Goal: Task Accomplishment & Management: Use online tool/utility

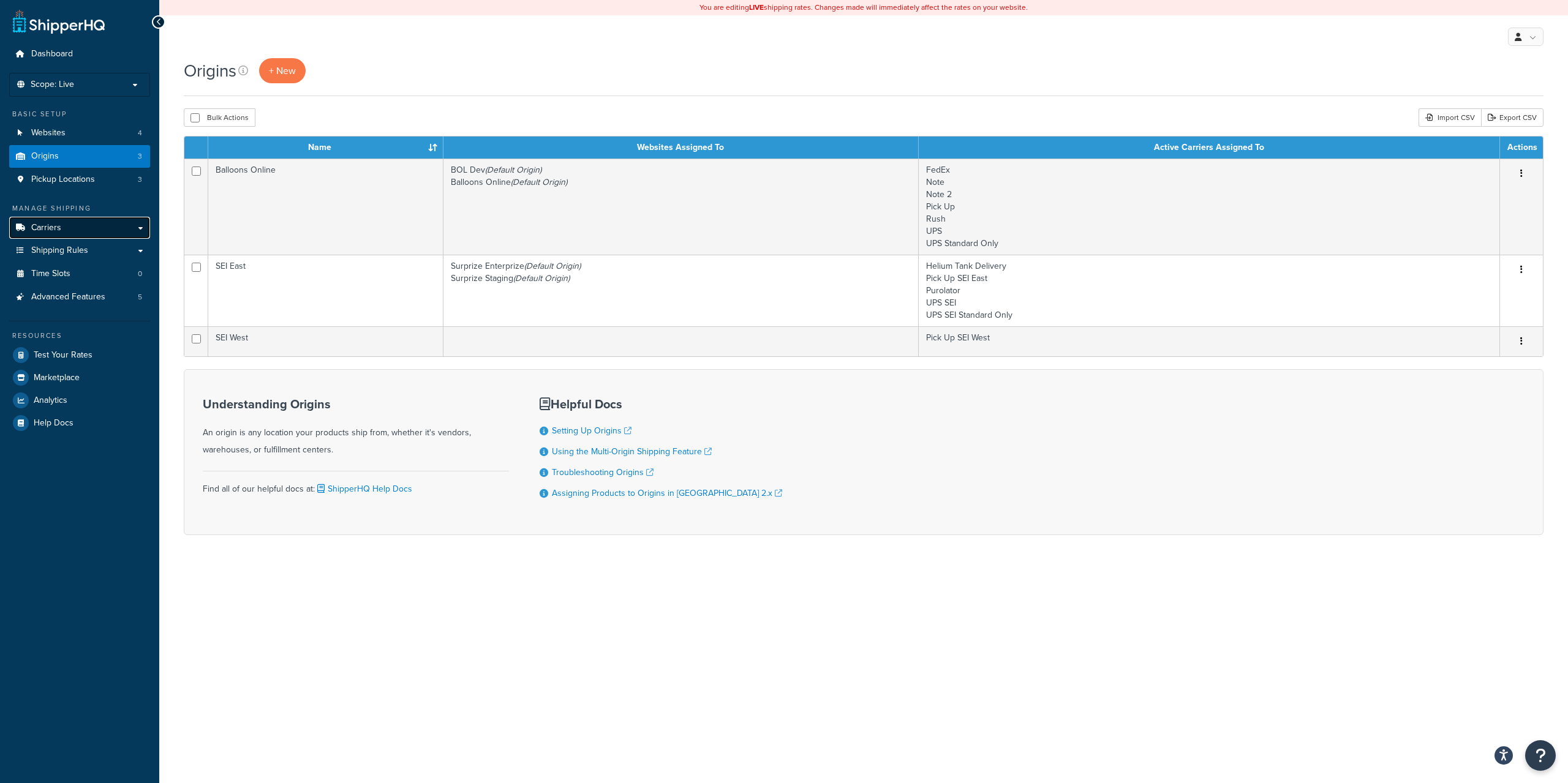
click at [65, 228] on link "Carriers" at bounding box center [79, 228] width 141 height 23
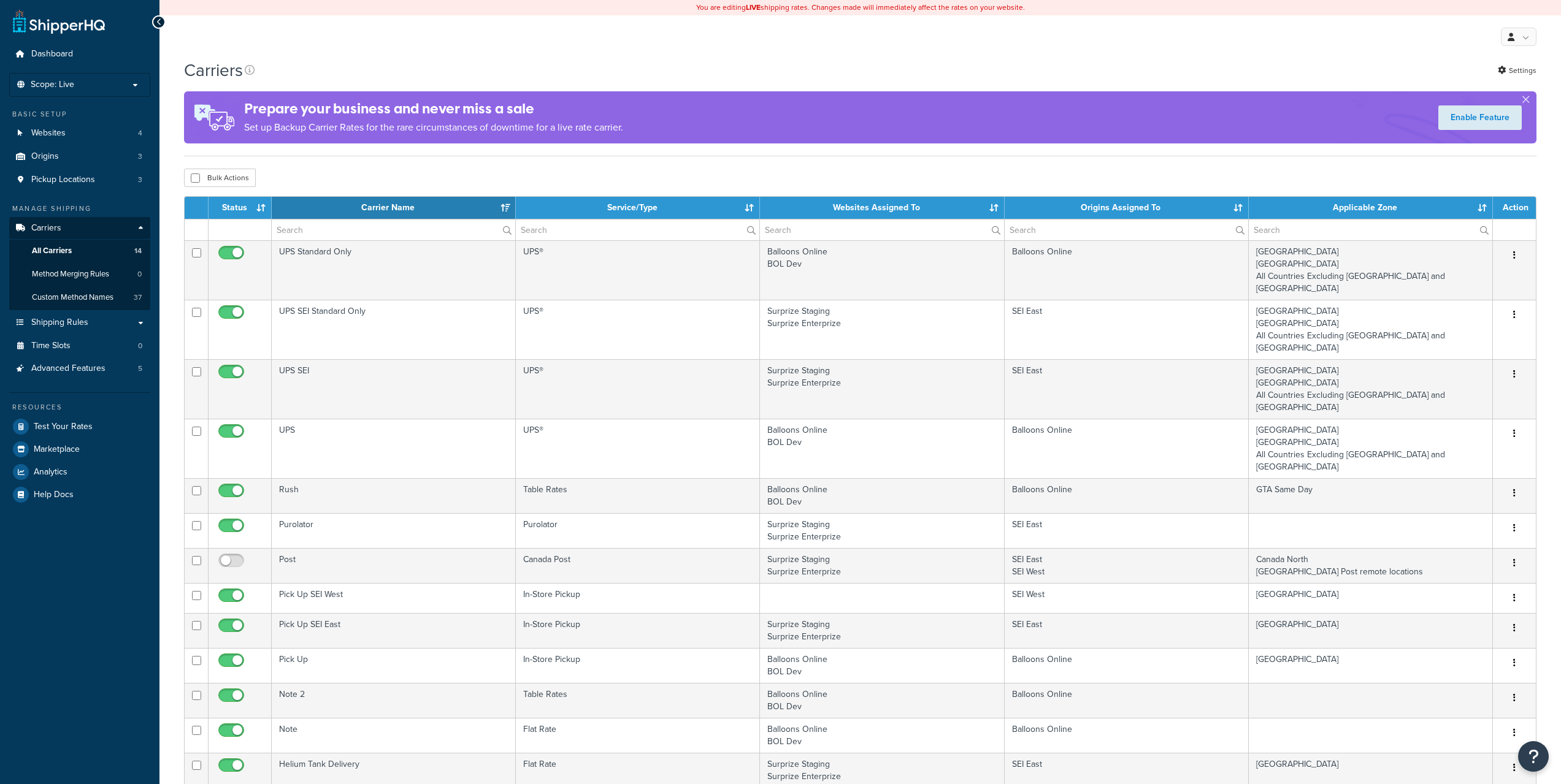
select select "15"
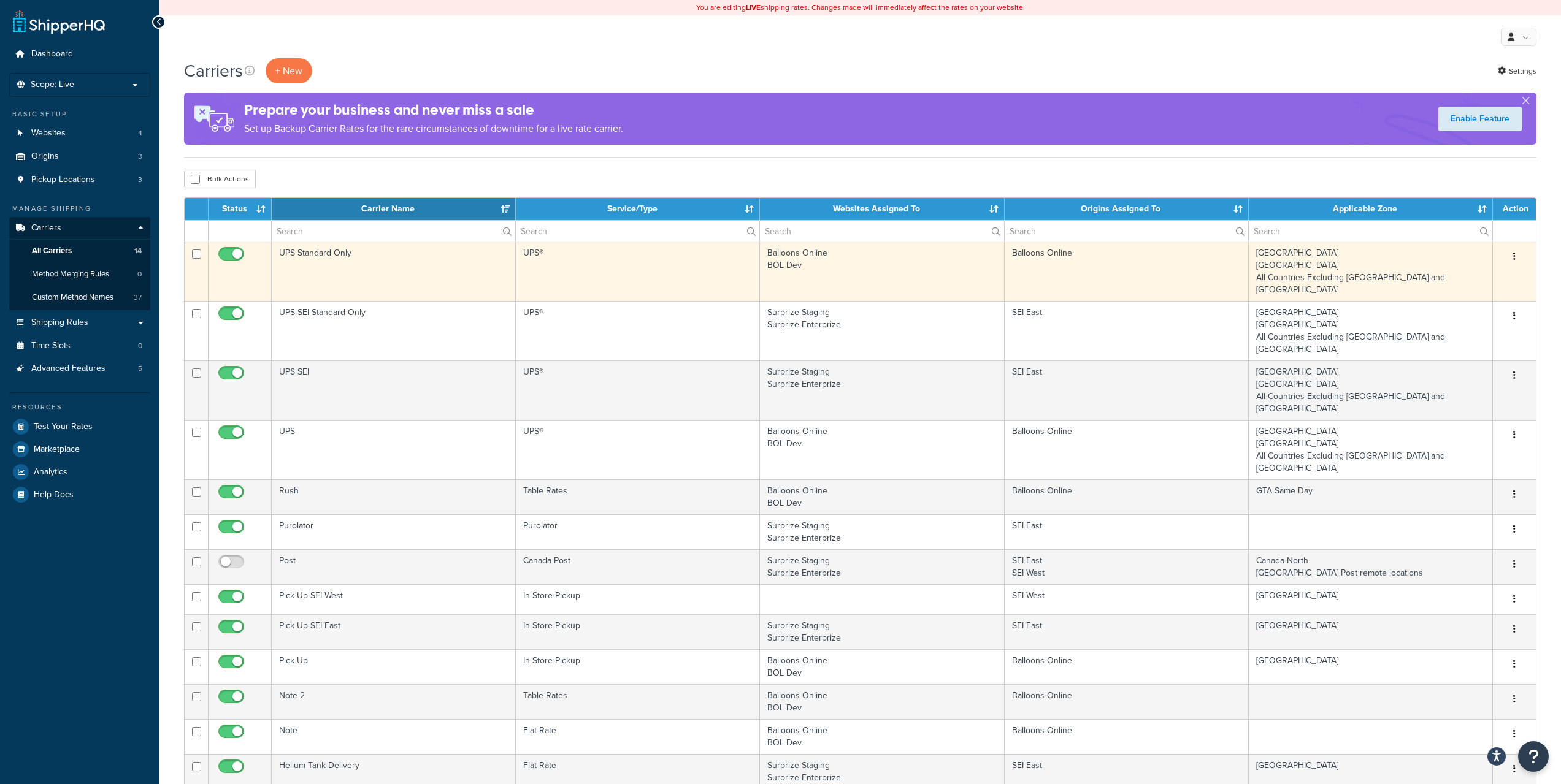
click at [1517, 257] on button "button" at bounding box center [1514, 256] width 17 height 19
click at [1471, 275] on link "Edit" at bounding box center [1464, 281] width 97 height 25
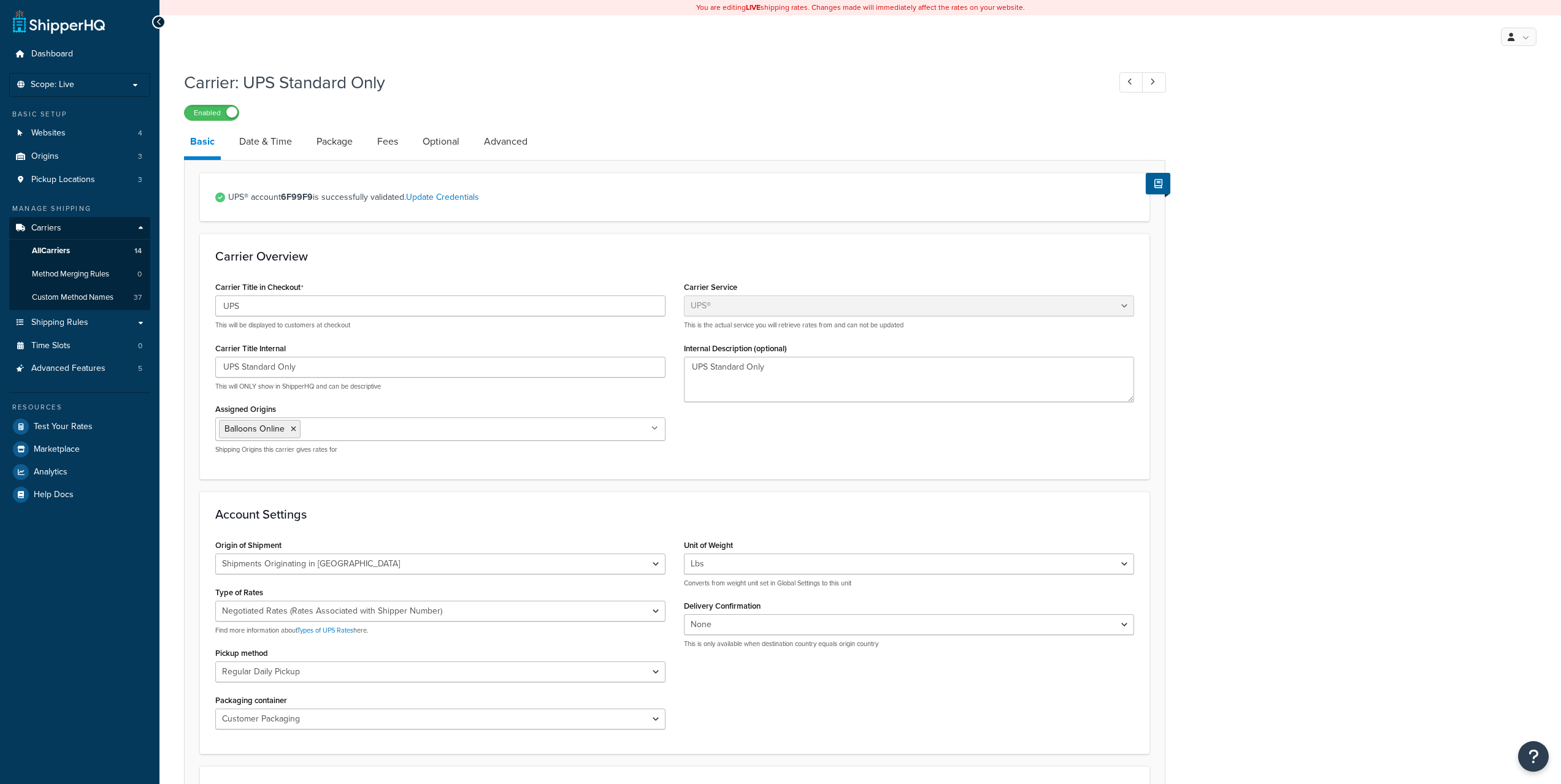
select select "ups"
select select "can"
click at [450, 138] on link "Optional" at bounding box center [441, 142] width 49 height 29
select select "business"
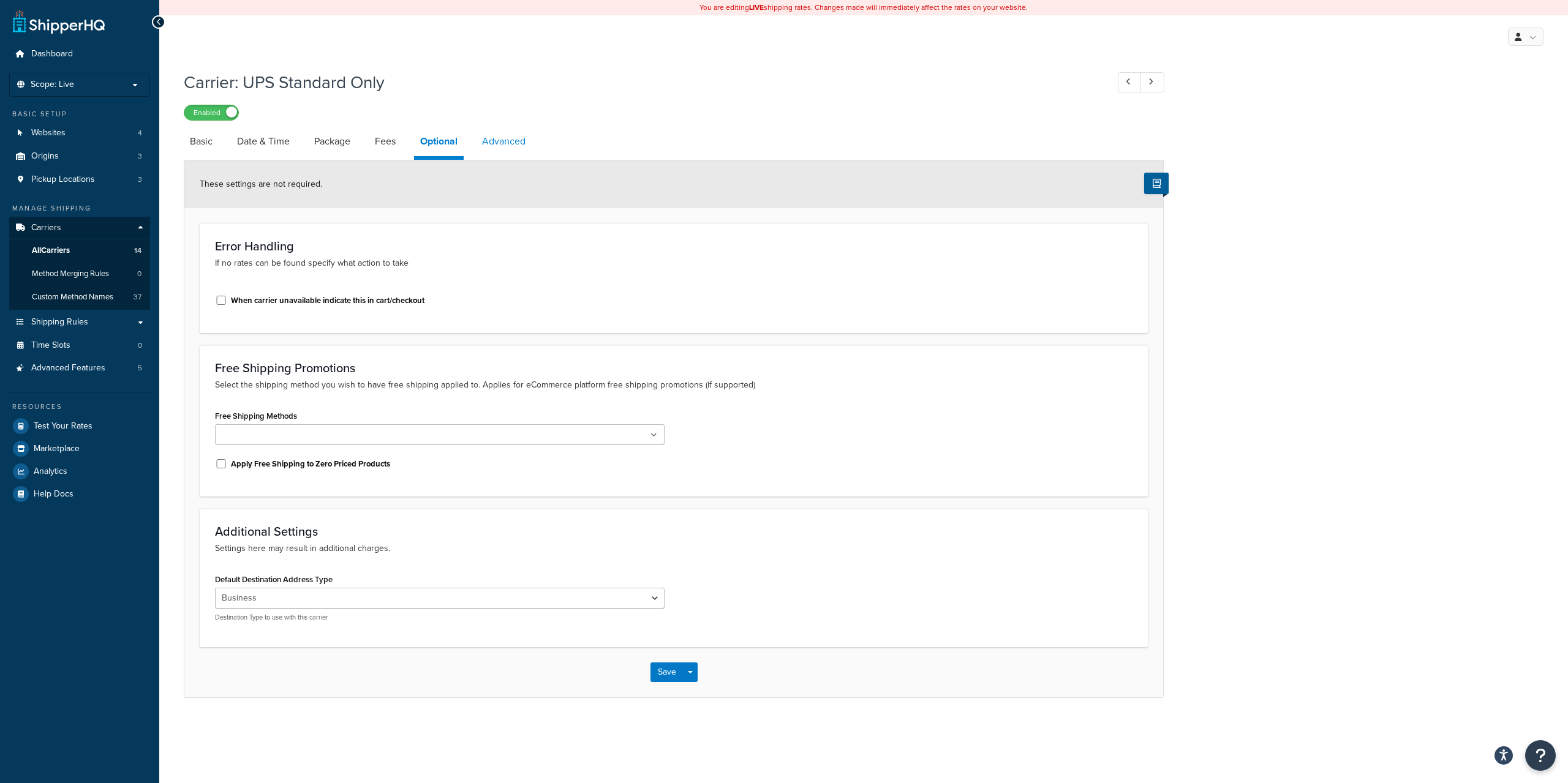
click at [492, 149] on link "Advanced" at bounding box center [503, 142] width 56 height 29
select select "false"
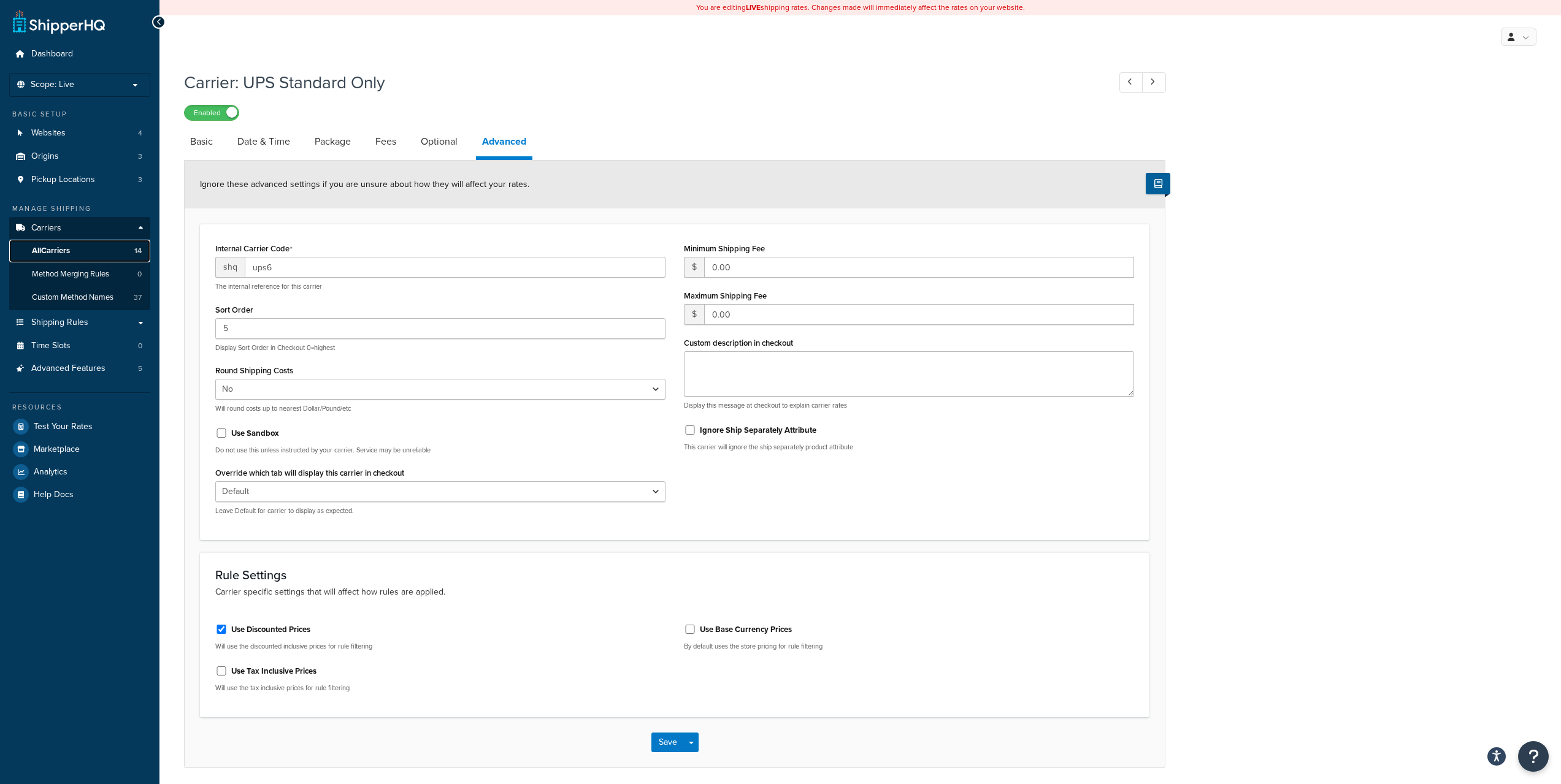
click at [48, 252] on span "All Carriers" at bounding box center [51, 251] width 38 height 10
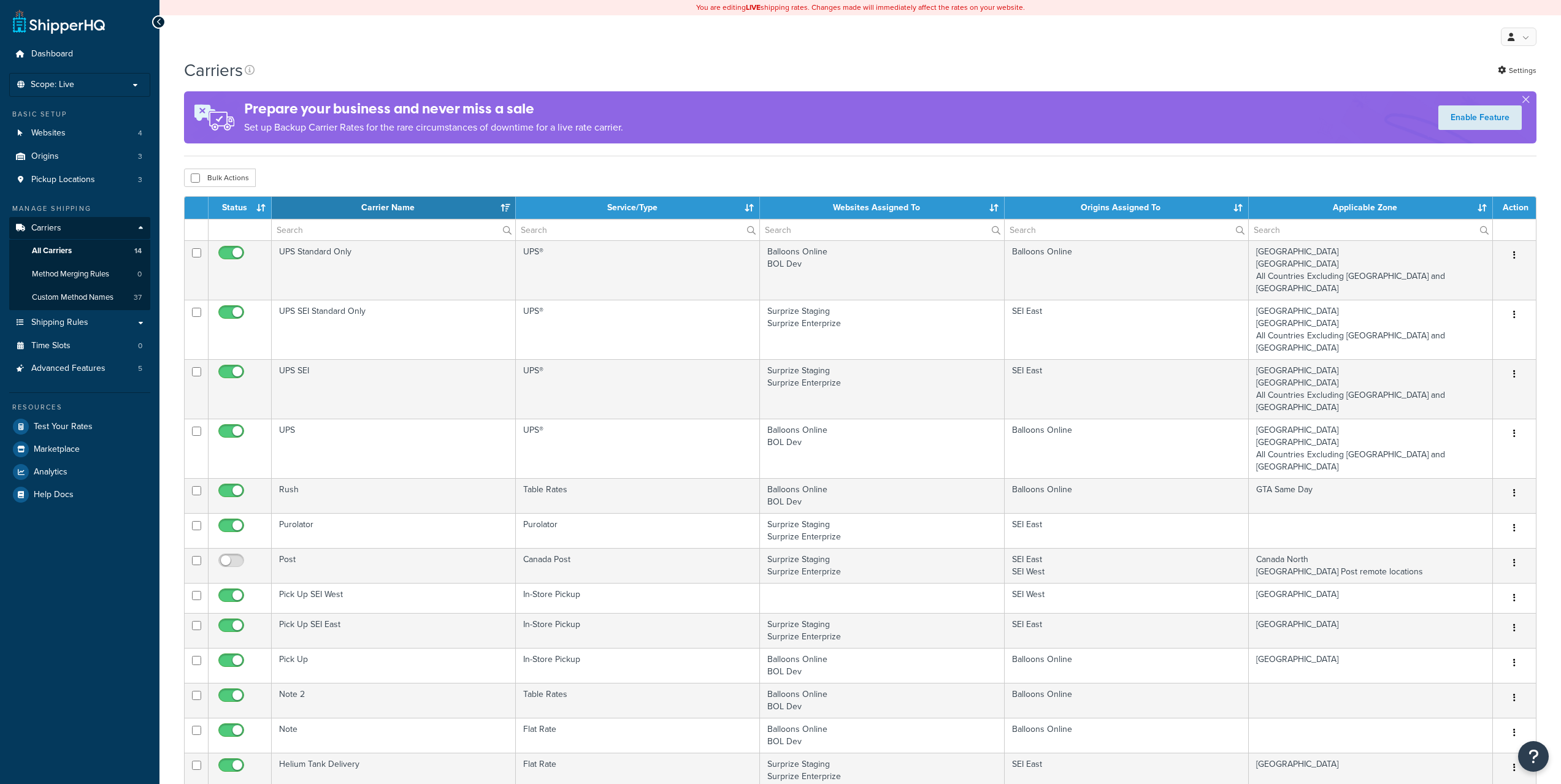
select select "15"
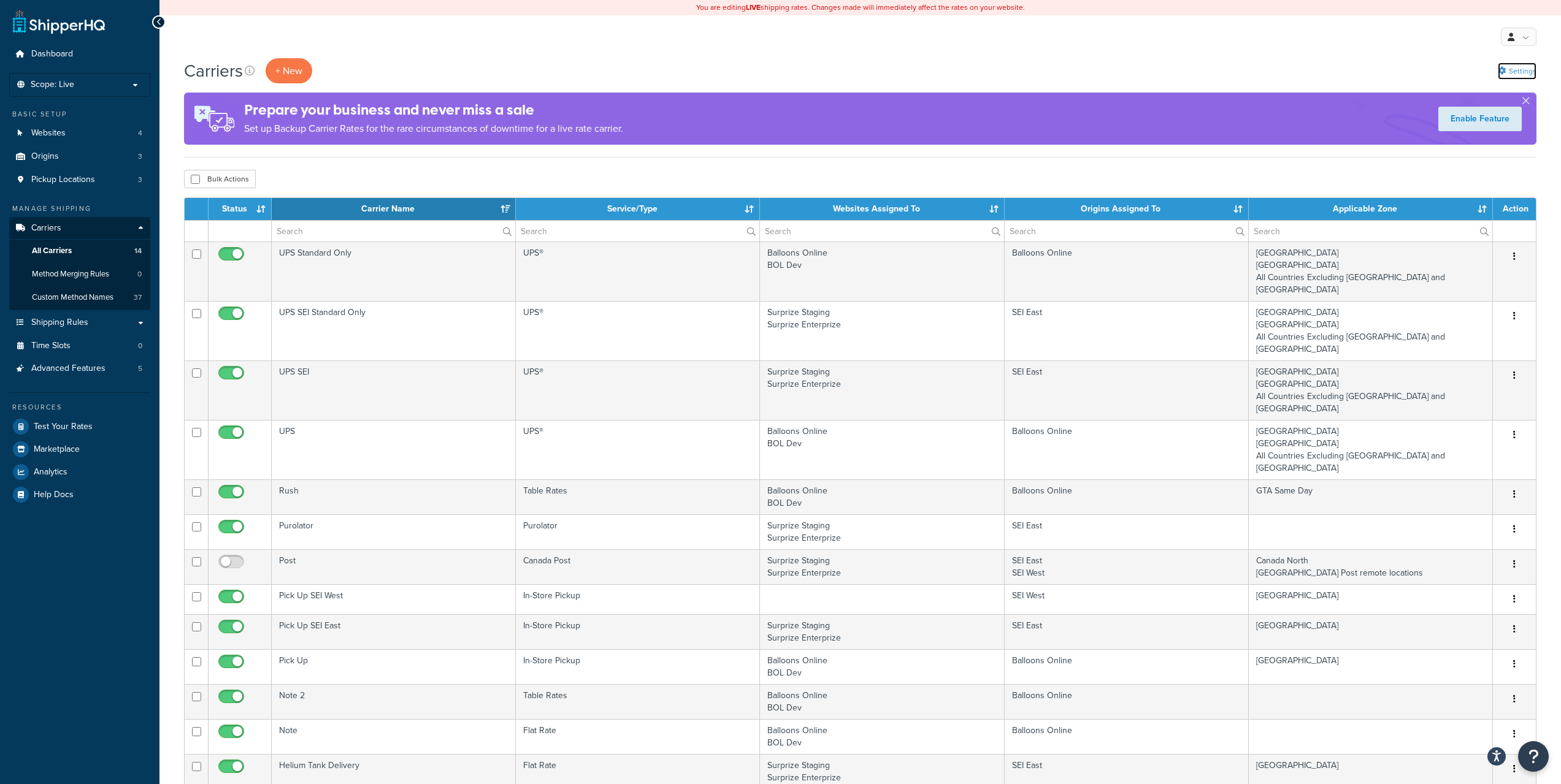
click at [1521, 74] on link "Settings" at bounding box center [1517, 71] width 39 height 17
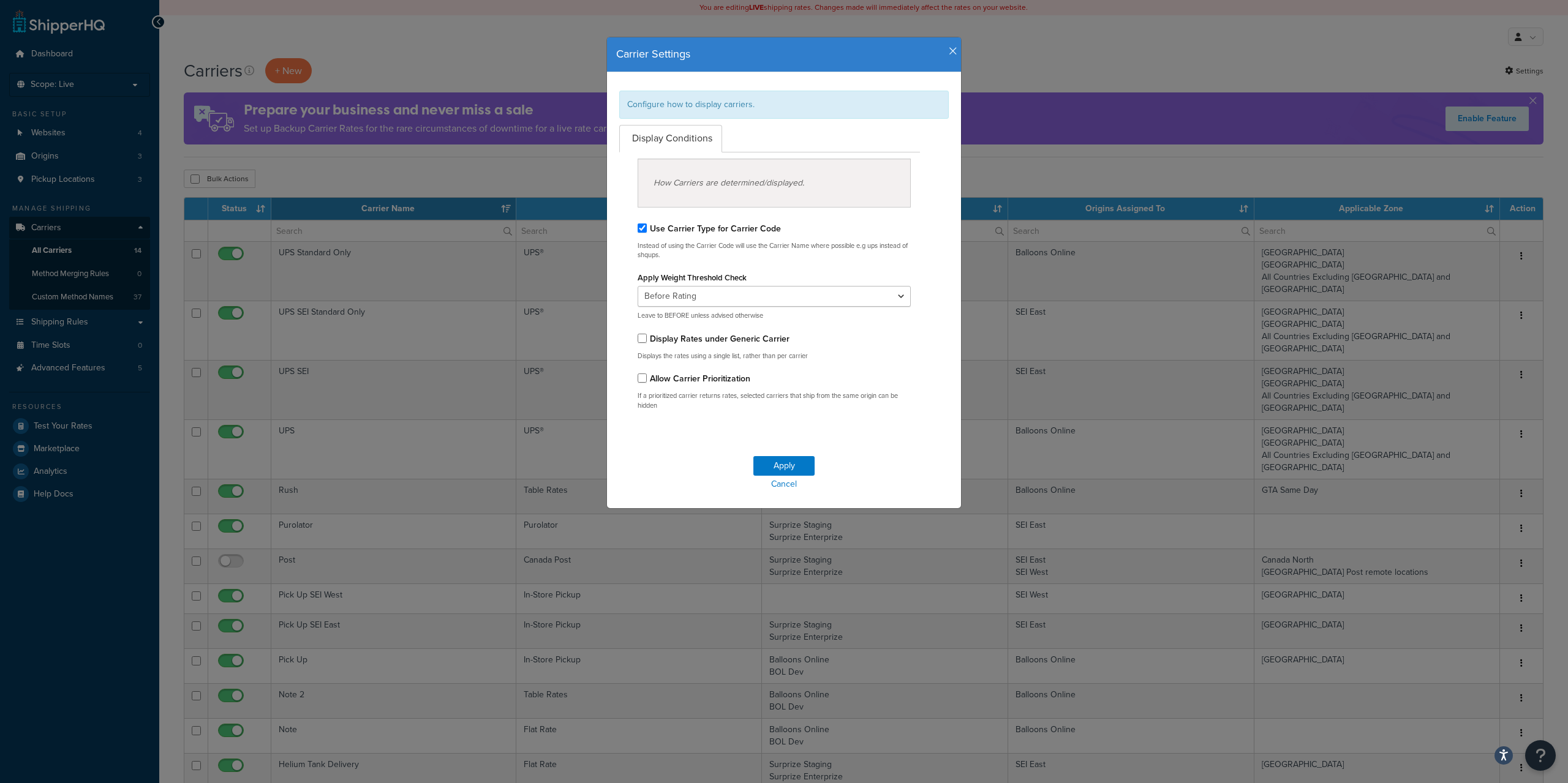
click at [949, 50] on icon "button" at bounding box center [953, 51] width 8 height 11
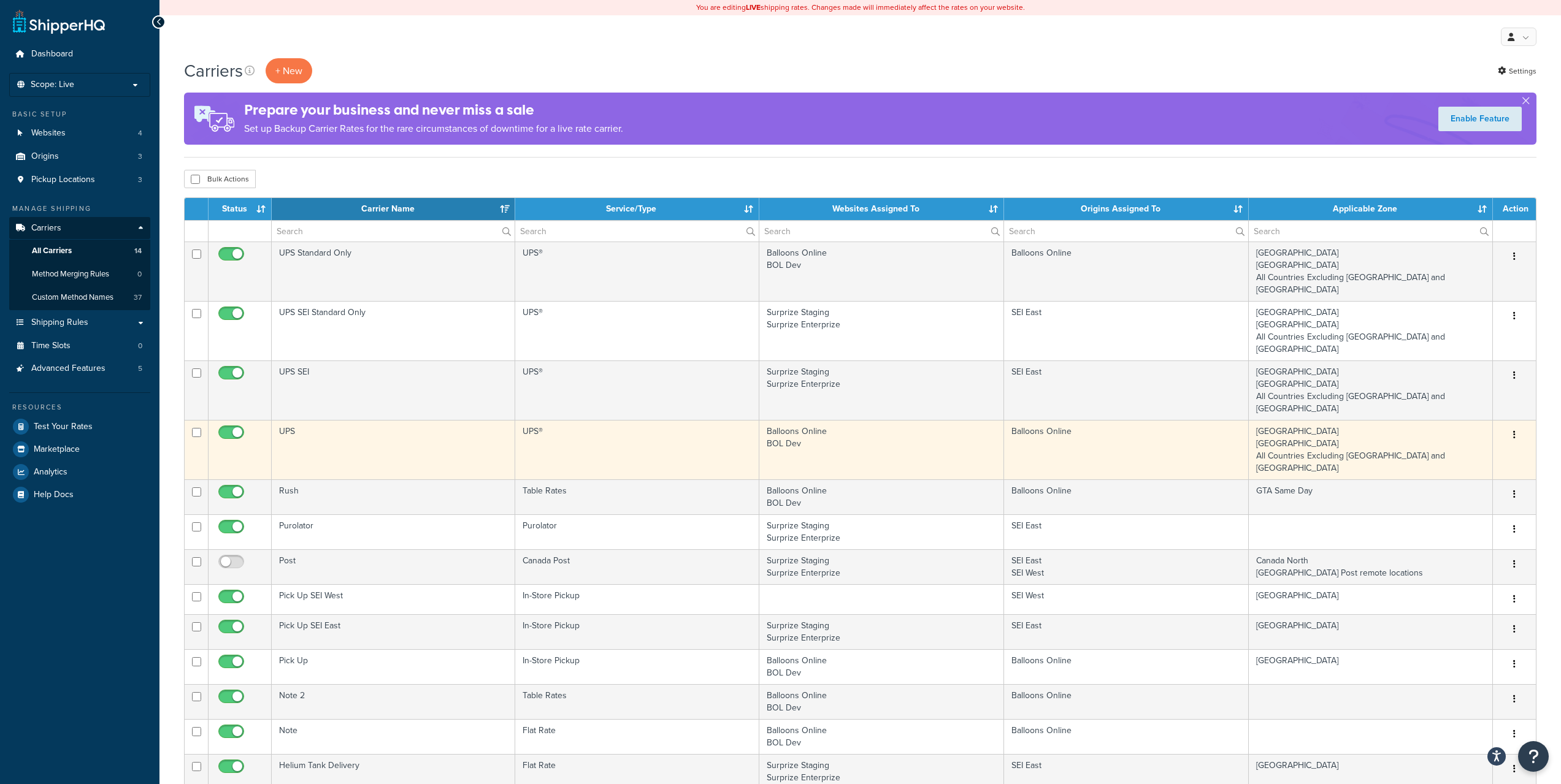
click at [1516, 425] on button "button" at bounding box center [1514, 435] width 17 height 19
click at [1476, 415] on link "Edit" at bounding box center [1464, 423] width 97 height 25
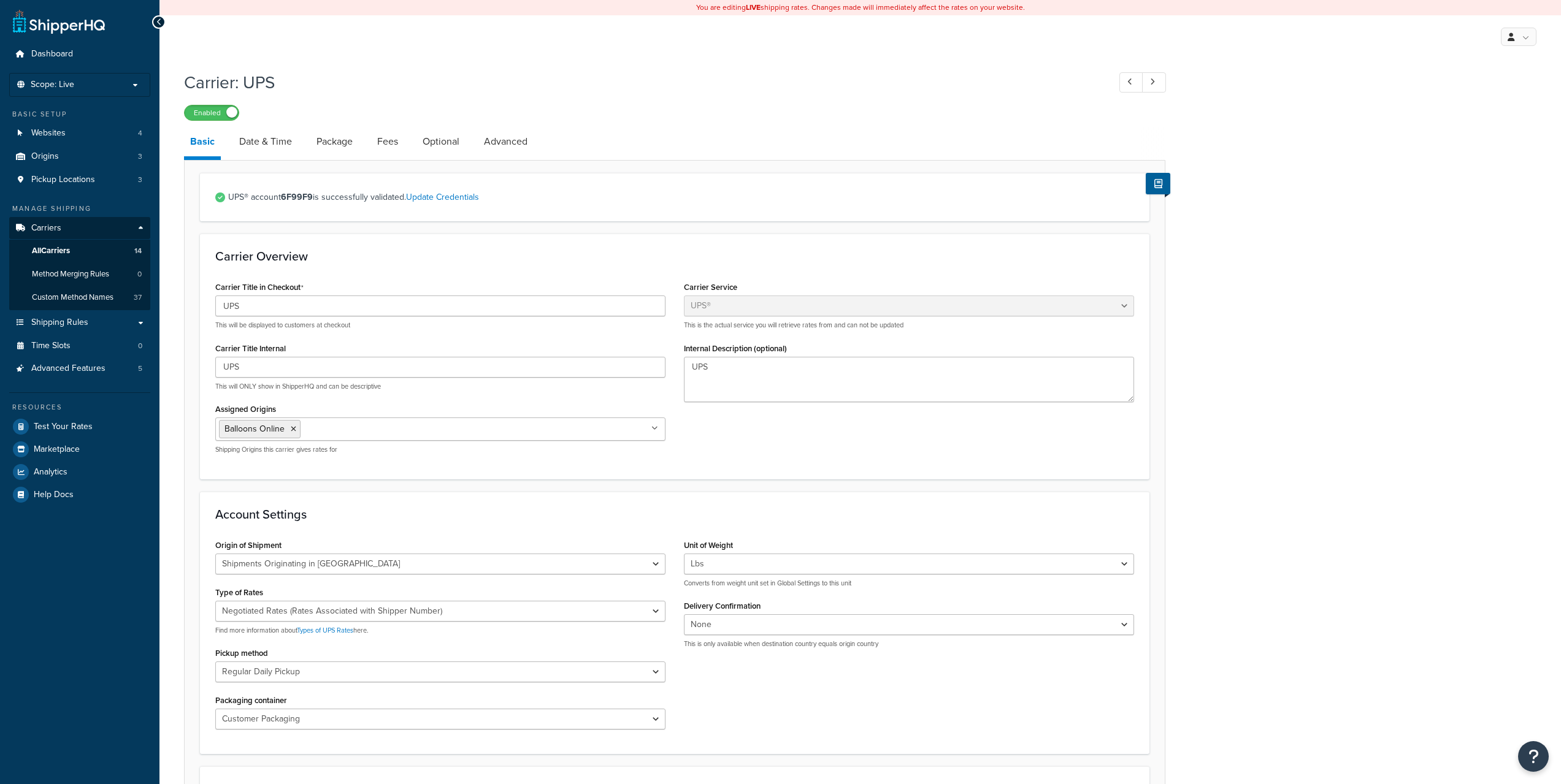
select select "ups"
select select "can"
click at [452, 139] on link "Optional" at bounding box center [441, 142] width 49 height 29
select select "business"
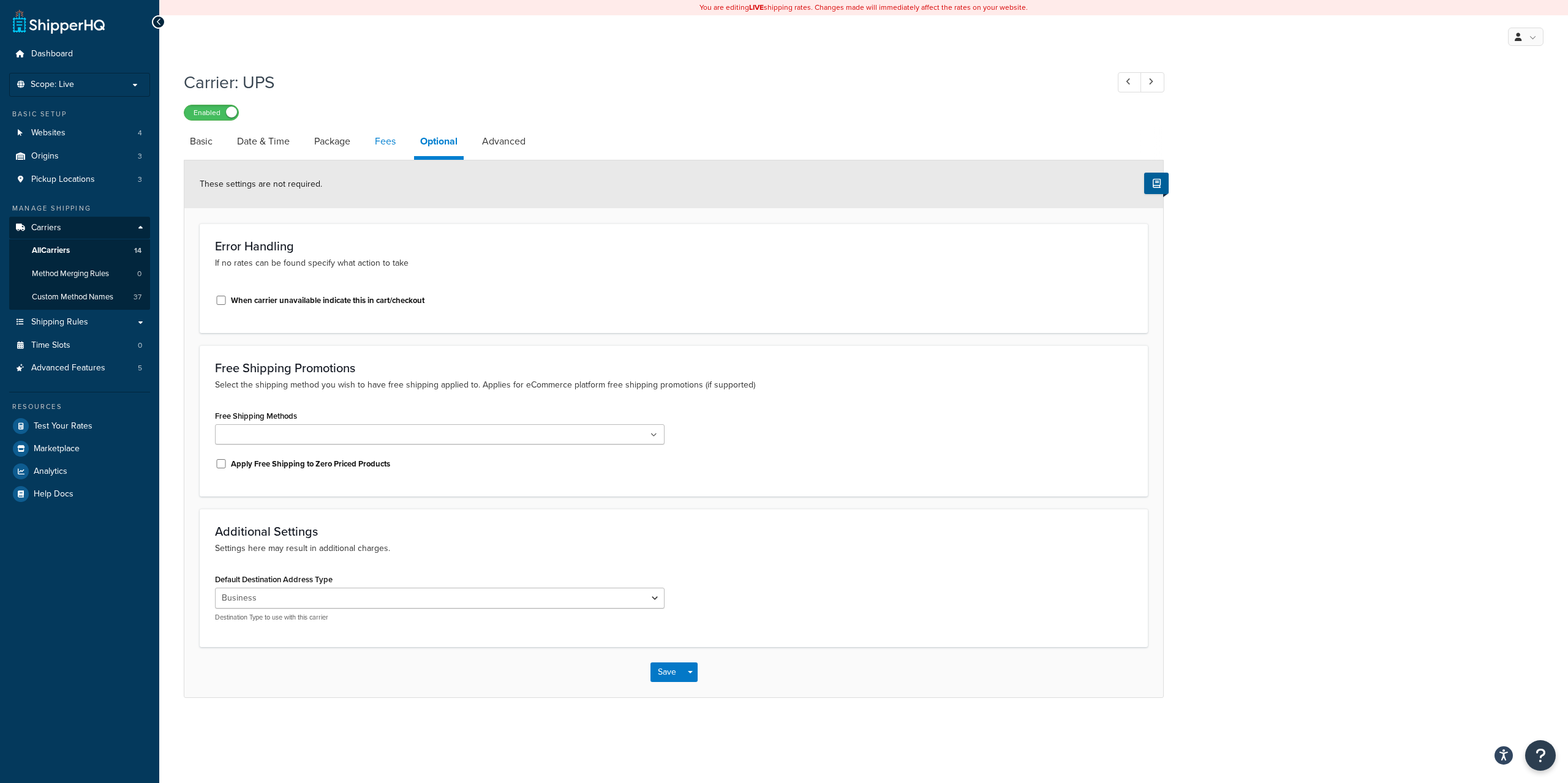
click at [380, 141] on link "Fees" at bounding box center [385, 142] width 33 height 29
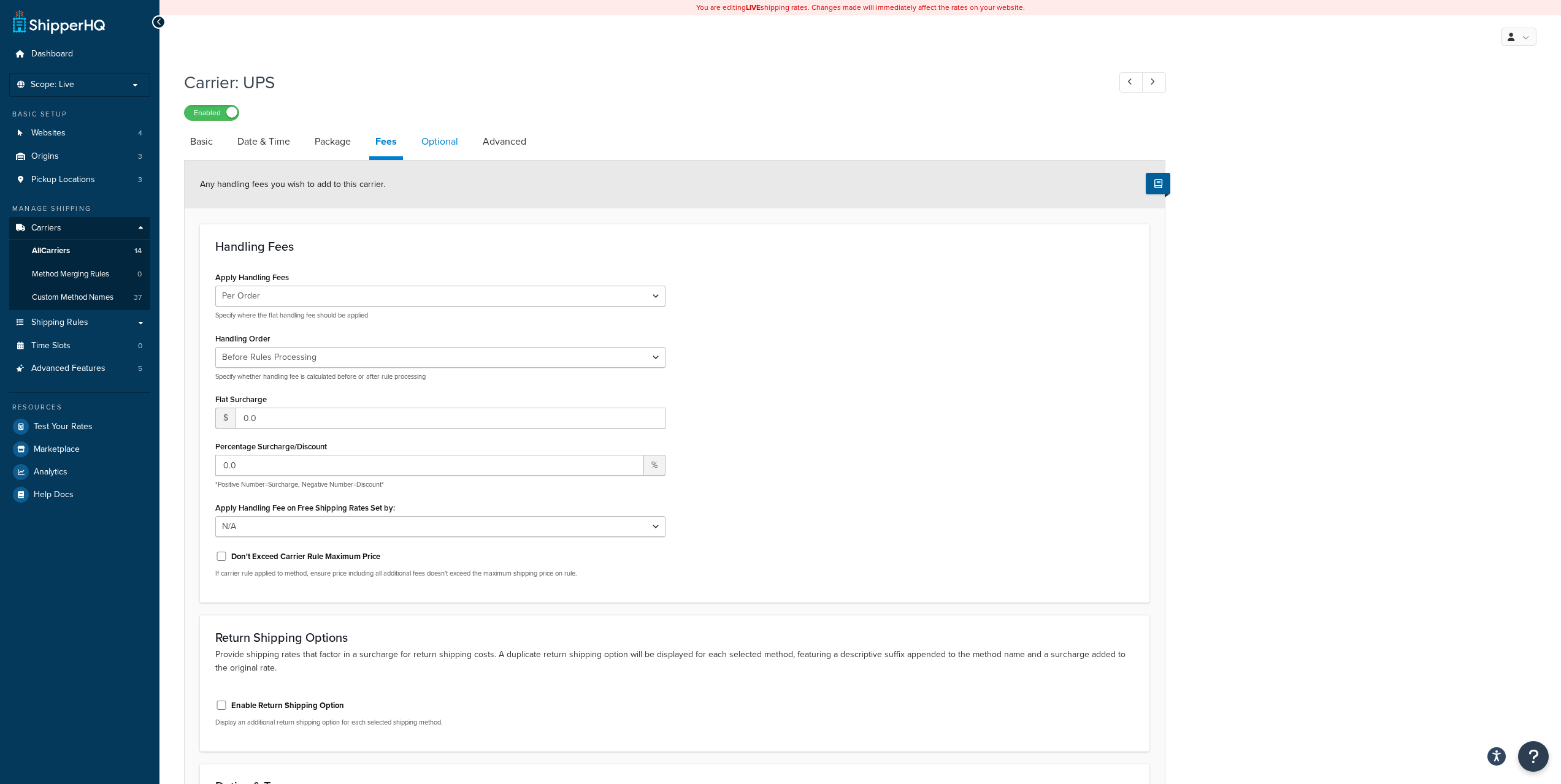
click at [431, 136] on link "Optional" at bounding box center [439, 142] width 49 height 29
select select "business"
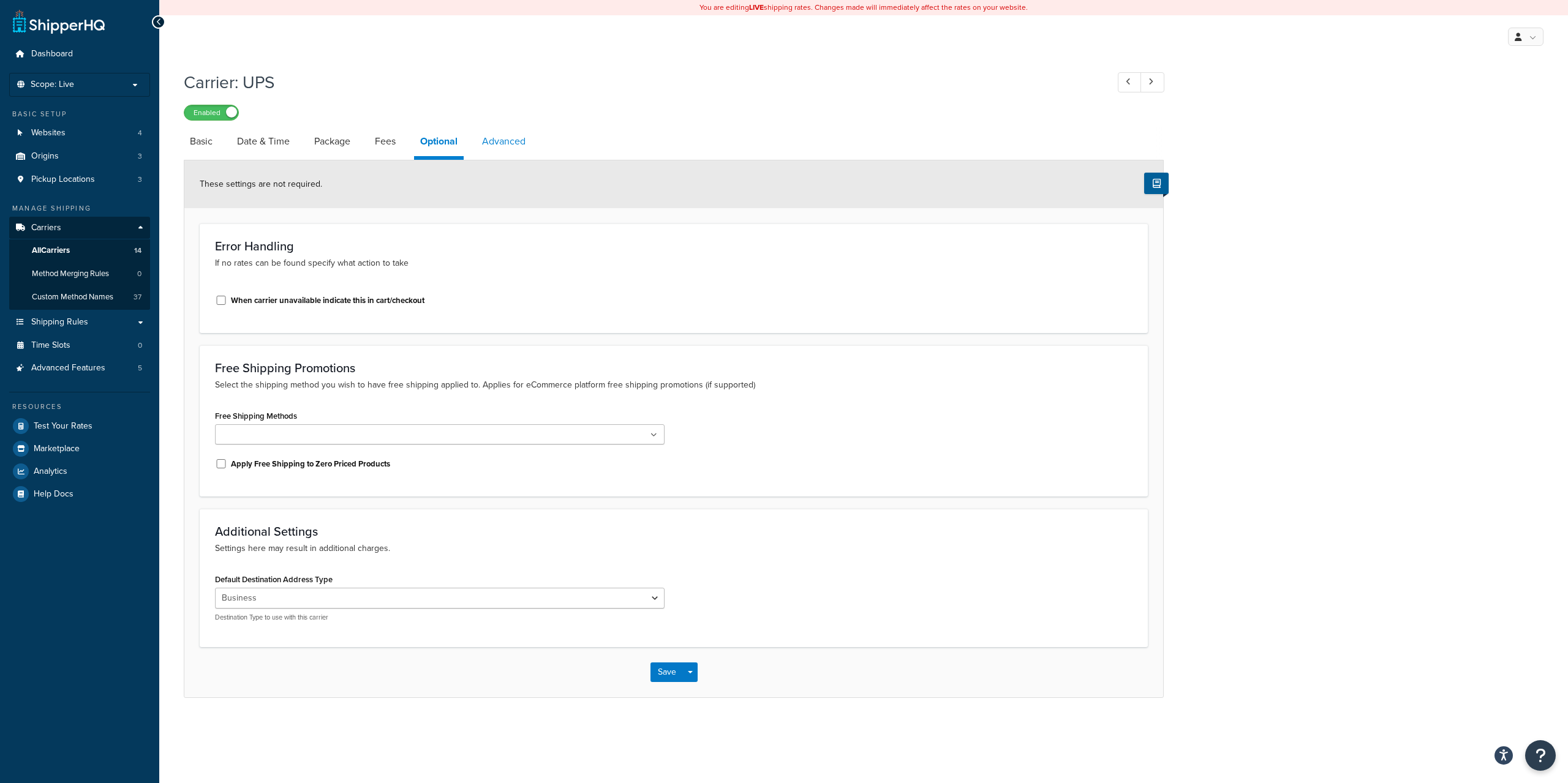
click at [501, 137] on link "Advanced" at bounding box center [503, 142] width 56 height 29
select select "false"
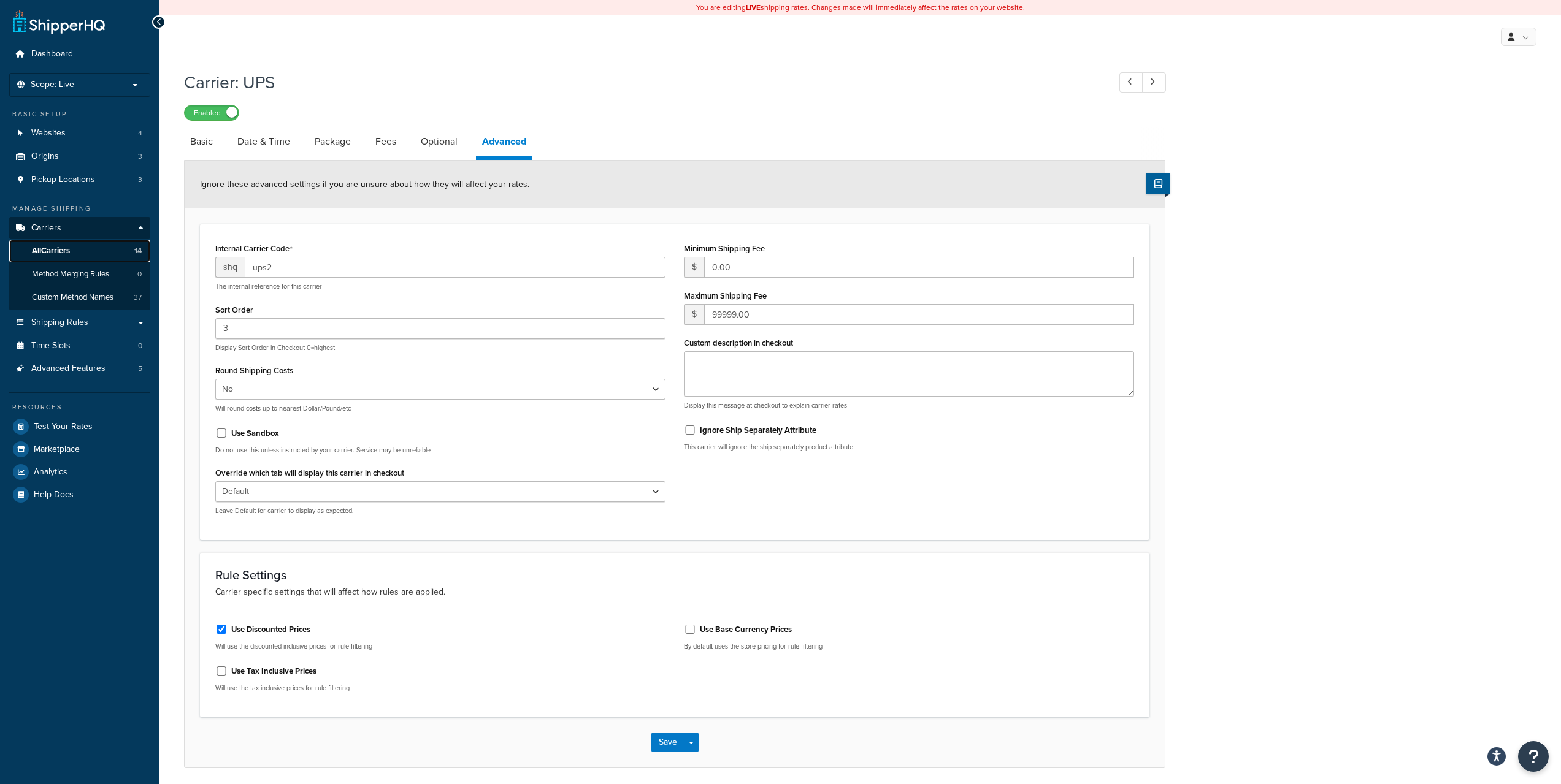
click at [56, 248] on span "All Carriers" at bounding box center [51, 251] width 38 height 10
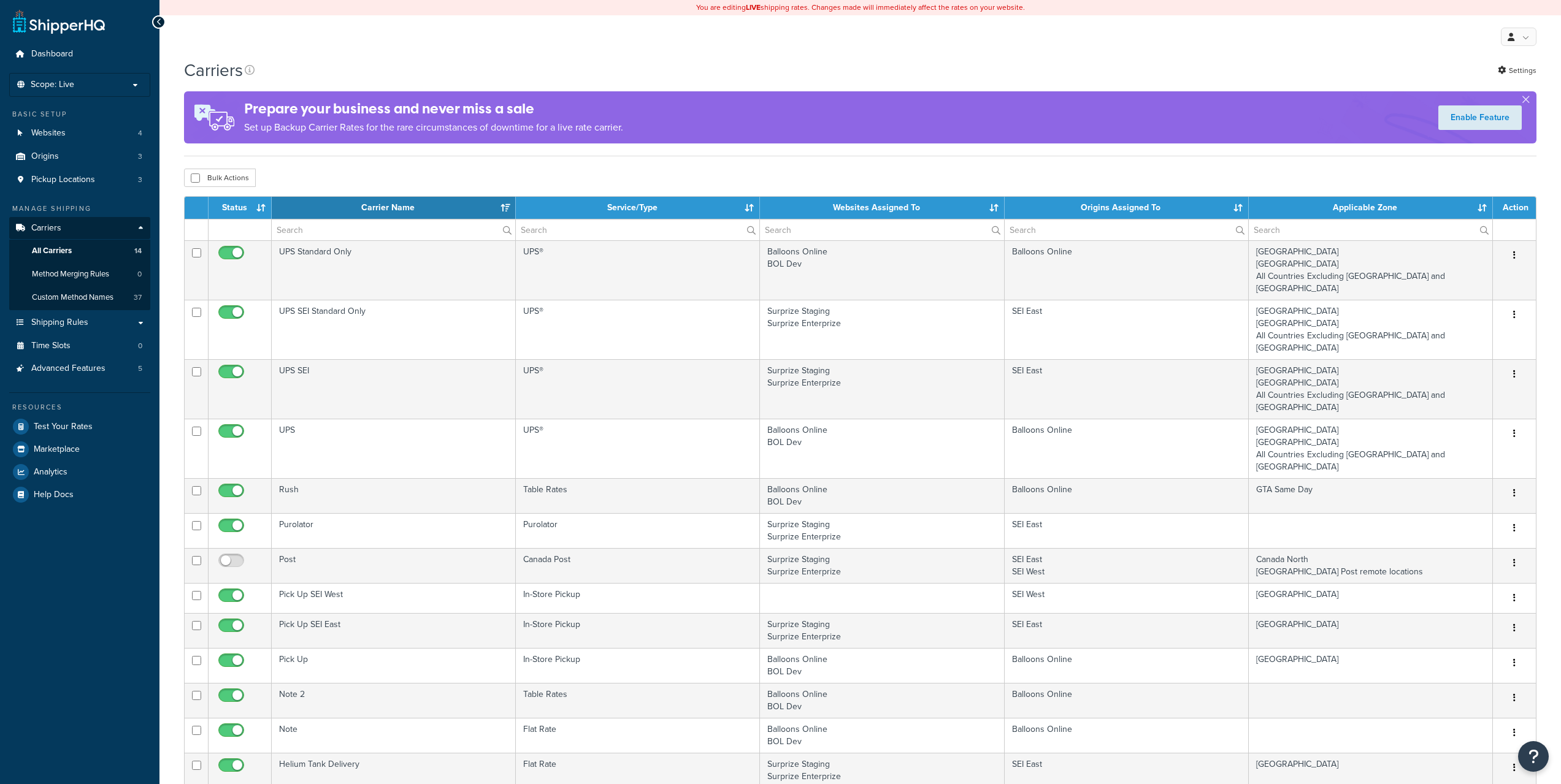
select select "15"
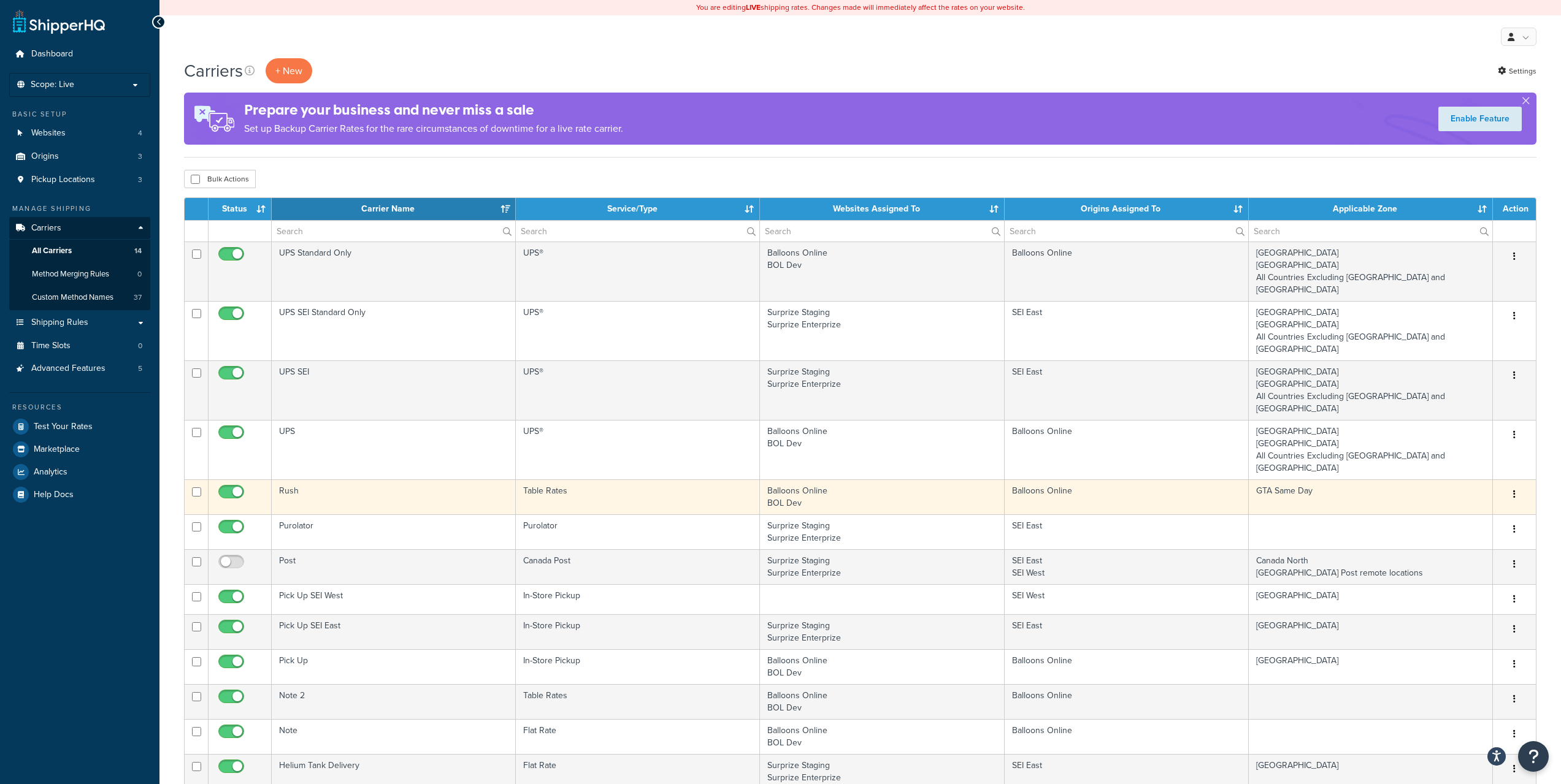
click at [1514, 490] on icon "button" at bounding box center [1514, 494] width 3 height 8
click at [1473, 463] on link "Edit" at bounding box center [1464, 470] width 97 height 25
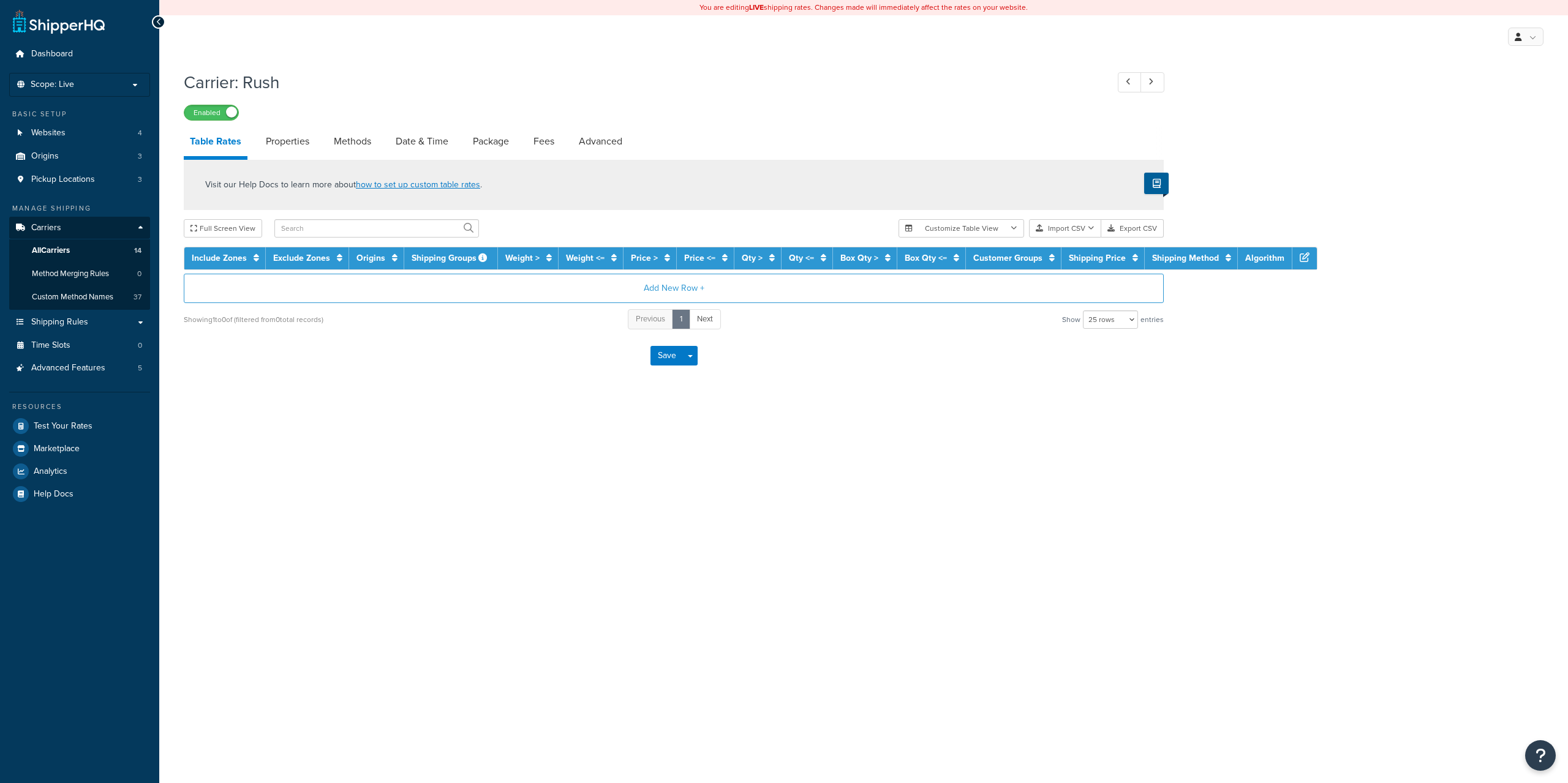
select select "25"
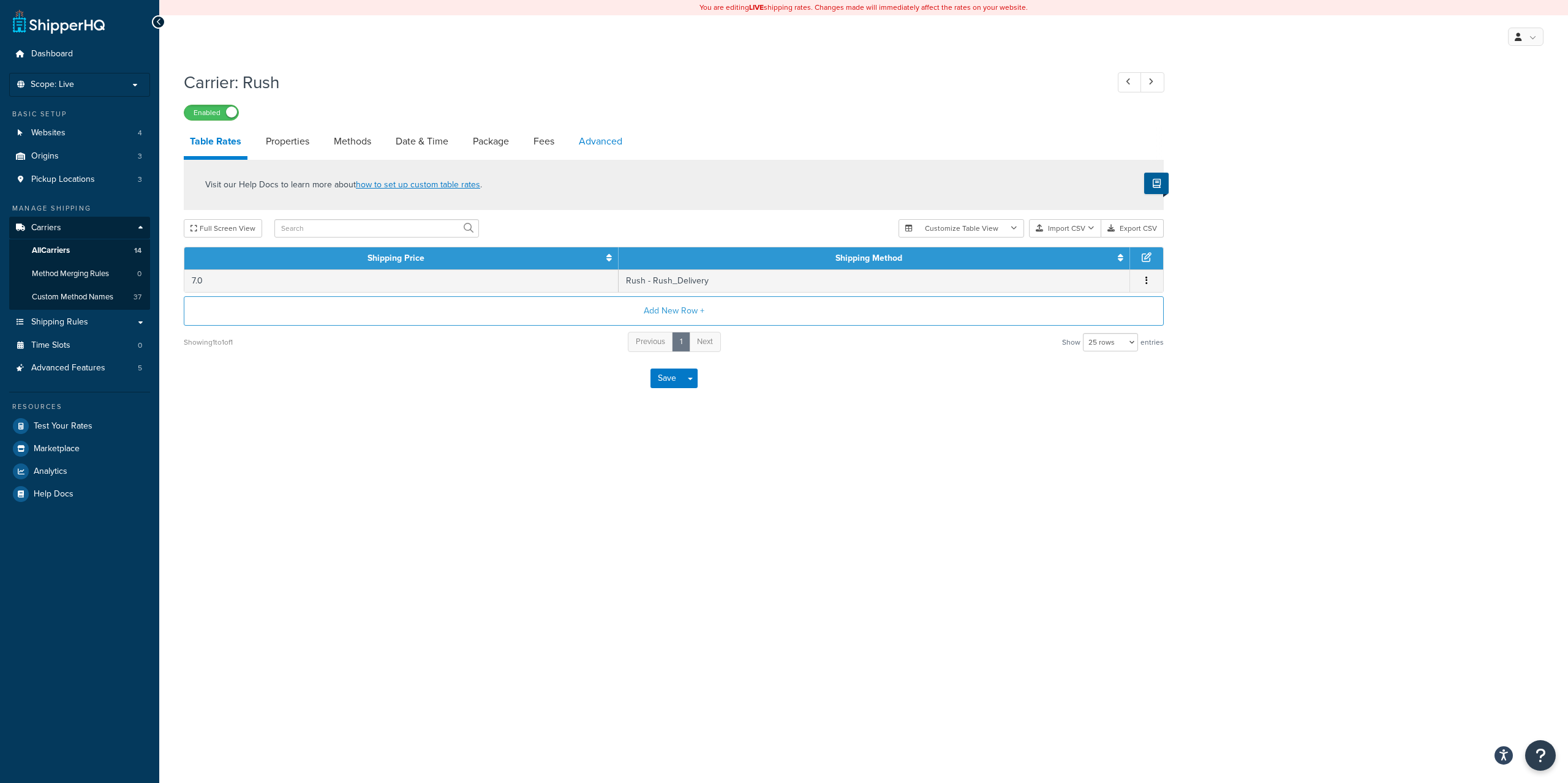
click at [599, 135] on link "Advanced" at bounding box center [601, 142] width 56 height 29
select select "false"
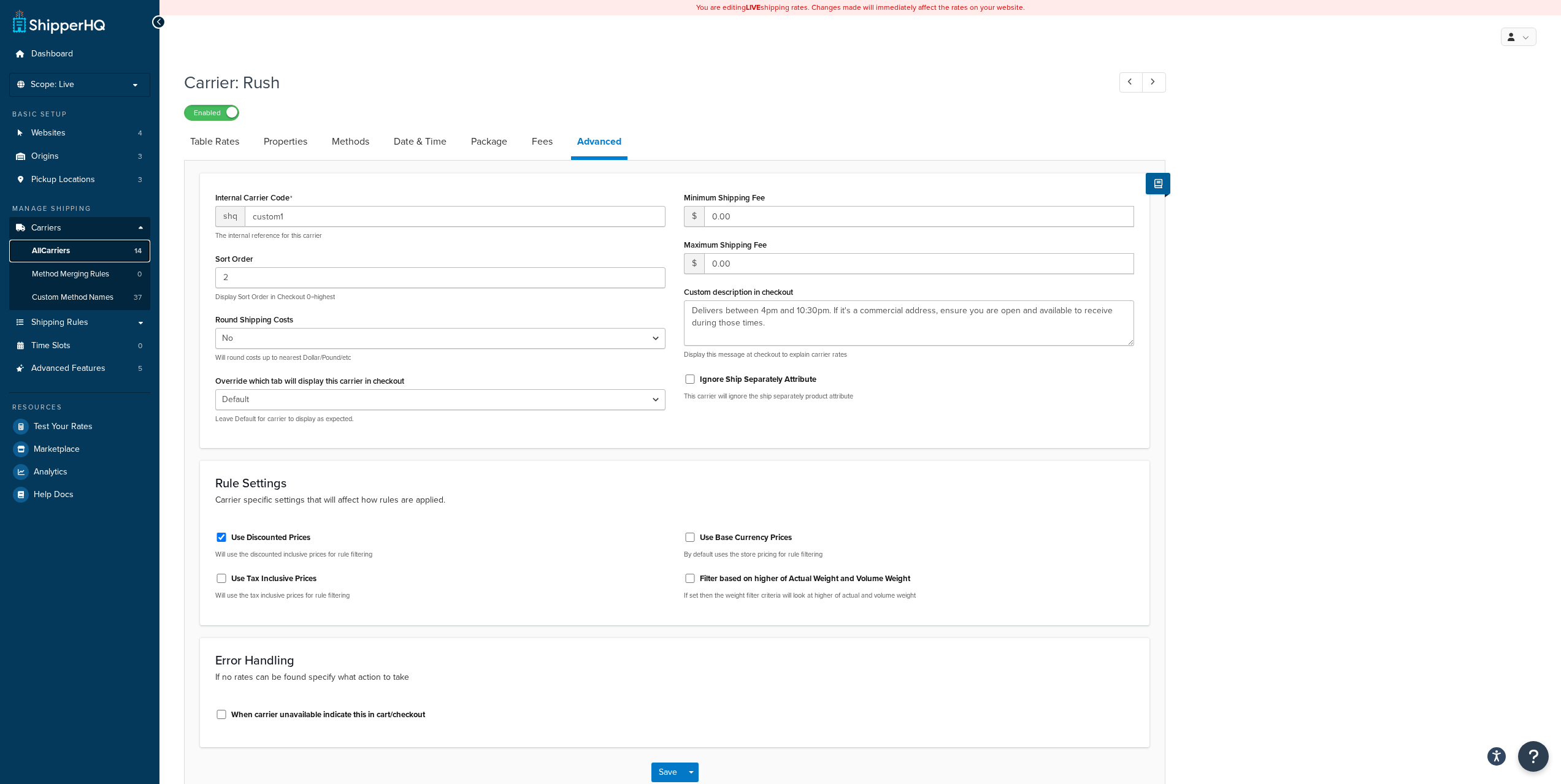
click at [54, 249] on span "All Carriers" at bounding box center [51, 251] width 38 height 10
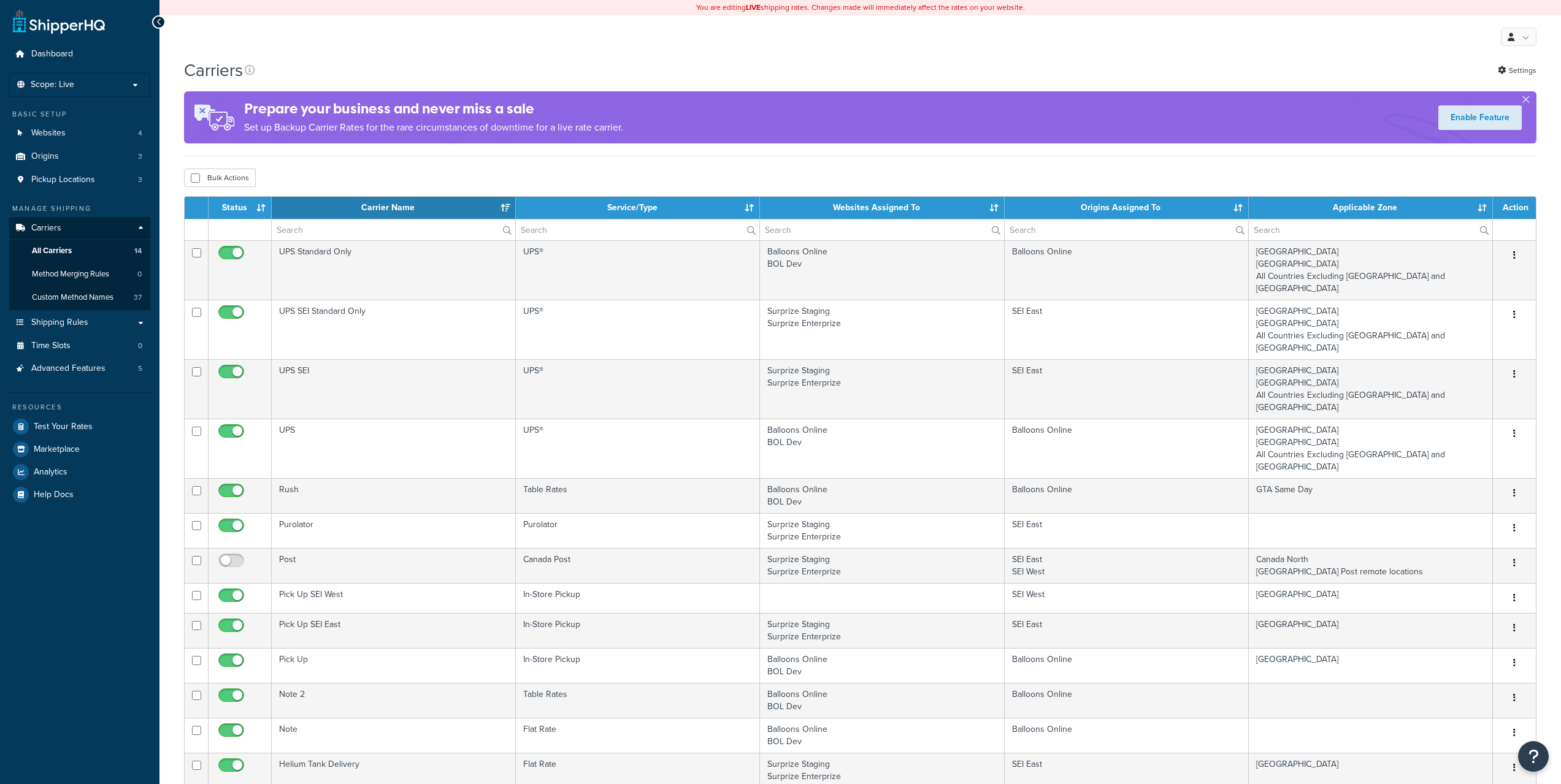
select select "15"
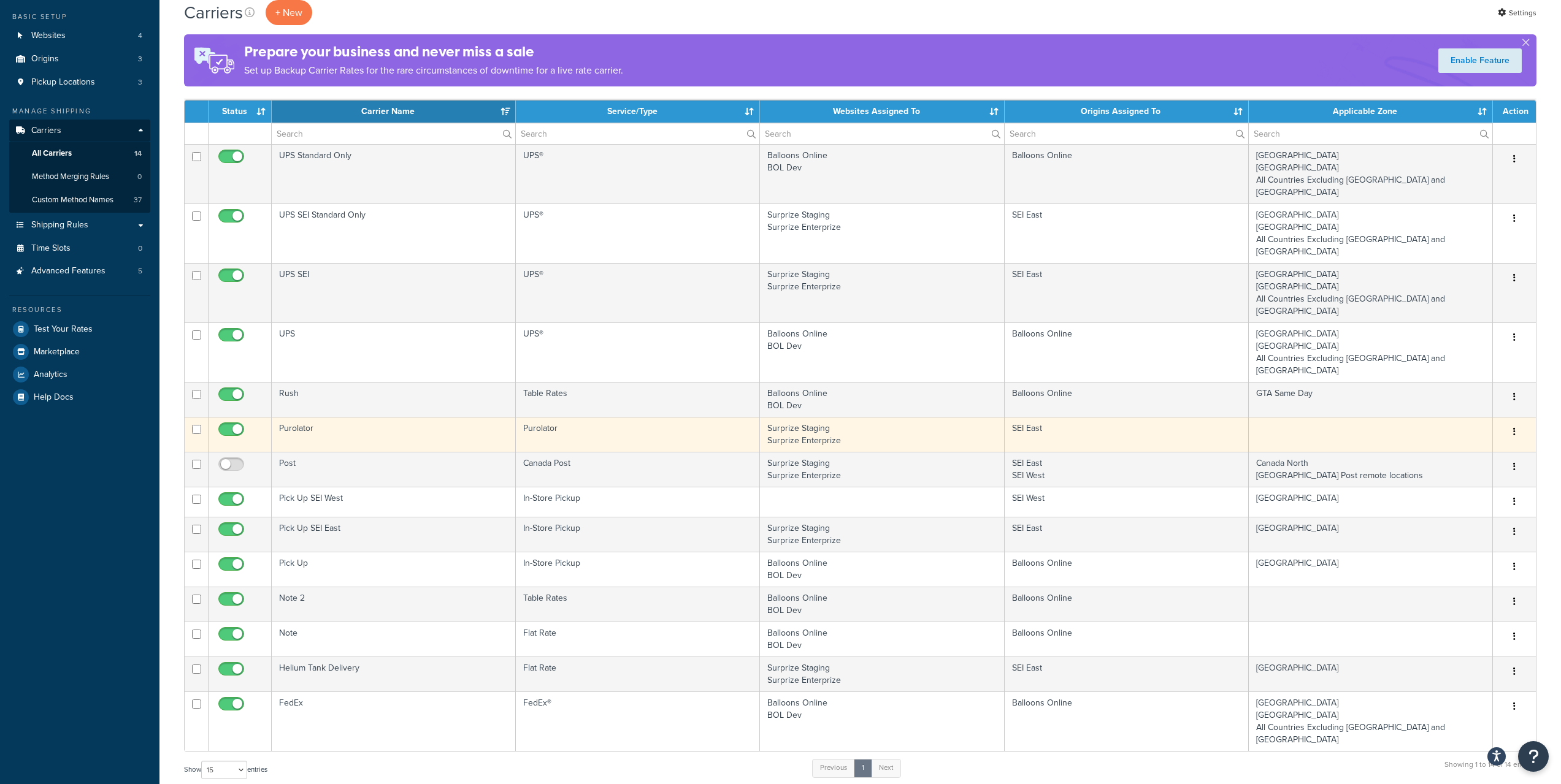
scroll to position [102, 0]
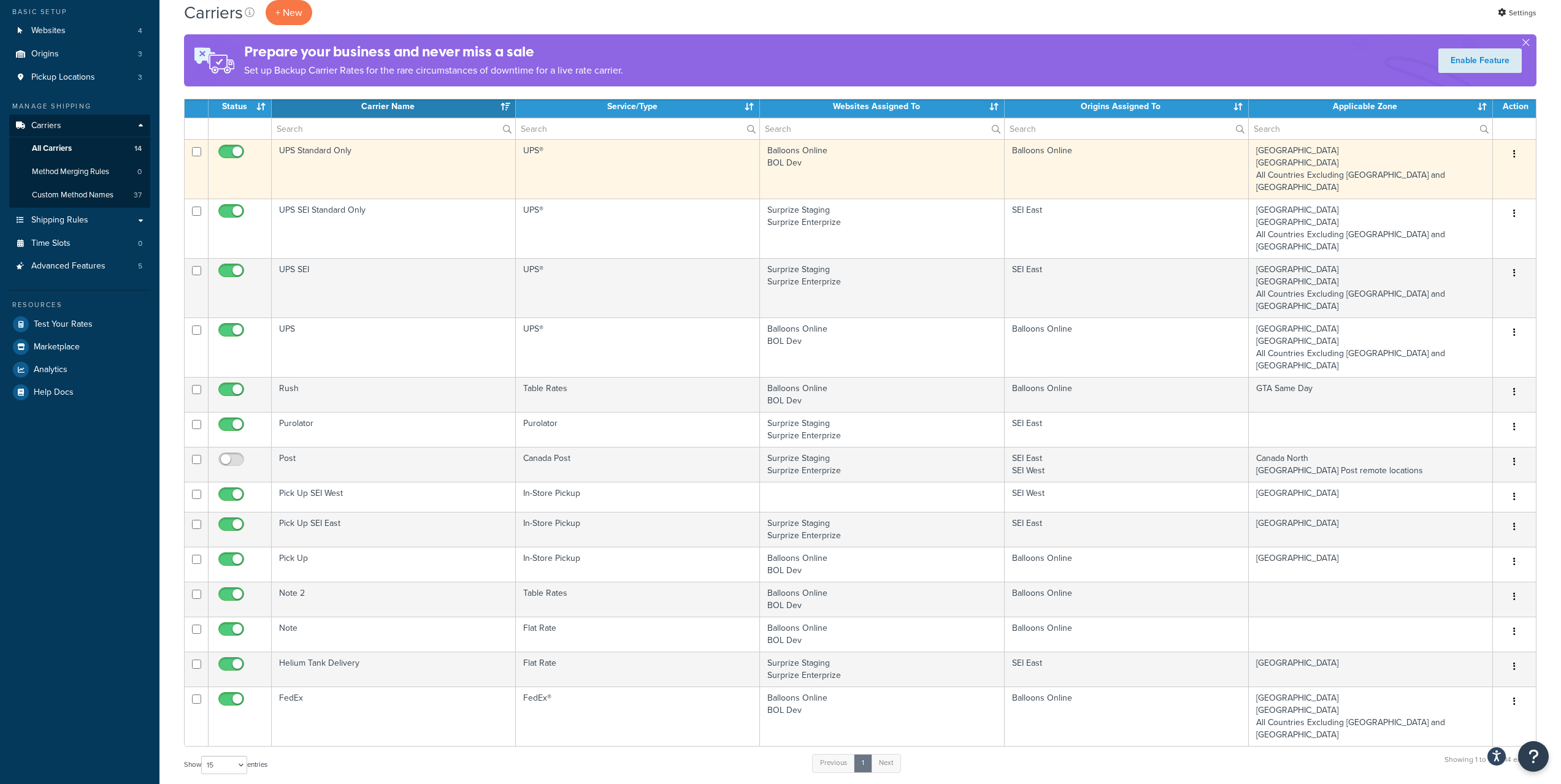
click at [1514, 153] on icon "button" at bounding box center [1514, 154] width 3 height 8
click at [1480, 172] on link "Edit" at bounding box center [1464, 179] width 97 height 25
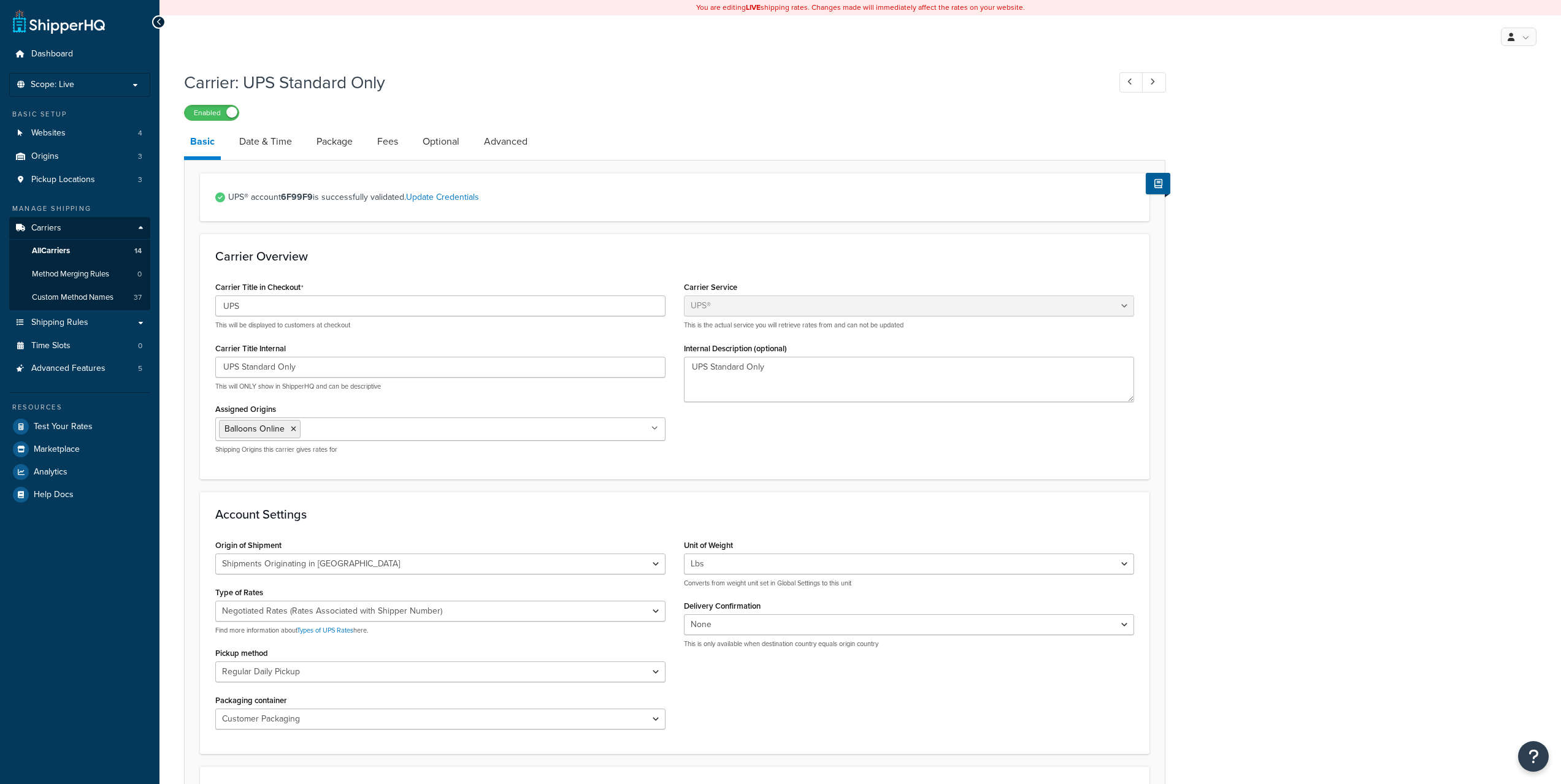
select select "ups"
select select "can"
click at [491, 142] on link "Advanced" at bounding box center [505, 142] width 56 height 29
select select "false"
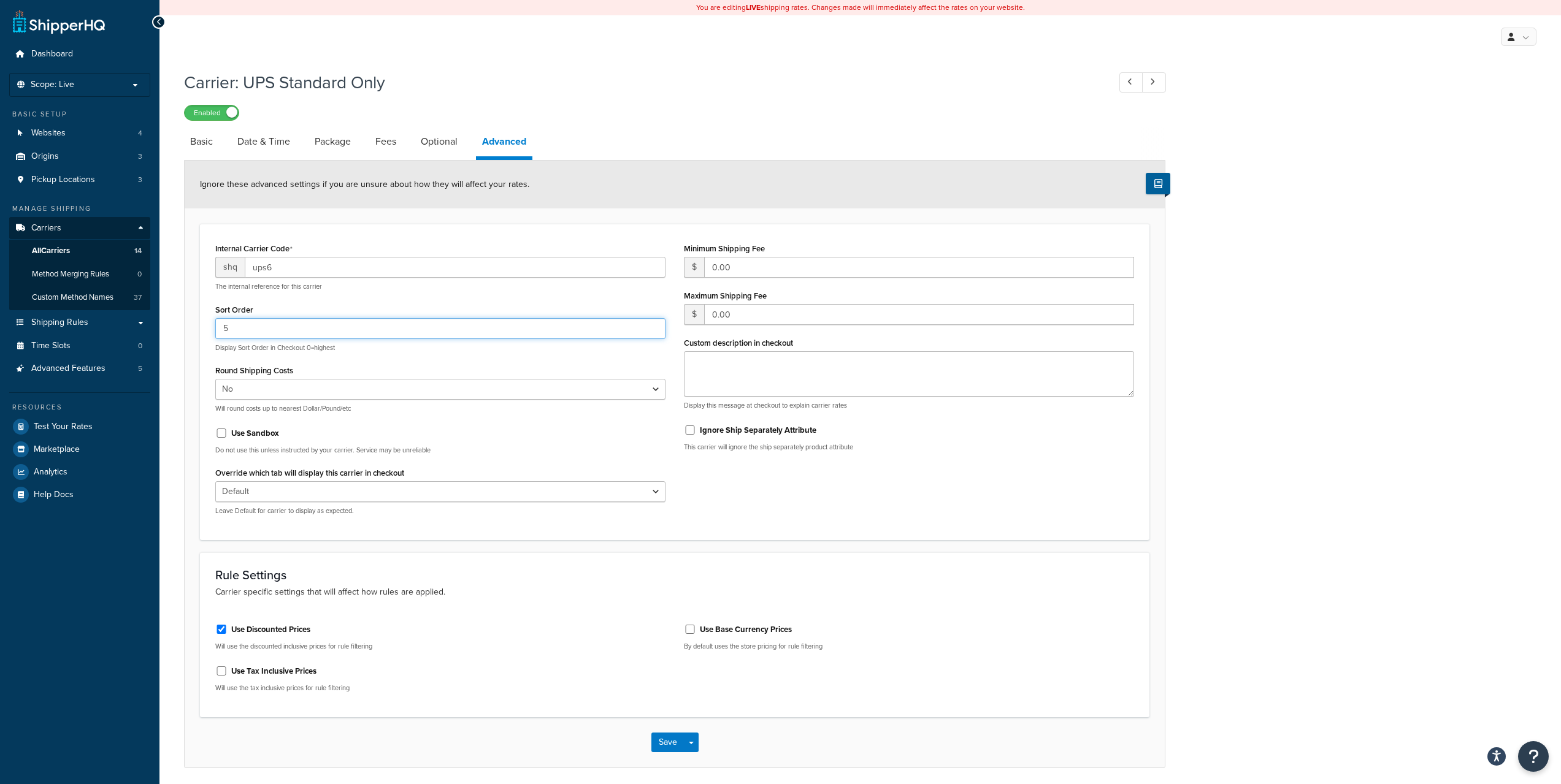
drag, startPoint x: 238, startPoint y: 326, endPoint x: 200, endPoint y: 325, distance: 38.0
click at [200, 325] on div "Internal Carrier Code shq ups6 The internal reference for this carrier Sort Ord…" at bounding box center [674, 382] width 949 height 316
type input "2"
click at [663, 740] on button "Save" at bounding box center [668, 742] width 33 height 19
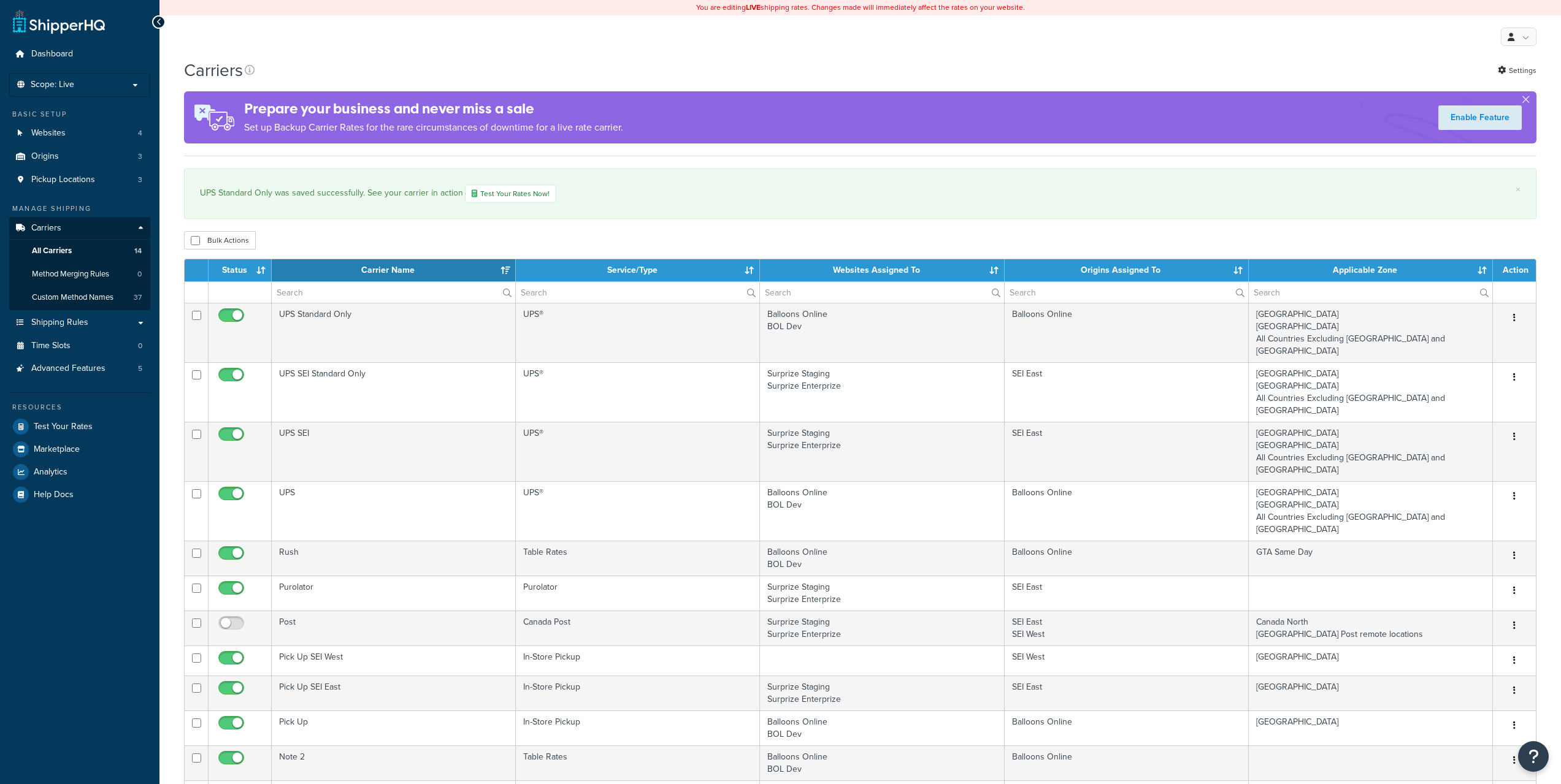
select select "15"
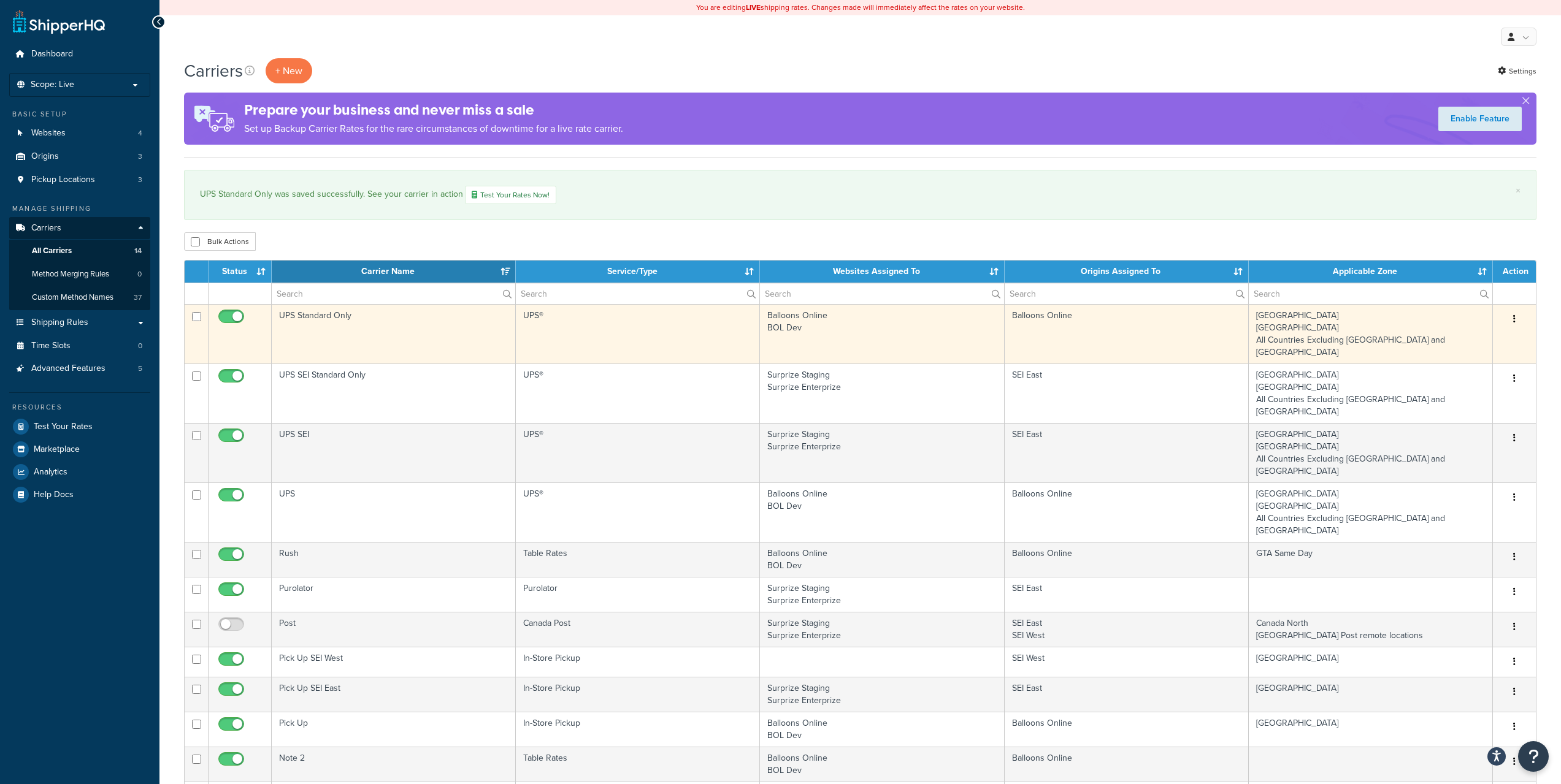
click at [1519, 317] on button "button" at bounding box center [1514, 319] width 17 height 19
click at [1483, 337] on link "Edit" at bounding box center [1464, 343] width 97 height 25
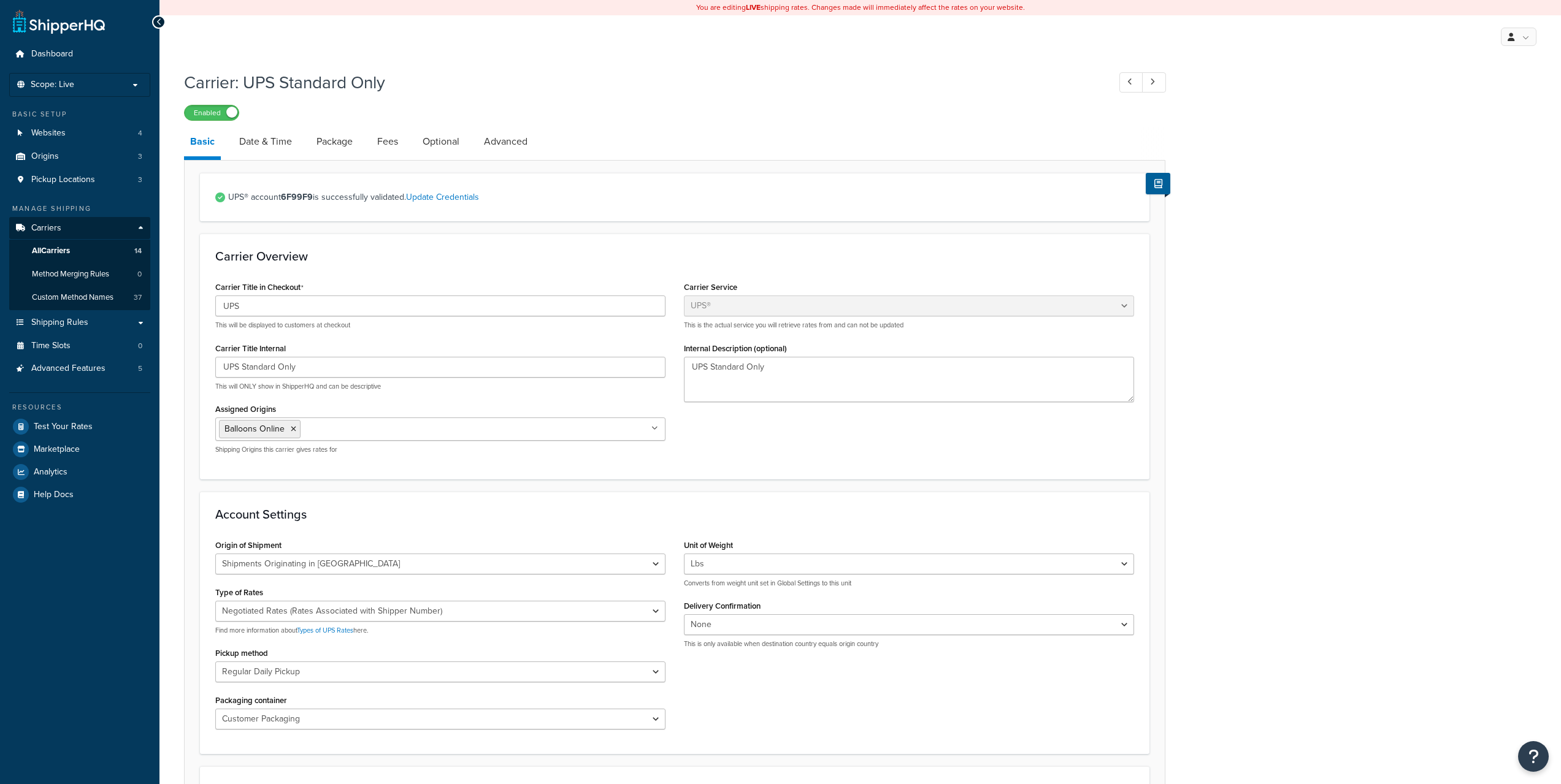
select select "ups"
select select "can"
click at [487, 141] on link "Advanced" at bounding box center [505, 142] width 56 height 29
select select "false"
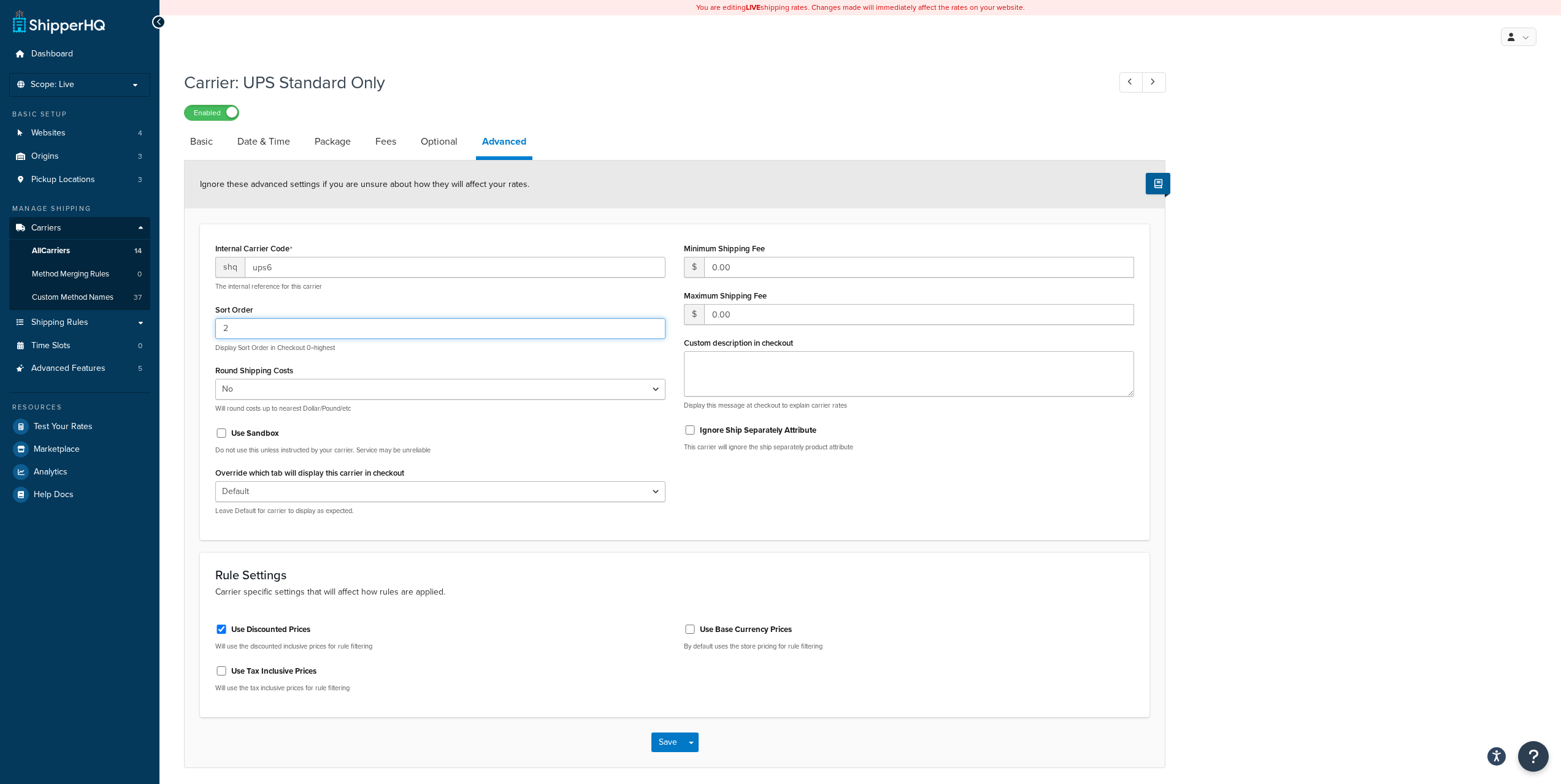
drag, startPoint x: 266, startPoint y: 329, endPoint x: 210, endPoint y: 333, distance: 56.1
click at [204, 332] on div "Internal Carrier Code shq ups6 The internal reference for this carrier Sort Ord…" at bounding box center [674, 382] width 949 height 316
type input "1"
click at [671, 744] on button "Save" at bounding box center [668, 742] width 33 height 19
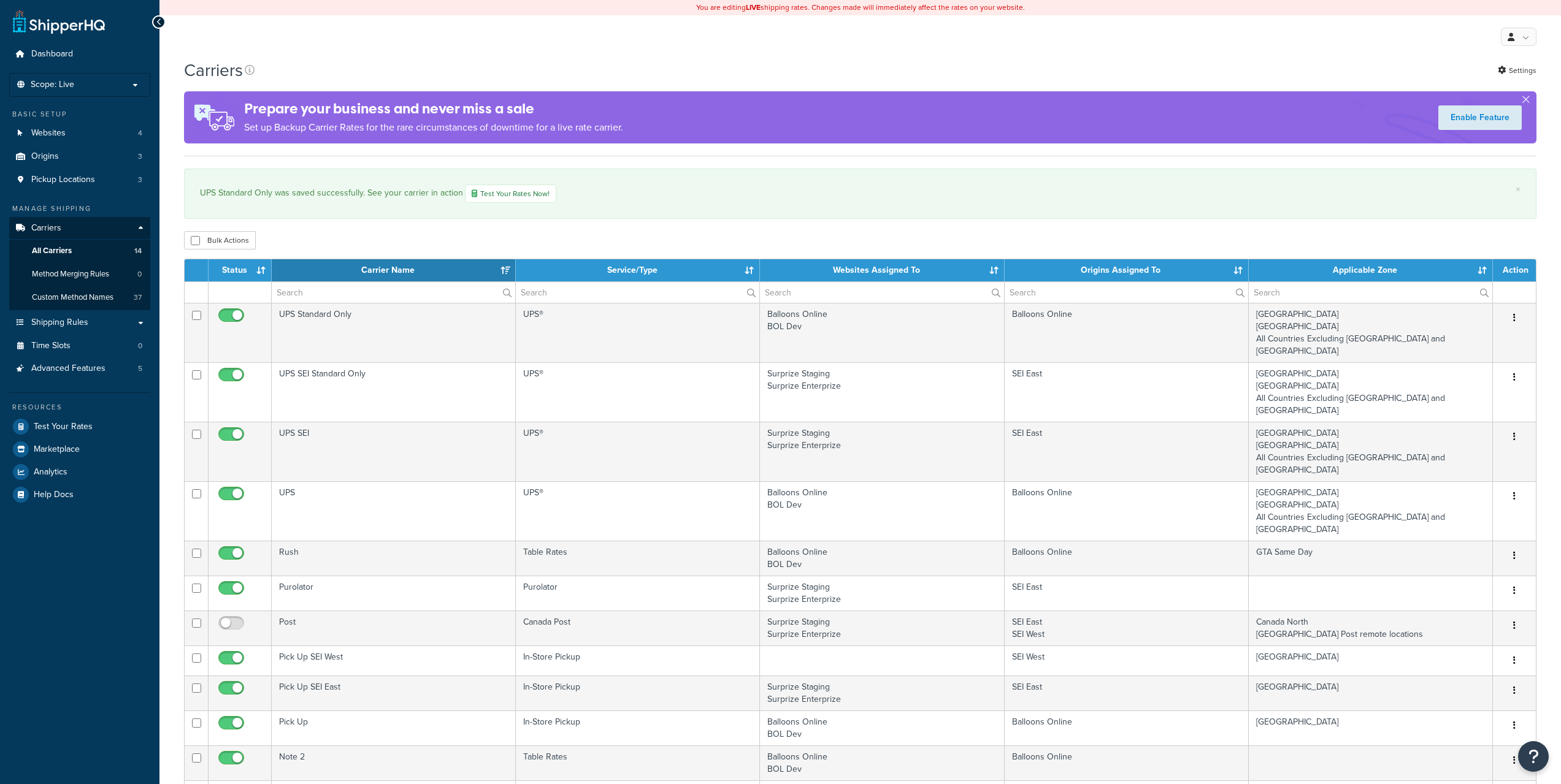
select select "15"
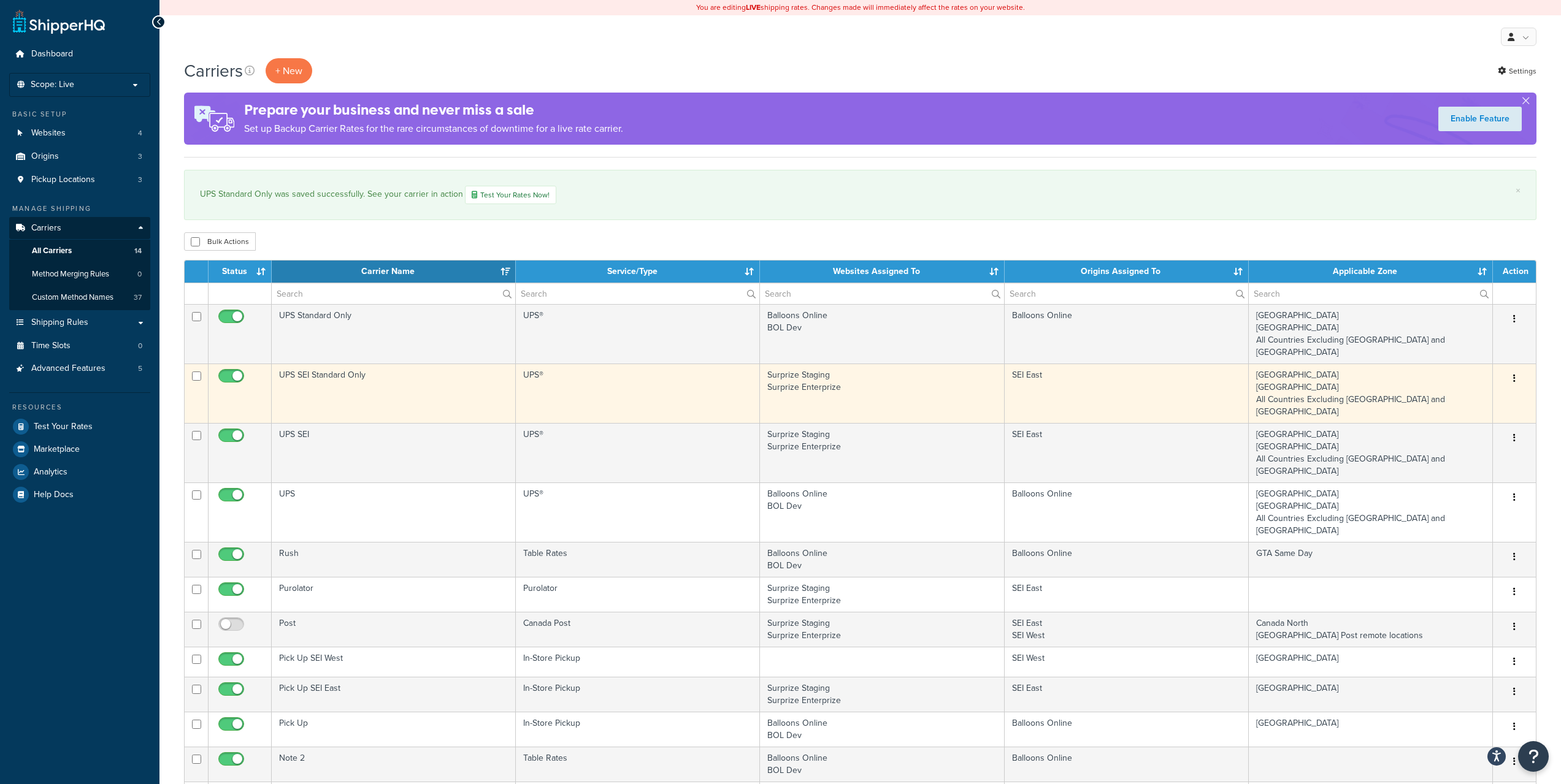
click at [1519, 369] on button "button" at bounding box center [1514, 379] width 17 height 19
click at [1443, 387] on link "Edit" at bounding box center [1464, 391] width 97 height 25
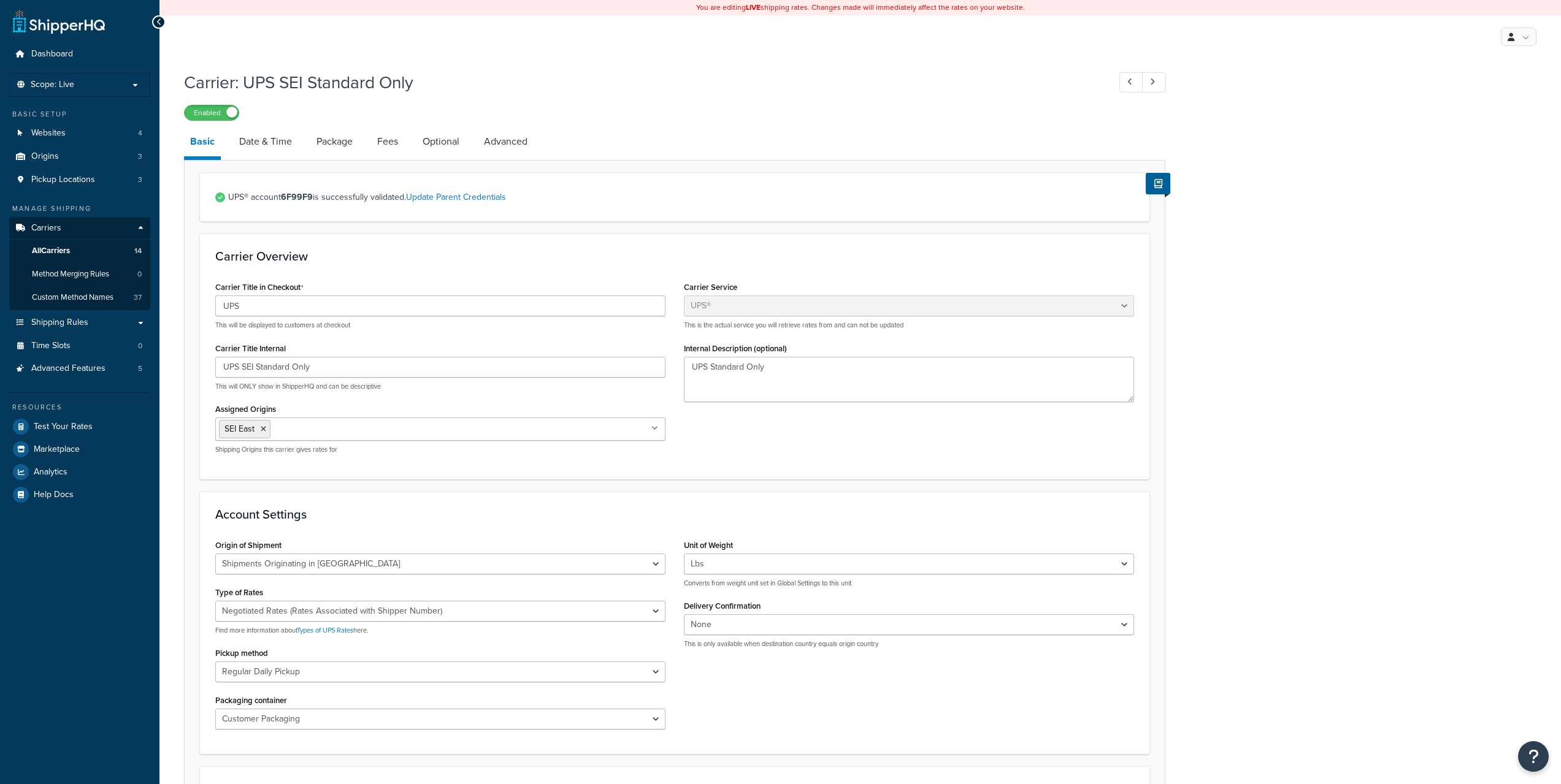
select select "ups"
select select "can"
click at [506, 156] on link "Advanced" at bounding box center [505, 142] width 56 height 29
select select "false"
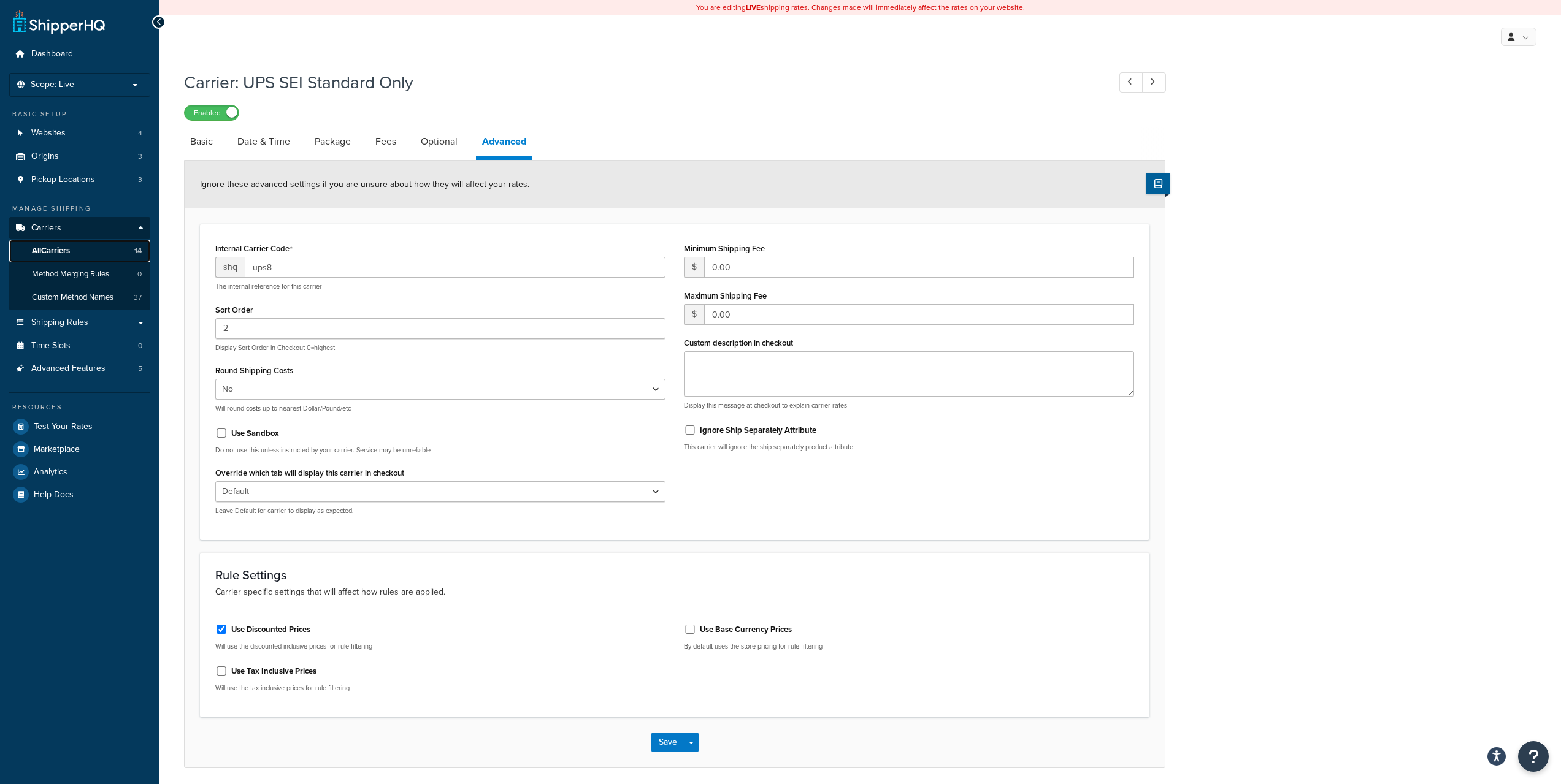
click at [67, 256] on span "All Carriers" at bounding box center [51, 251] width 38 height 10
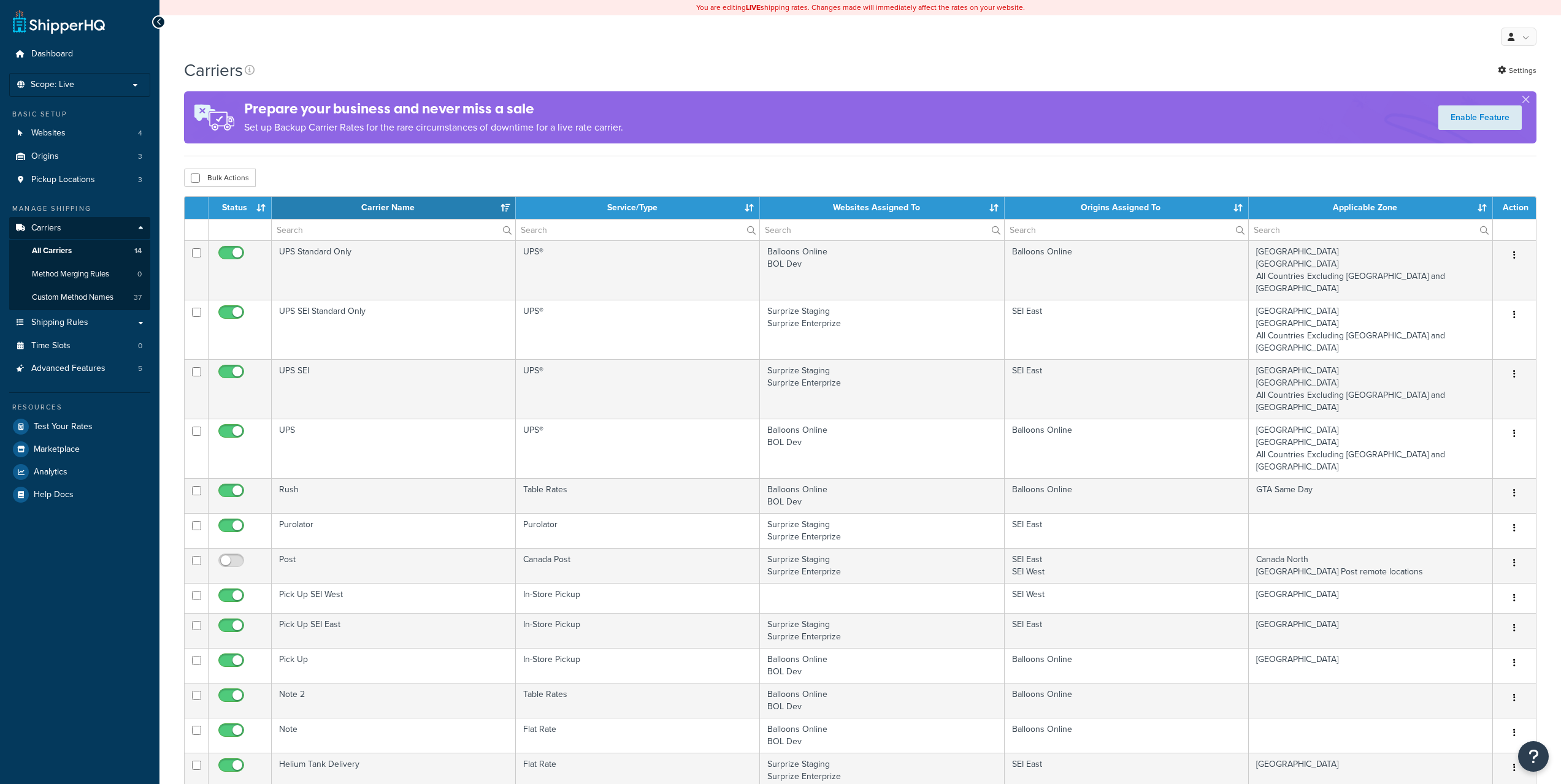
select select "15"
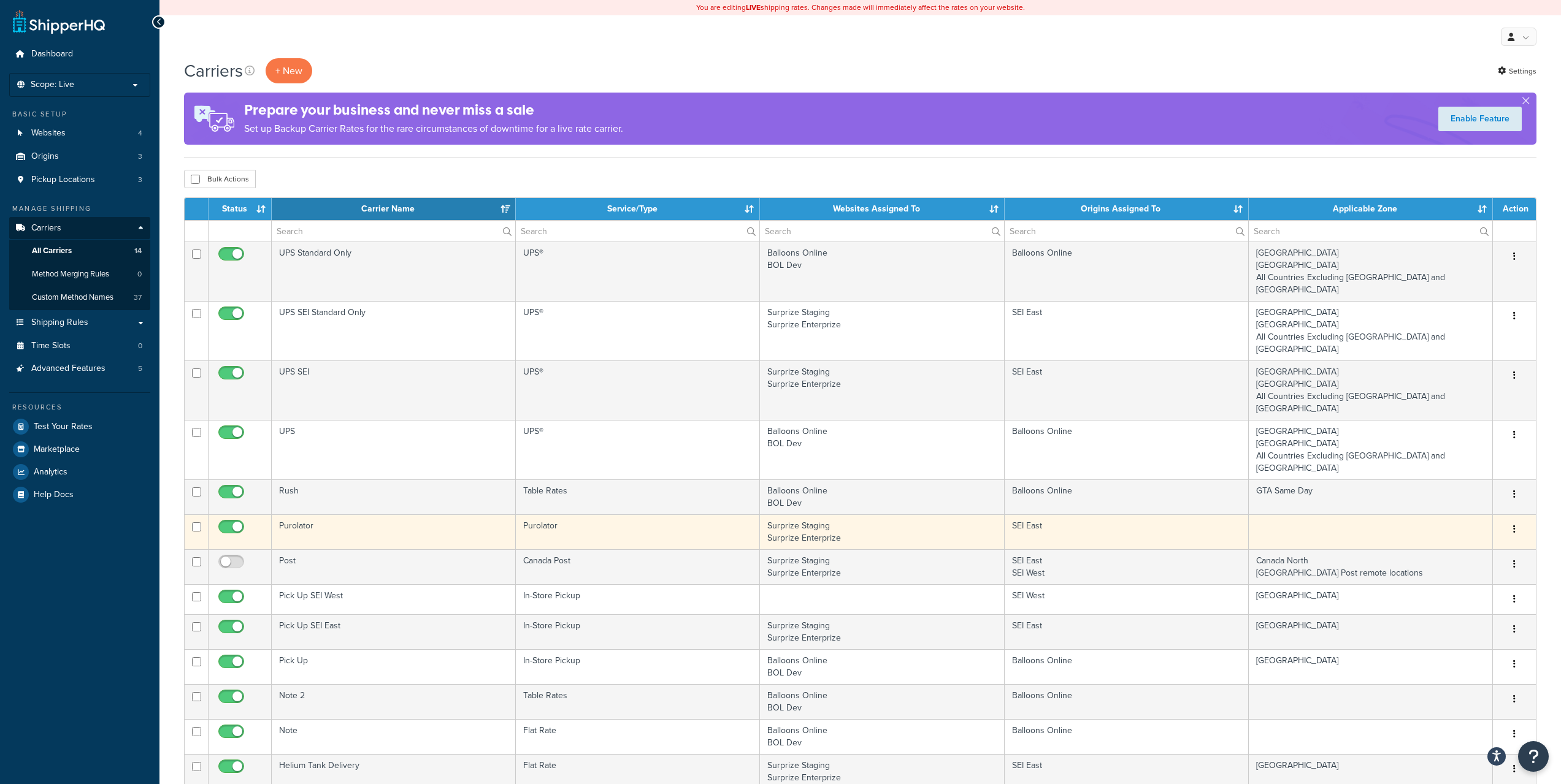
click at [1512, 520] on button "button" at bounding box center [1514, 530] width 17 height 19
click at [1482, 496] on link "Edit" at bounding box center [1464, 505] width 97 height 25
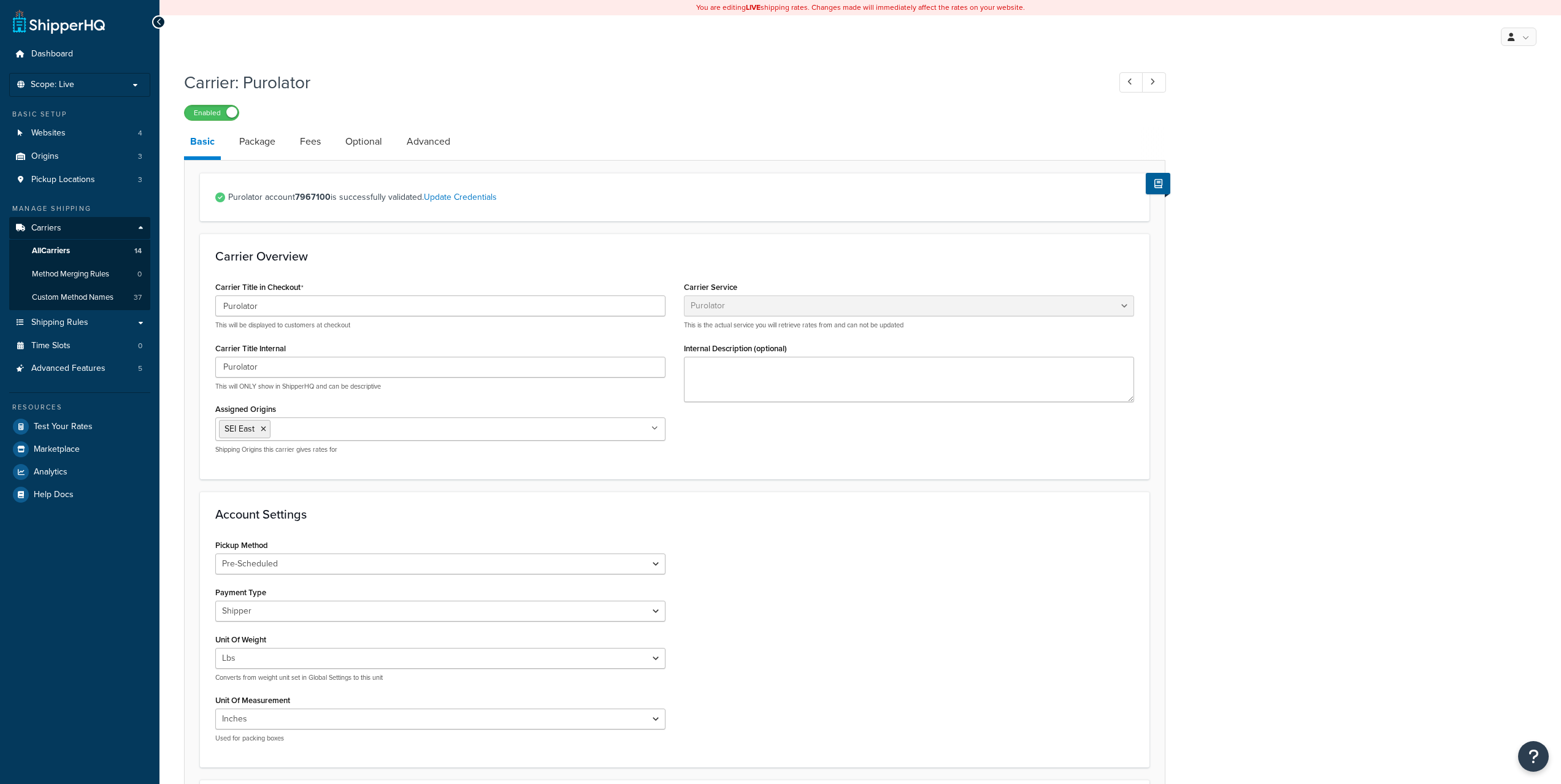
select select "purolator"
select select "PRE_SCHEDULED"
click at [449, 145] on link "Advanced" at bounding box center [428, 142] width 56 height 29
select select "false"
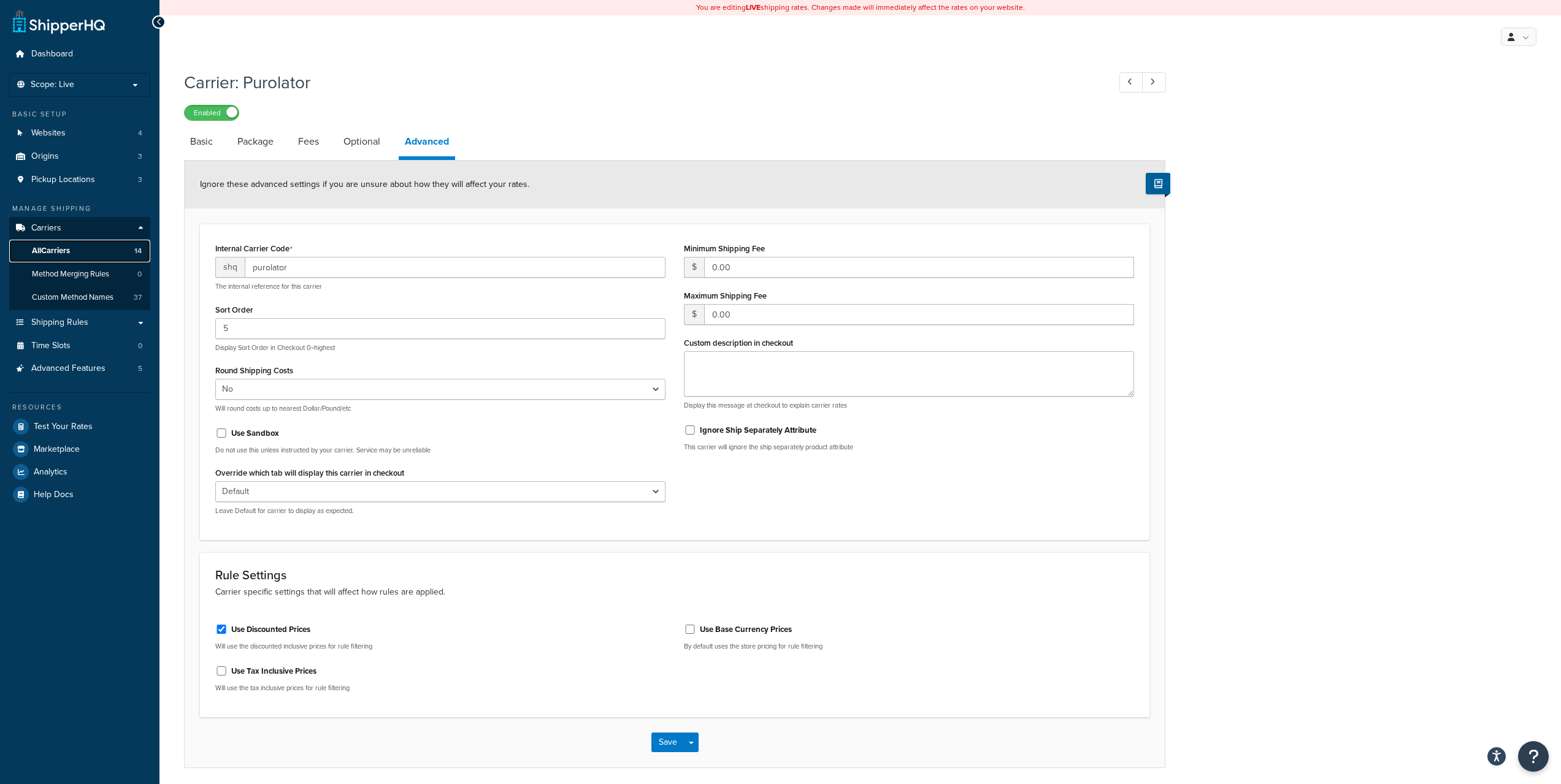
click at [70, 247] on span "All Carriers" at bounding box center [51, 251] width 38 height 10
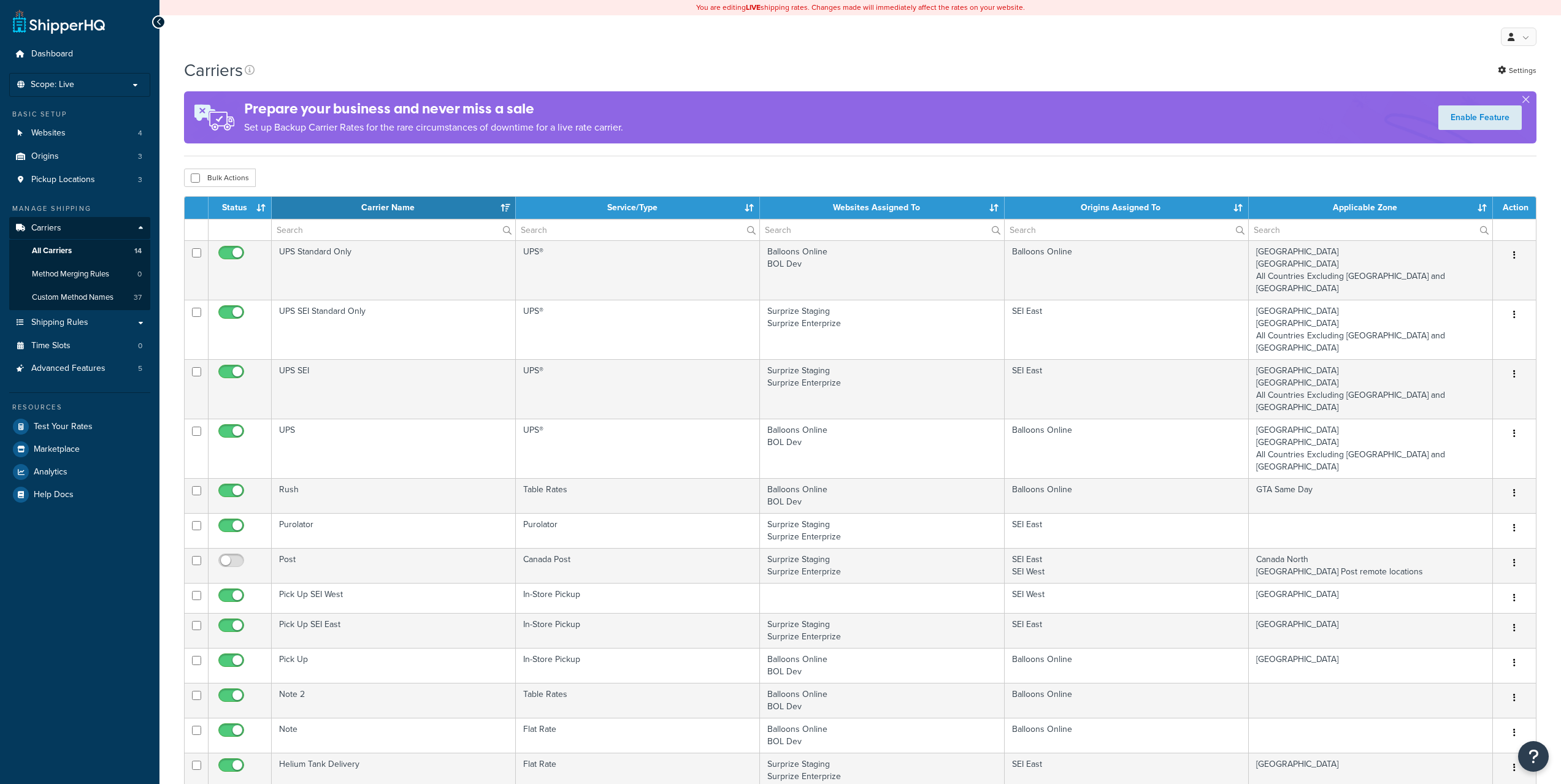
select select "15"
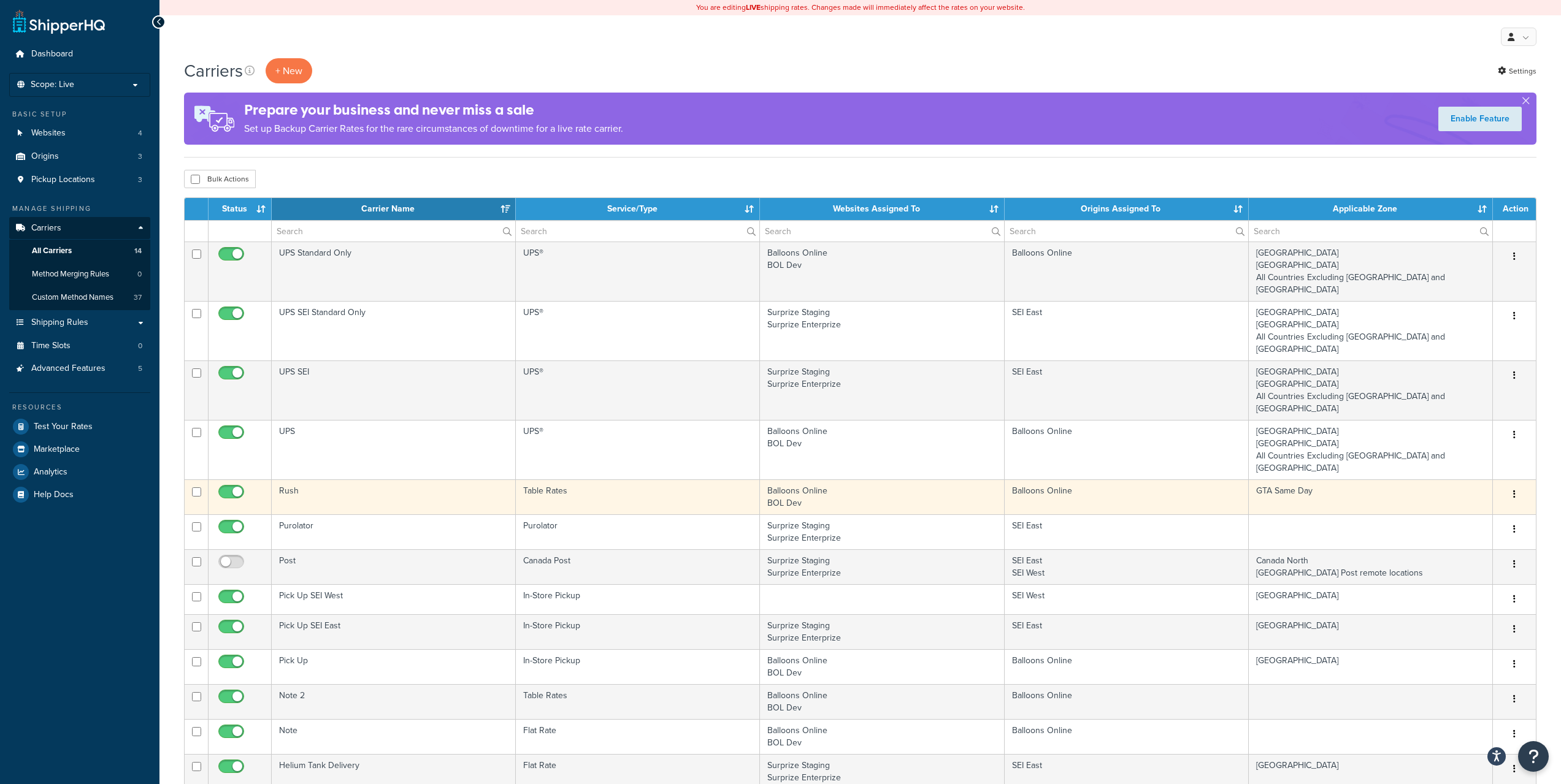
click at [1510, 485] on button "button" at bounding box center [1514, 495] width 17 height 19
click at [1453, 467] on link "Edit" at bounding box center [1464, 470] width 97 height 25
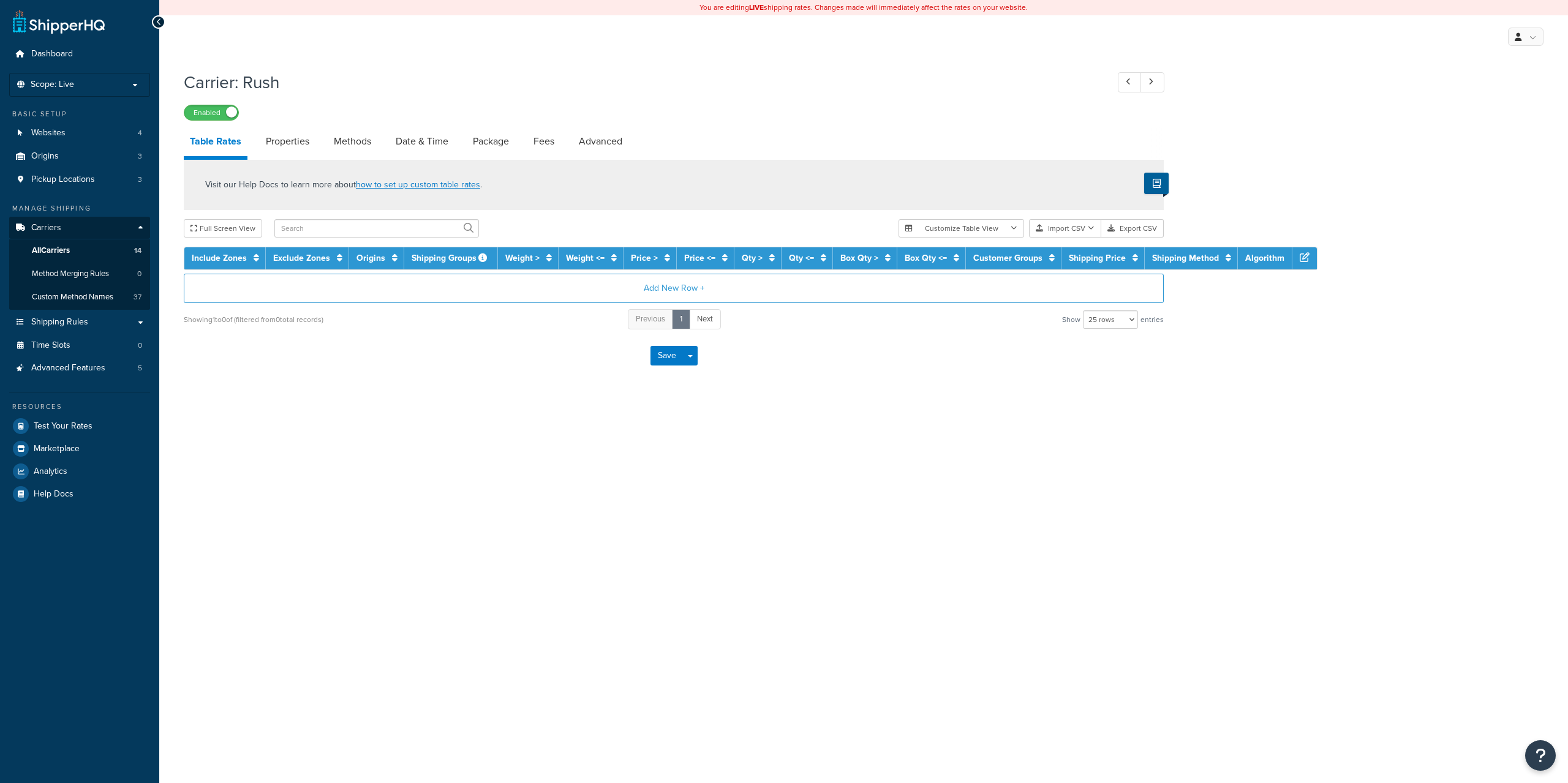
select select "25"
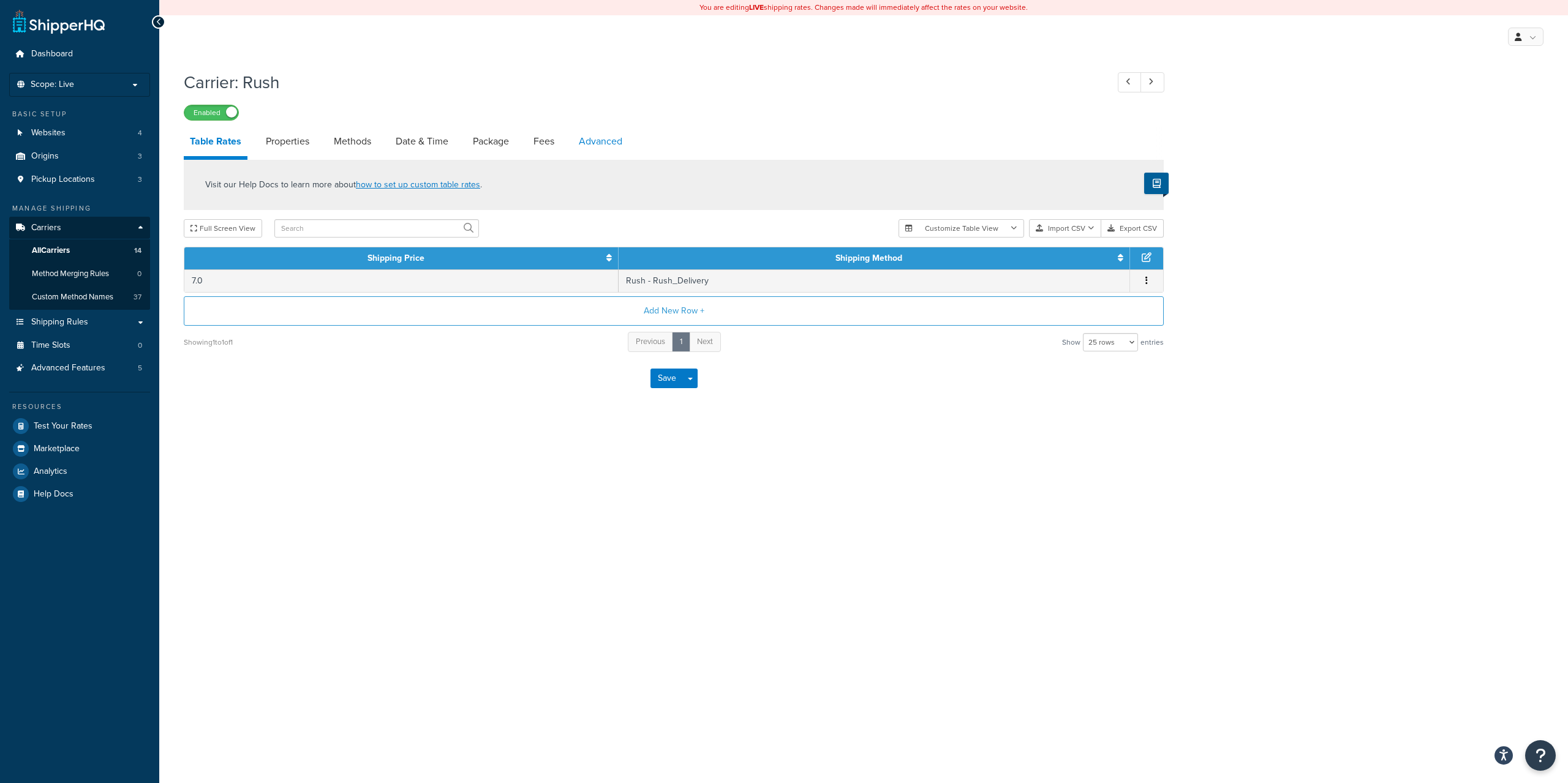
click at [597, 143] on link "Advanced" at bounding box center [601, 142] width 56 height 29
select select "false"
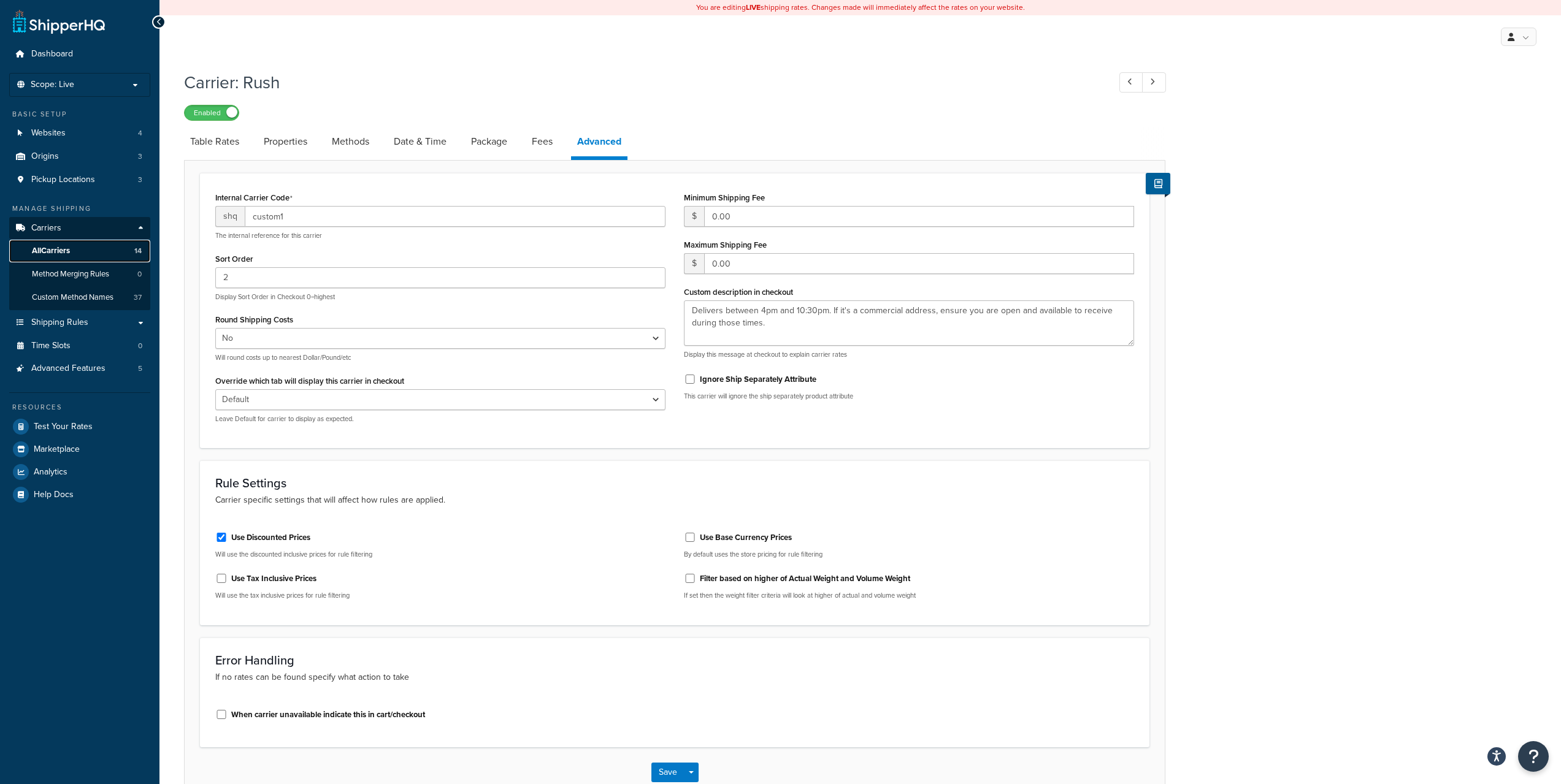
click at [66, 247] on span "All Carriers" at bounding box center [51, 251] width 38 height 10
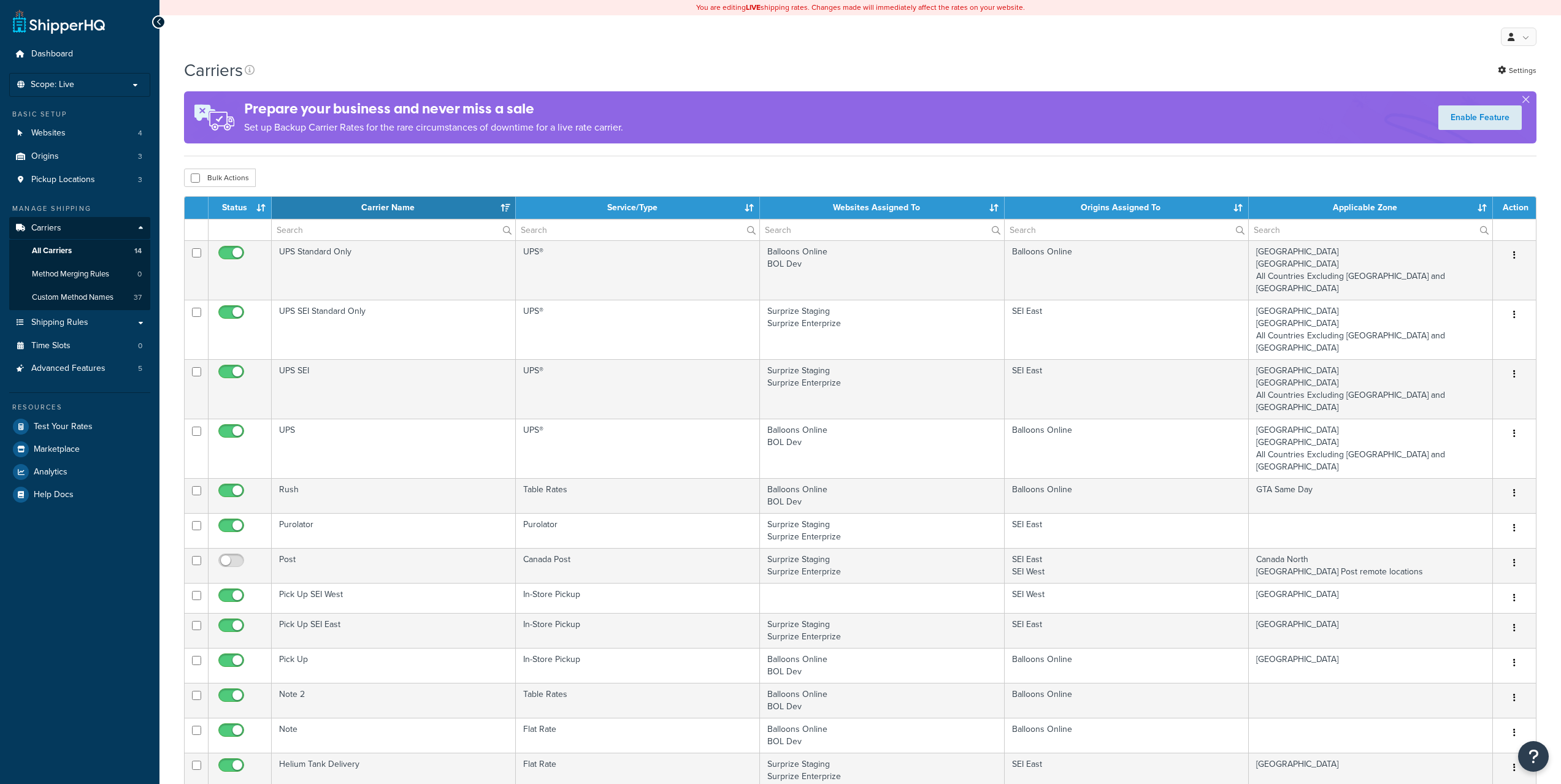
select select "15"
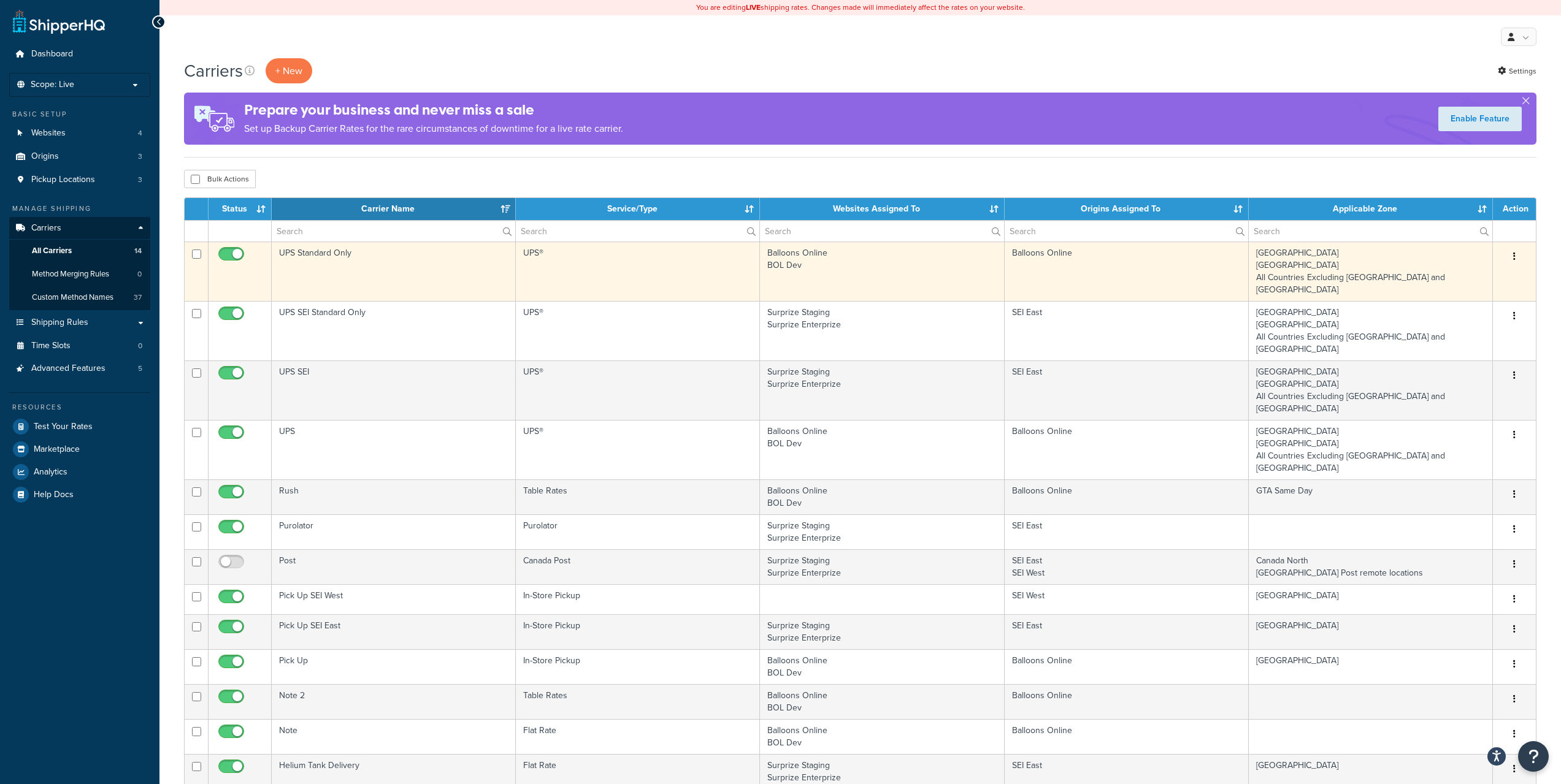
click at [1515, 250] on button "button" at bounding box center [1514, 256] width 17 height 19
click at [1482, 275] on link "Edit" at bounding box center [1464, 281] width 97 height 25
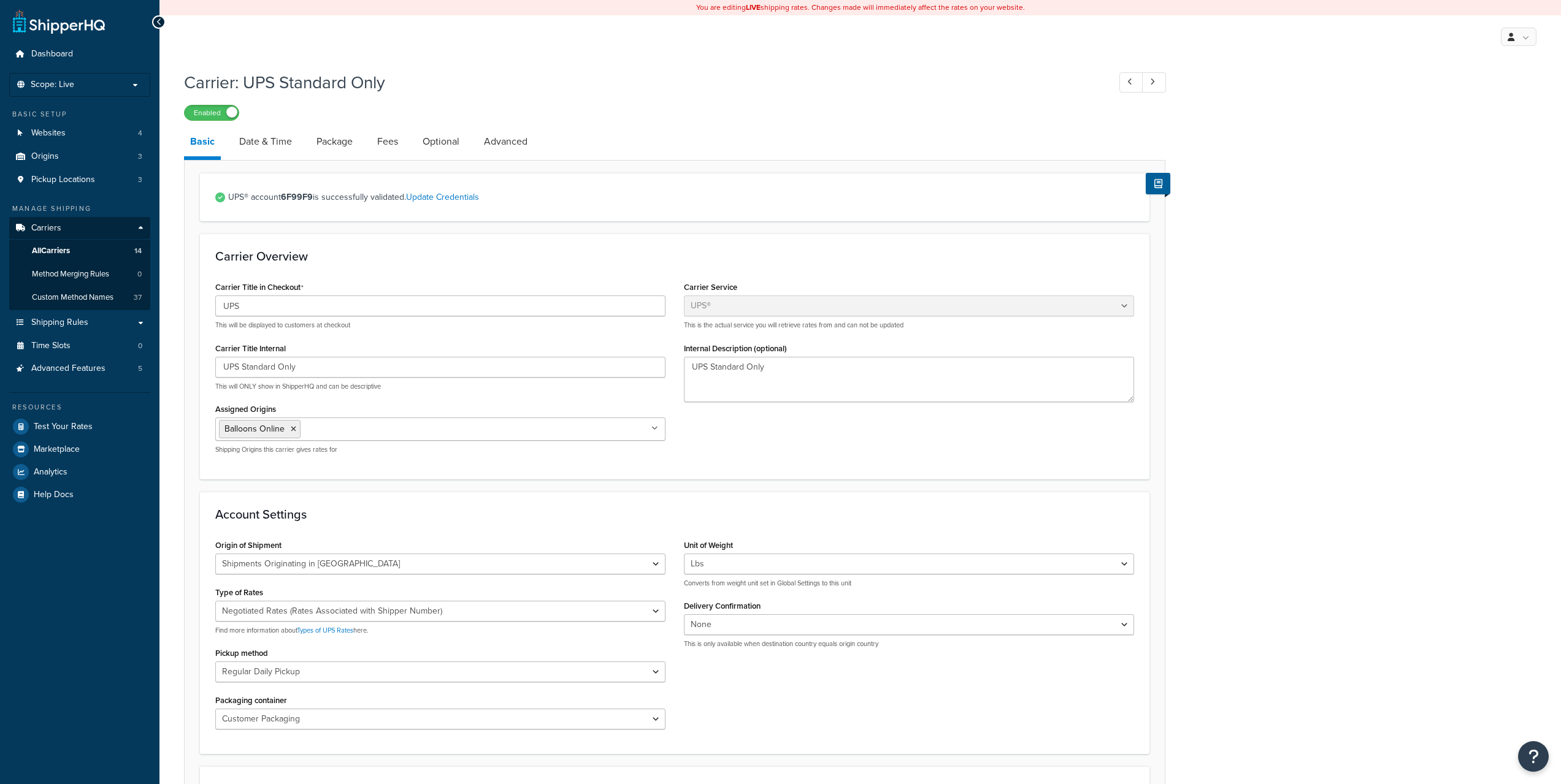
select select "ups"
select select "can"
click at [533, 141] on link "Advanced" at bounding box center [505, 142] width 56 height 29
select select "false"
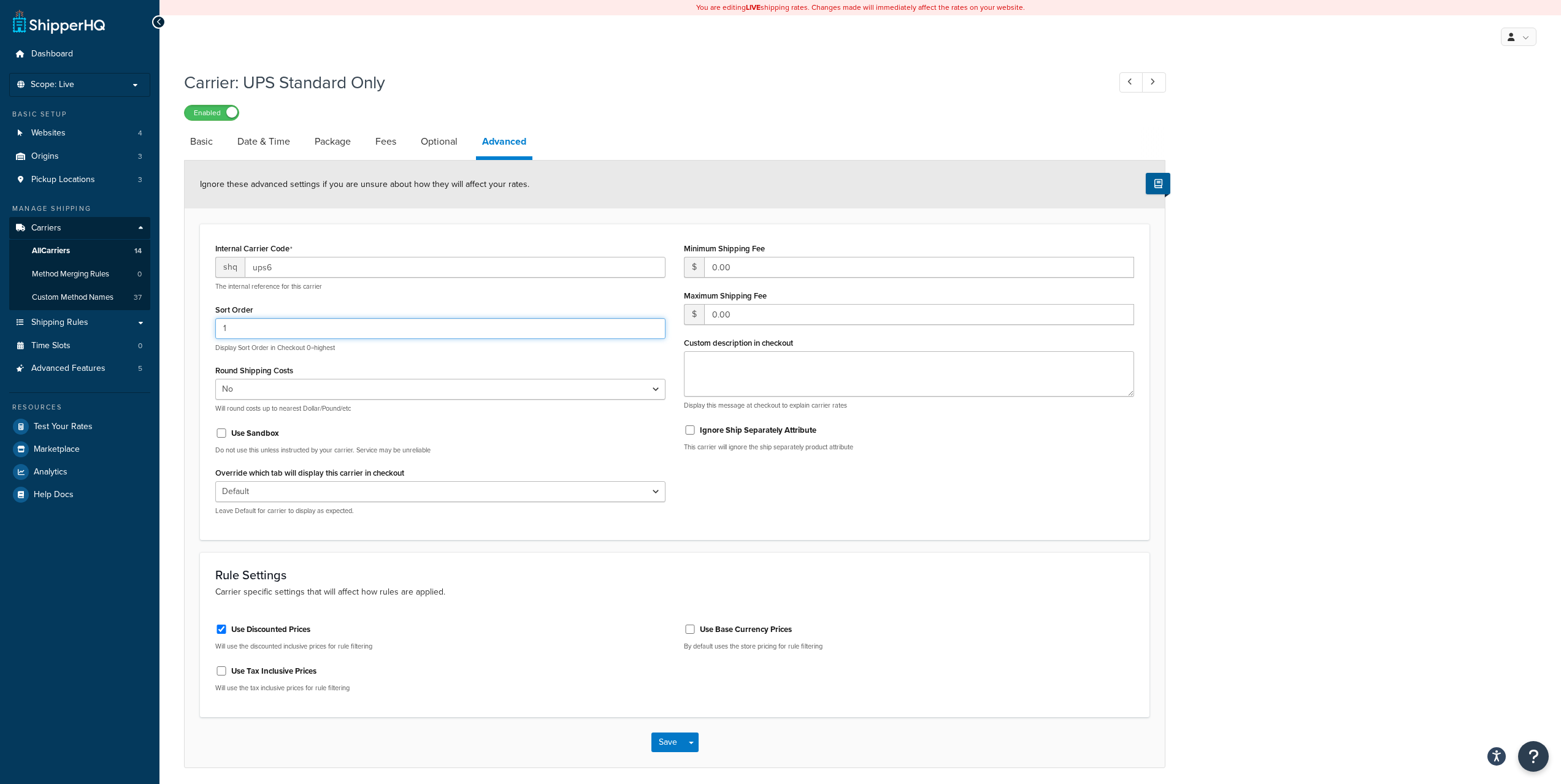
drag, startPoint x: 236, startPoint y: 320, endPoint x: 217, endPoint y: 320, distance: 19.0
click at [217, 320] on input "1" at bounding box center [440, 329] width 450 height 21
type input "3"
click at [660, 742] on button "Save" at bounding box center [668, 742] width 33 height 19
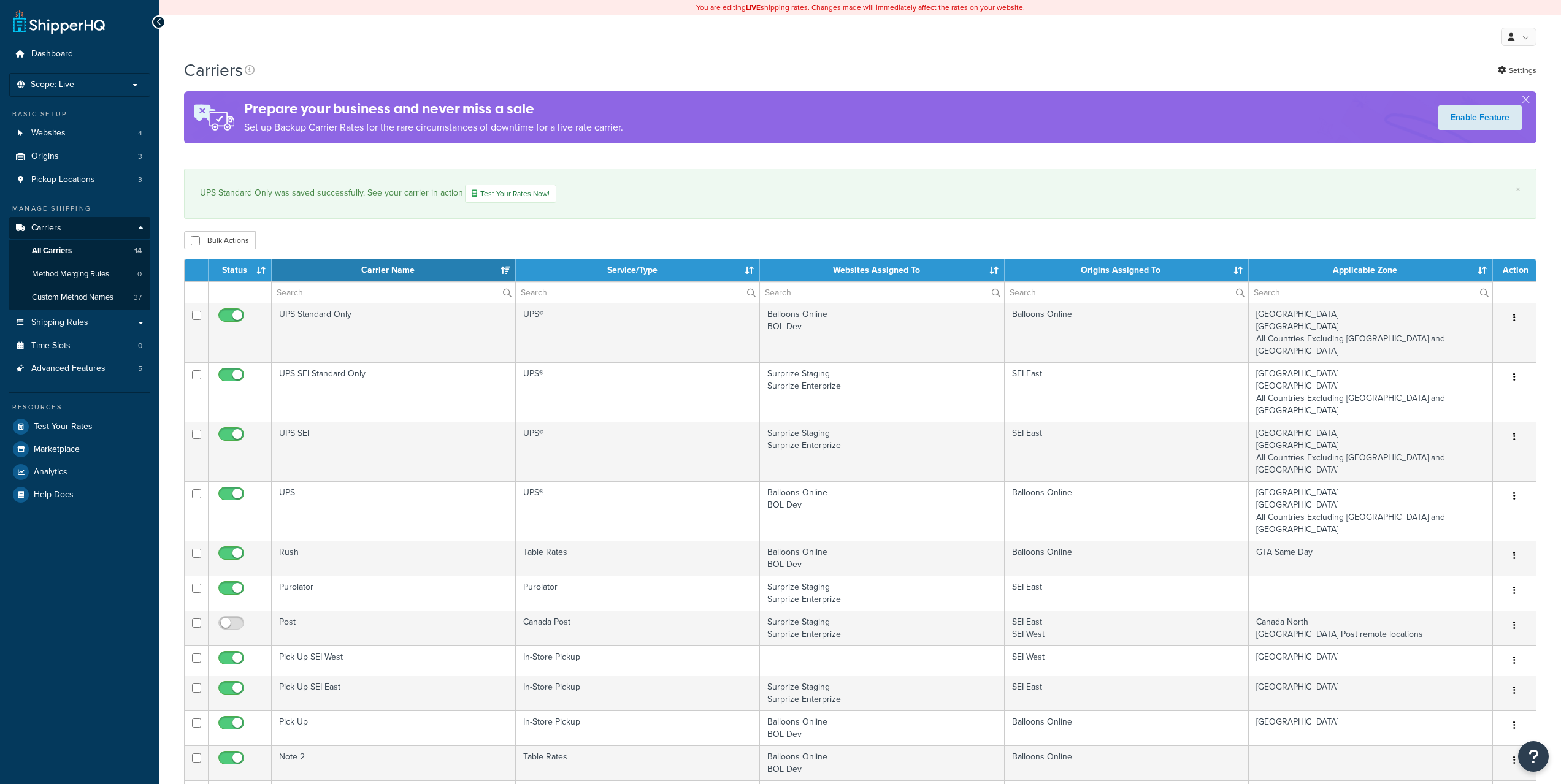
select select "15"
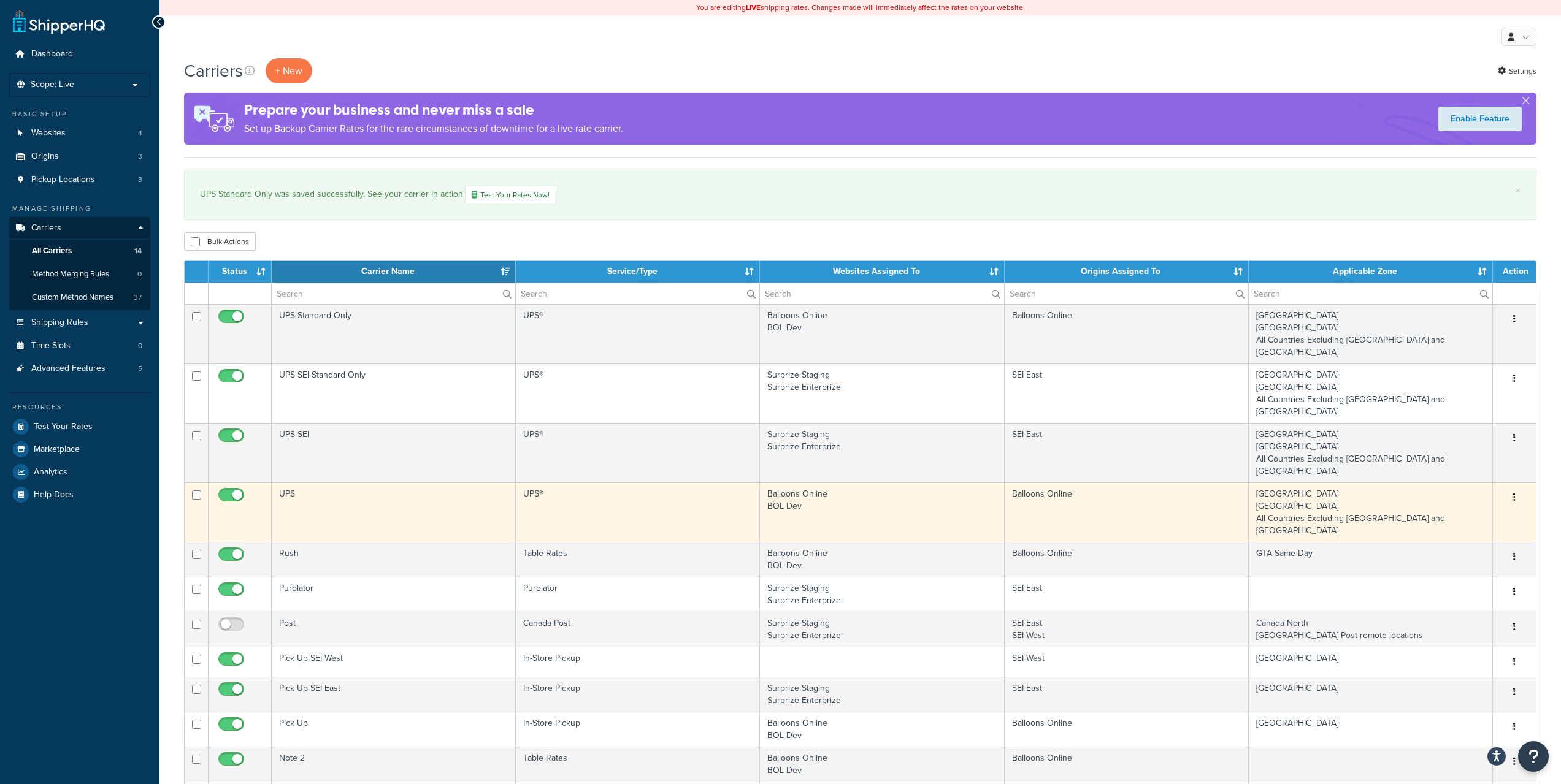
click at [1512, 488] on button "button" at bounding box center [1514, 498] width 17 height 19
click at [1472, 480] on link "Edit" at bounding box center [1464, 485] width 97 height 25
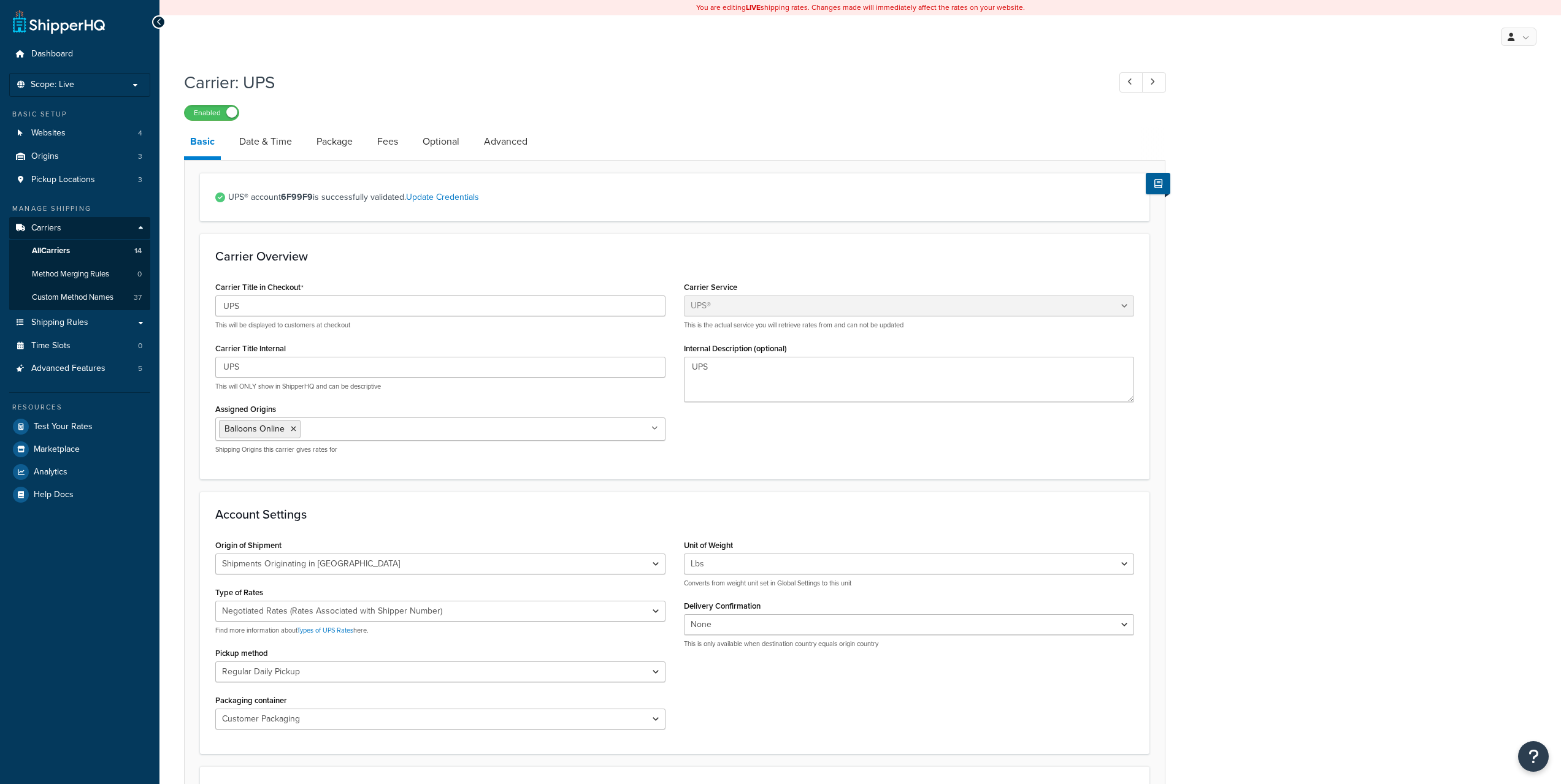
select select "ups"
select select "can"
click at [506, 153] on link "Advanced" at bounding box center [505, 142] width 56 height 29
select select "false"
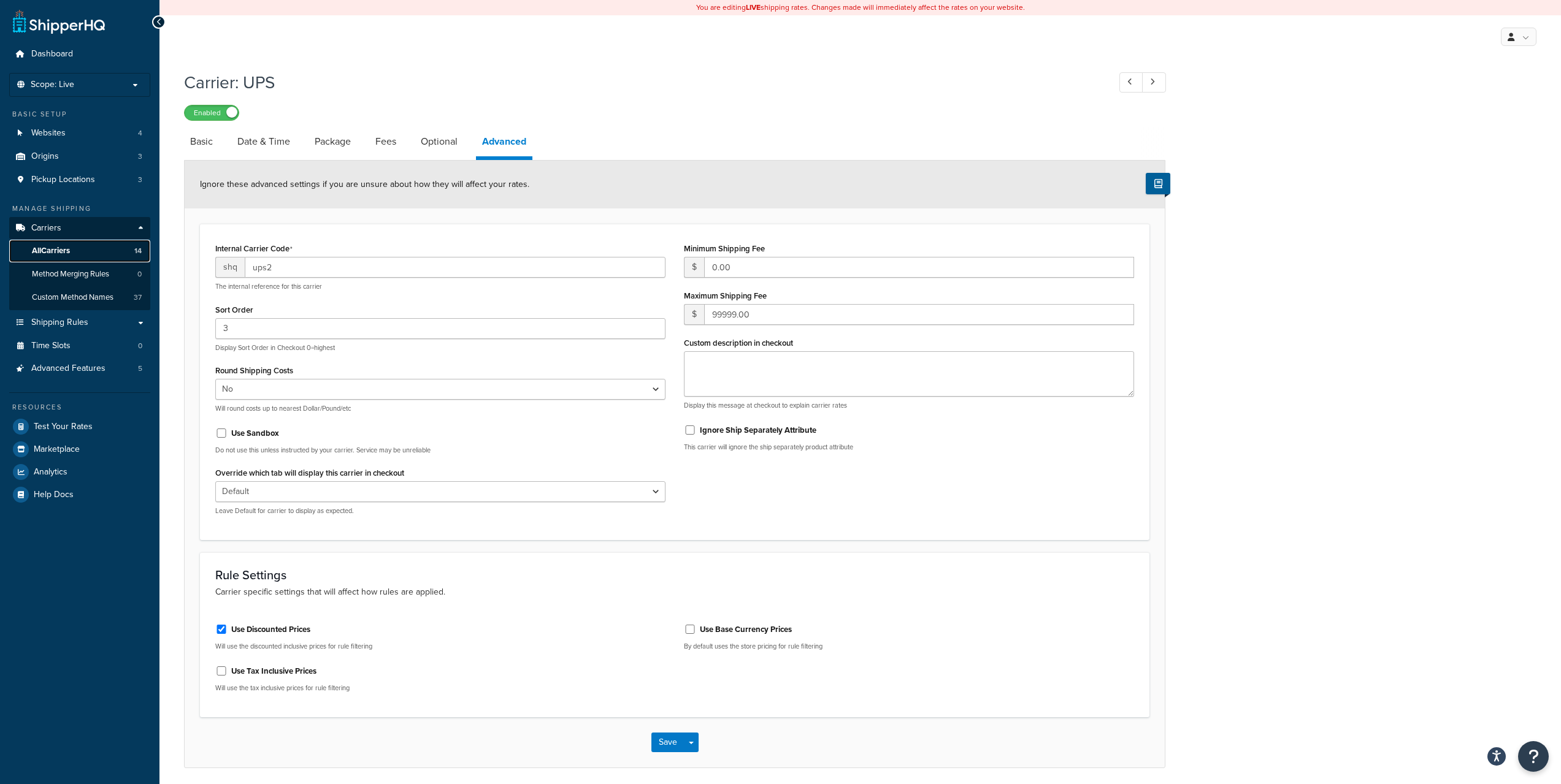
click at [74, 252] on link "All Carriers 14" at bounding box center [79, 251] width 141 height 23
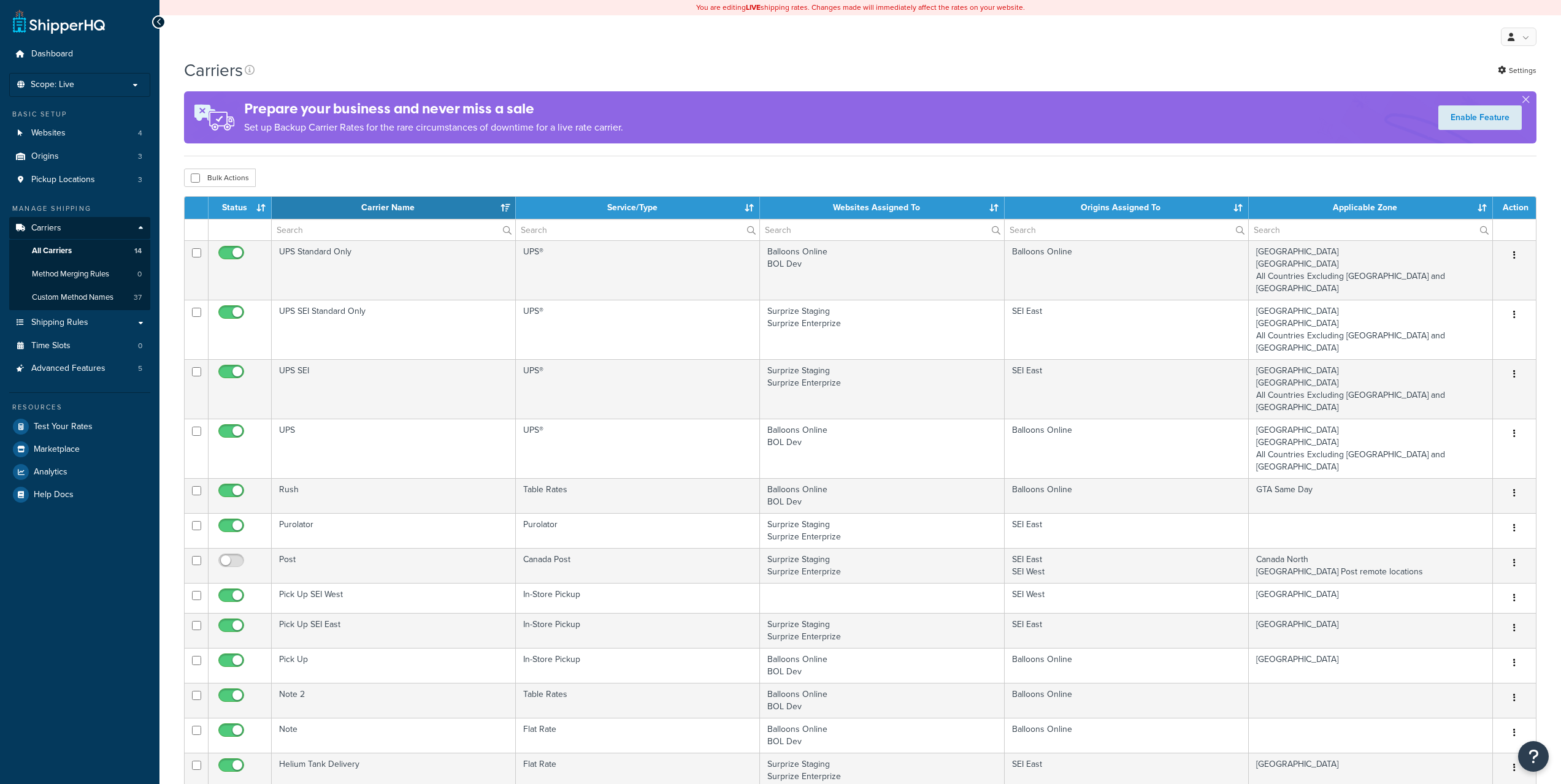
select select "15"
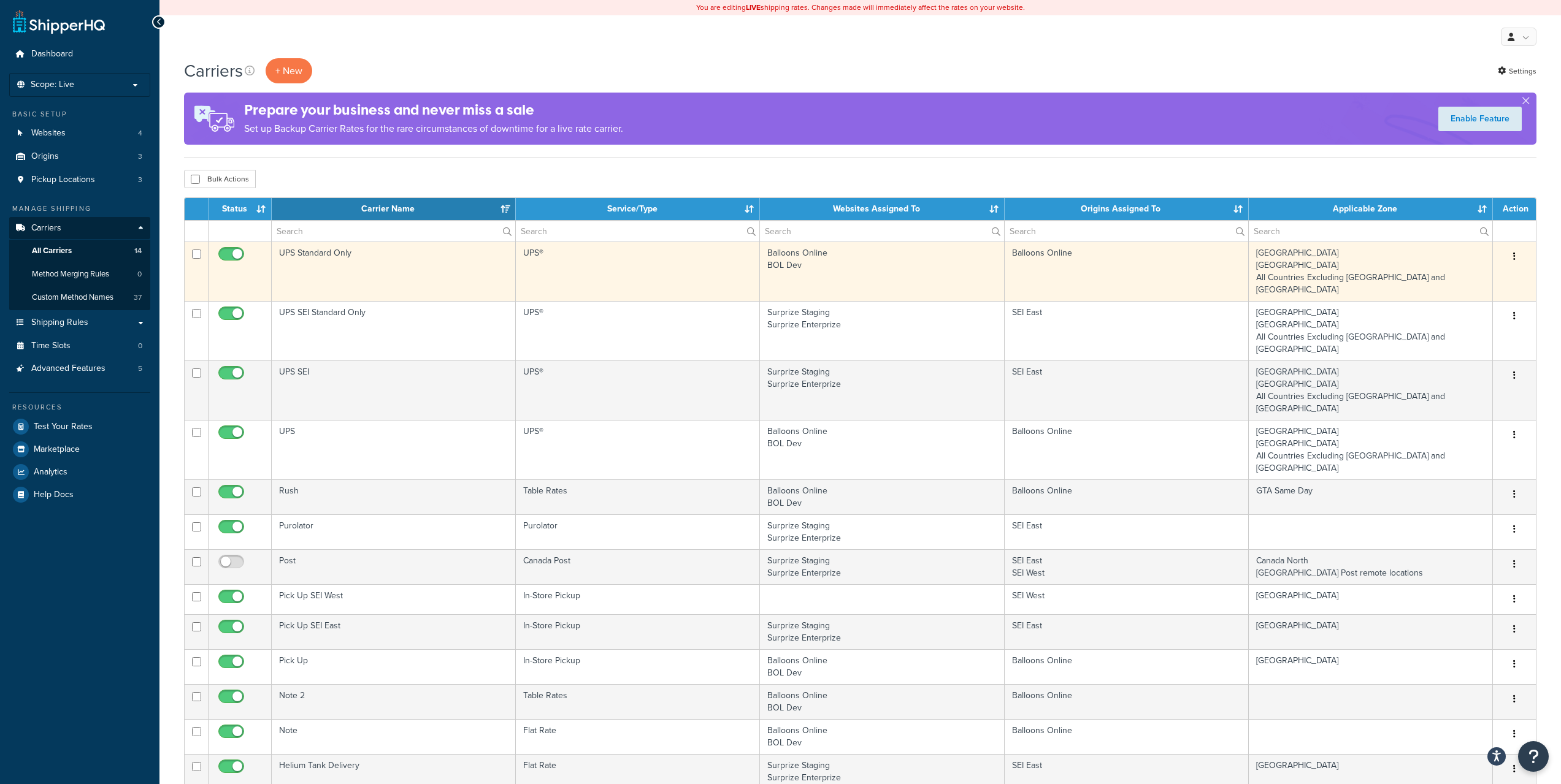
click at [1514, 250] on button "button" at bounding box center [1514, 256] width 17 height 19
click at [1468, 278] on link "Edit" at bounding box center [1464, 281] width 97 height 25
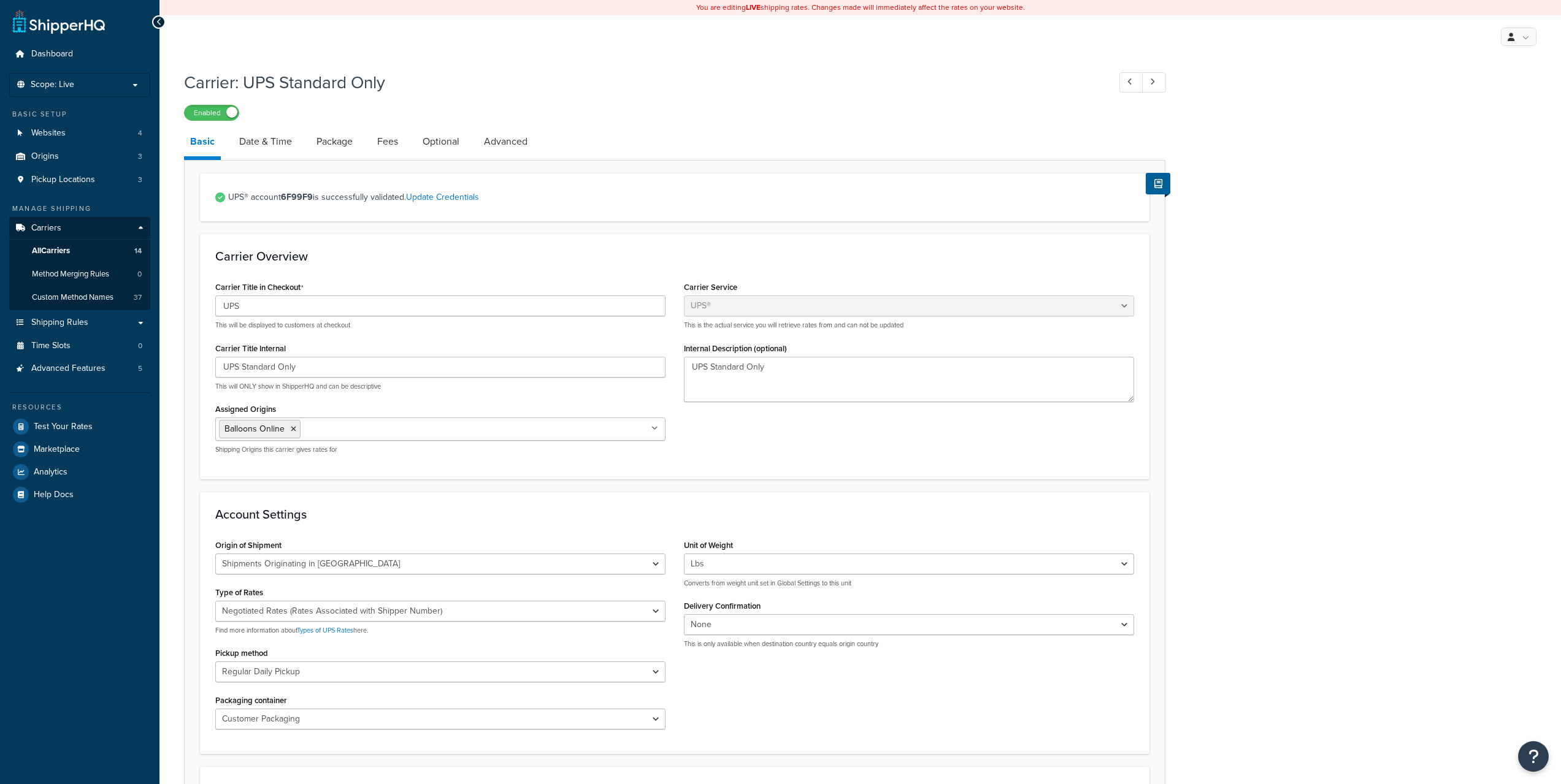
select select "ups"
select select "can"
click at [507, 147] on link "Advanced" at bounding box center [505, 142] width 56 height 29
select select "false"
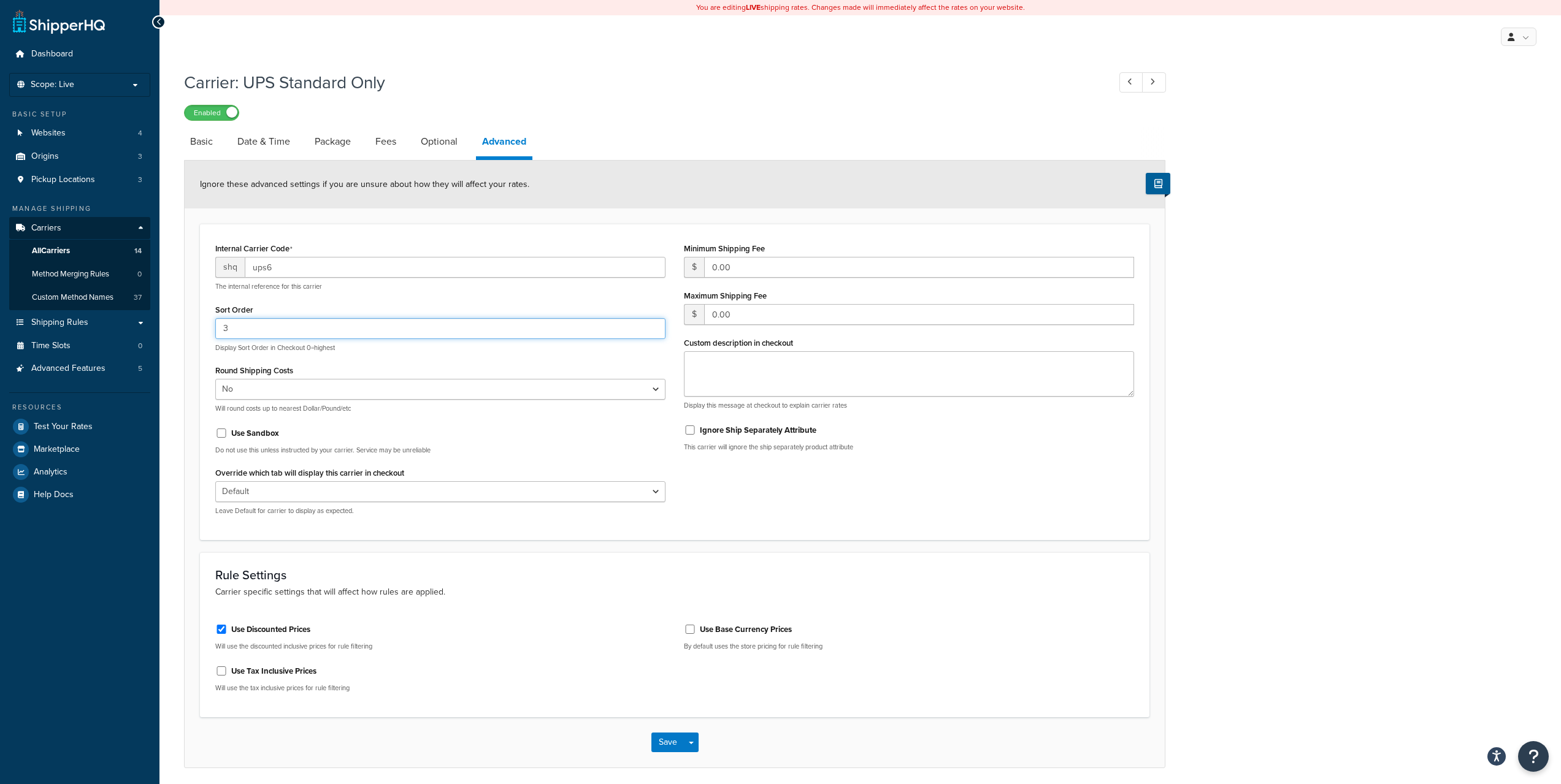
drag, startPoint x: 247, startPoint y: 327, endPoint x: 213, endPoint y: 328, distance: 34.0
click at [213, 328] on div "Internal Carrier Code shq ups6 The internal reference for this carrier Sort Ord…" at bounding box center [440, 382] width 469 height 285
type input "2"
click at [672, 742] on button "Save" at bounding box center [668, 742] width 33 height 19
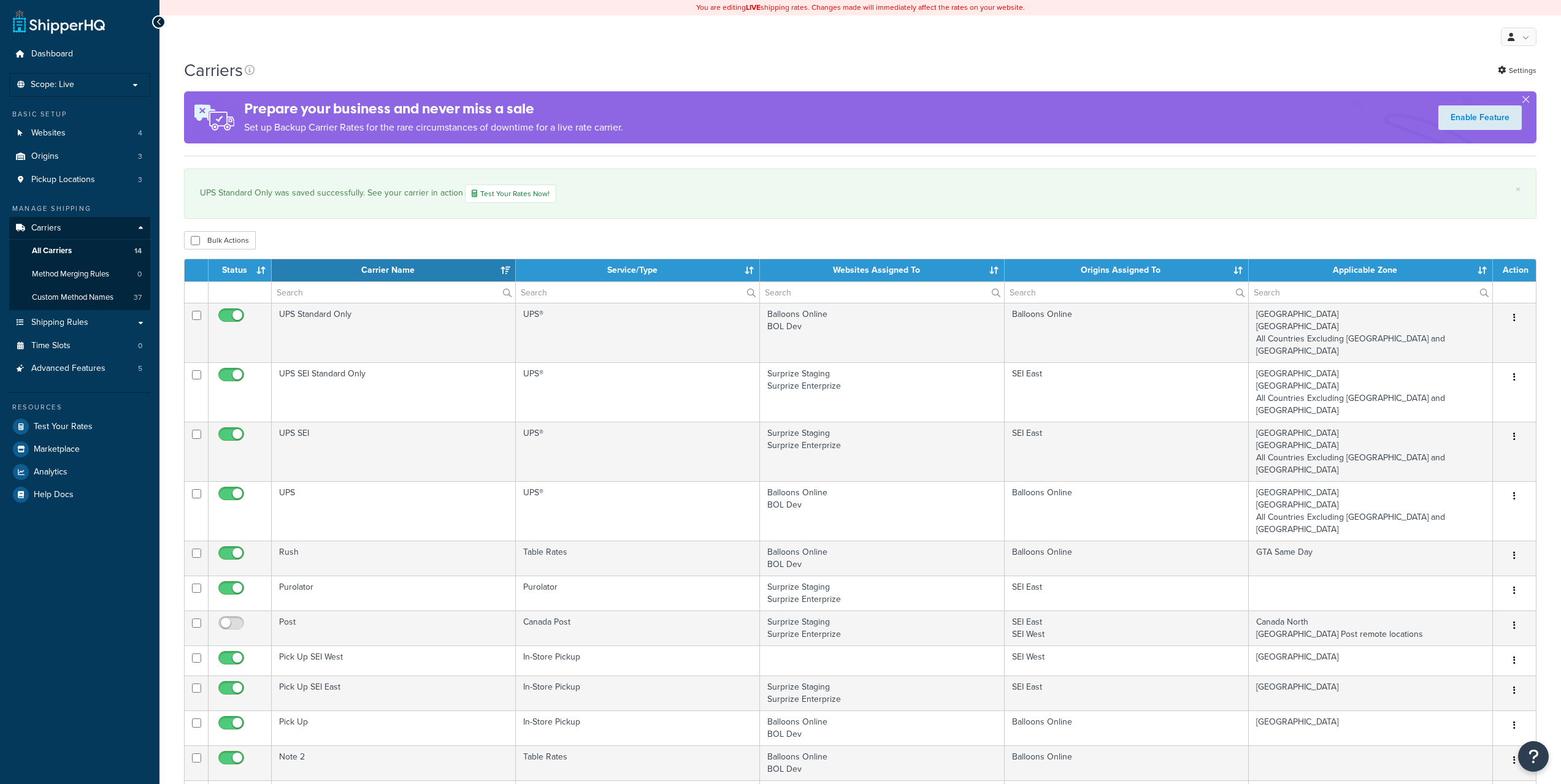
select select "15"
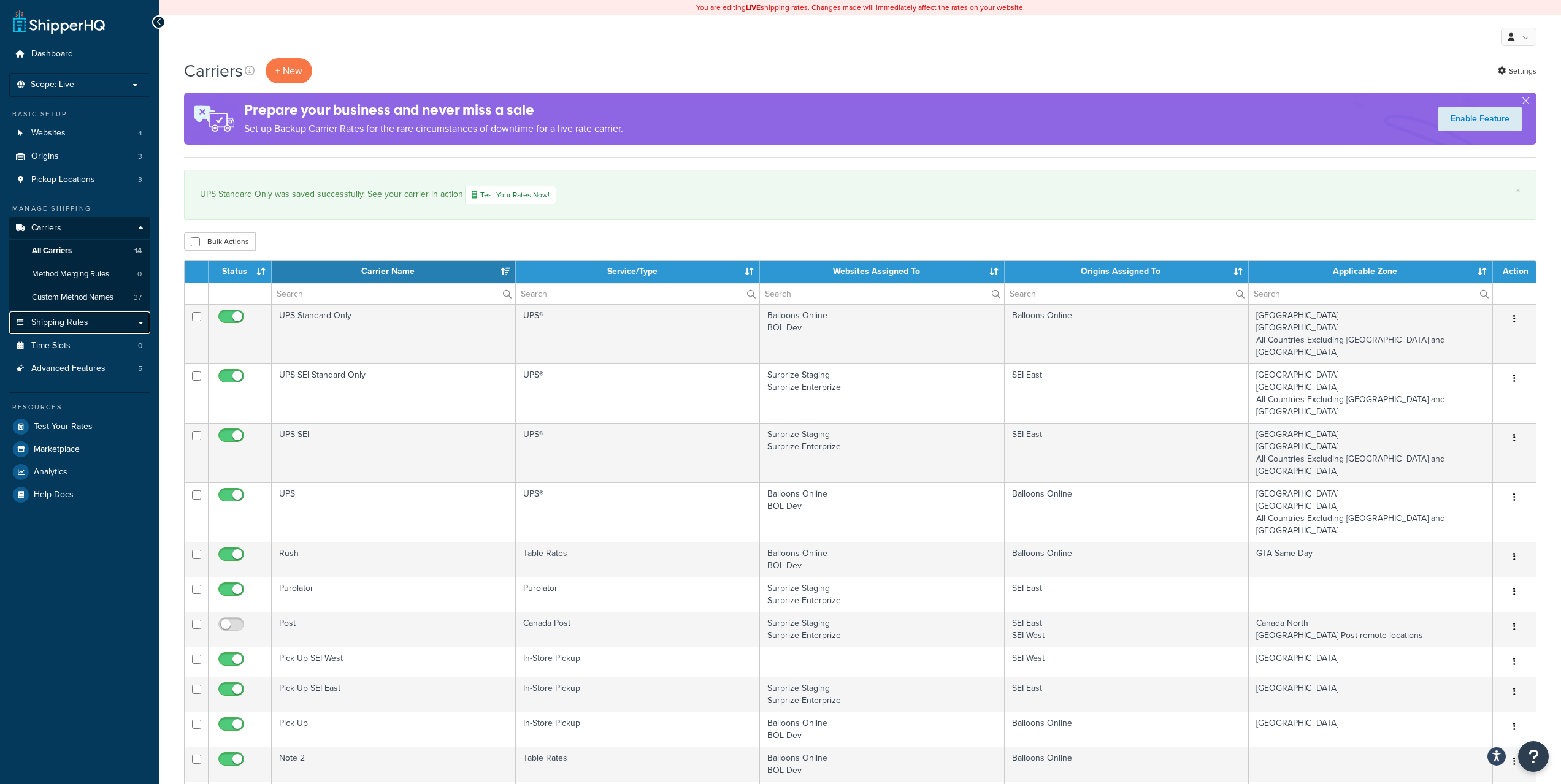
click at [72, 318] on span "Shipping Rules" at bounding box center [60, 322] width 57 height 10
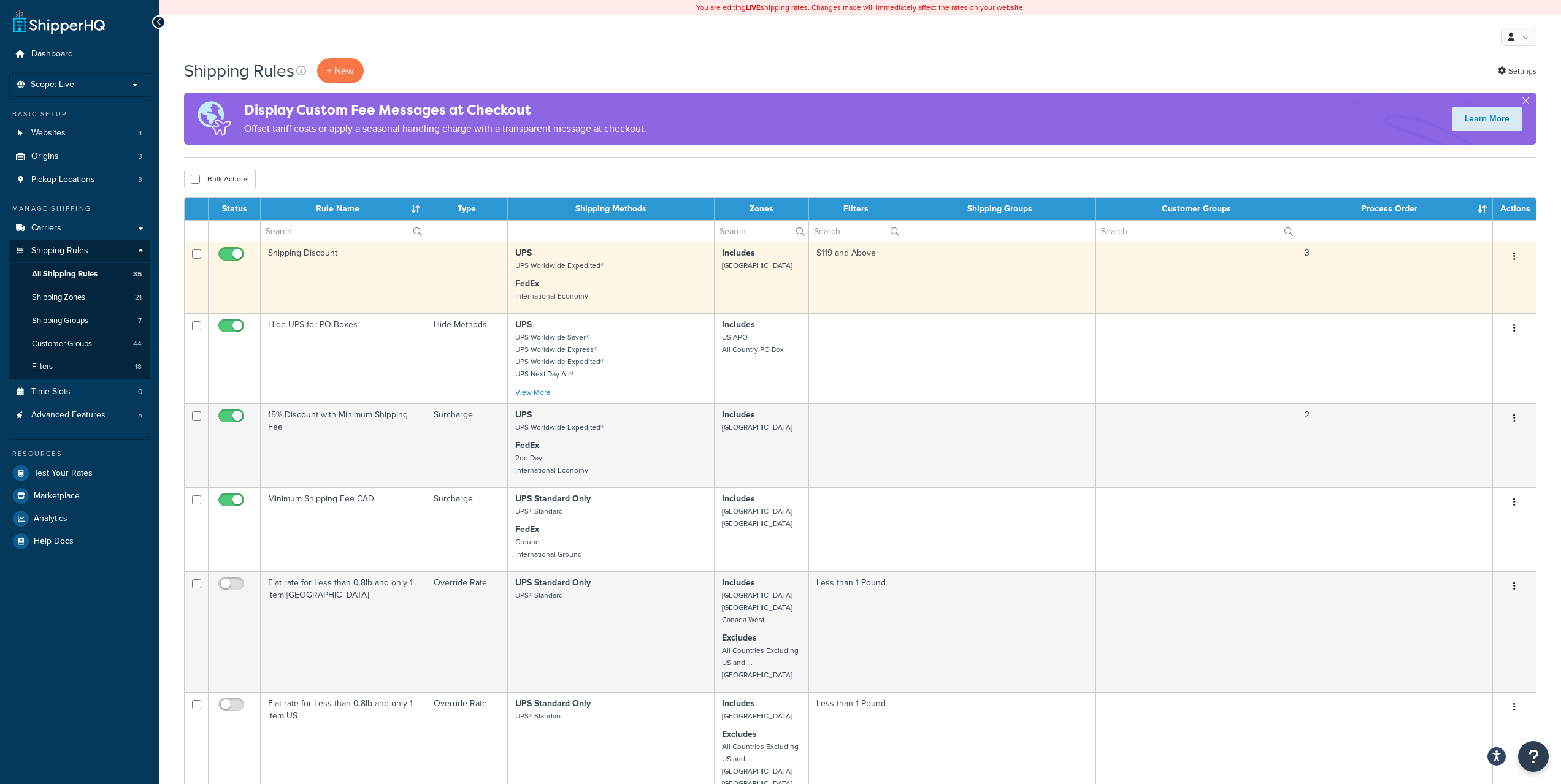
click at [1514, 256] on icon "button" at bounding box center [1514, 256] width 3 height 8
click at [1471, 282] on link "Edit" at bounding box center [1473, 280] width 97 height 25
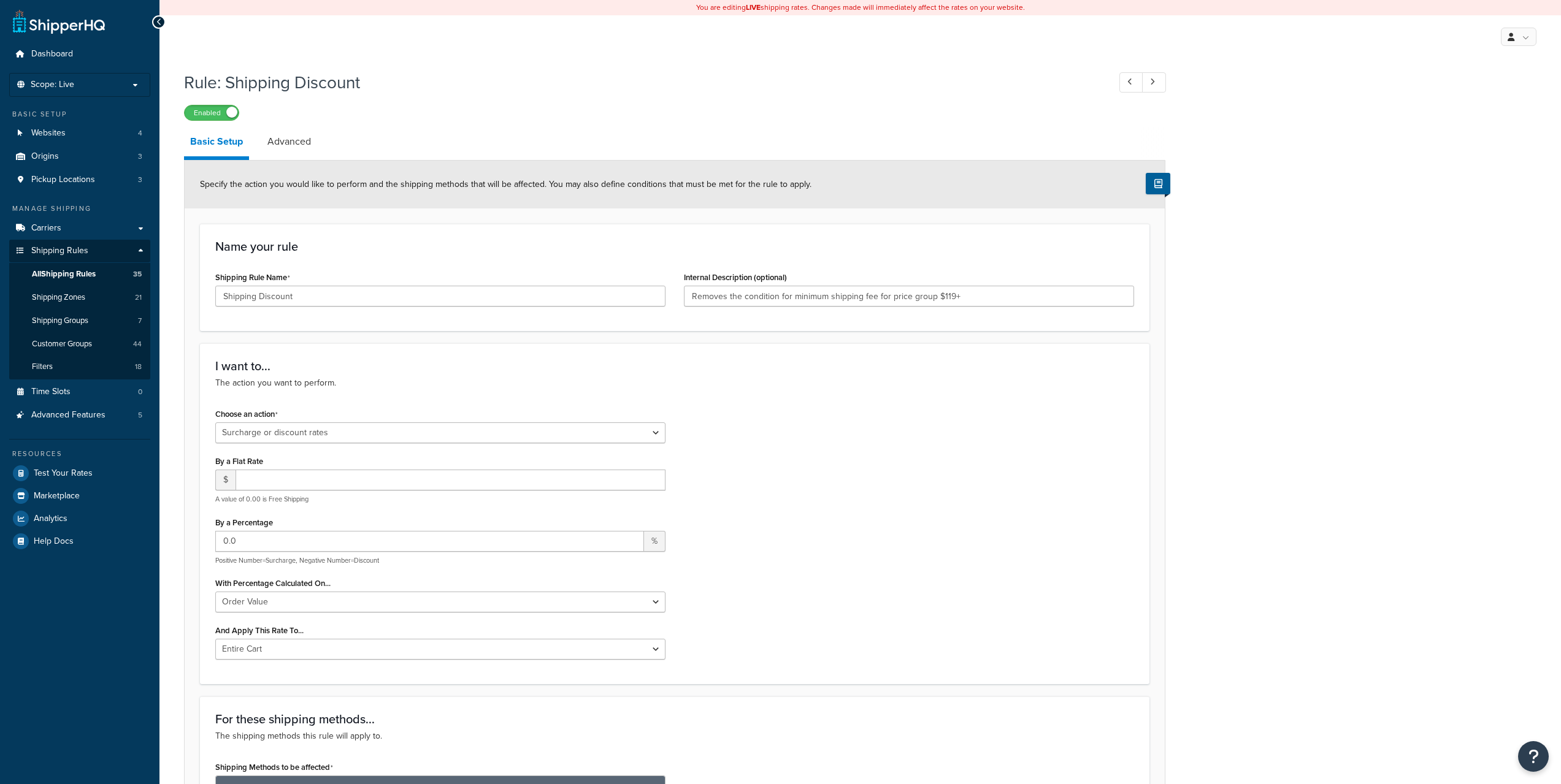
select select "SURCHARGE"
select select "ORDER"
click at [291, 149] on link "Advanced" at bounding box center [289, 142] width 56 height 29
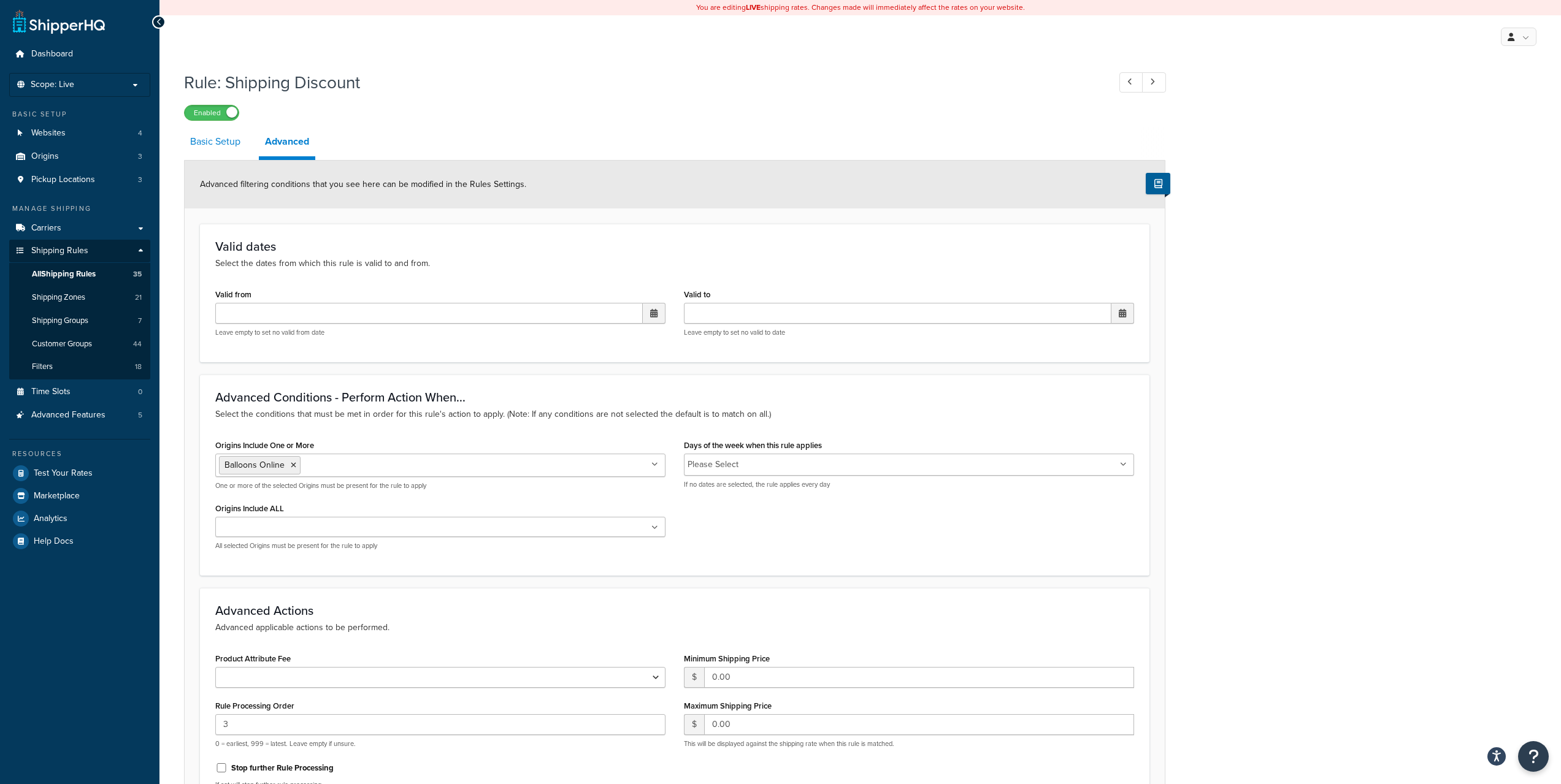
click at [236, 148] on link "Basic Setup" at bounding box center [216, 142] width 63 height 29
select select "SURCHARGE"
select select "ORDER"
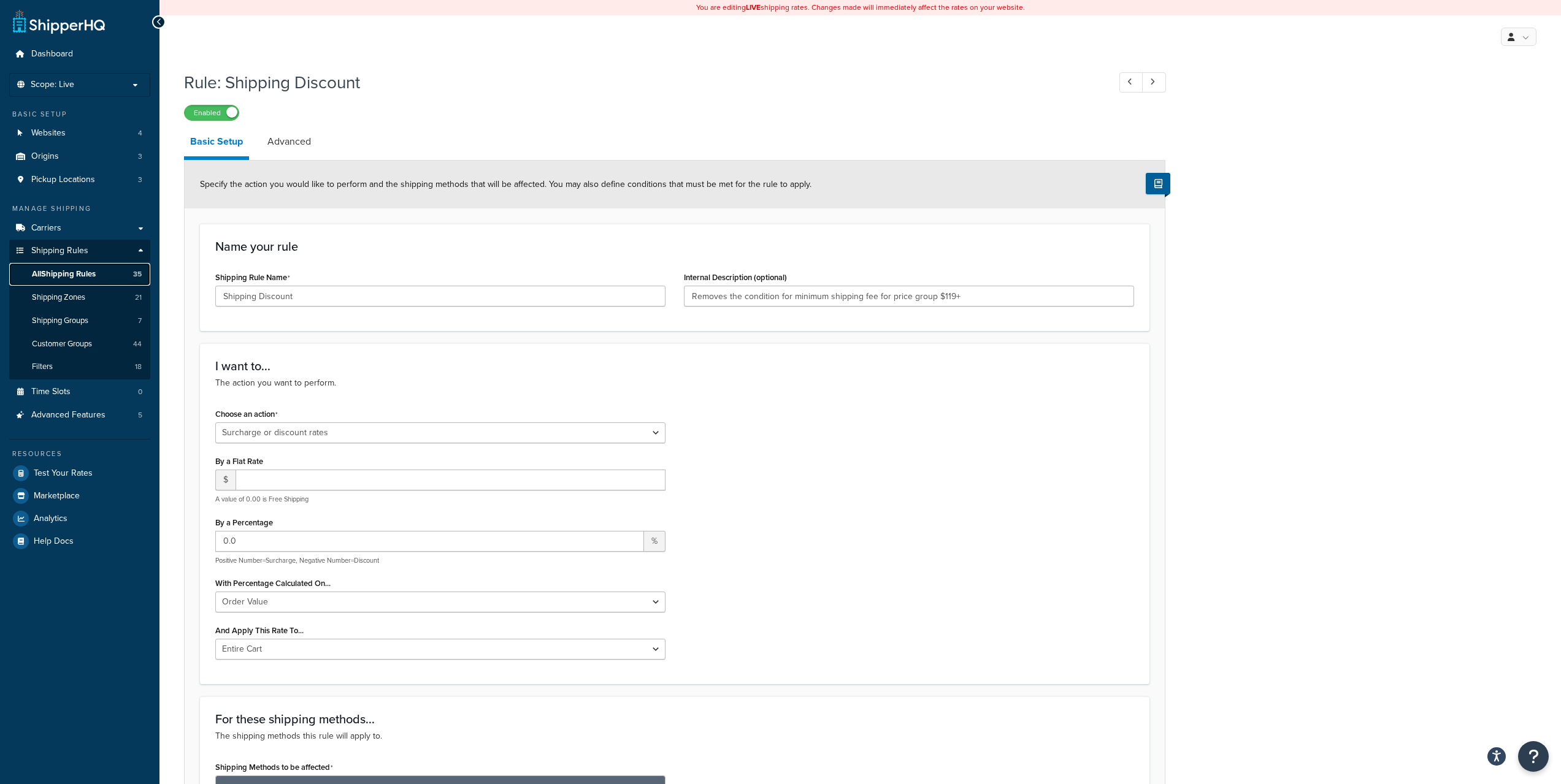
click at [51, 270] on span "All Shipping Rules" at bounding box center [64, 274] width 64 height 10
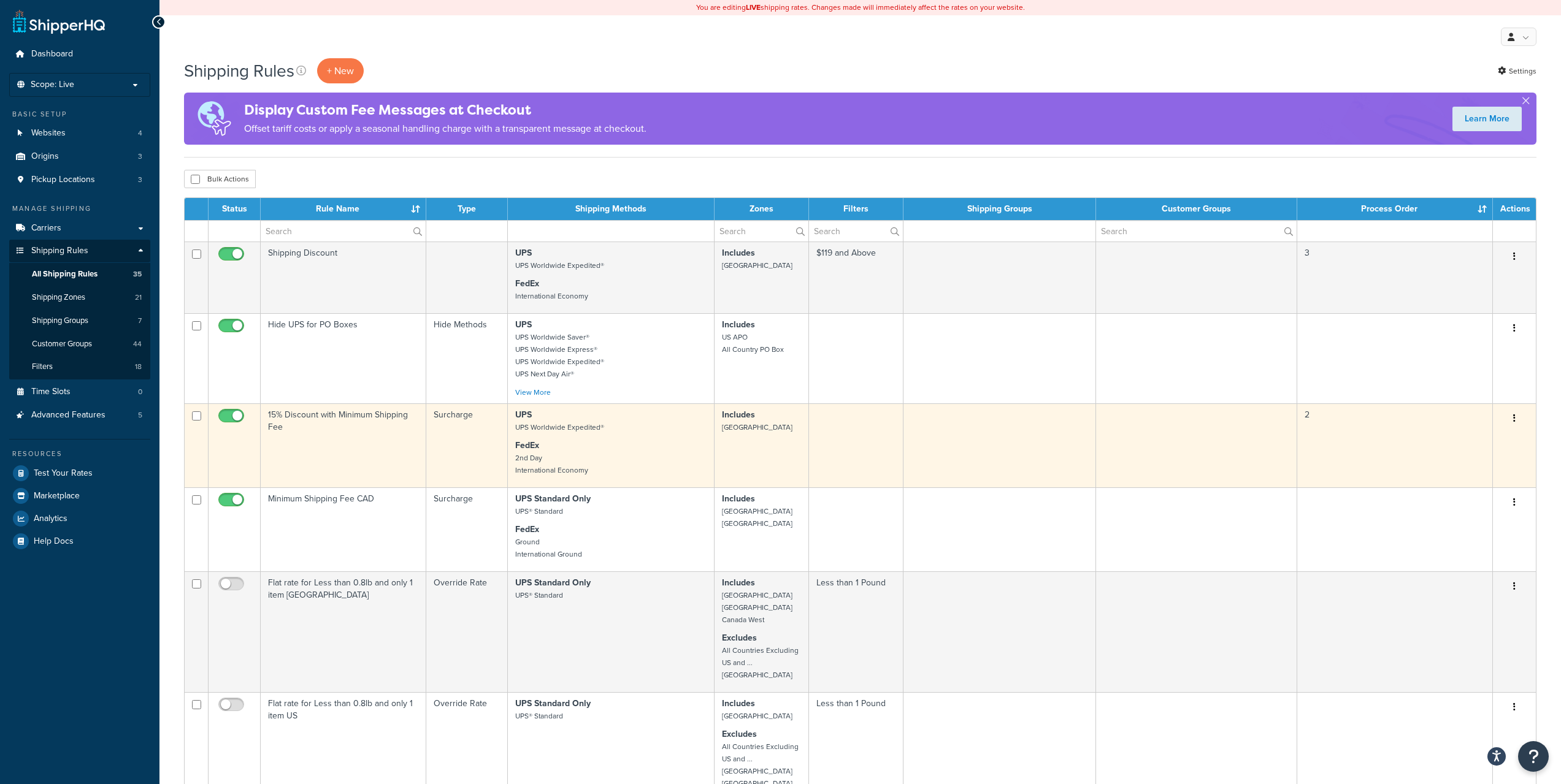
click at [1514, 418] on icon "button" at bounding box center [1514, 418] width 3 height 8
click at [1460, 437] on link "Edit" at bounding box center [1473, 441] width 97 height 25
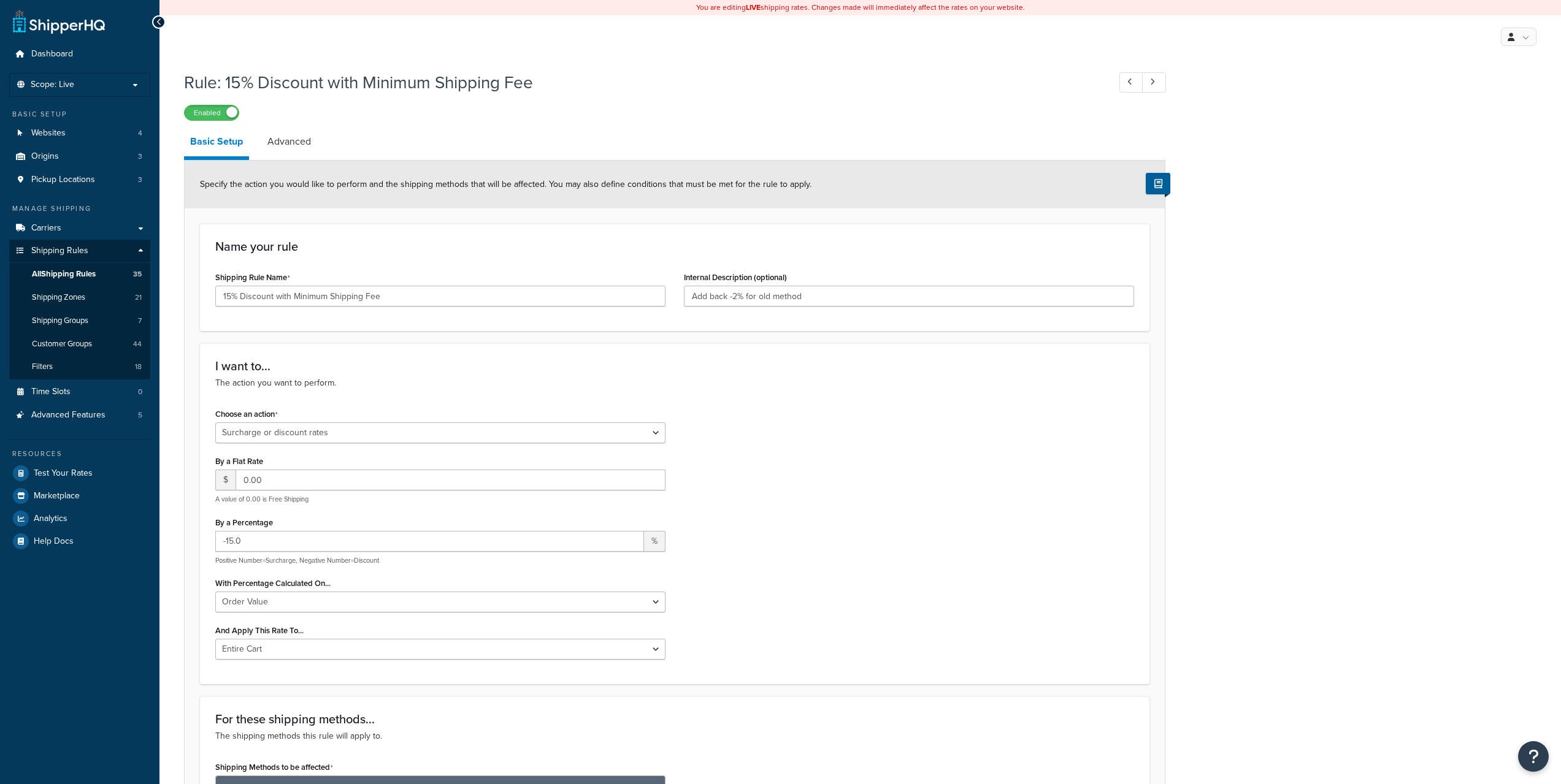
select select "SURCHARGE"
select select "ORDER"
click at [289, 127] on link "Advanced" at bounding box center [289, 142] width 56 height 29
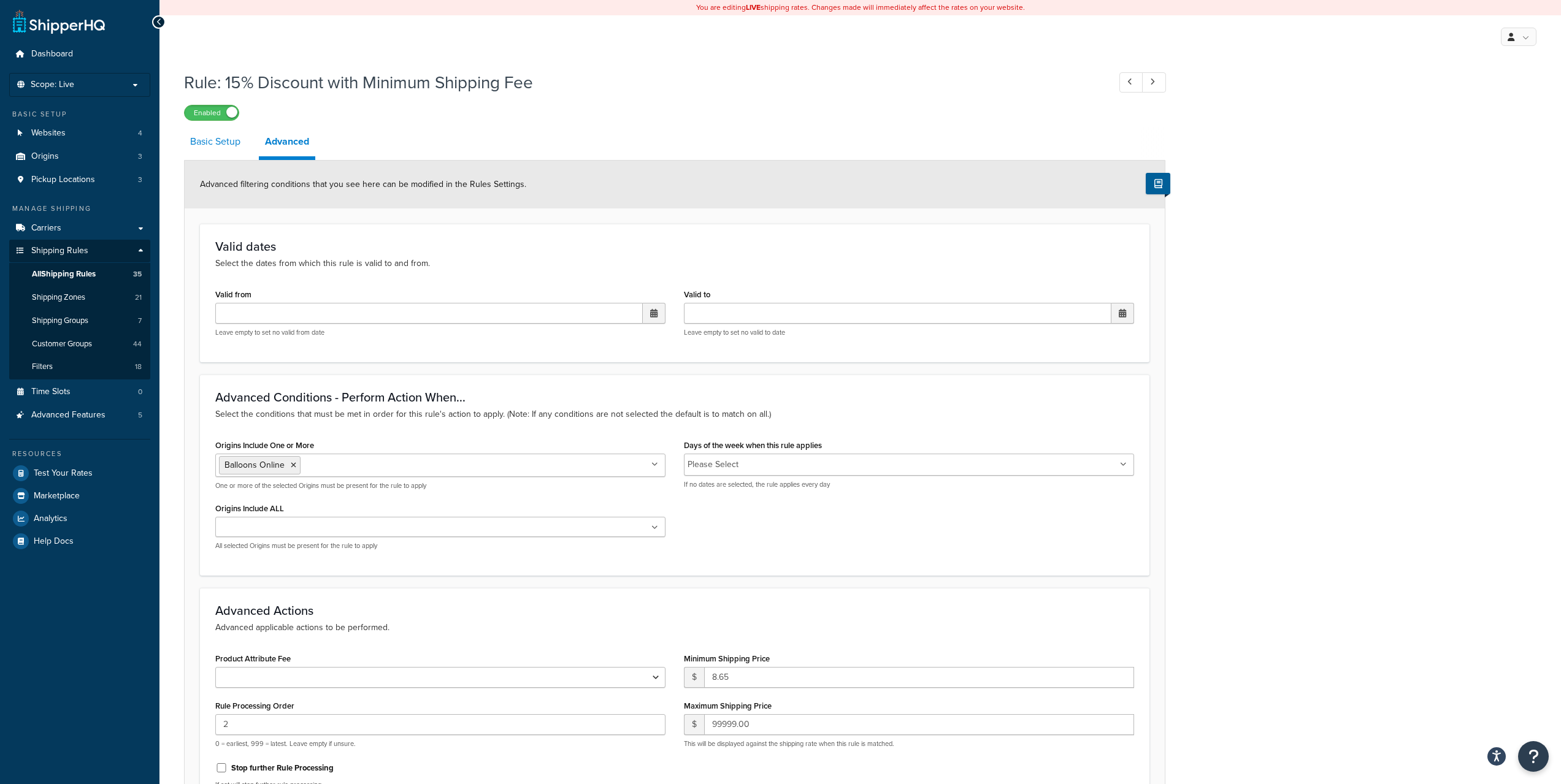
click at [218, 152] on link "Basic Setup" at bounding box center [216, 142] width 63 height 29
select select "SURCHARGE"
select select "ORDER"
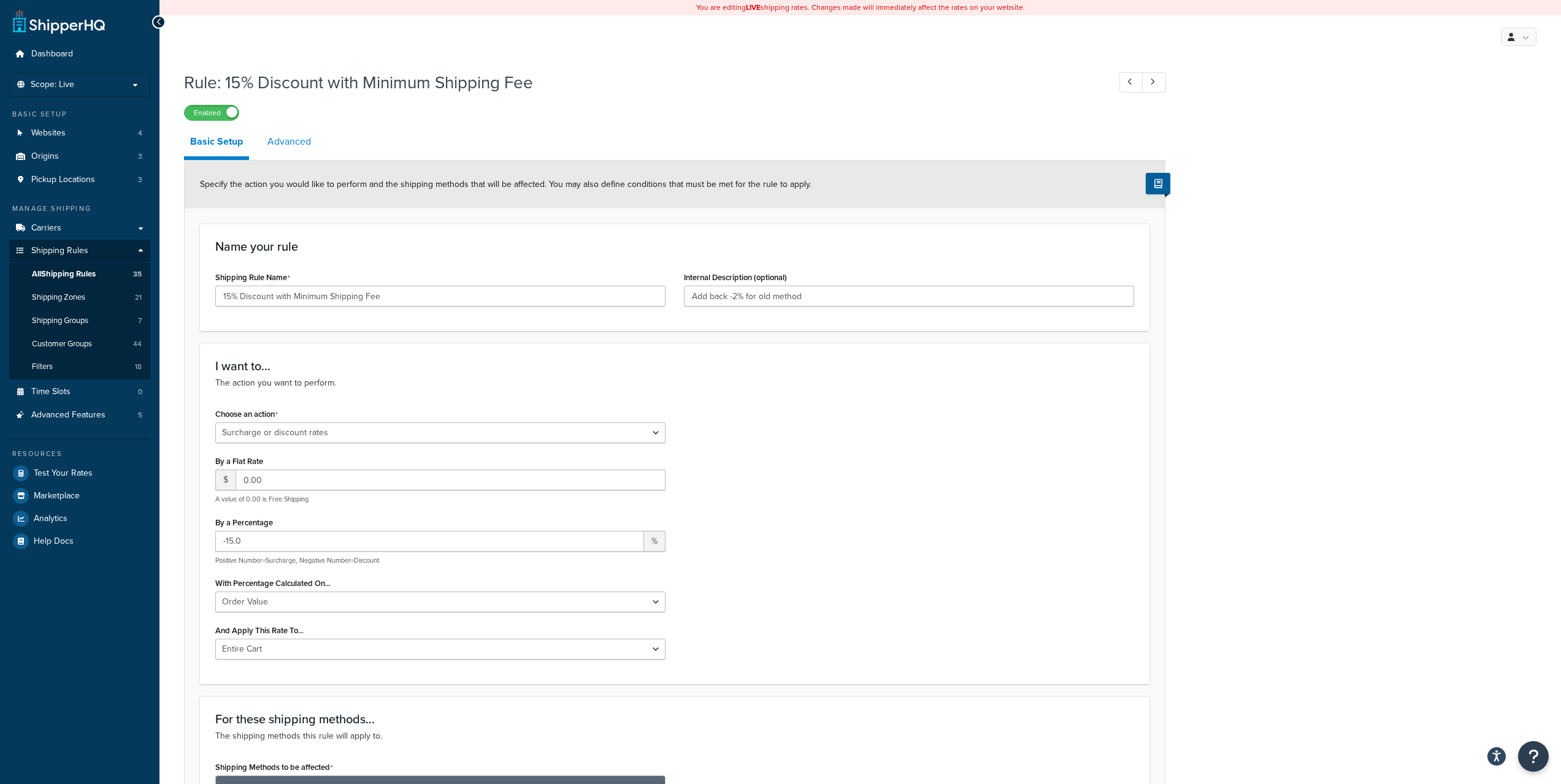
click at [298, 142] on link "Advanced" at bounding box center [289, 142] width 56 height 29
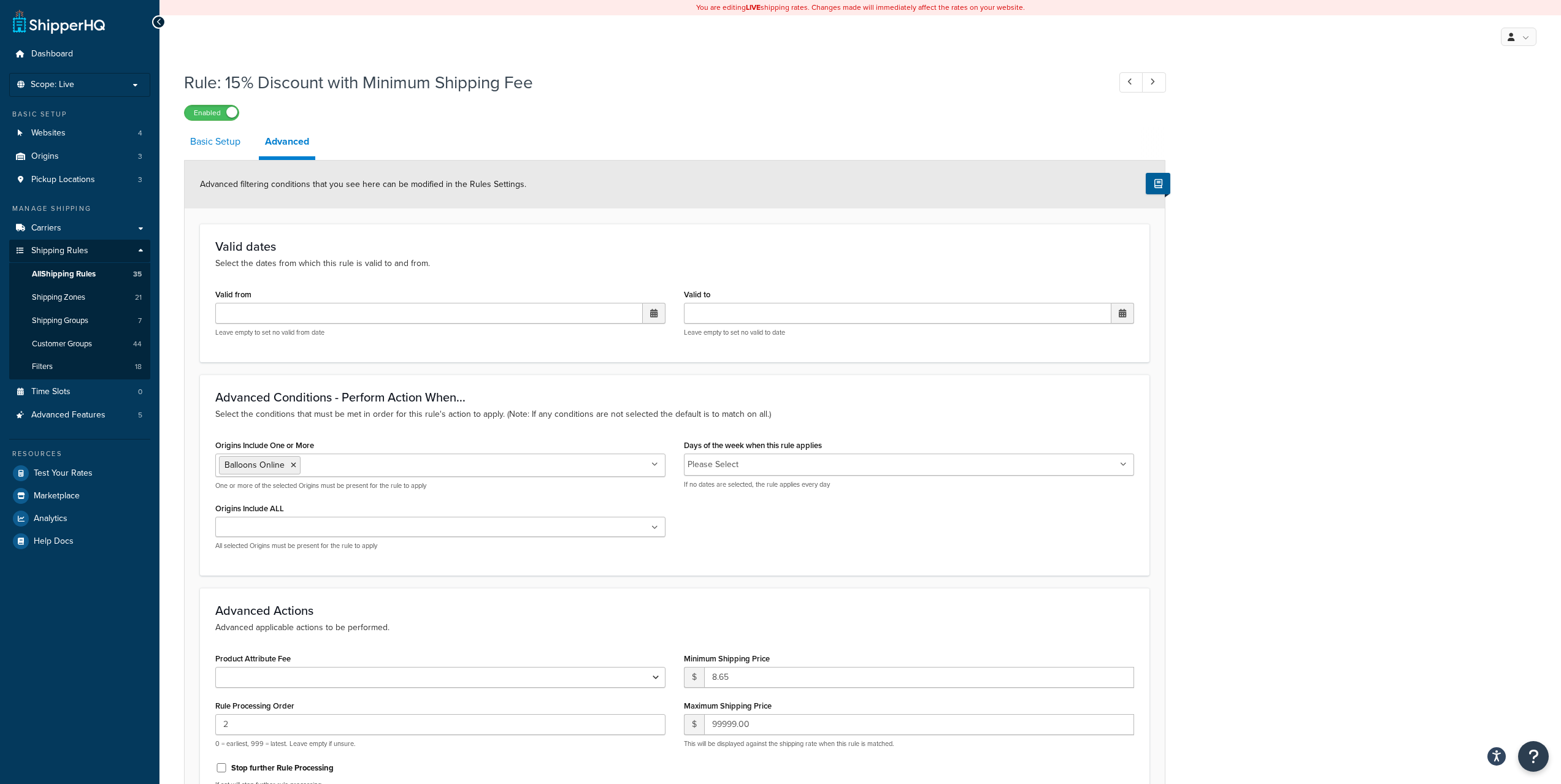
click at [216, 146] on link "Basic Setup" at bounding box center [216, 142] width 63 height 29
select select "SURCHARGE"
select select "ORDER"
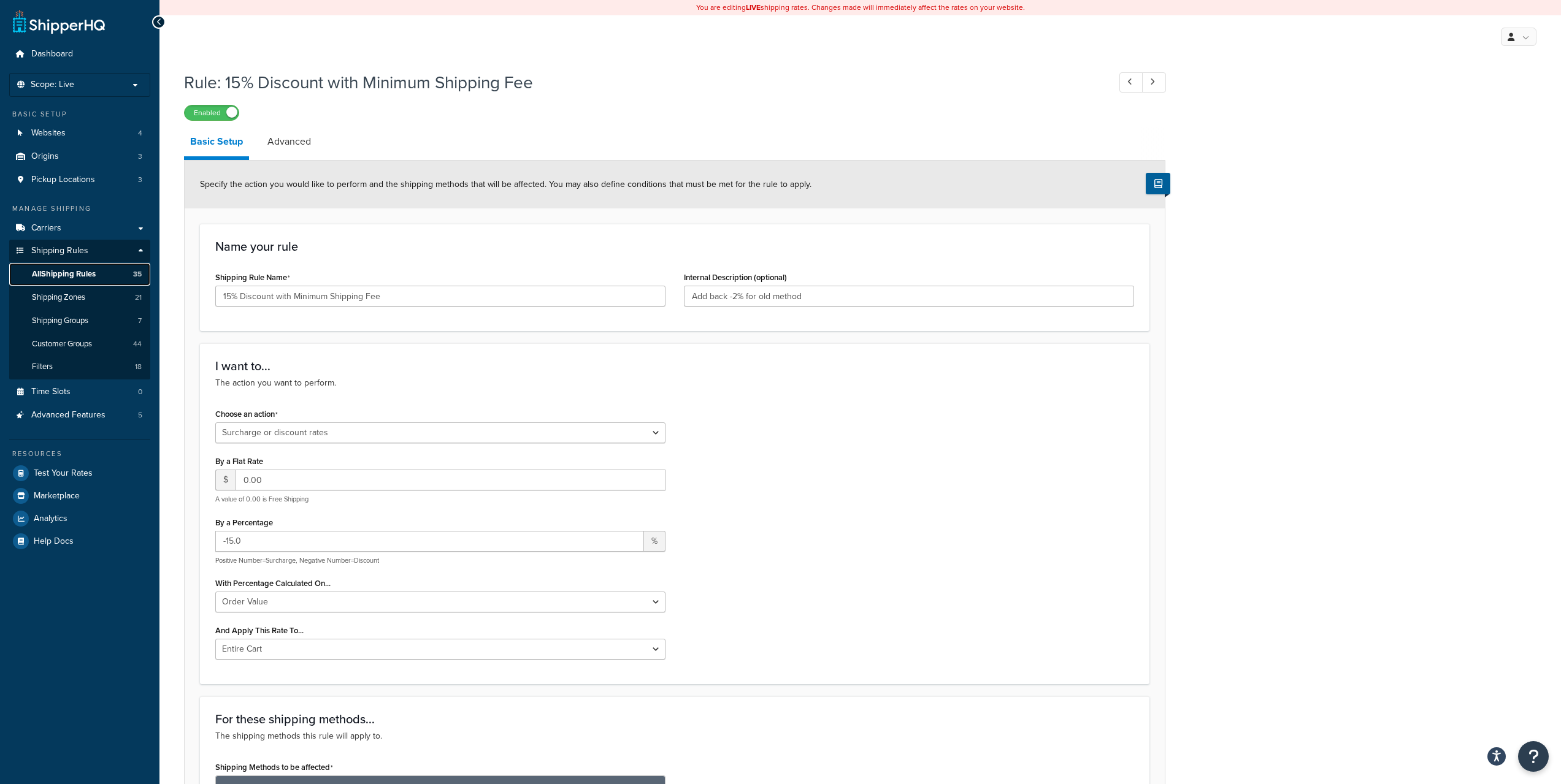
click at [92, 275] on span "All Shipping Rules" at bounding box center [64, 274] width 64 height 10
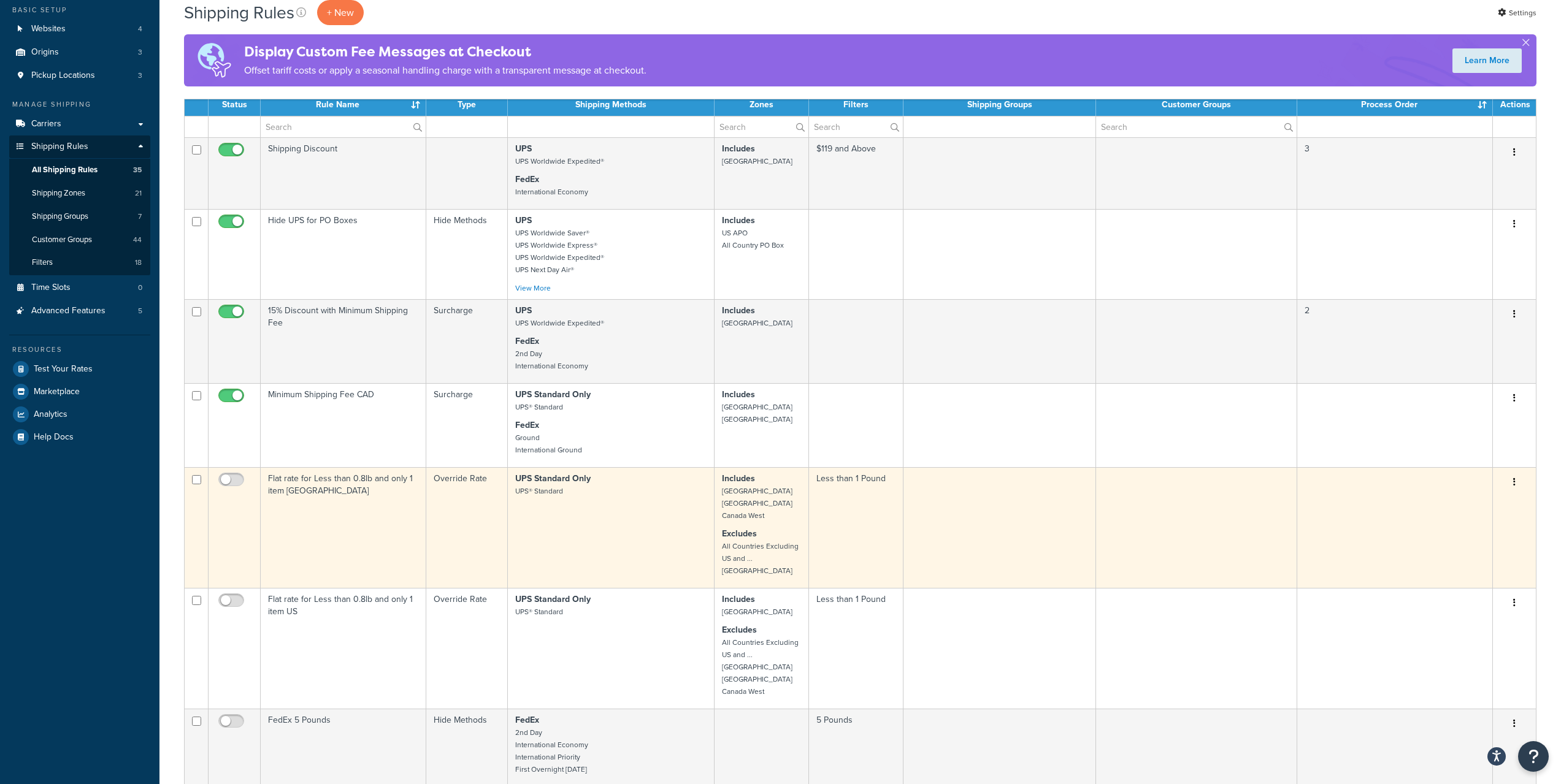
scroll to position [102, 0]
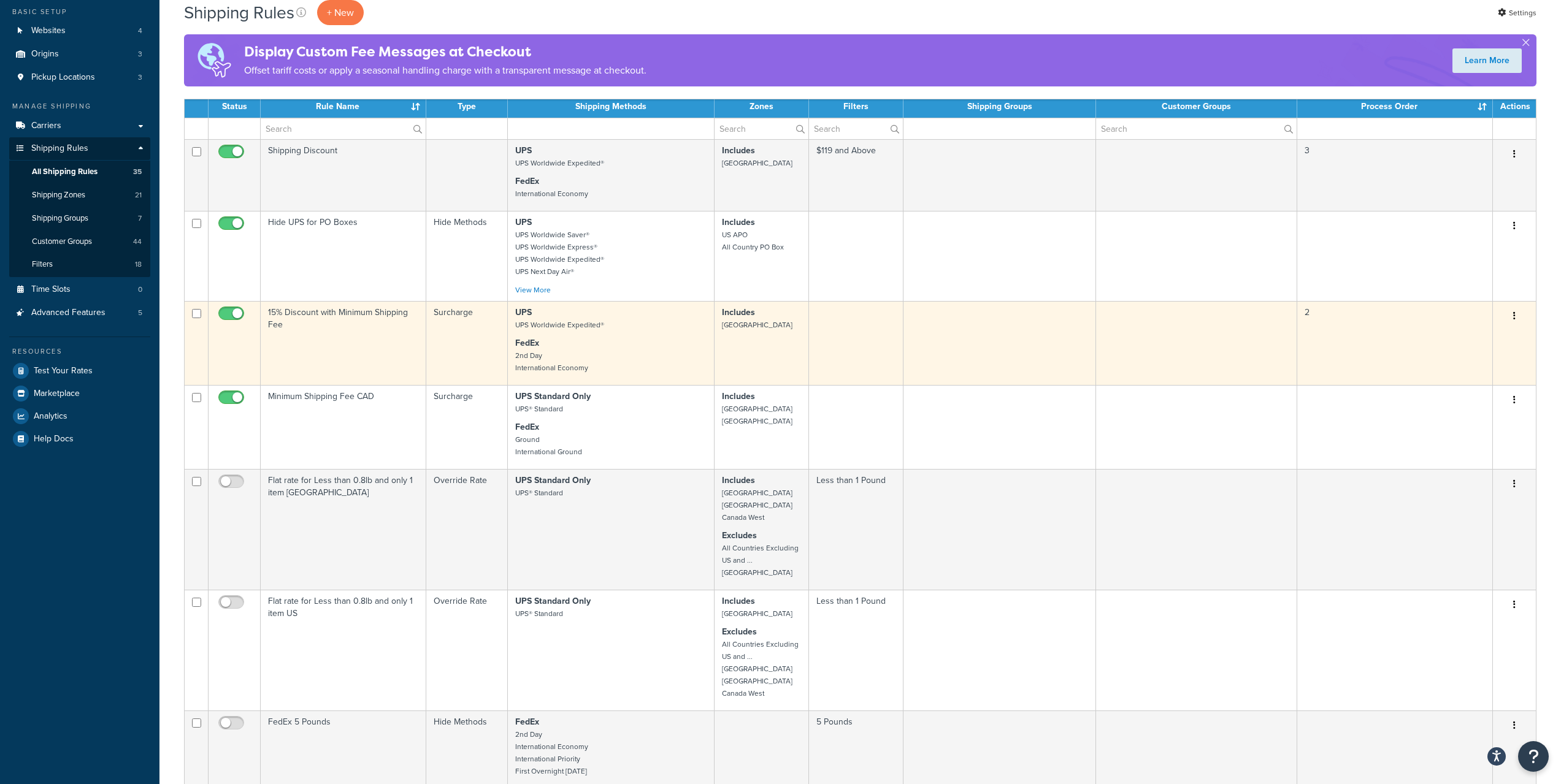
click at [1510, 317] on button "button" at bounding box center [1514, 316] width 17 height 19
click at [1473, 335] on link "Edit" at bounding box center [1473, 339] width 97 height 25
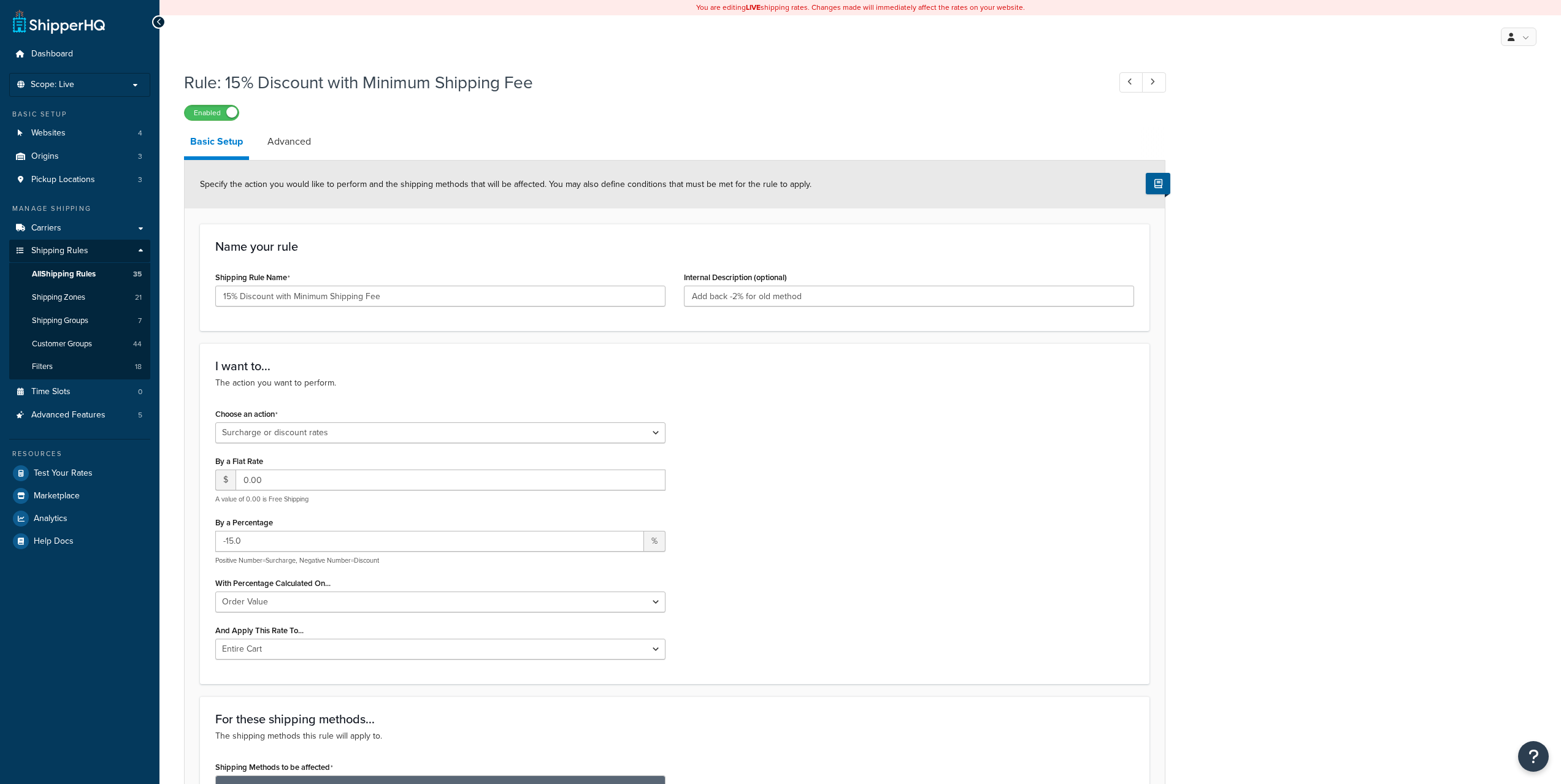
select select "SURCHARGE"
select select "ORDER"
click at [286, 133] on link "Advanced" at bounding box center [289, 142] width 56 height 29
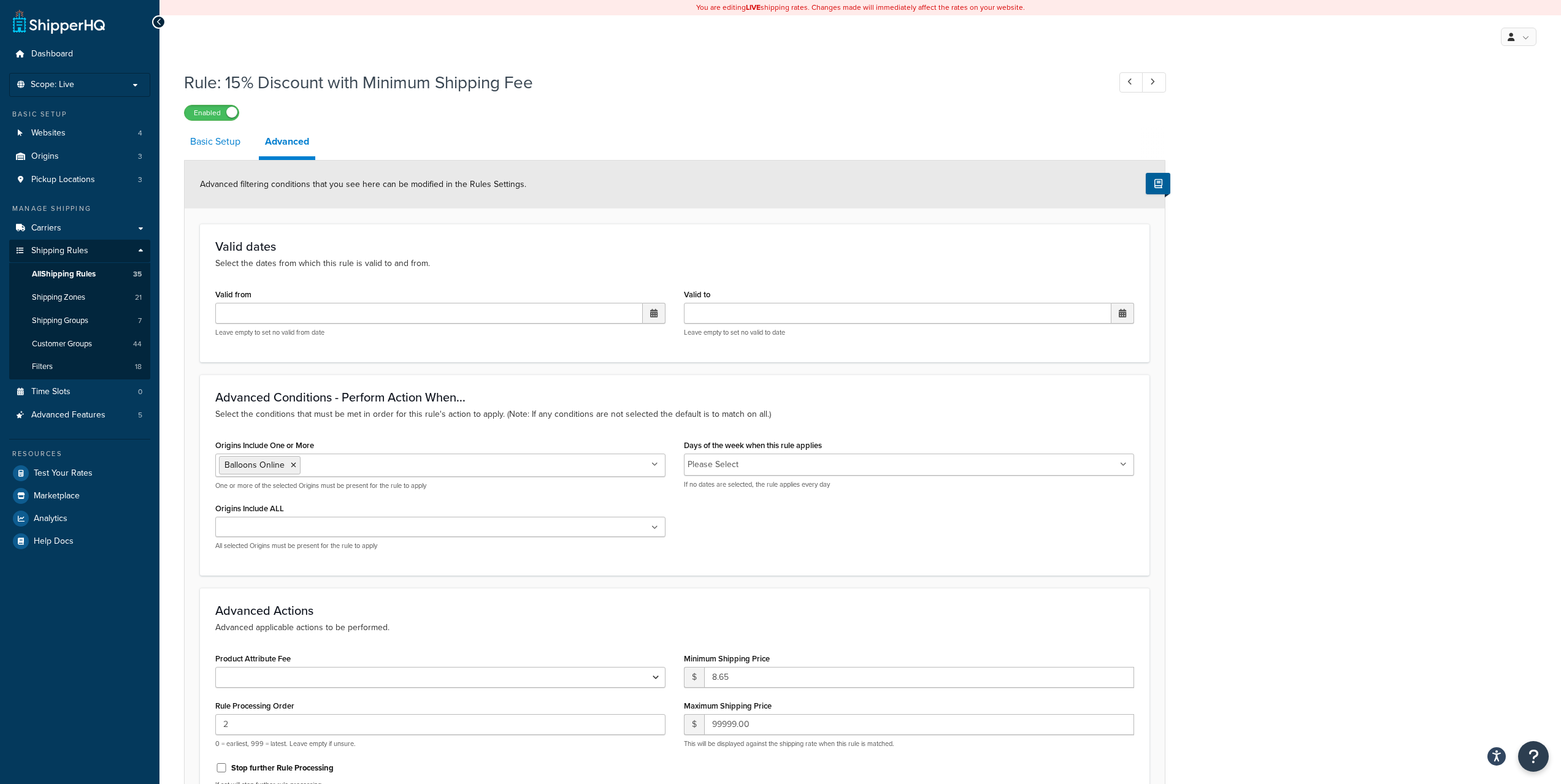
click at [230, 149] on link "Basic Setup" at bounding box center [216, 142] width 63 height 29
select select "SURCHARGE"
select select "ORDER"
select select "SURCHARGE"
select select "ORDER"
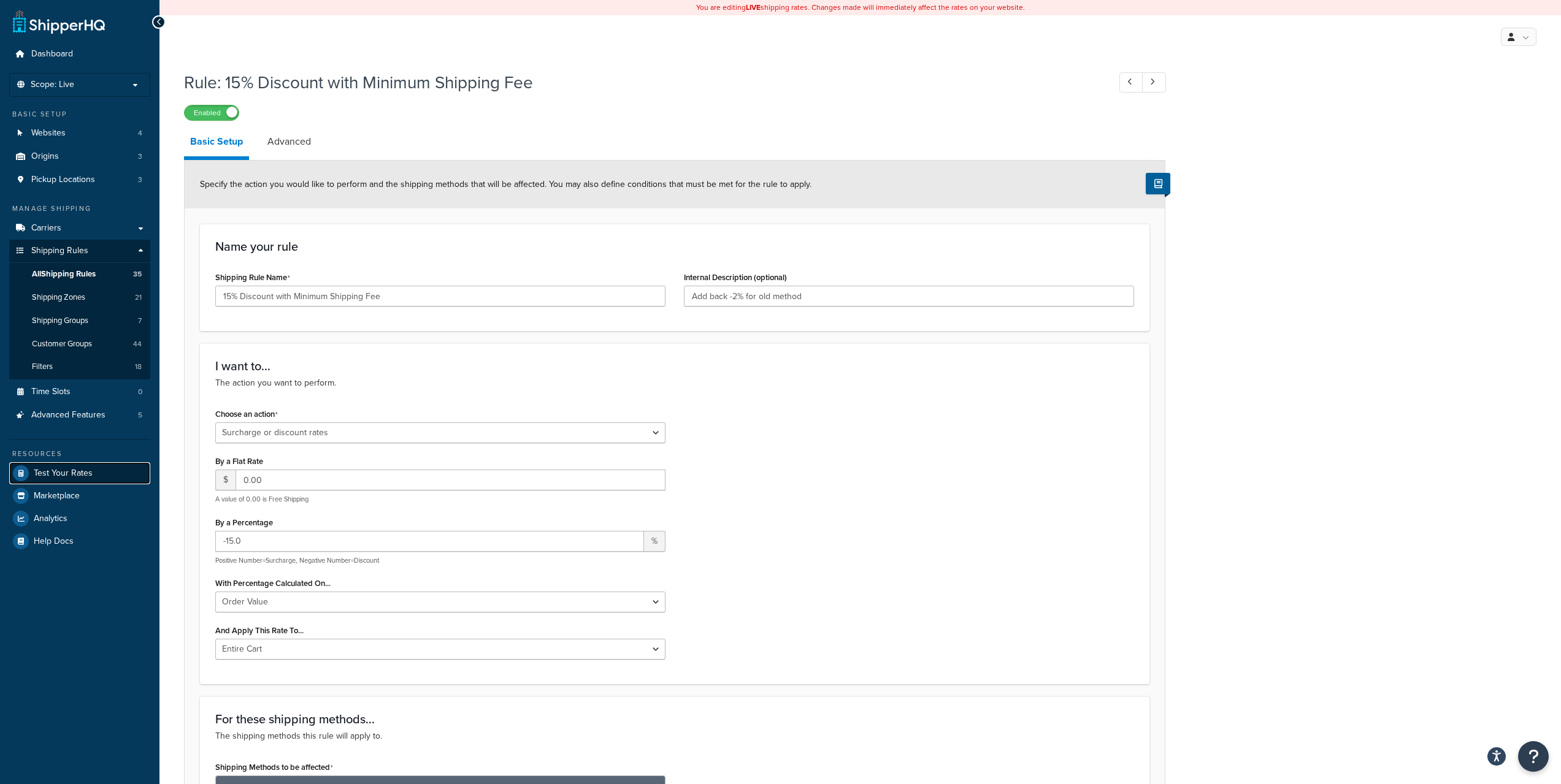
click at [58, 471] on span "Test Your Rates" at bounding box center [63, 473] width 59 height 10
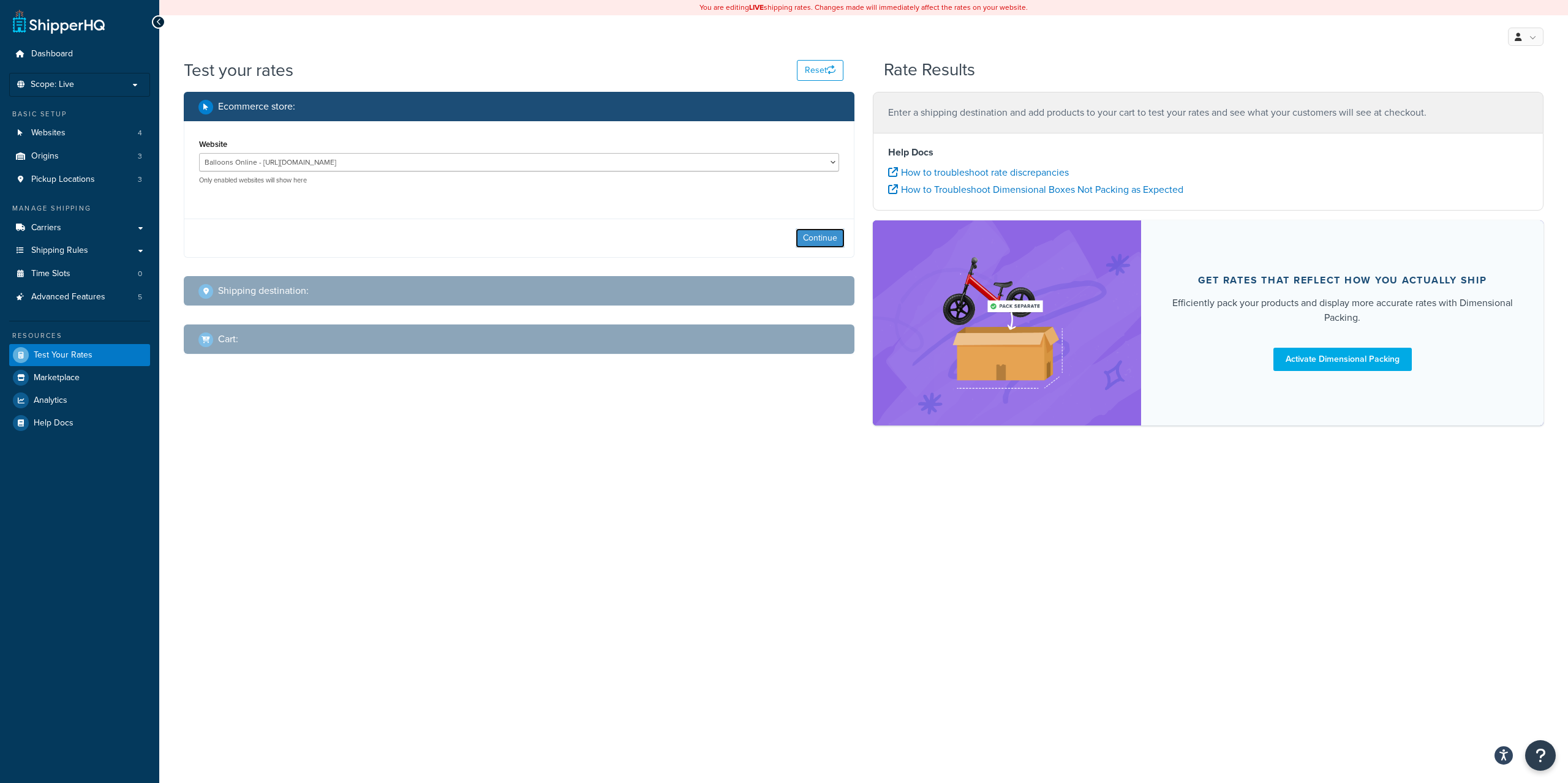
click at [806, 228] on button "Continue" at bounding box center [820, 238] width 49 height 19
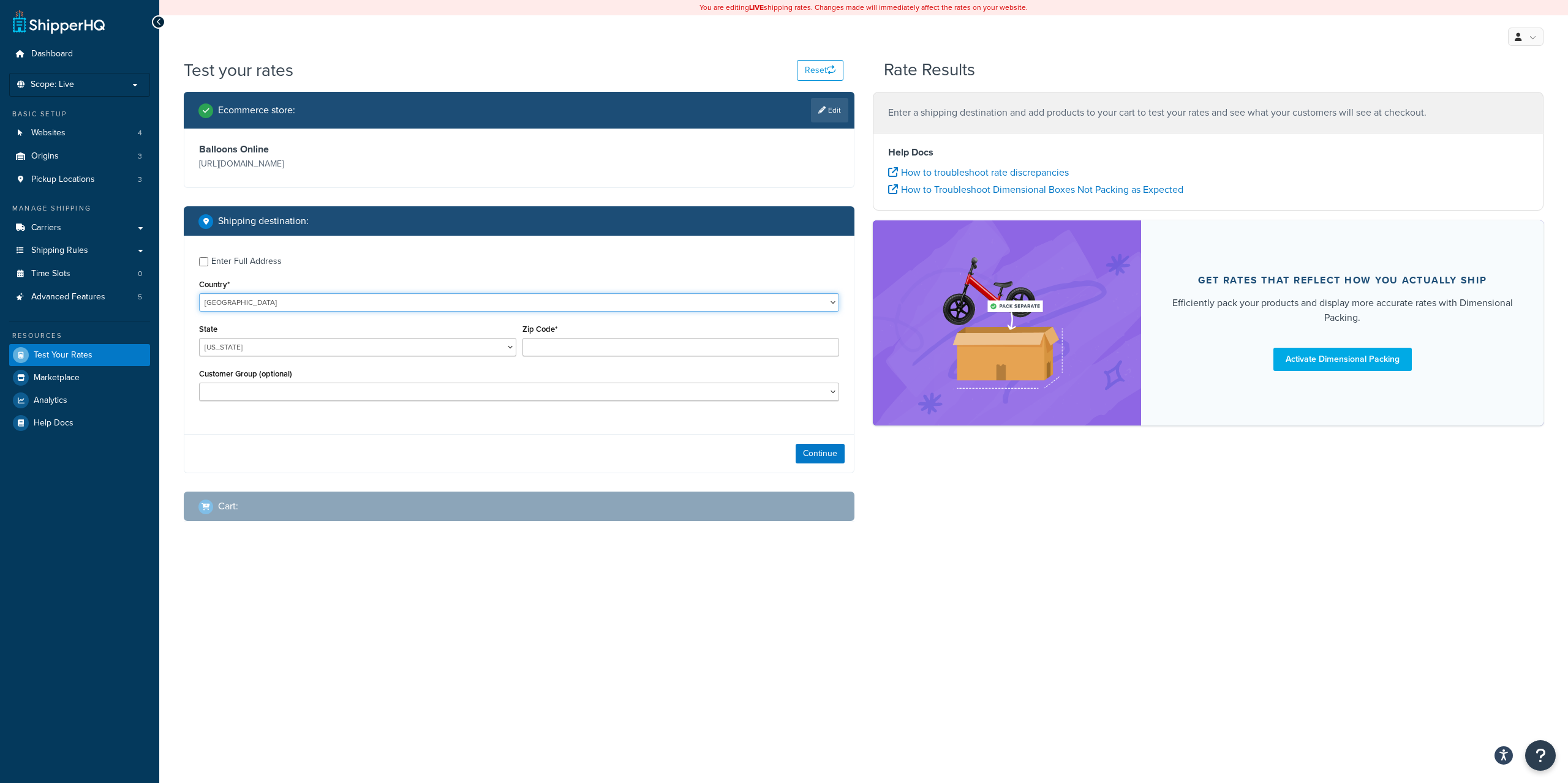
click at [356, 298] on select "United States United Kingdom Afghanistan Åland Islands Albania Algeria American…" at bounding box center [519, 302] width 640 height 18
select select "CA"
click at [199, 293] on select "United States United Kingdom Afghanistan Åland Islands Albania Algeria American…" at bounding box center [519, 302] width 640 height 18
click at [279, 348] on select "Alberta British Columbia Manitoba New Brunswick Newfoundland and Labrador North…" at bounding box center [358, 347] width 317 height 18
select select "ON"
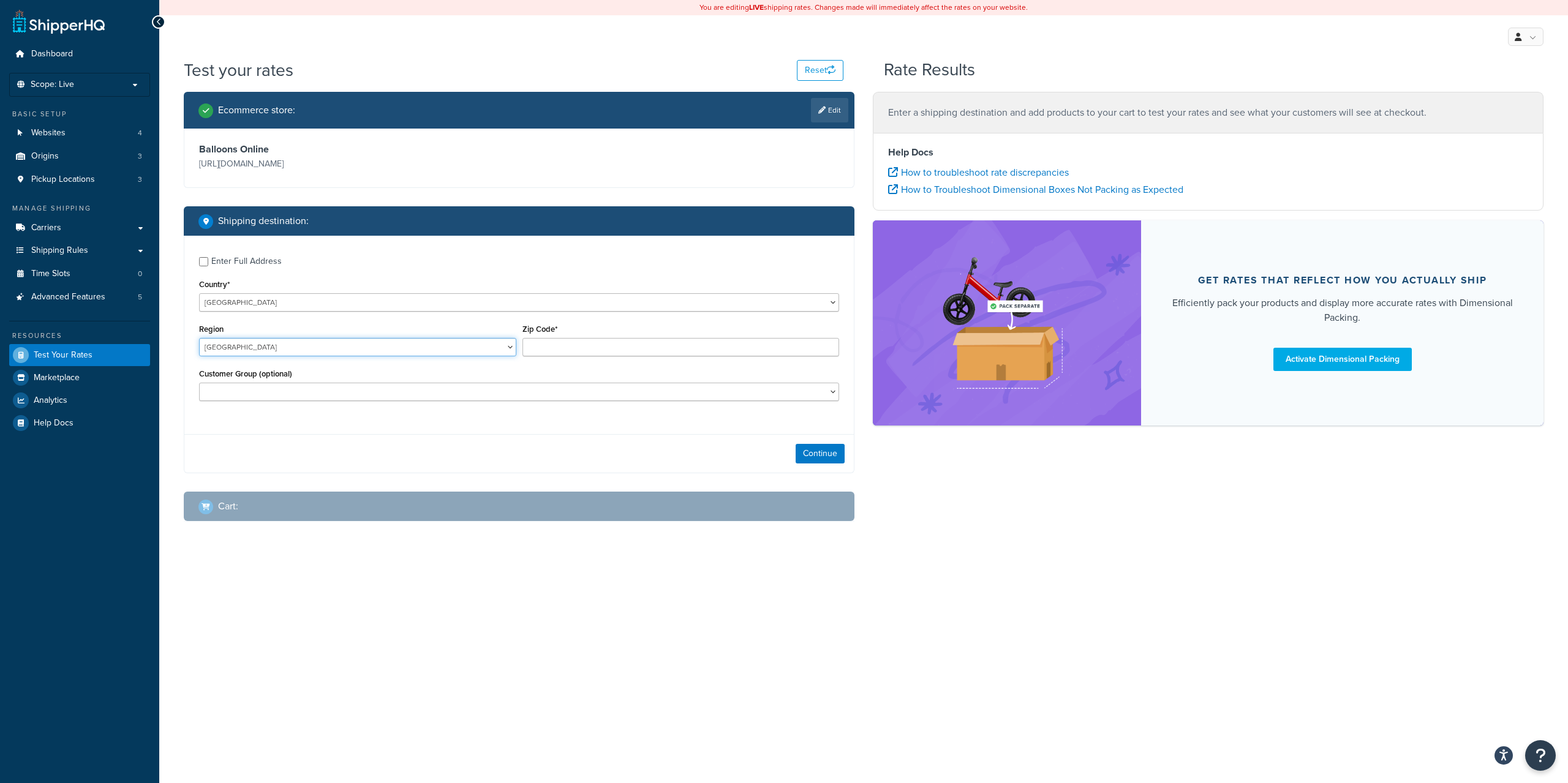
click at [199, 338] on select "Alberta British Columbia Manitoba New Brunswick Newfoundland and Labrador North…" at bounding box center [358, 347] width 317 height 18
click at [542, 341] on input "Zip Code*" at bounding box center [681, 347] width 317 height 18
type input "l4l7h8"
drag, startPoint x: 837, startPoint y: 453, endPoint x: 830, endPoint y: 454, distance: 7.1
click at [837, 453] on button "Continue" at bounding box center [820, 453] width 49 height 19
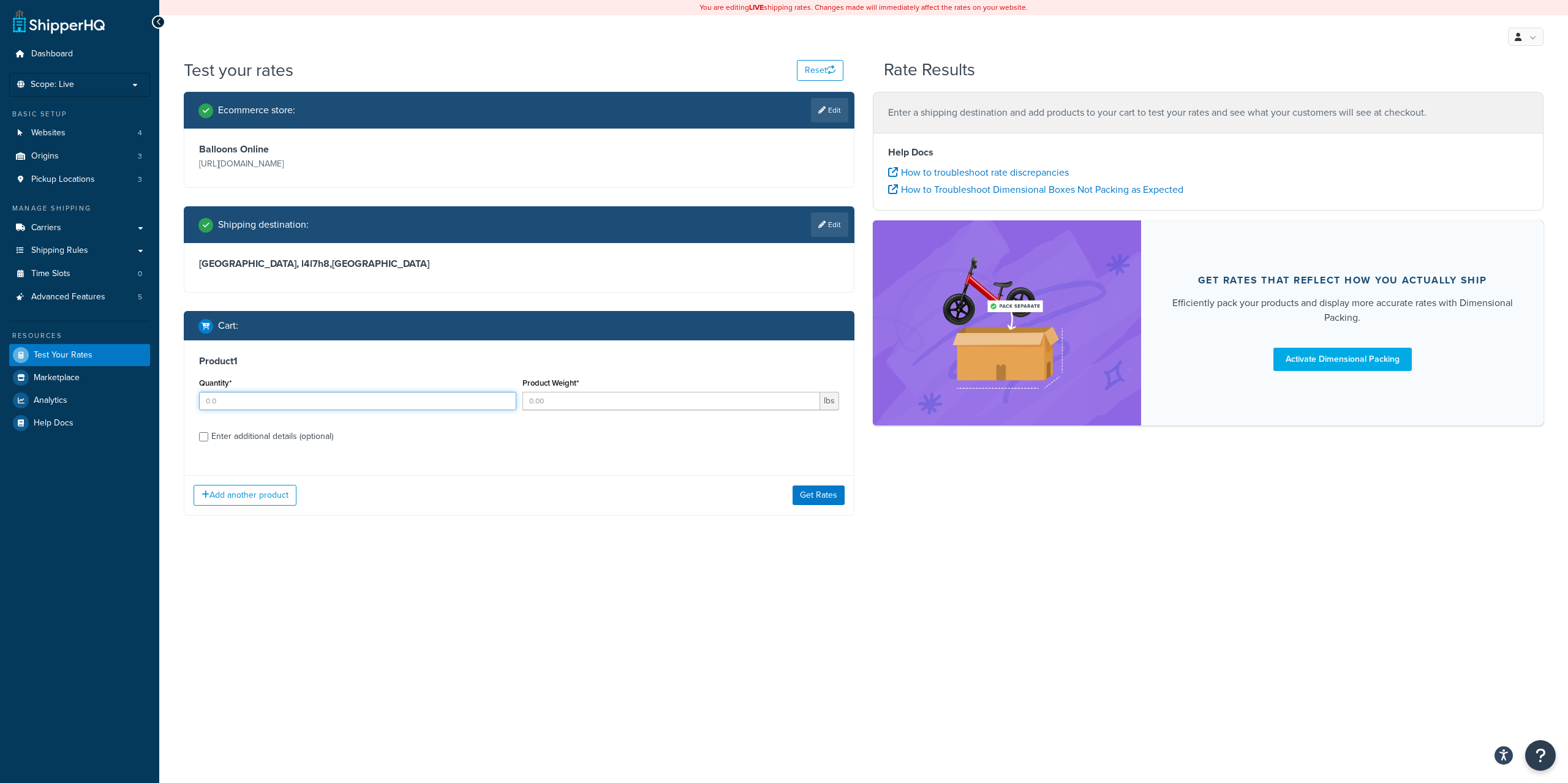
click at [330, 405] on input "Quantity*" at bounding box center [358, 401] width 317 height 18
type input "1"
click at [819, 498] on button "Get Rates" at bounding box center [818, 495] width 52 height 19
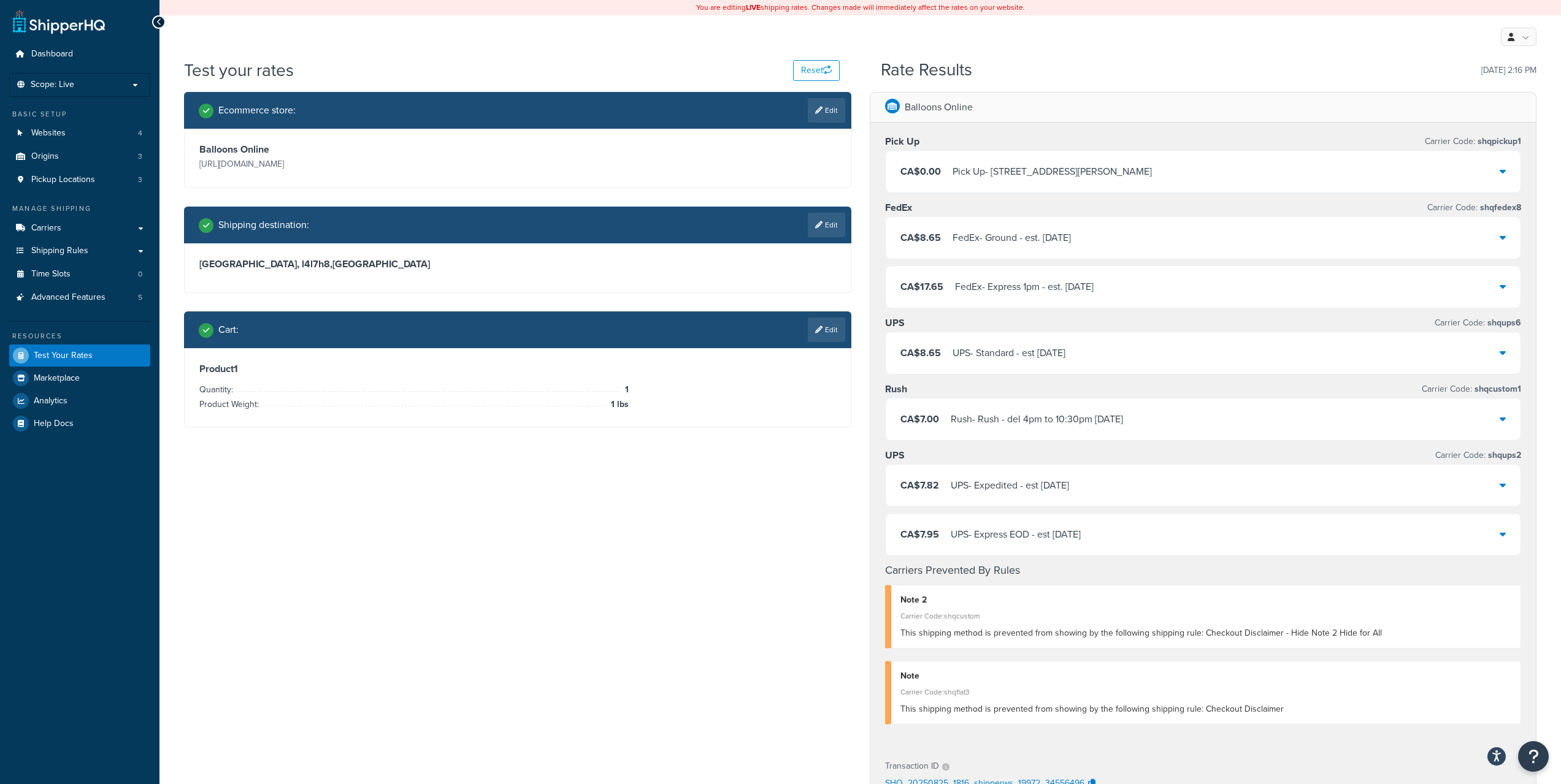
click at [1060, 484] on div "UPS - Expedited - est Tue, Aug 26" at bounding box center [1010, 485] width 118 height 17
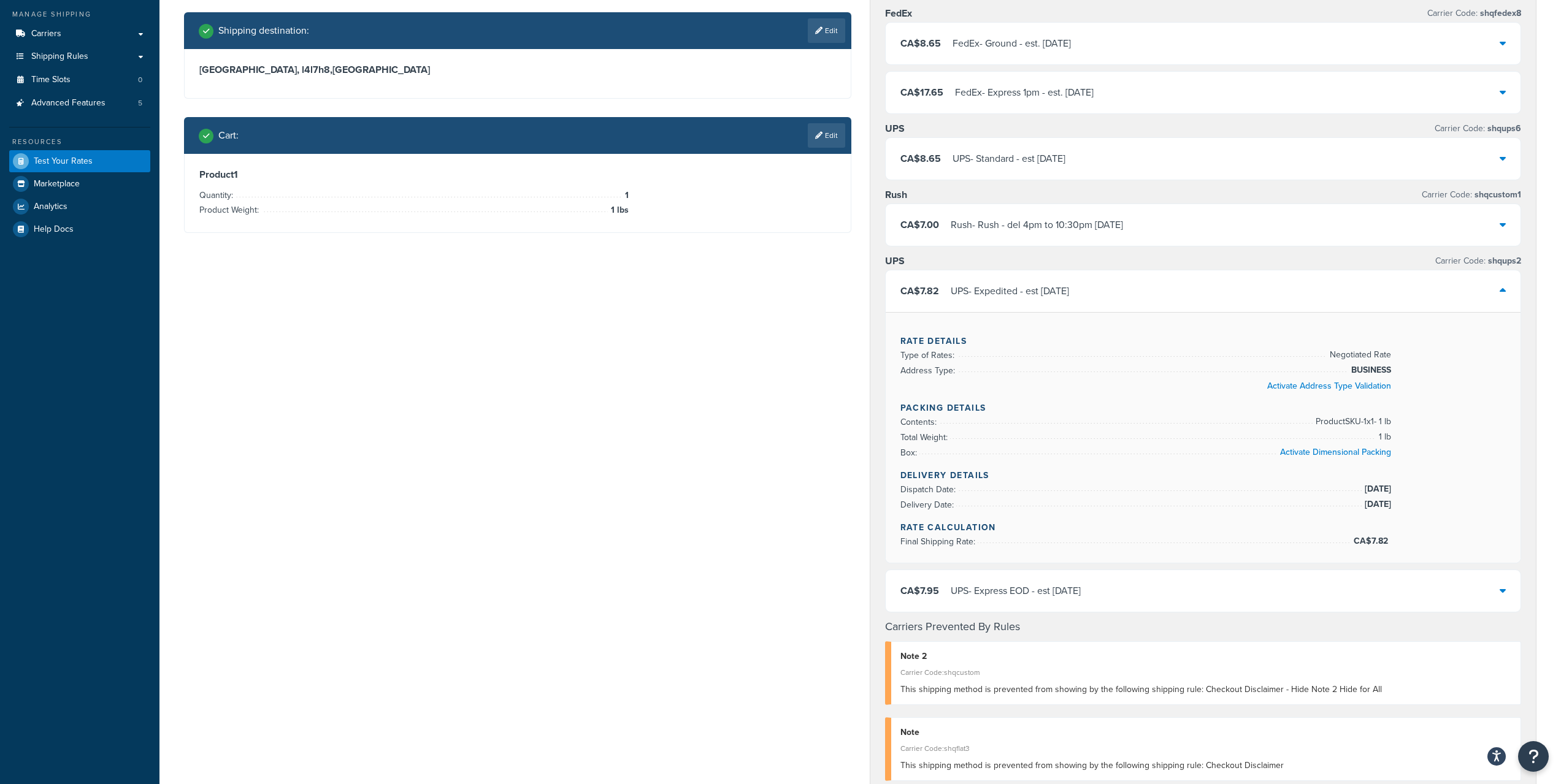
scroll to position [204, 0]
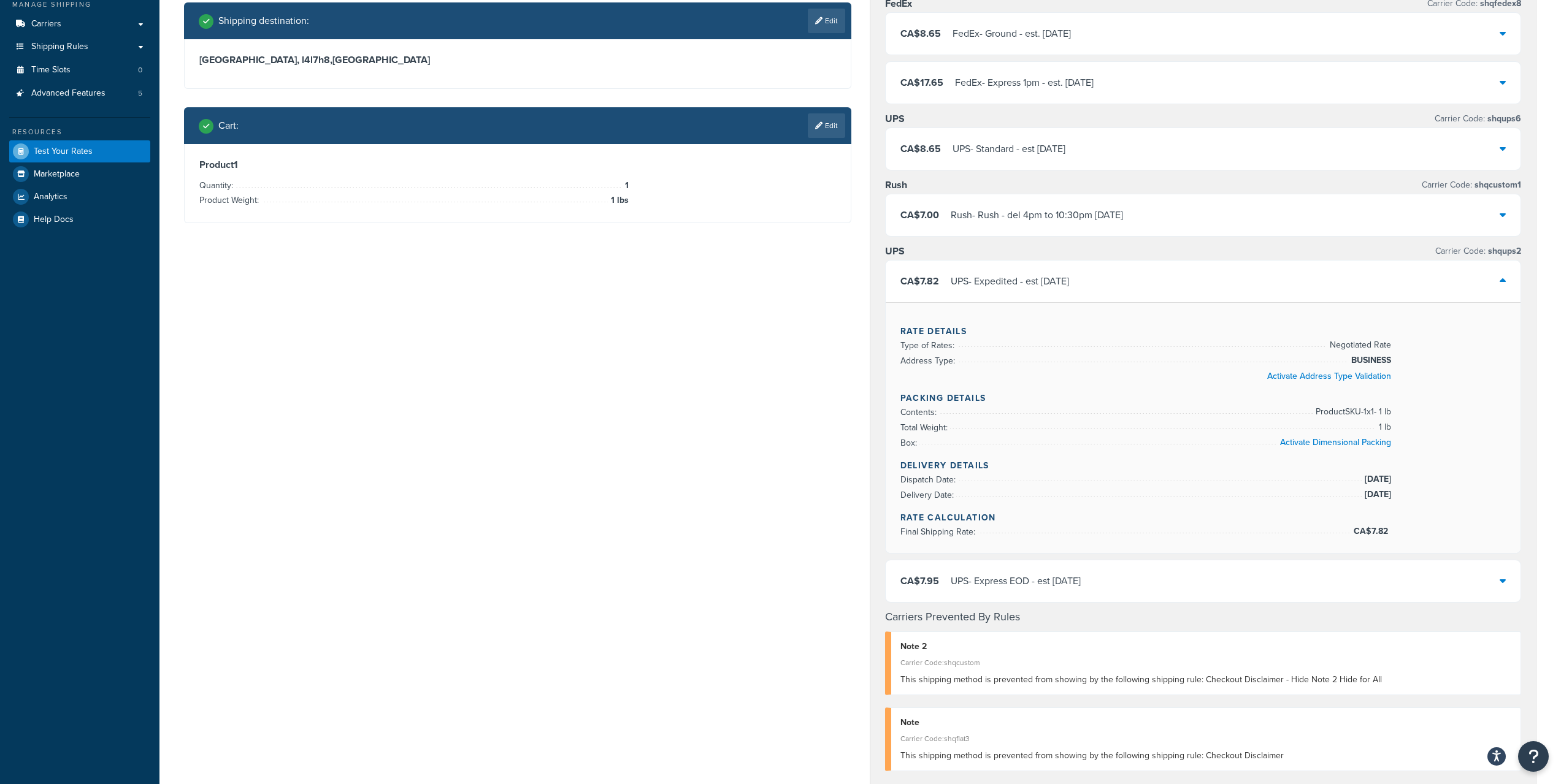
click at [1013, 573] on div "UPS - Express EOD - est Tue, Aug 26" at bounding box center [1015, 581] width 130 height 17
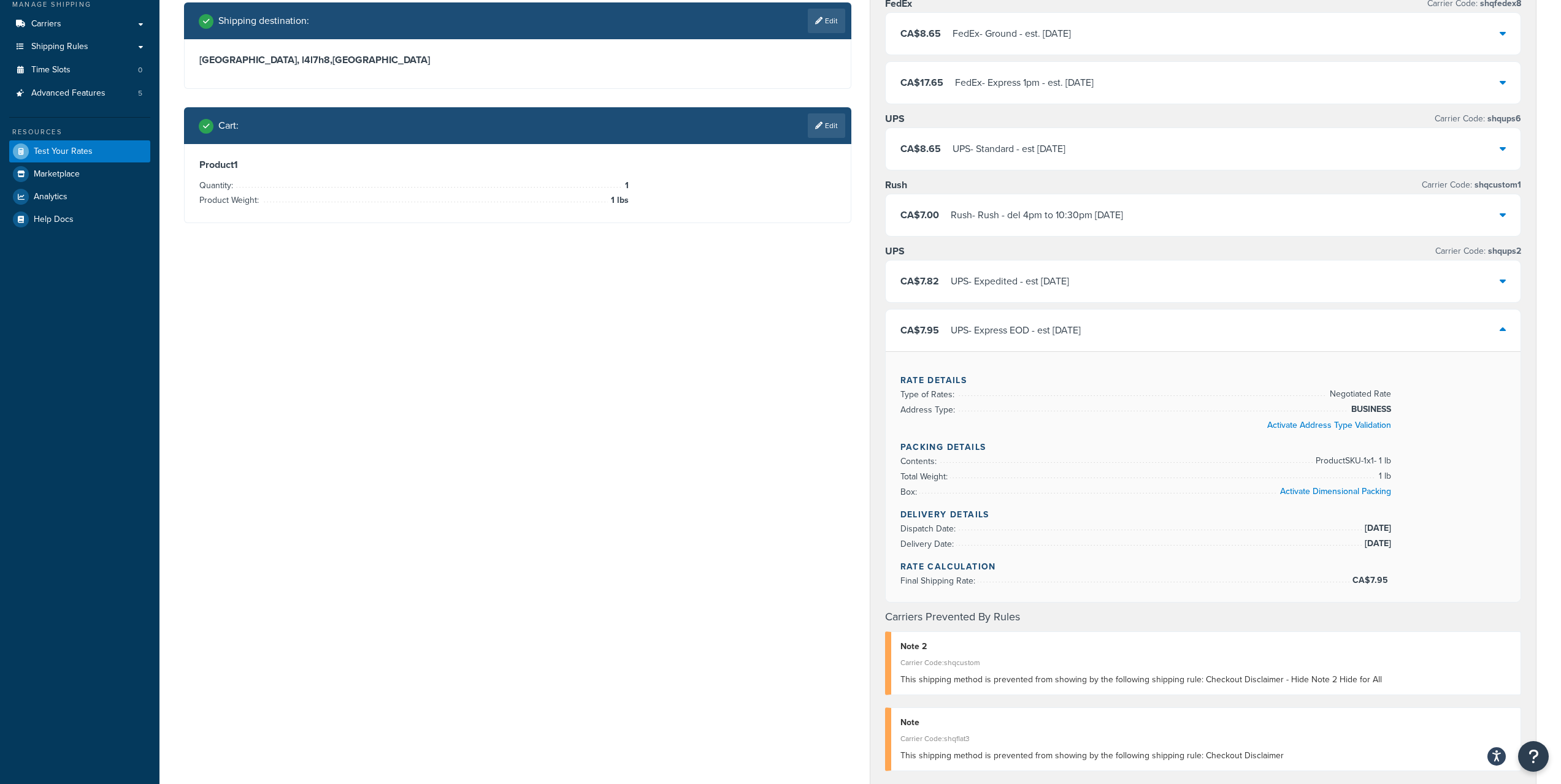
click at [1069, 288] on div "UPS - Expedited - est Tue, Aug 26" at bounding box center [1010, 281] width 118 height 17
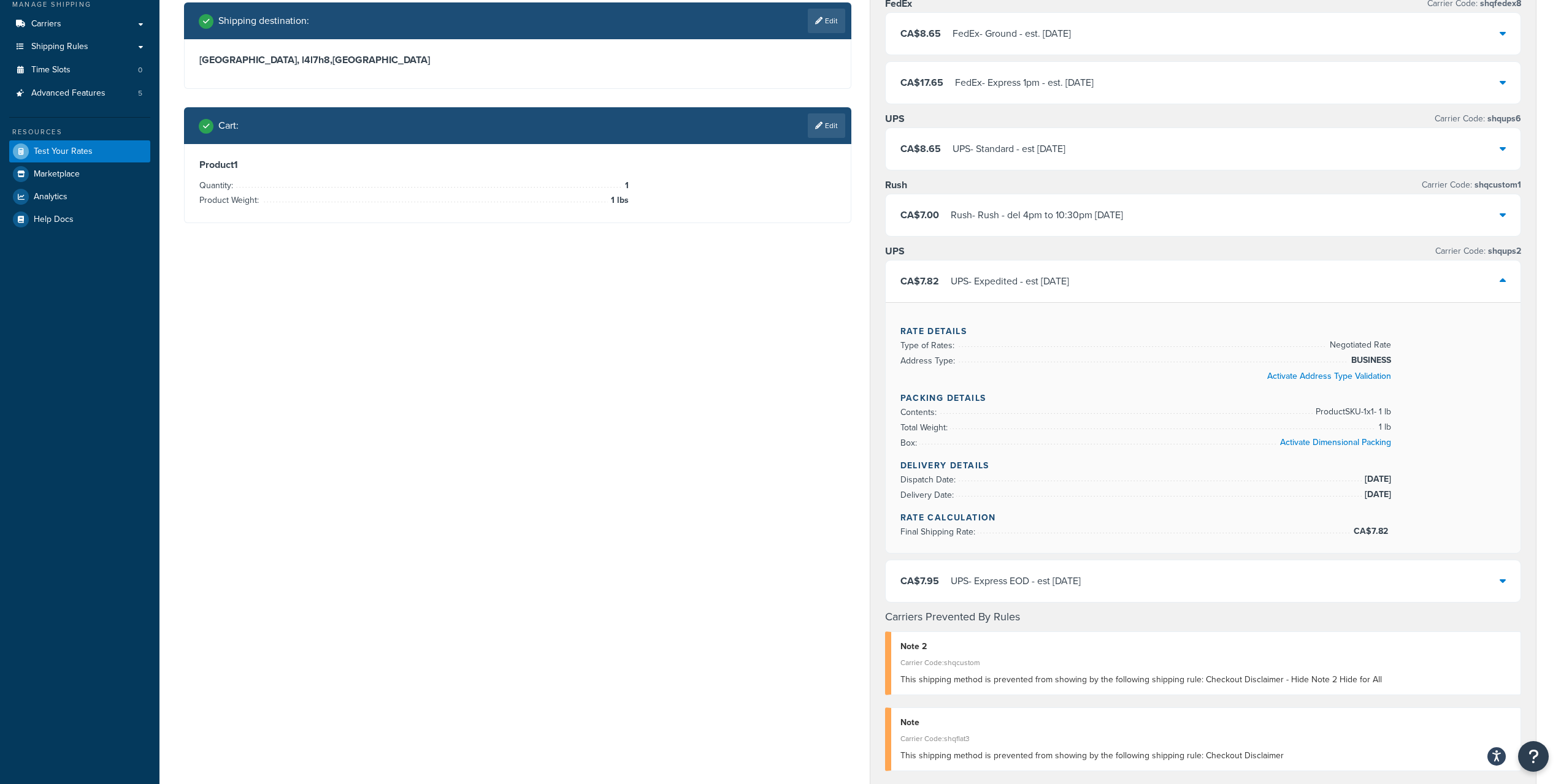
click at [974, 152] on div "UPS - Standard - est Tue, Aug 26" at bounding box center [1009, 149] width 113 height 17
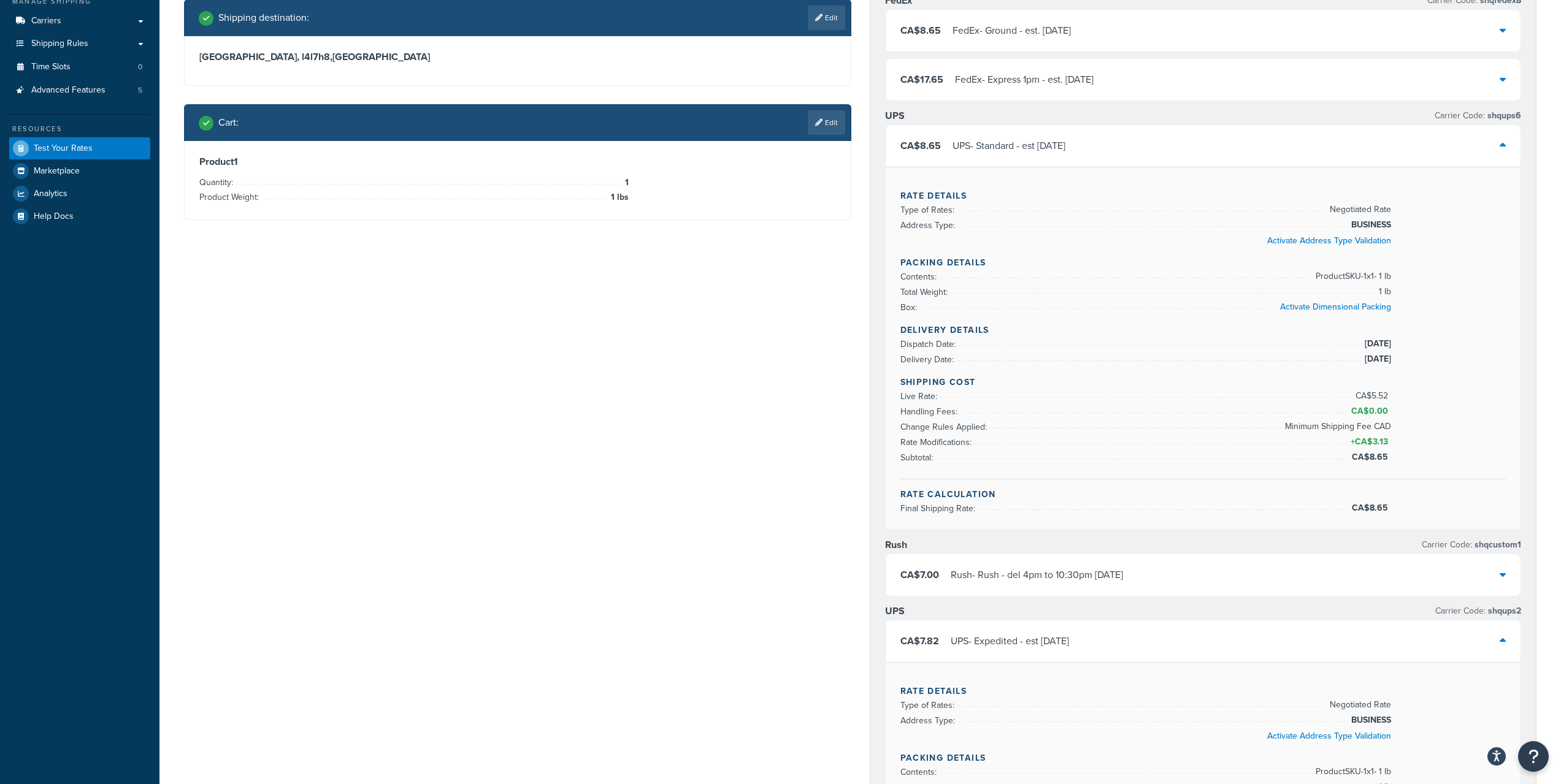
scroll to position [0, 0]
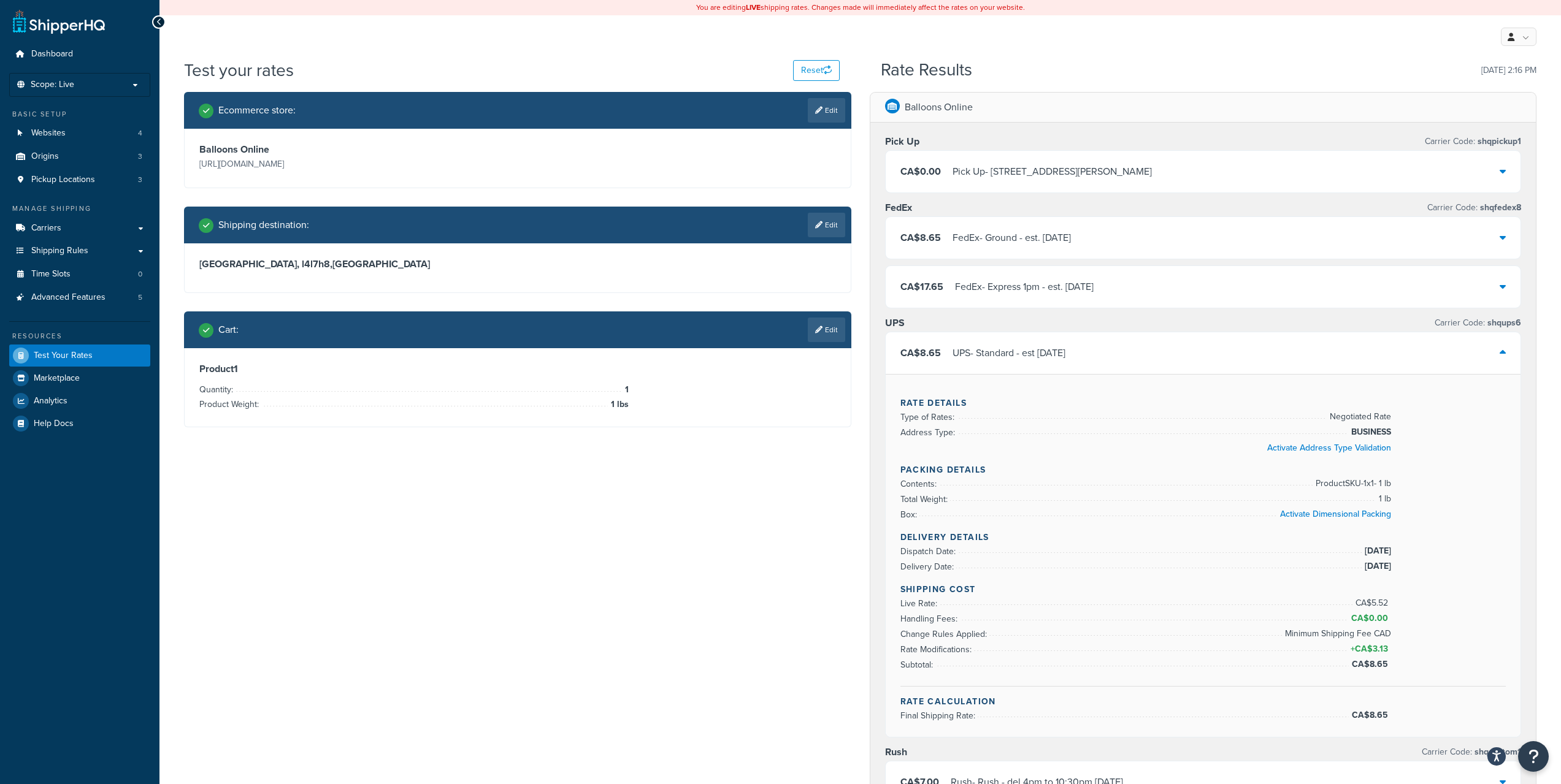
click at [997, 345] on div "UPS - Standard - est Tue, Aug 26" at bounding box center [1009, 353] width 113 height 17
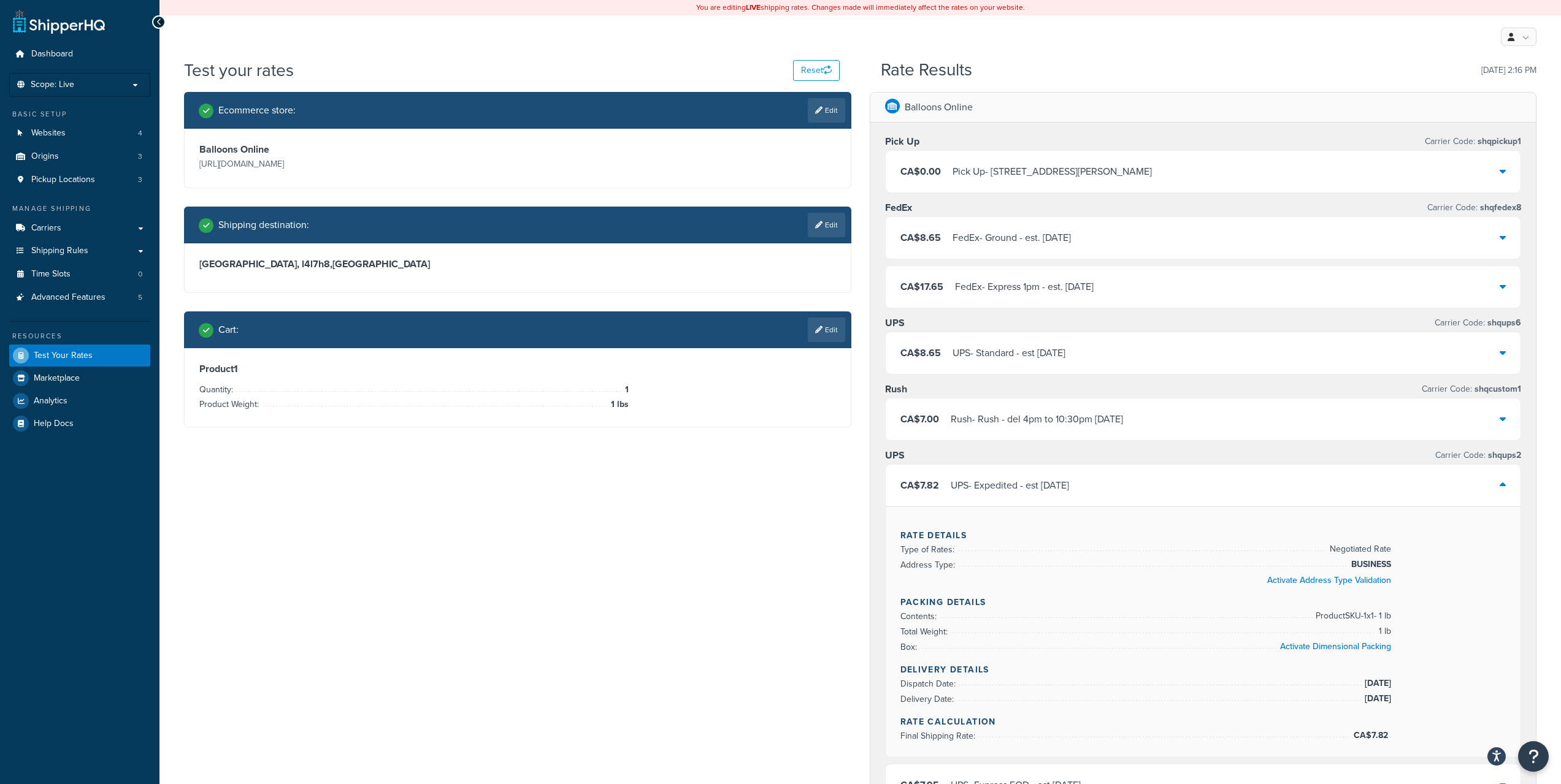
click at [1012, 425] on div "Rush - Rush - del 4pm to 10:30pm Tue, Aug 26" at bounding box center [1037, 419] width 172 height 17
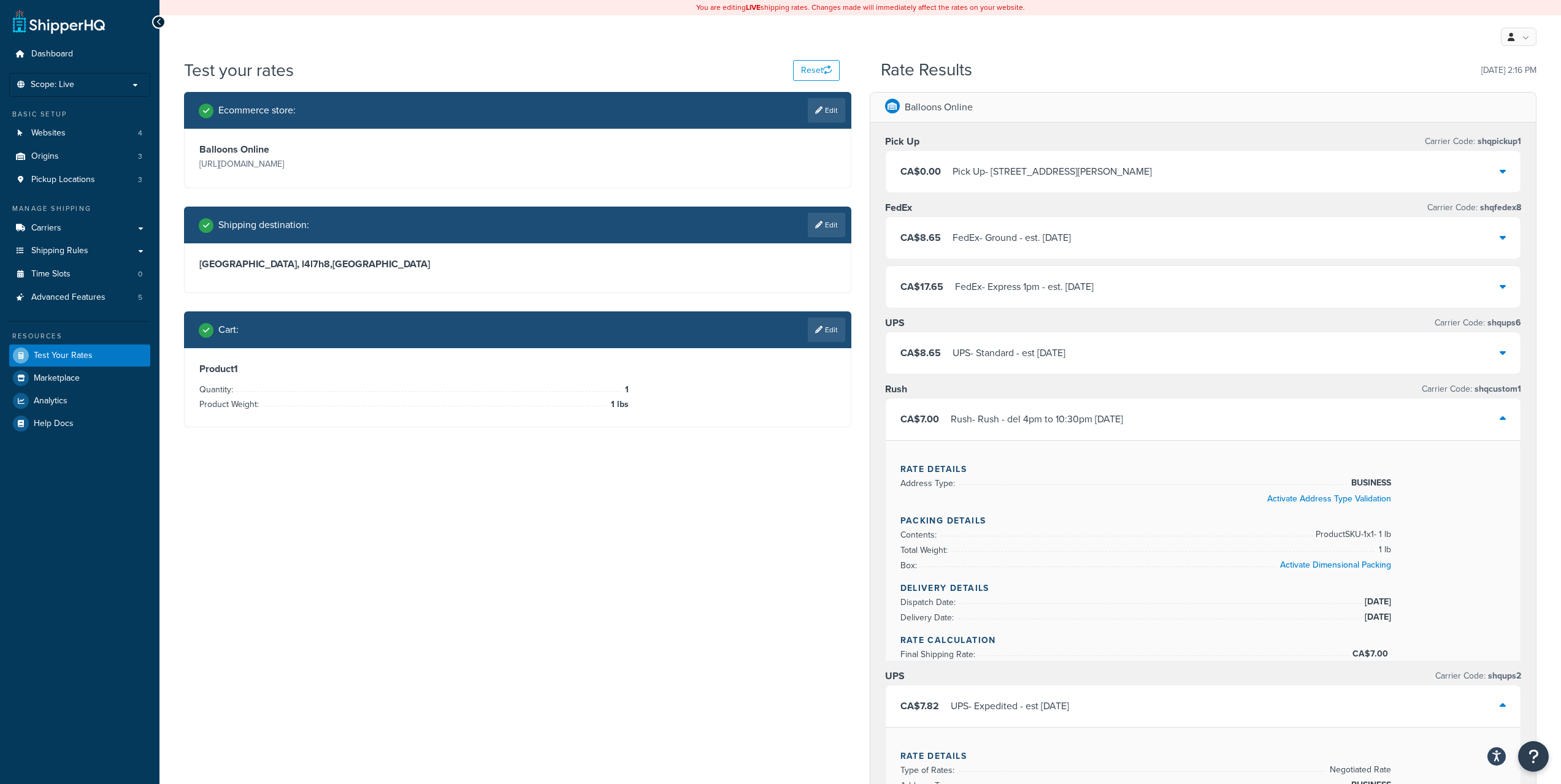
click at [1000, 418] on div "Rush - Rush - del 4pm to 10:30pm Tue, Aug 26" at bounding box center [1037, 419] width 172 height 17
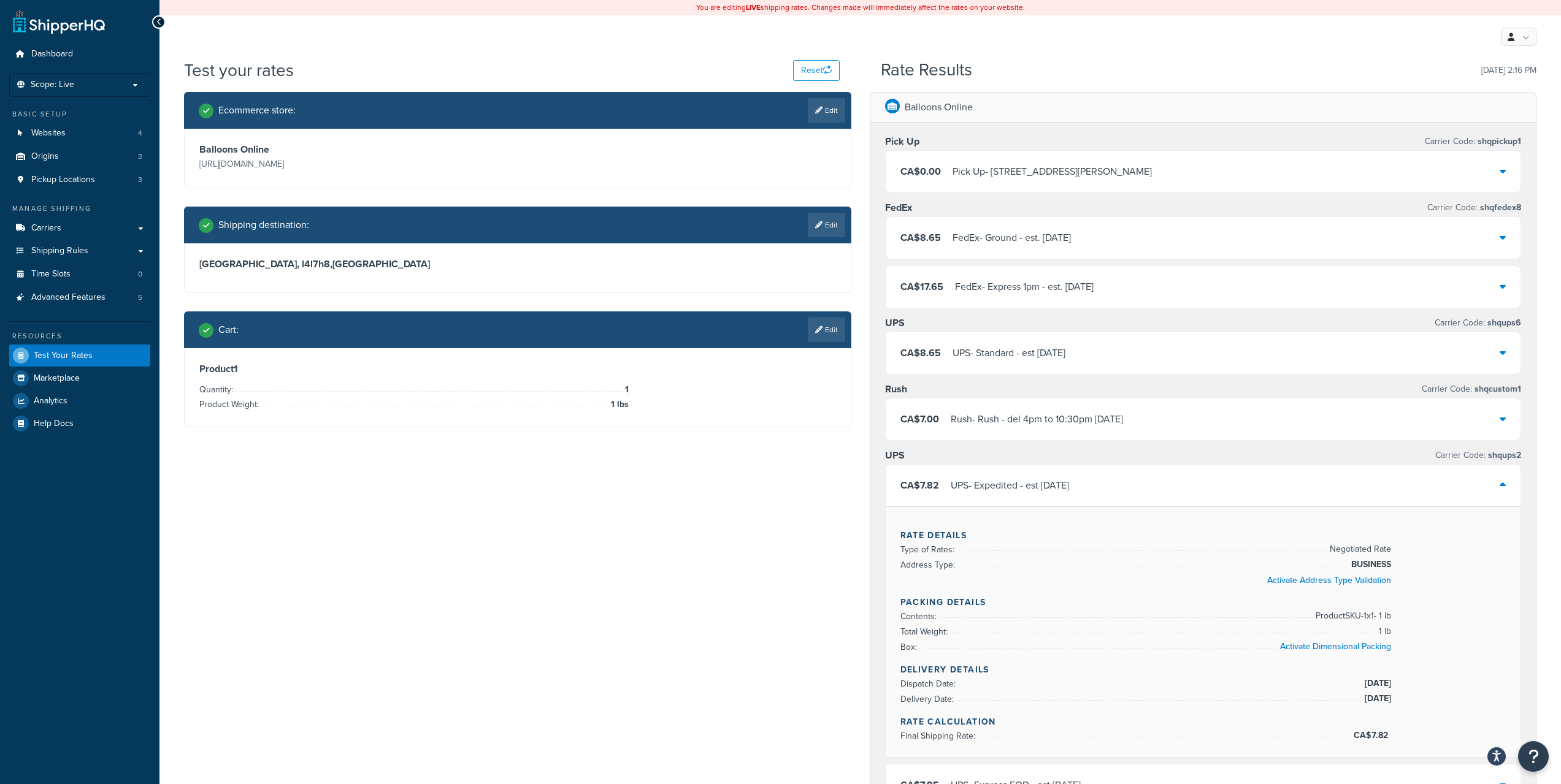
click at [989, 492] on div "UPS - Expedited - est Tue, Aug 26" at bounding box center [1010, 485] width 118 height 17
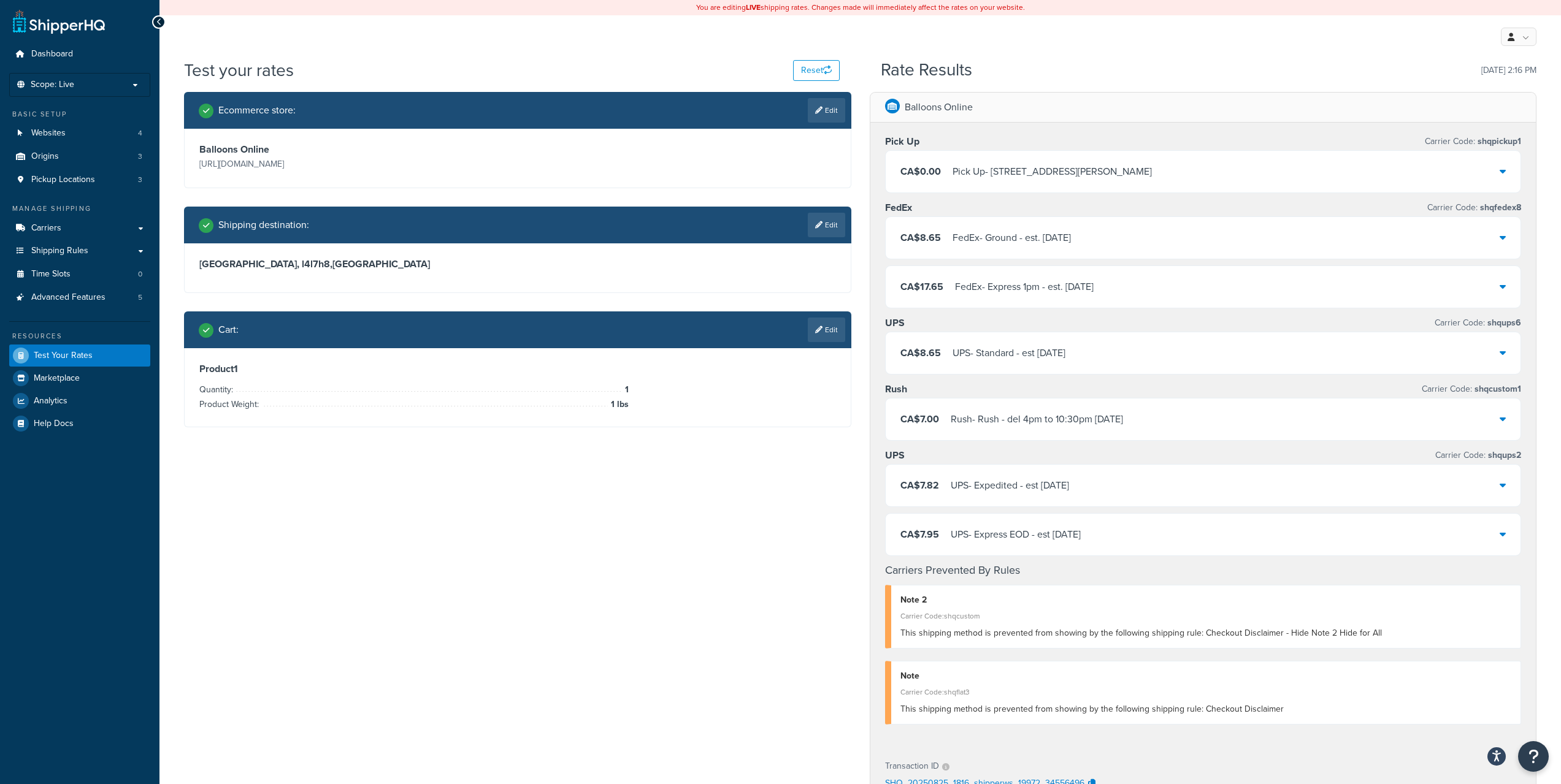
click at [1069, 287] on div "FedEx - Express 1pm - est. Tue, Aug 26" at bounding box center [1024, 286] width 138 height 17
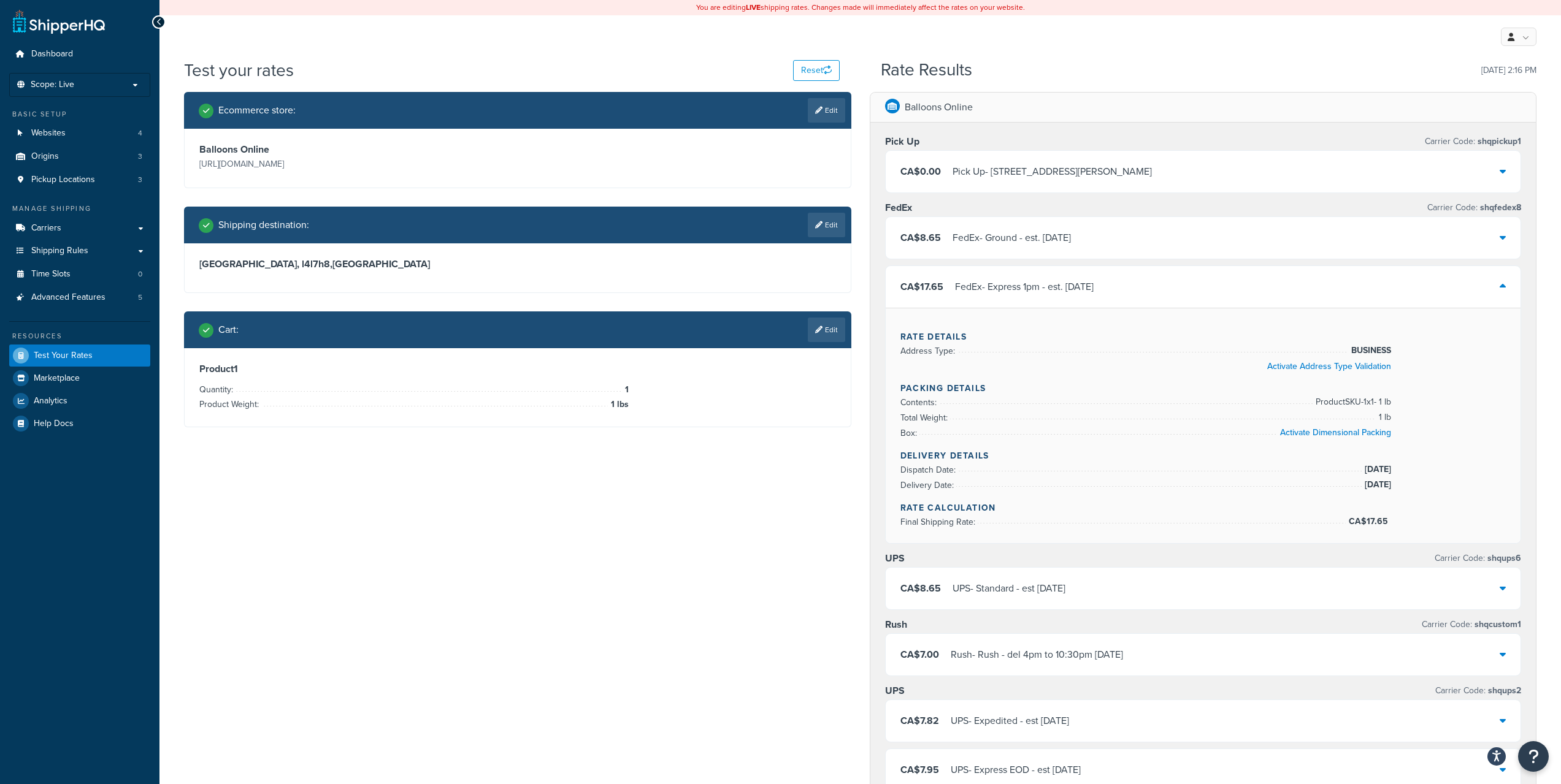
click at [1069, 287] on div "FedEx - Express 1pm - est. Tue, Aug 26" at bounding box center [1024, 286] width 138 height 17
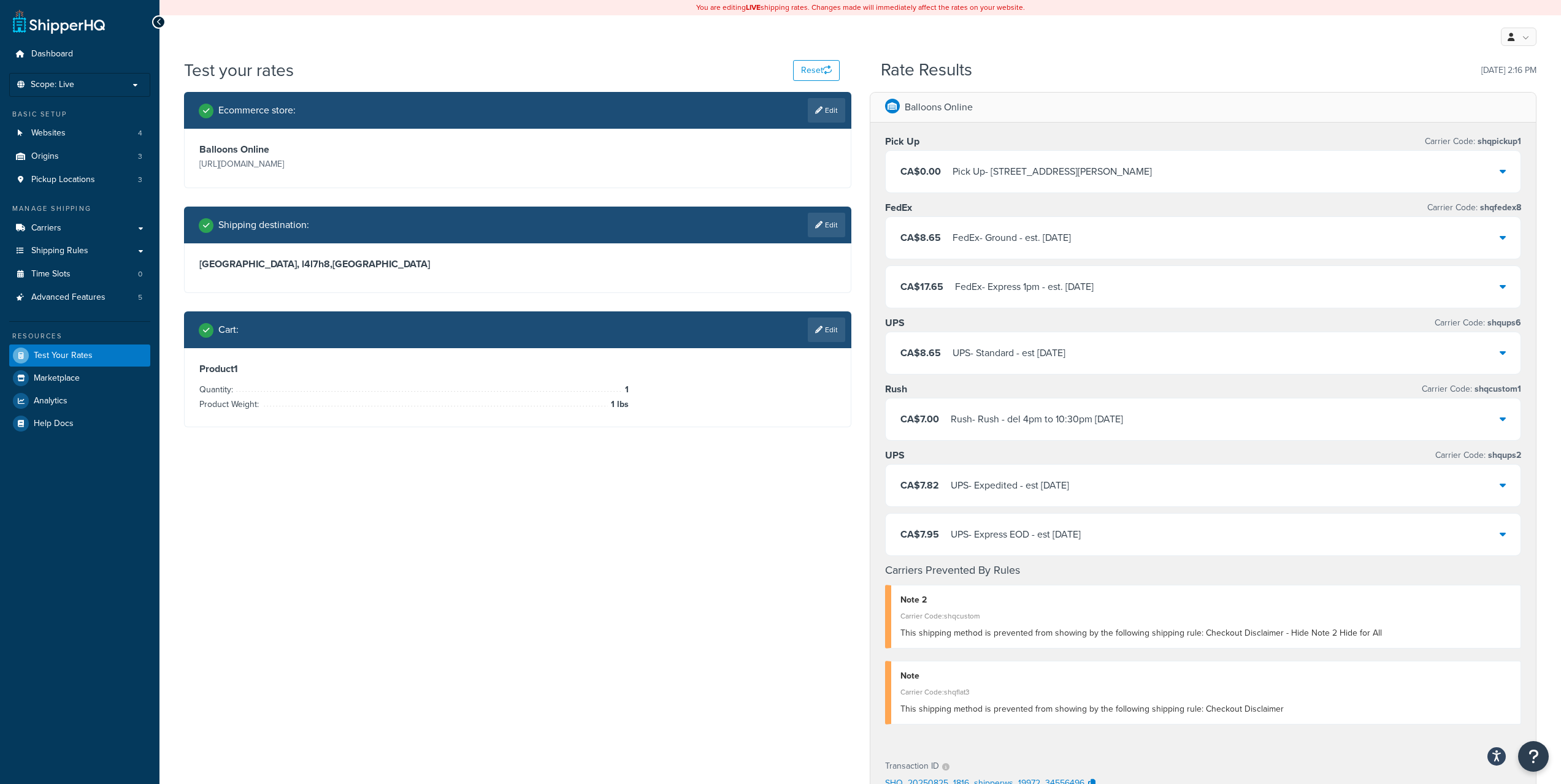
click at [1007, 525] on div "CA$7.95 UPS - Express EOD - est Tue, Aug 26" at bounding box center [1204, 534] width 636 height 42
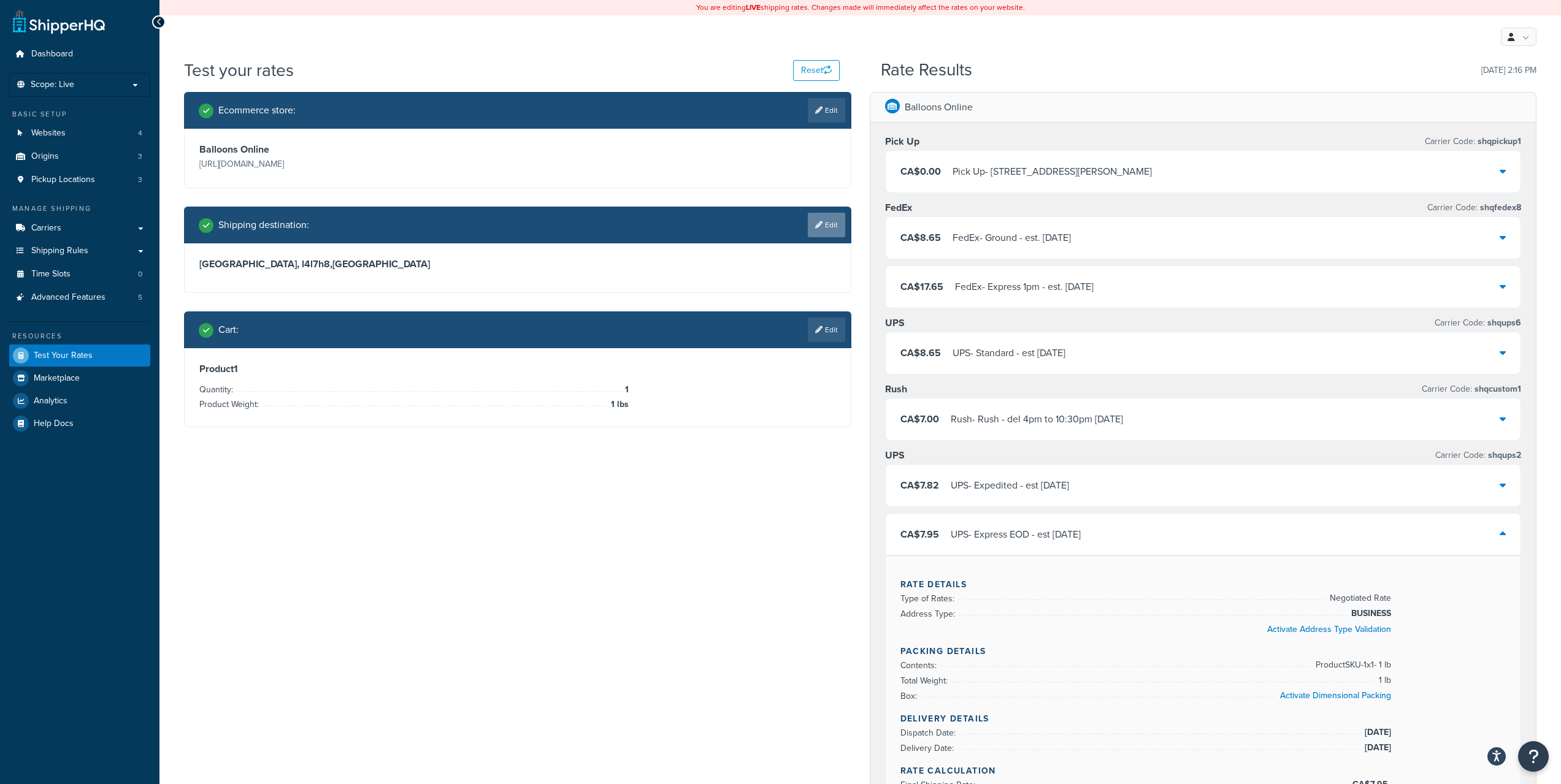
click at [825, 225] on link "Edit" at bounding box center [827, 224] width 38 height 24
select select "CA"
select select "ON"
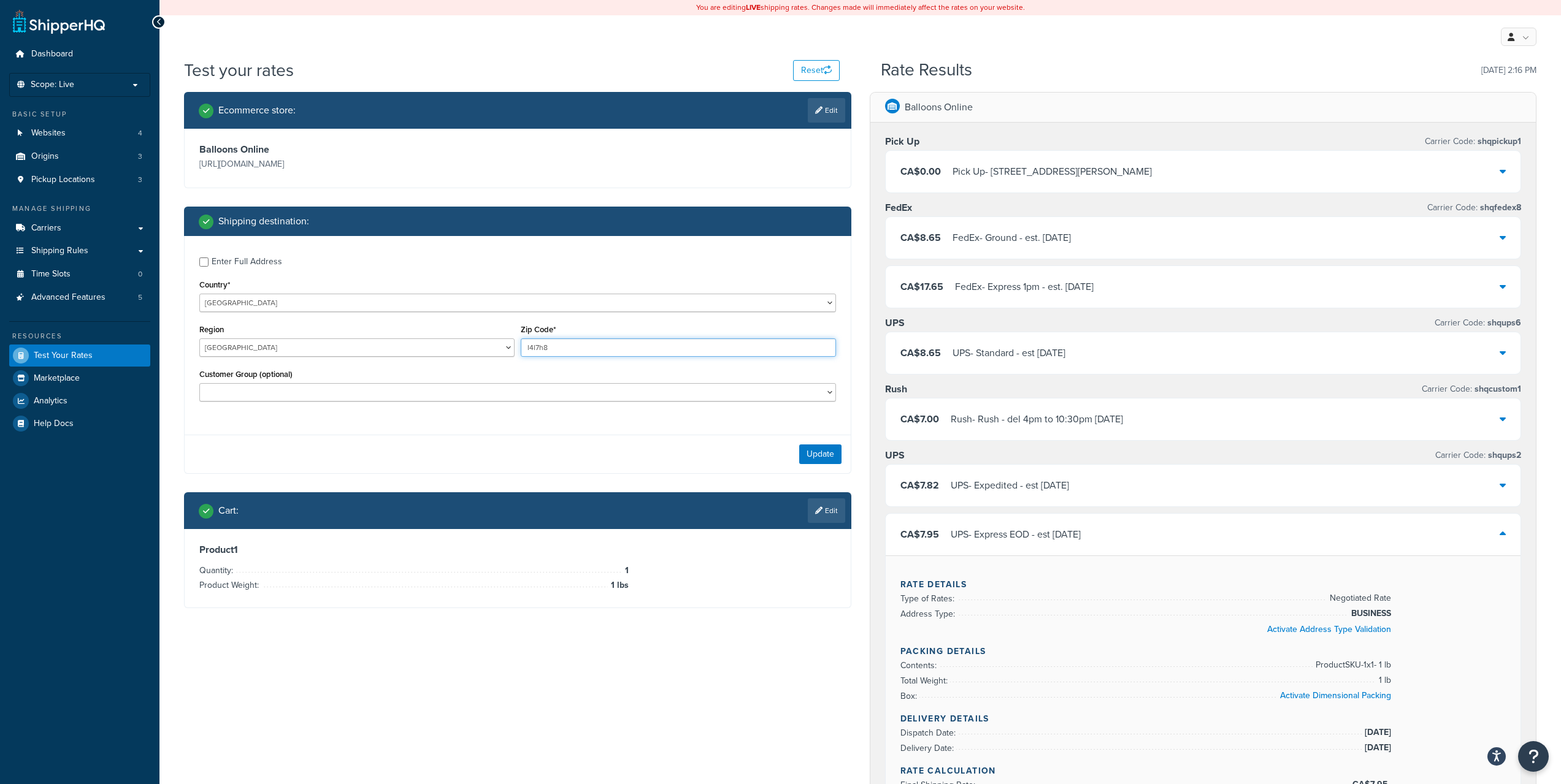
click at [626, 345] on input "l4l7h8" at bounding box center [678, 348] width 315 height 18
type input "l4l7h7"
click at [827, 455] on button "Update" at bounding box center [820, 454] width 42 height 19
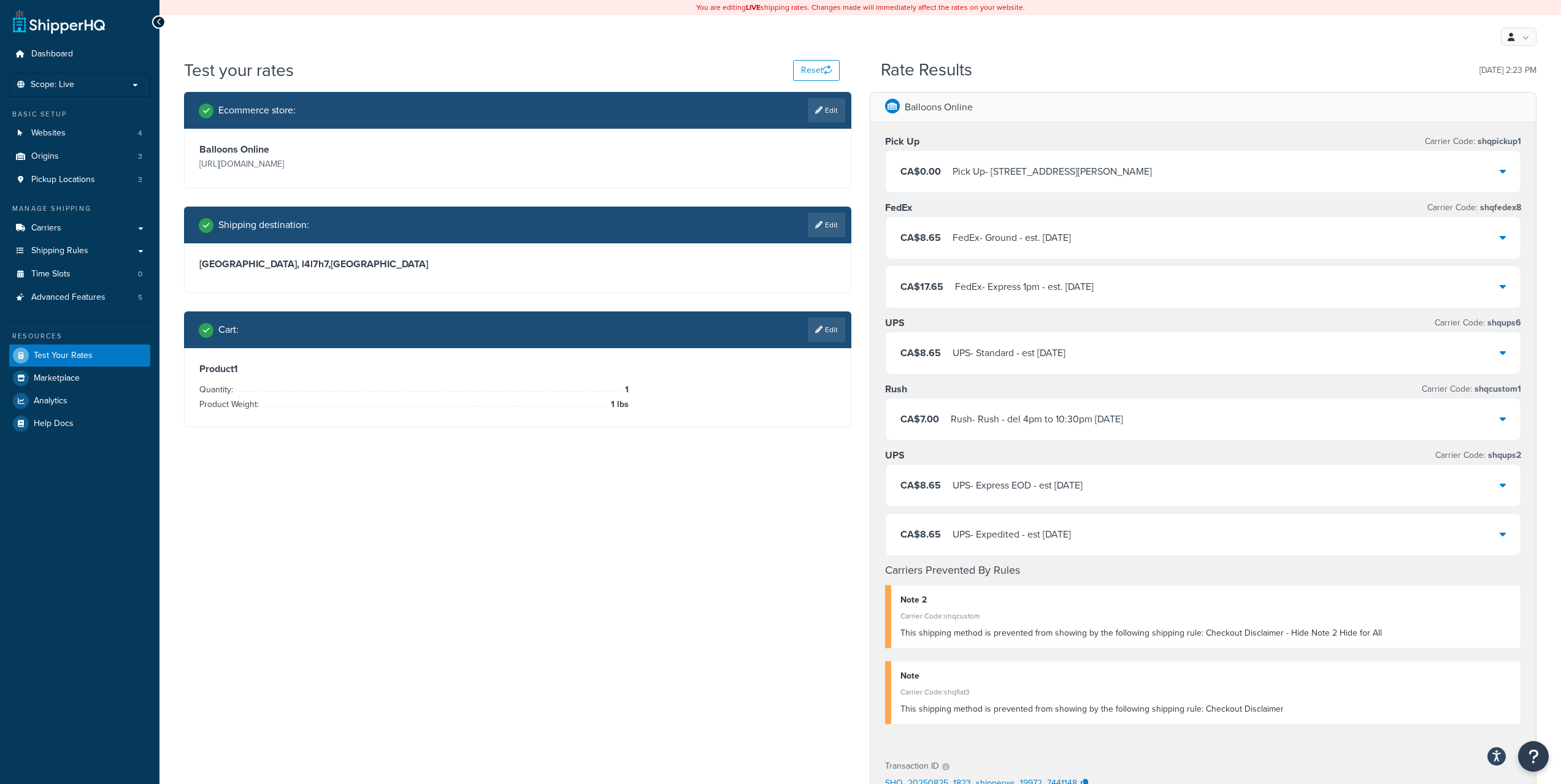
click at [1074, 288] on div "FedEx - Express 1pm - est. Tue, Aug 26" at bounding box center [1024, 286] width 138 height 17
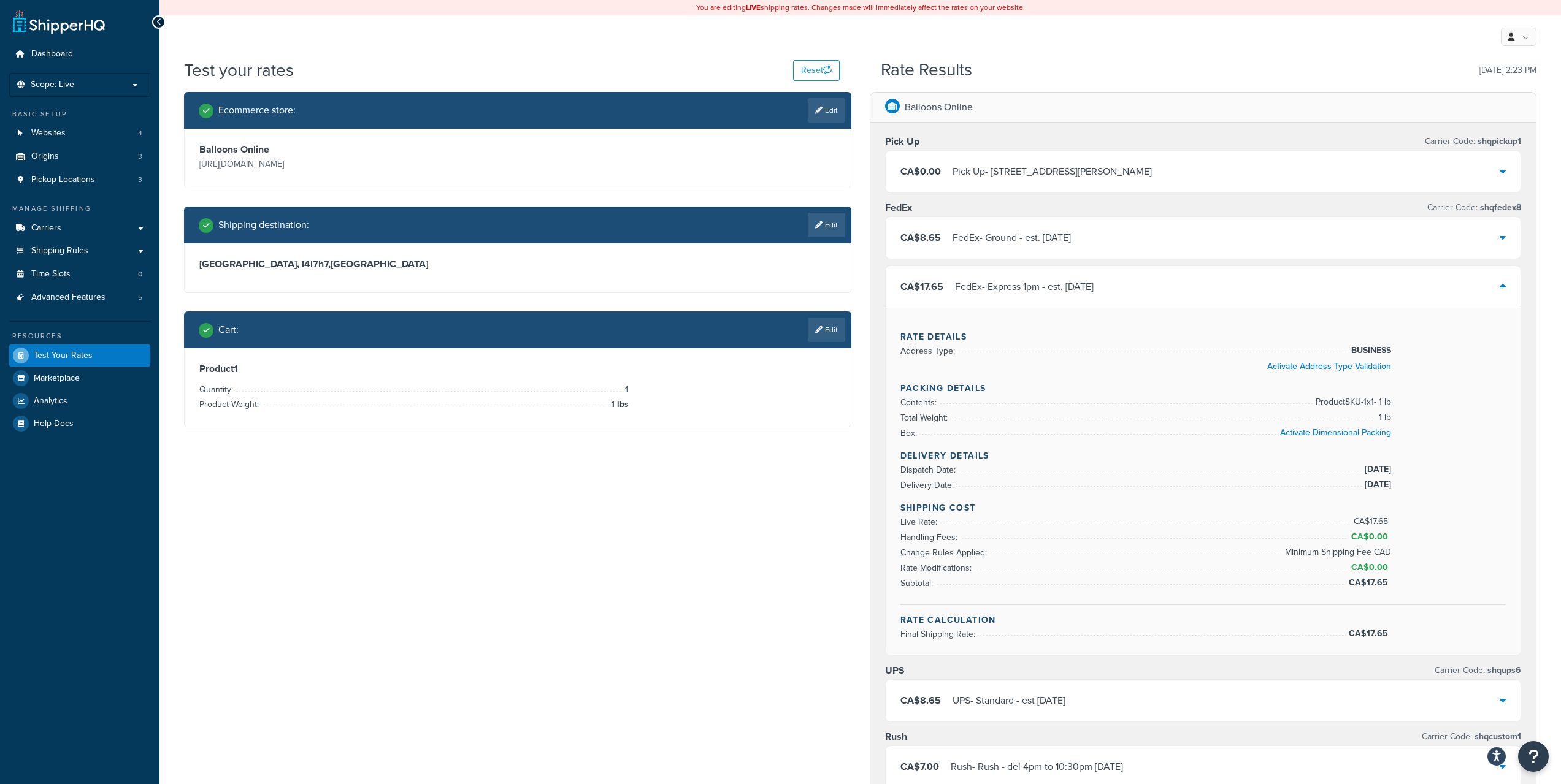
click at [1070, 288] on div "FedEx - Express 1pm - est. Tue, Aug 26" at bounding box center [1024, 286] width 138 height 17
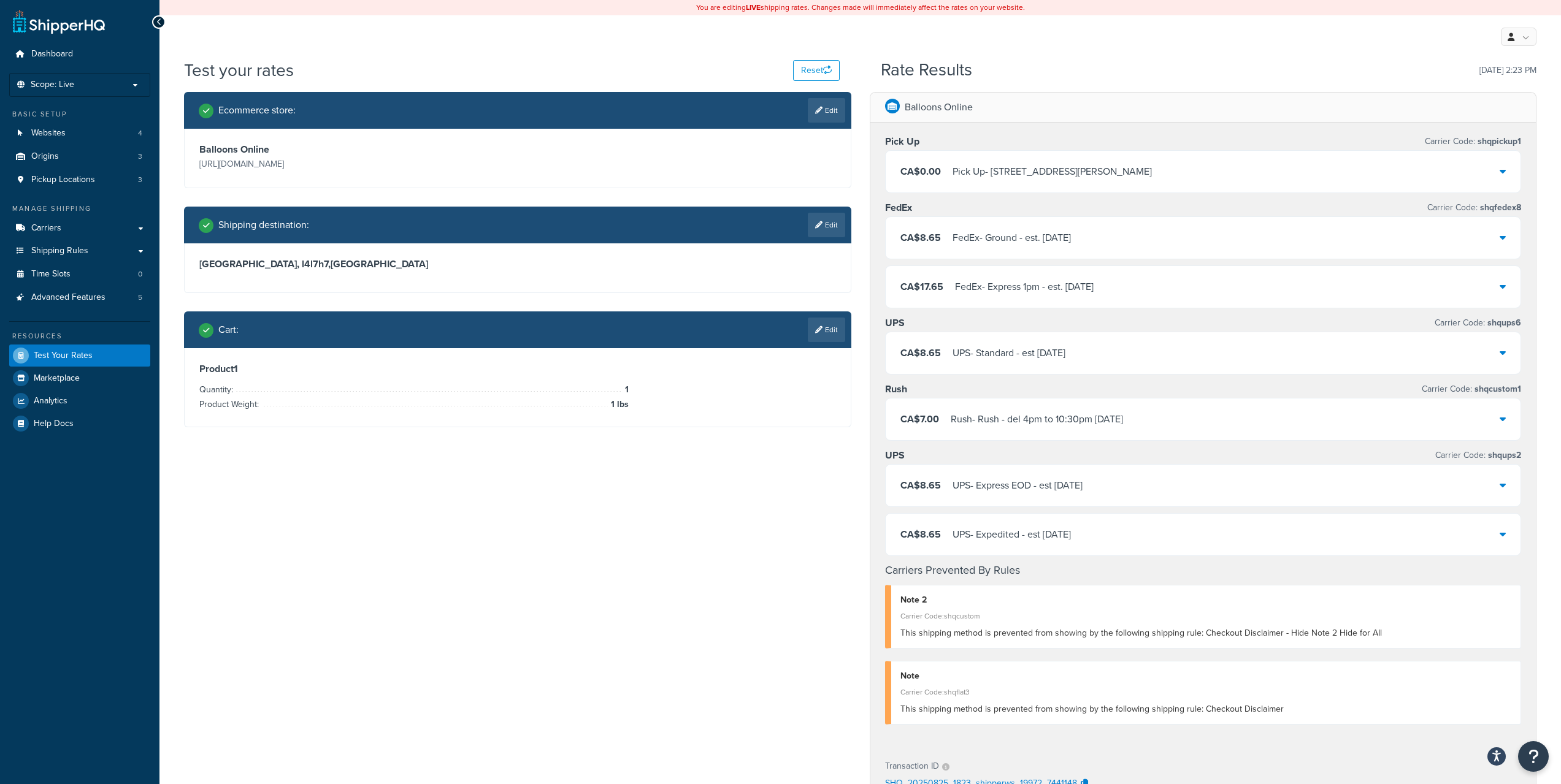
click at [1043, 523] on div "CA$8.65 UPS - Expedited - est Tue, Aug 26" at bounding box center [1204, 534] width 636 height 42
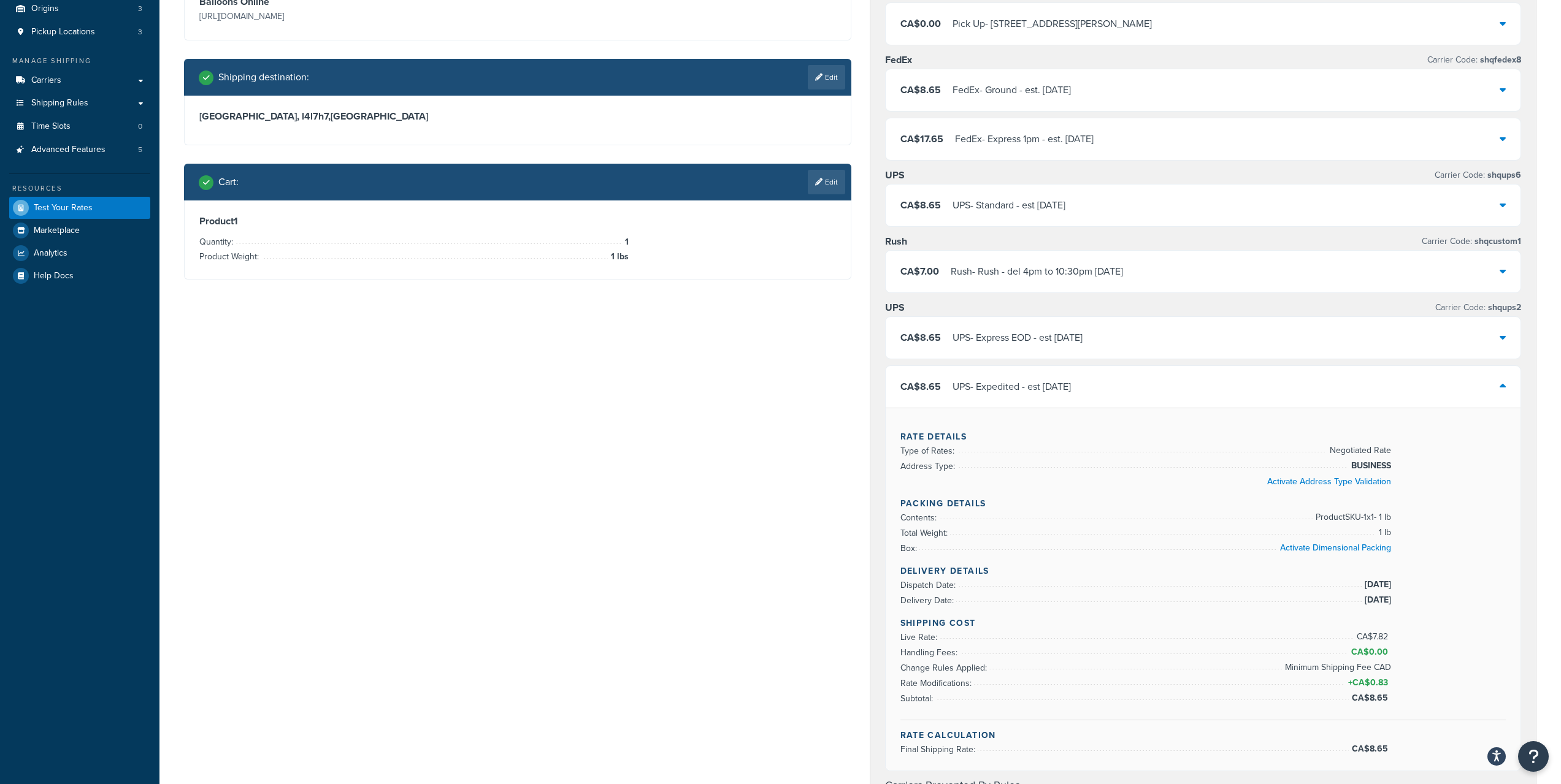
scroll to position [102, 0]
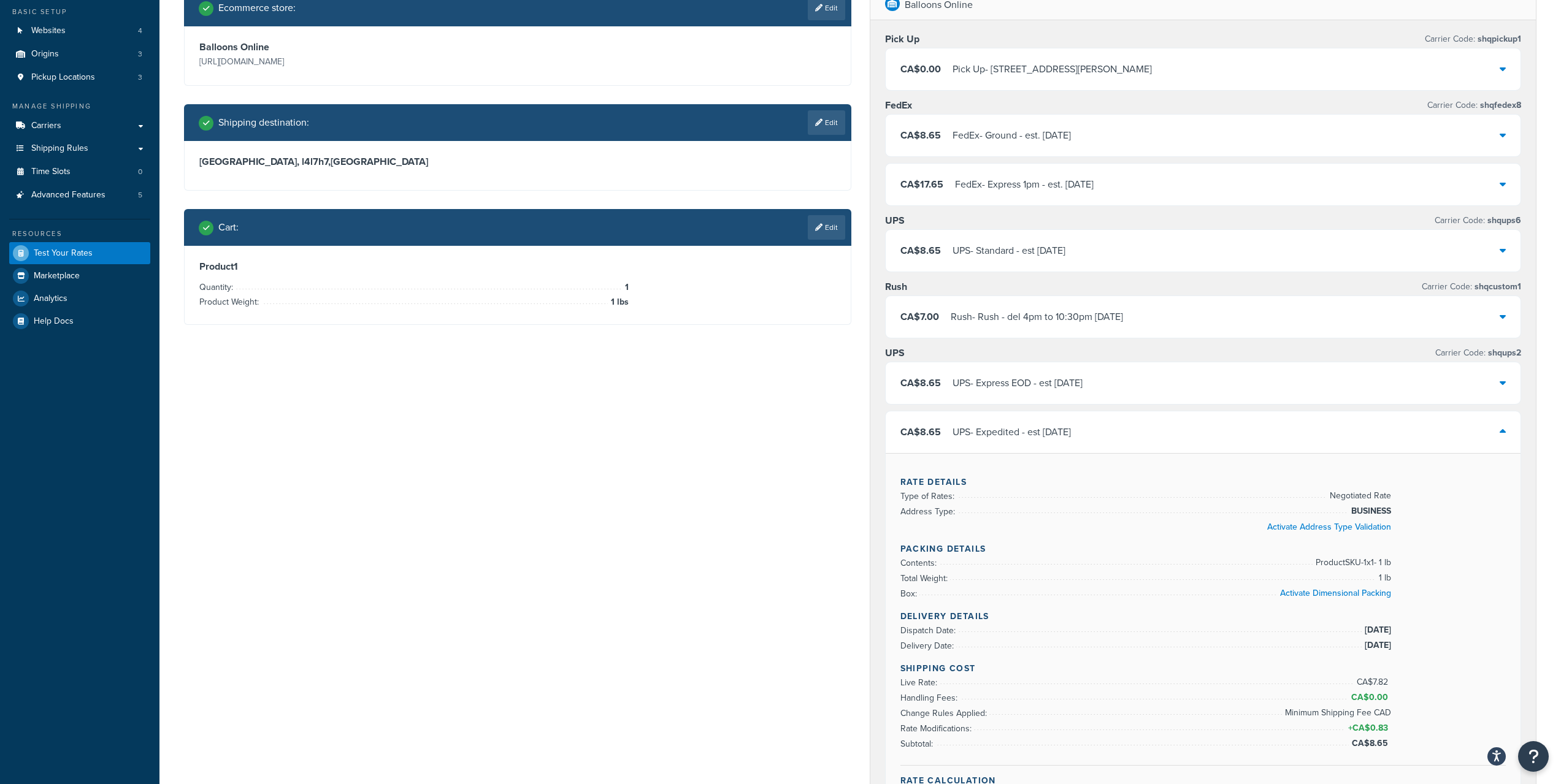
click at [1007, 423] on div "CA$8.65 UPS - Expedited - est Tue, Aug 26" at bounding box center [1204, 432] width 636 height 42
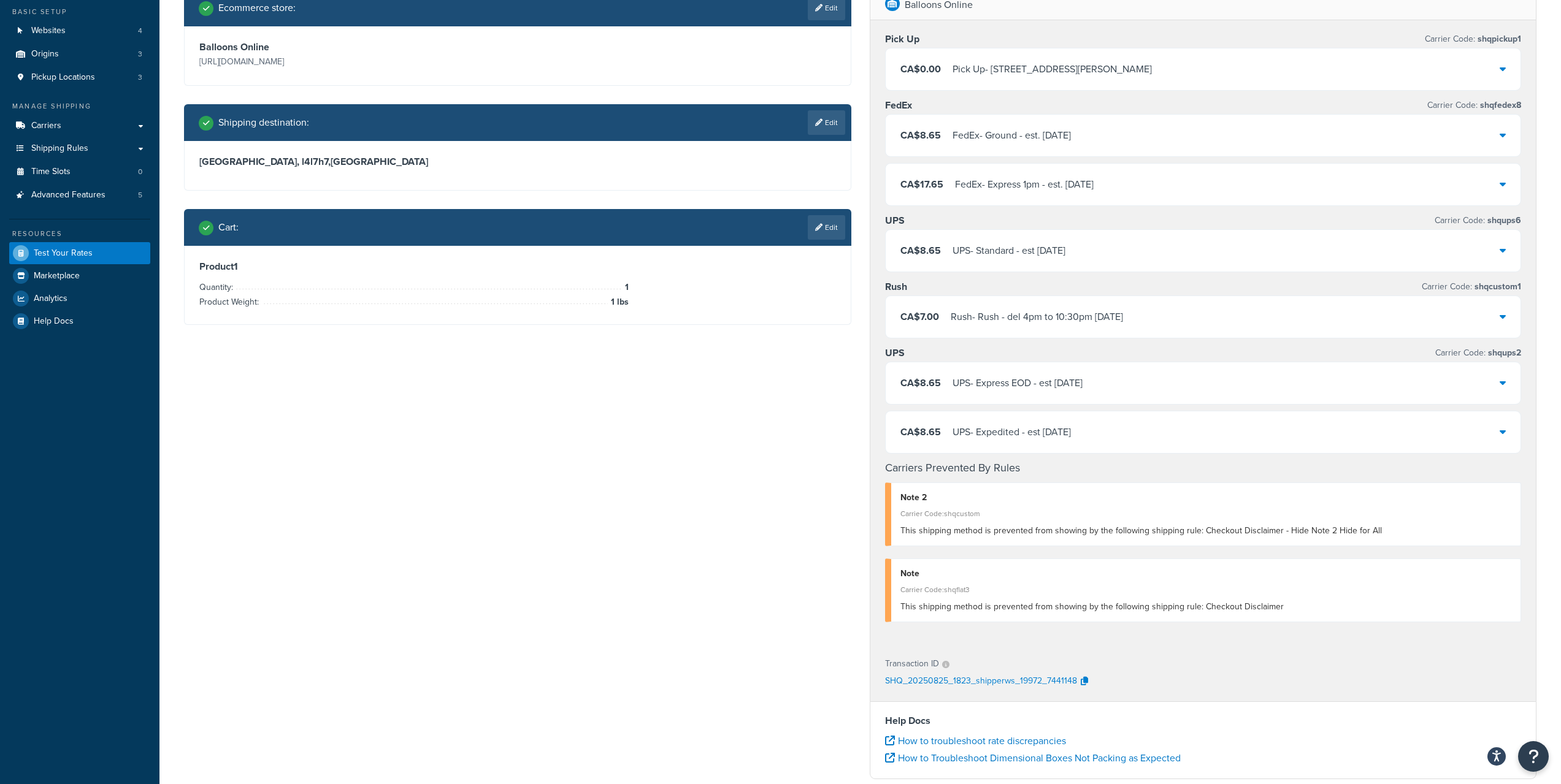
click at [1023, 388] on div "UPS - Express EOD - est Tue, Aug 26" at bounding box center [1017, 383] width 130 height 17
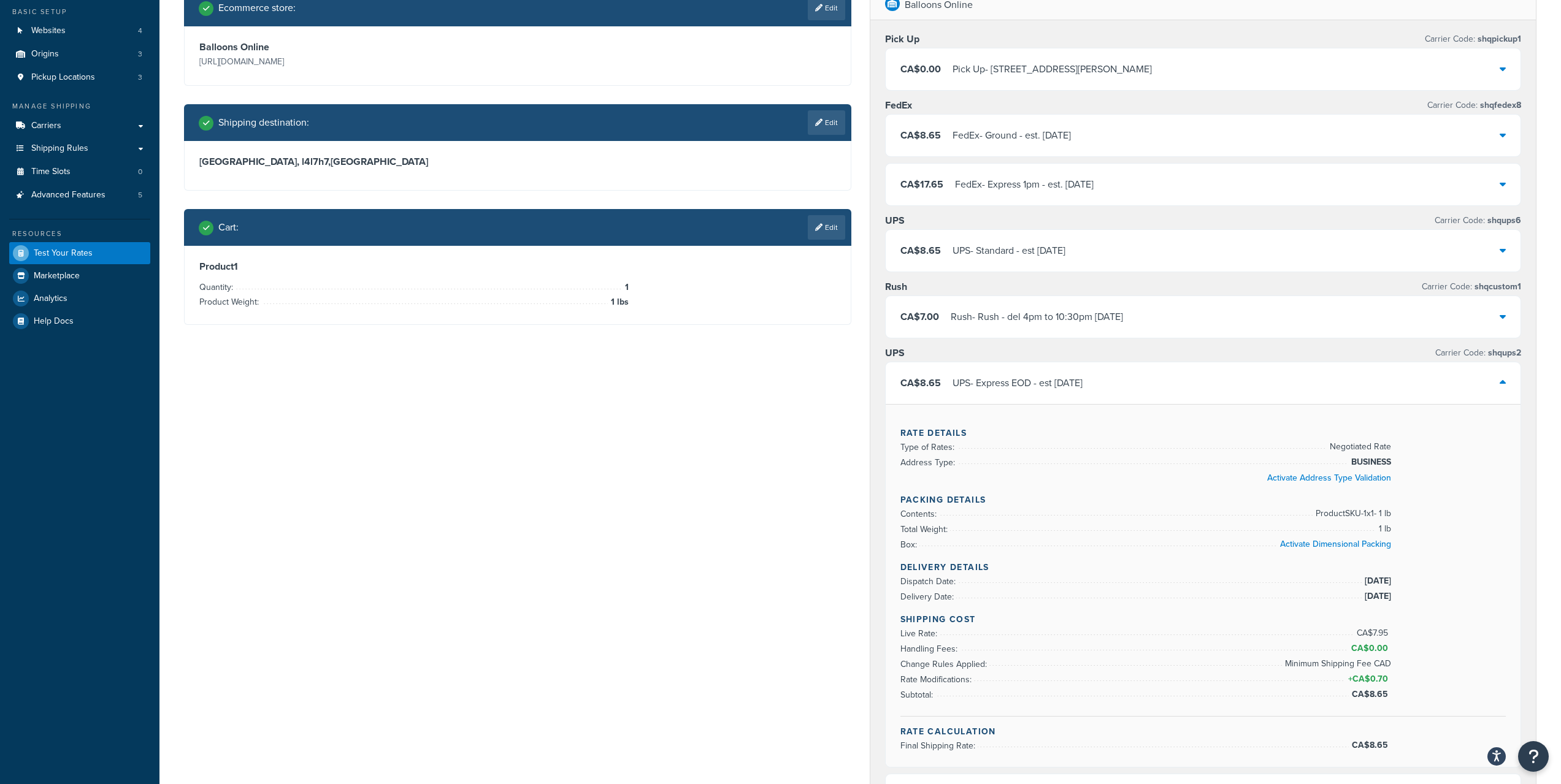
click at [1022, 388] on div "UPS - Express EOD - est Tue, Aug 26" at bounding box center [1017, 383] width 130 height 17
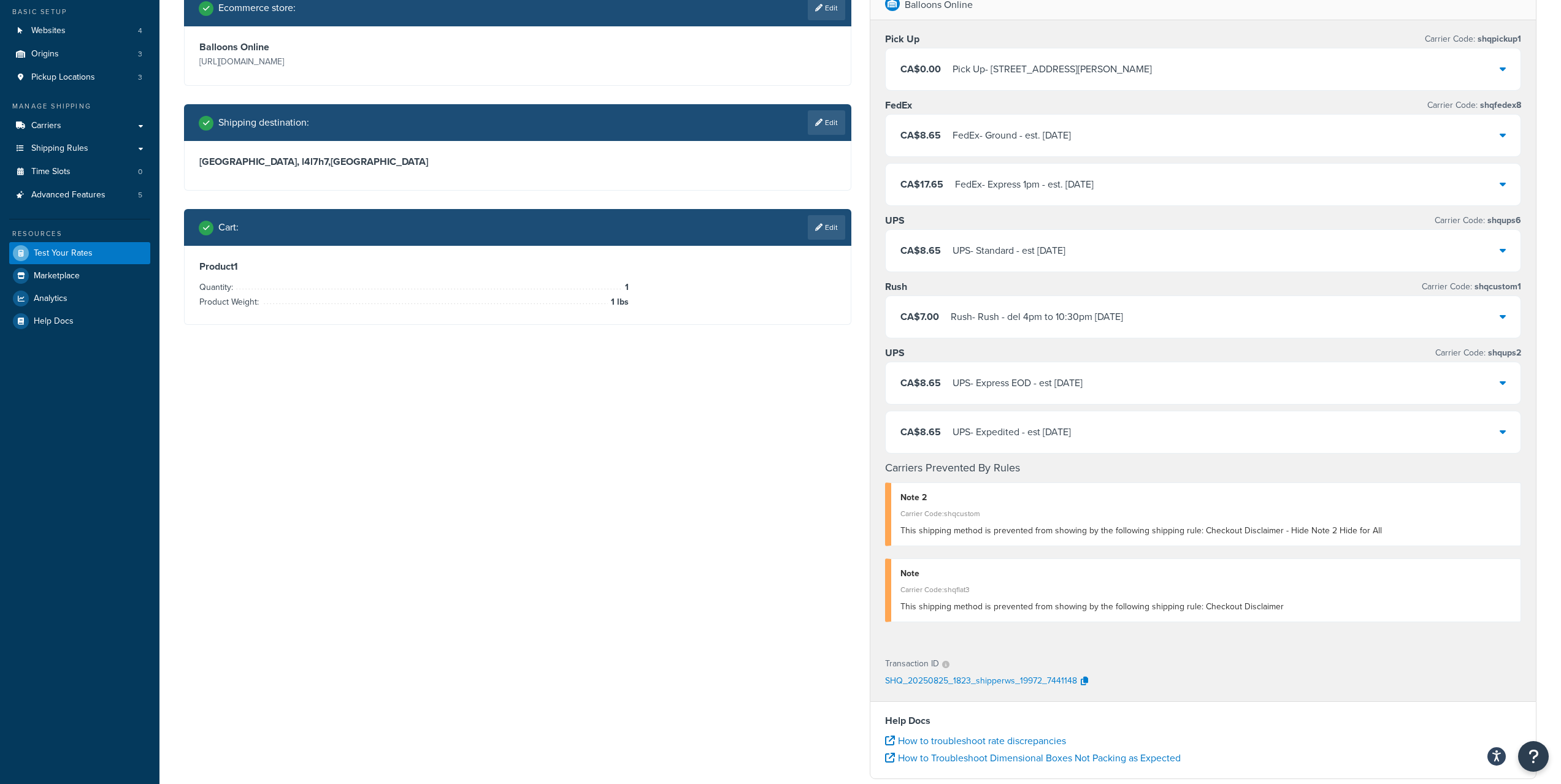
click at [1046, 147] on div "CA$8.65 FedEx - Ground - est. Tue, Aug 26" at bounding box center [1204, 136] width 636 height 42
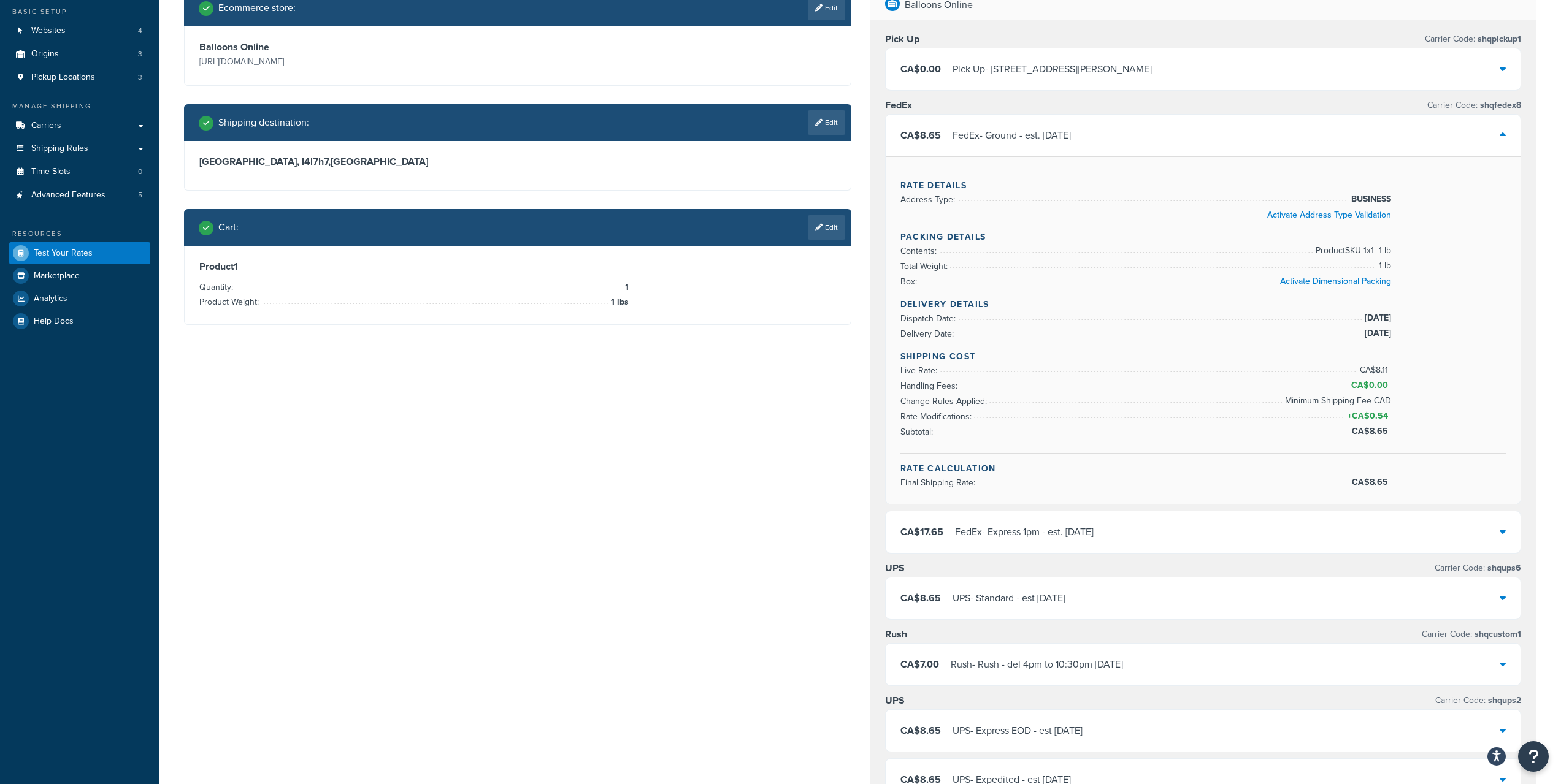
click at [1046, 147] on div "CA$8.65 FedEx - Ground - est. Tue, Aug 26" at bounding box center [1204, 136] width 636 height 42
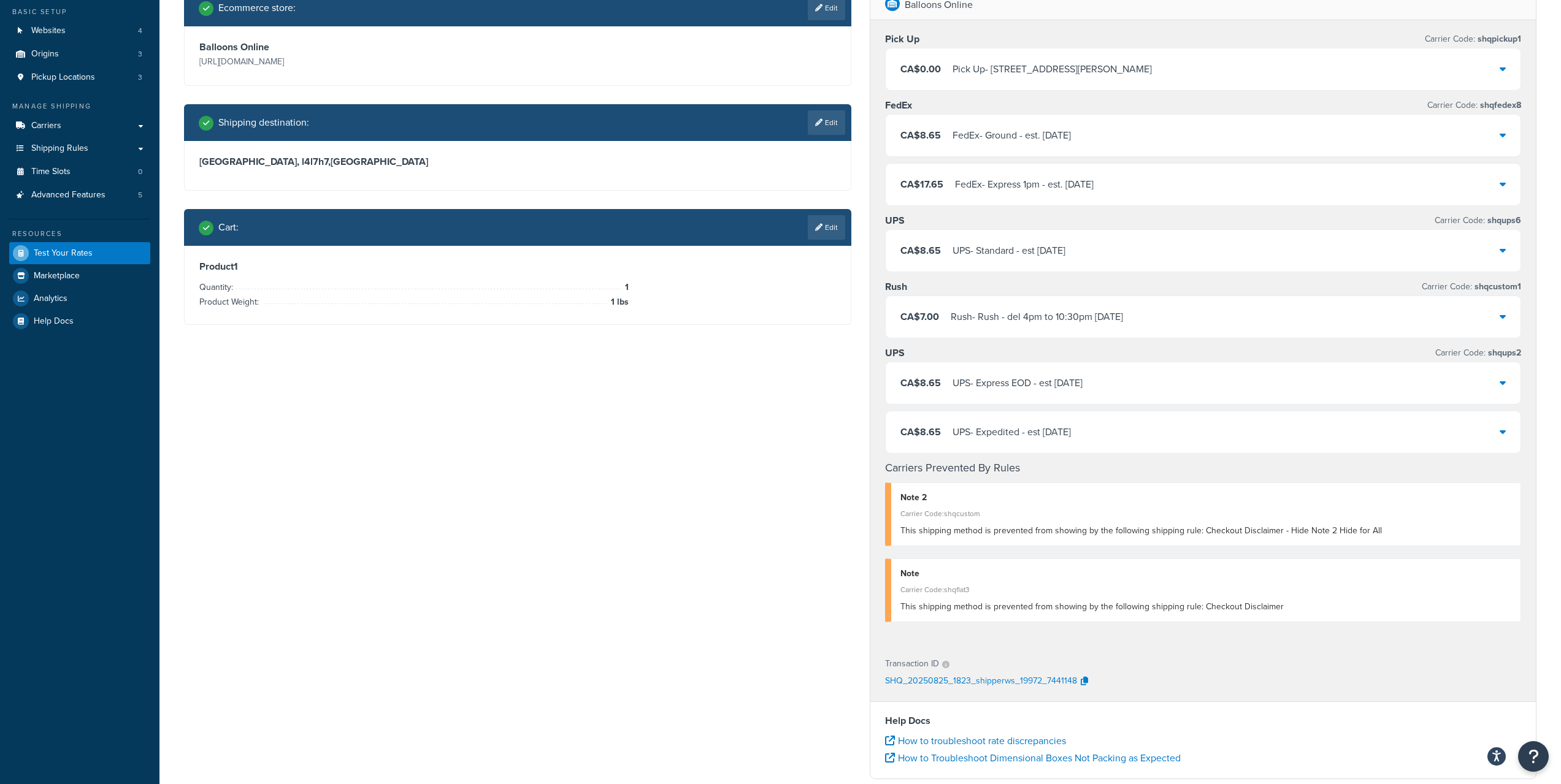
click at [1056, 257] on div "UPS - Standard - est Tue, Aug 26" at bounding box center [1009, 250] width 113 height 17
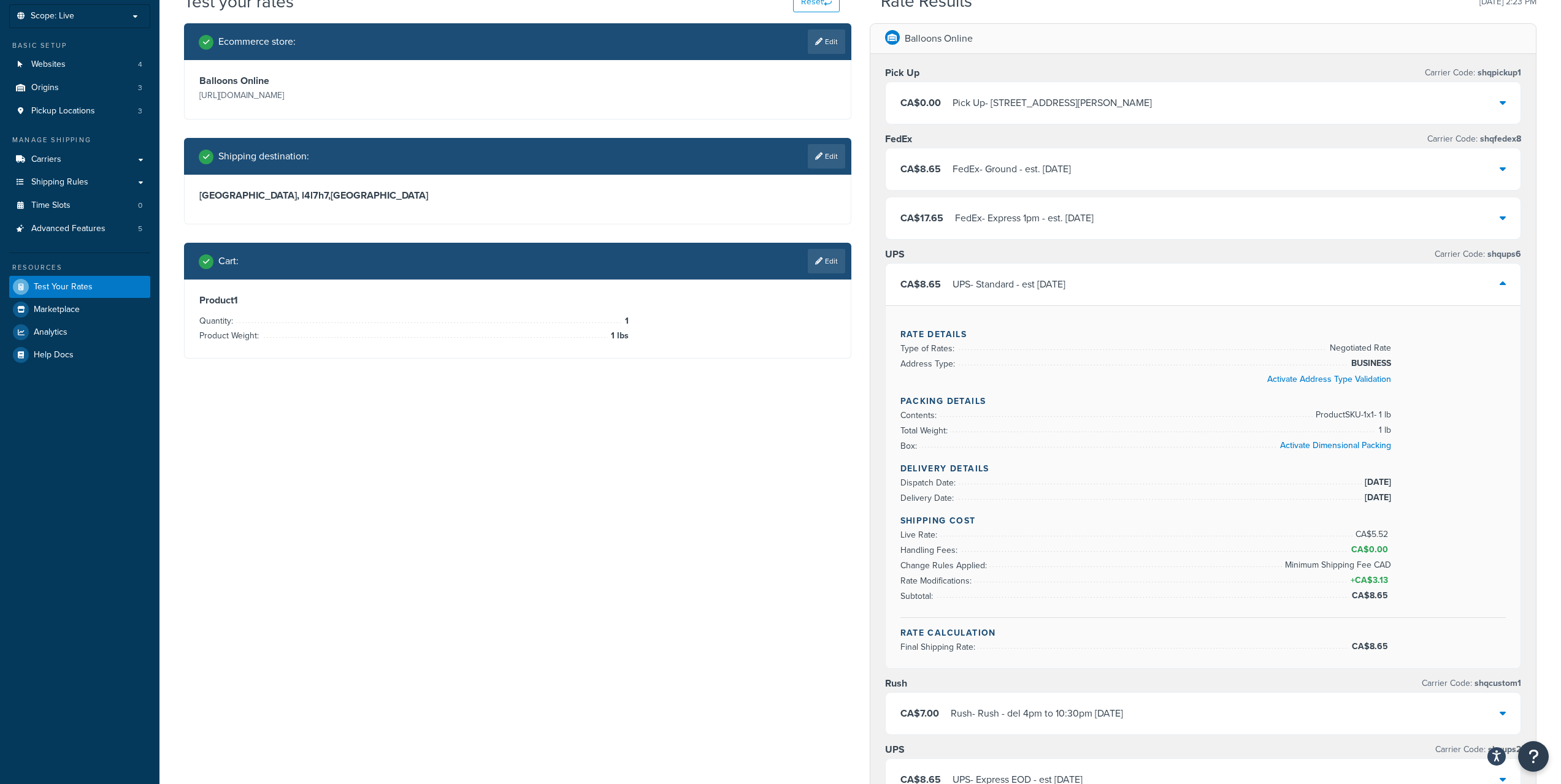
scroll to position [0, 0]
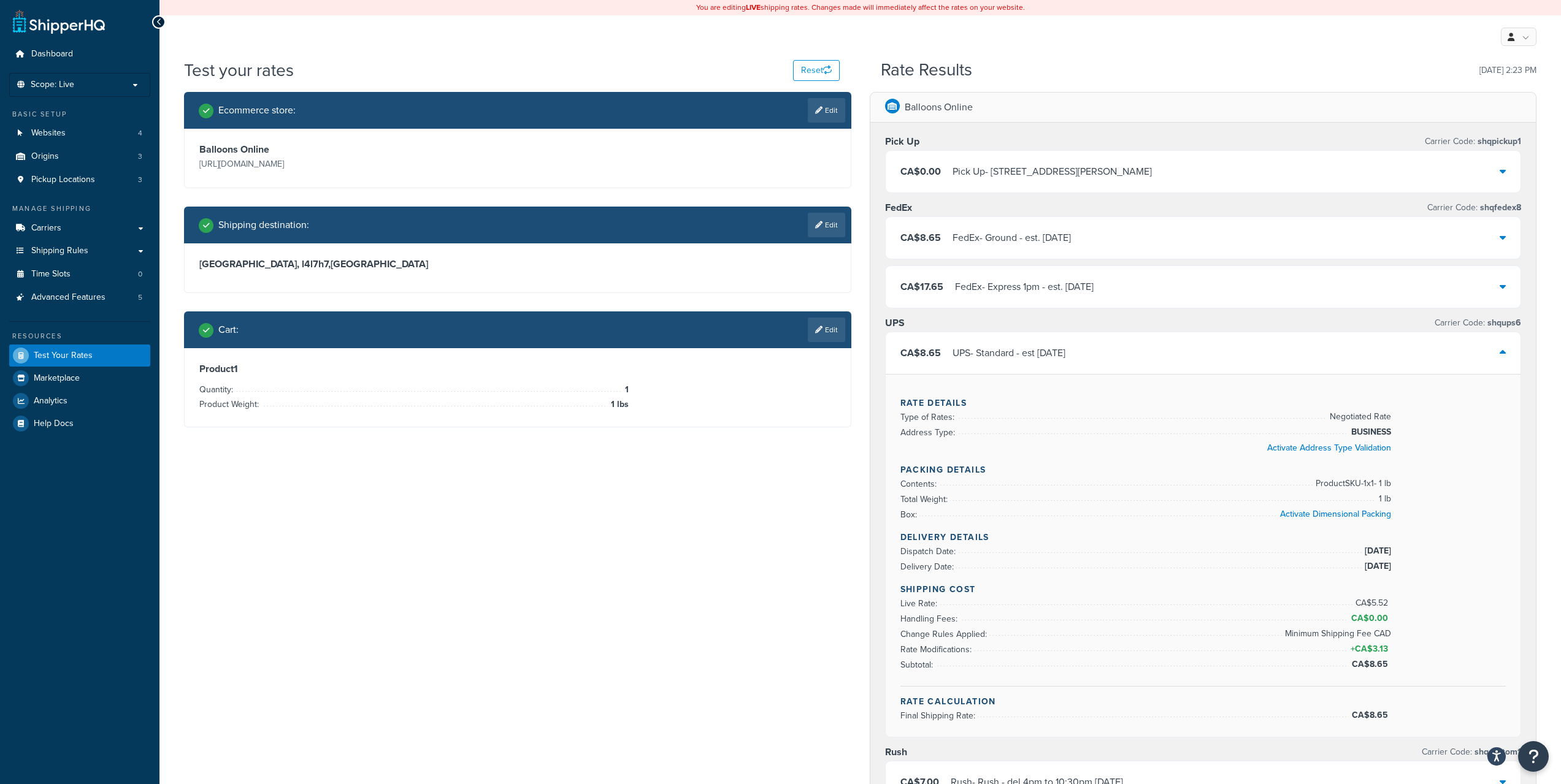
click at [1071, 238] on div "FedEx - Ground - est. Tue, Aug 26" at bounding box center [1012, 238] width 118 height 17
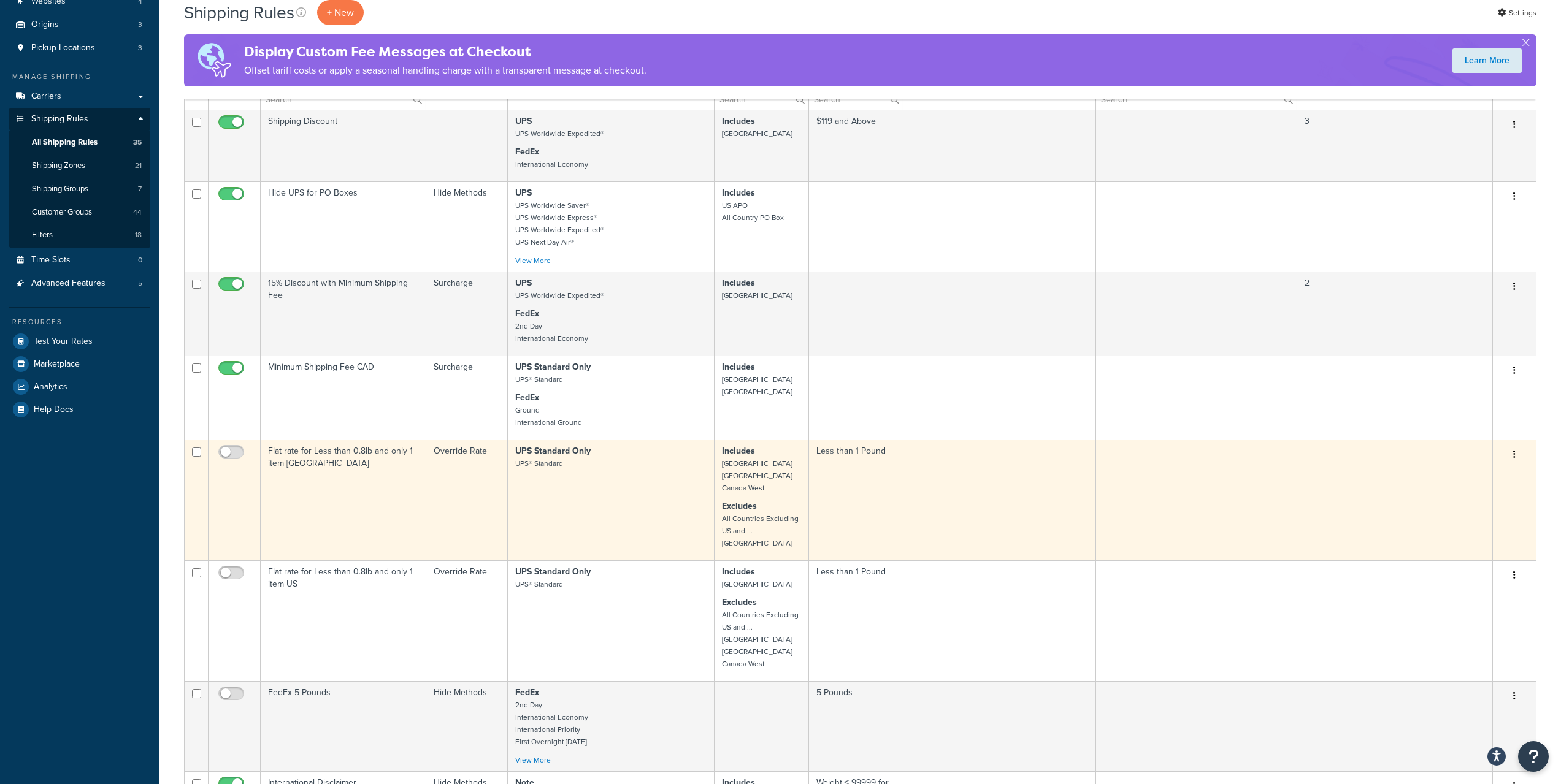
scroll to position [102, 0]
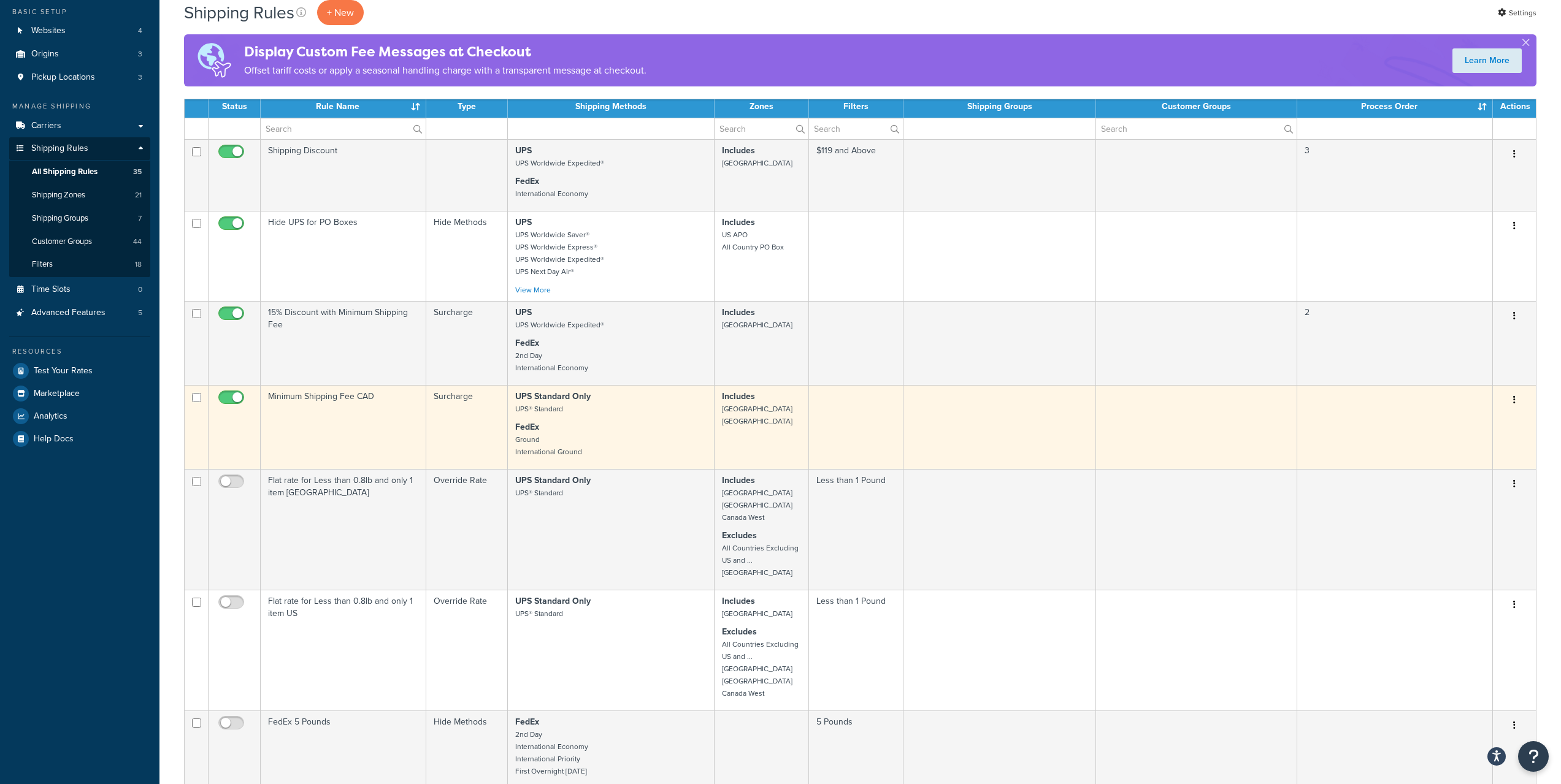
click at [1512, 398] on button "button" at bounding box center [1514, 400] width 17 height 19
click at [1460, 415] on link "Edit" at bounding box center [1473, 423] width 97 height 25
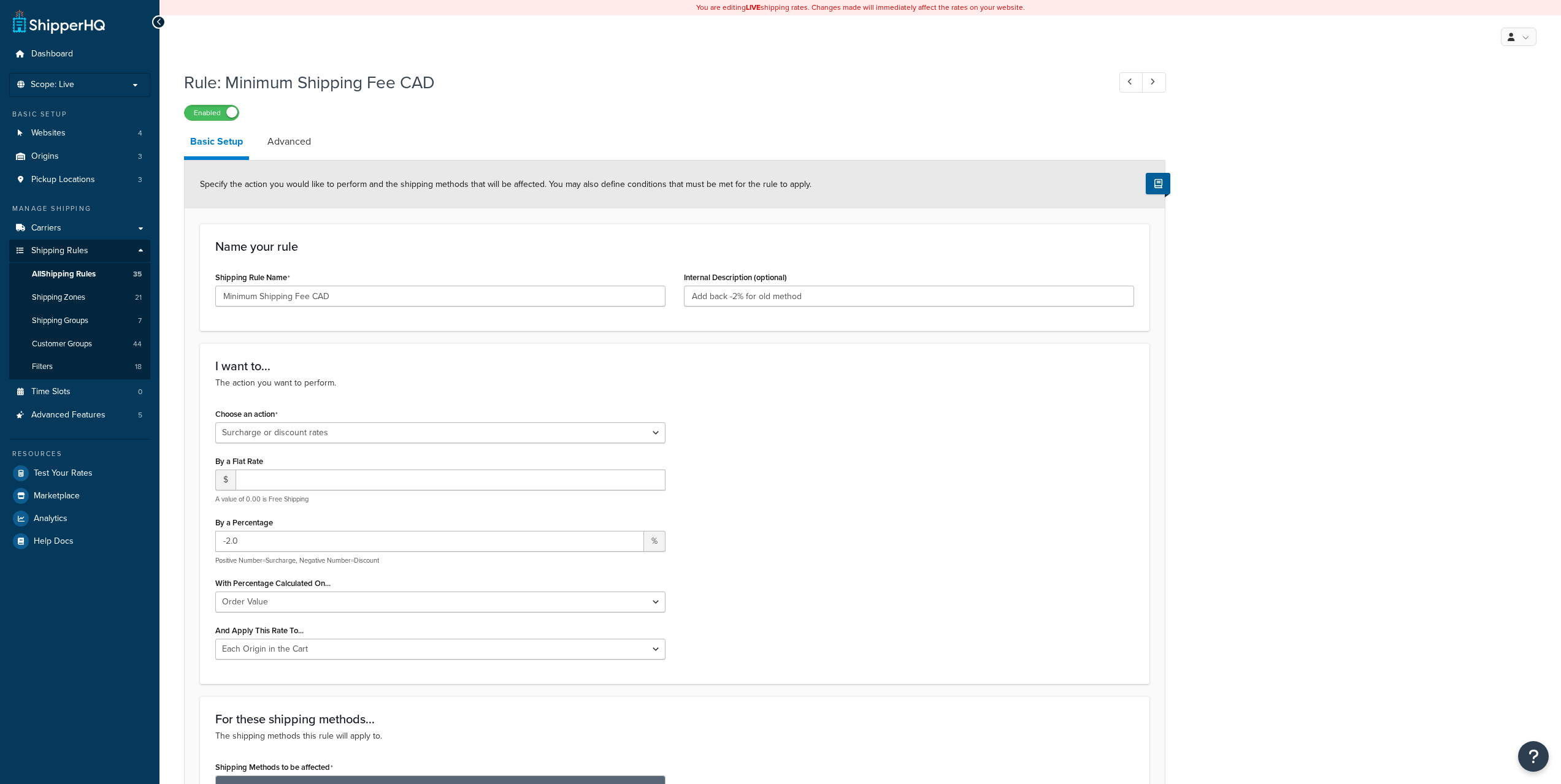
select select "SURCHARGE"
select select "ORDER"
select select "LOCATION"
click at [286, 154] on link "Advanced" at bounding box center [289, 142] width 56 height 29
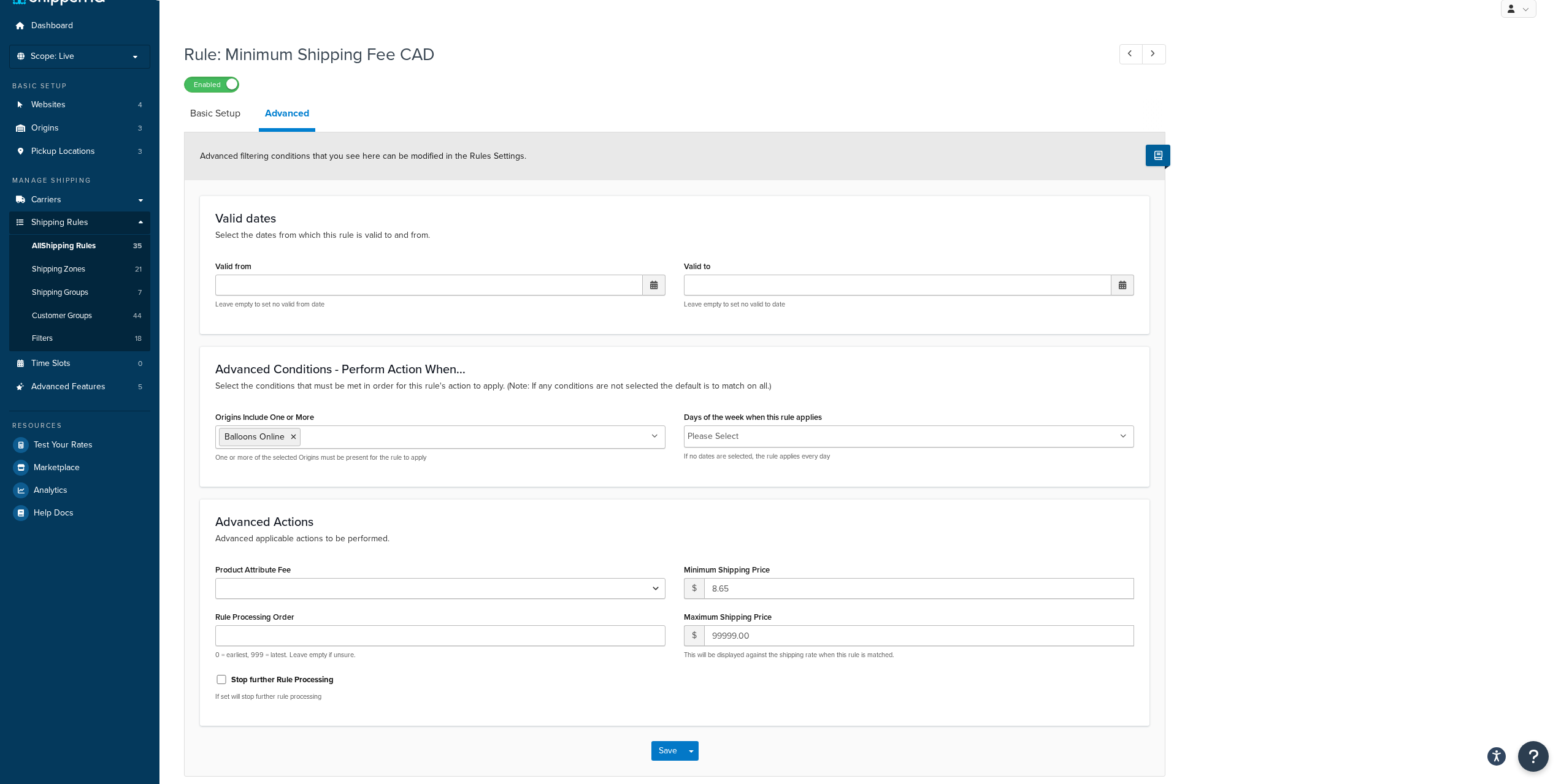
scroll to position [82, 0]
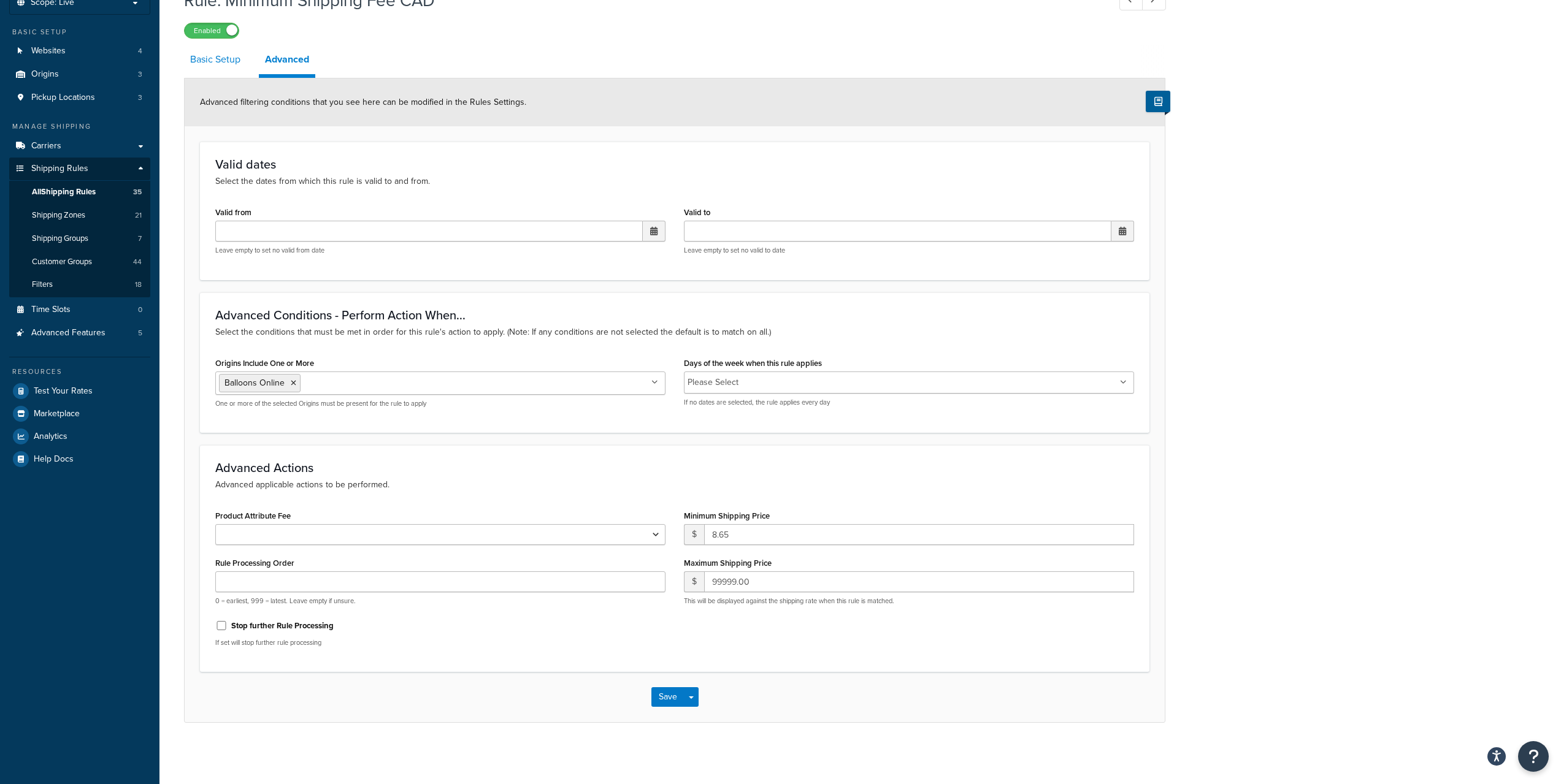
click at [212, 60] on link "Basic Setup" at bounding box center [216, 59] width 63 height 29
select select "SURCHARGE"
select select "ORDER"
select select "LOCATION"
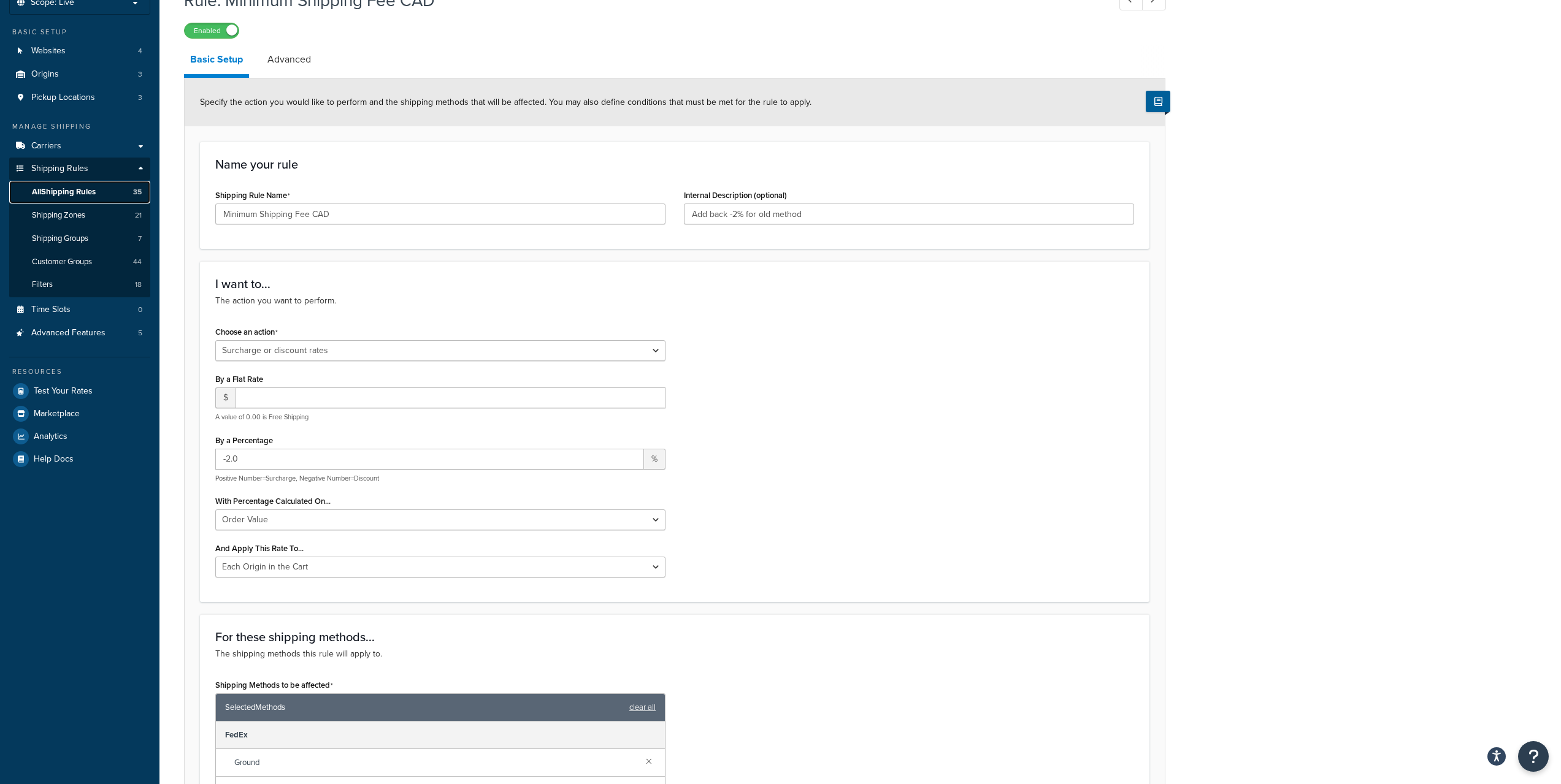
click at [77, 187] on span "All Shipping Rules" at bounding box center [64, 192] width 64 height 10
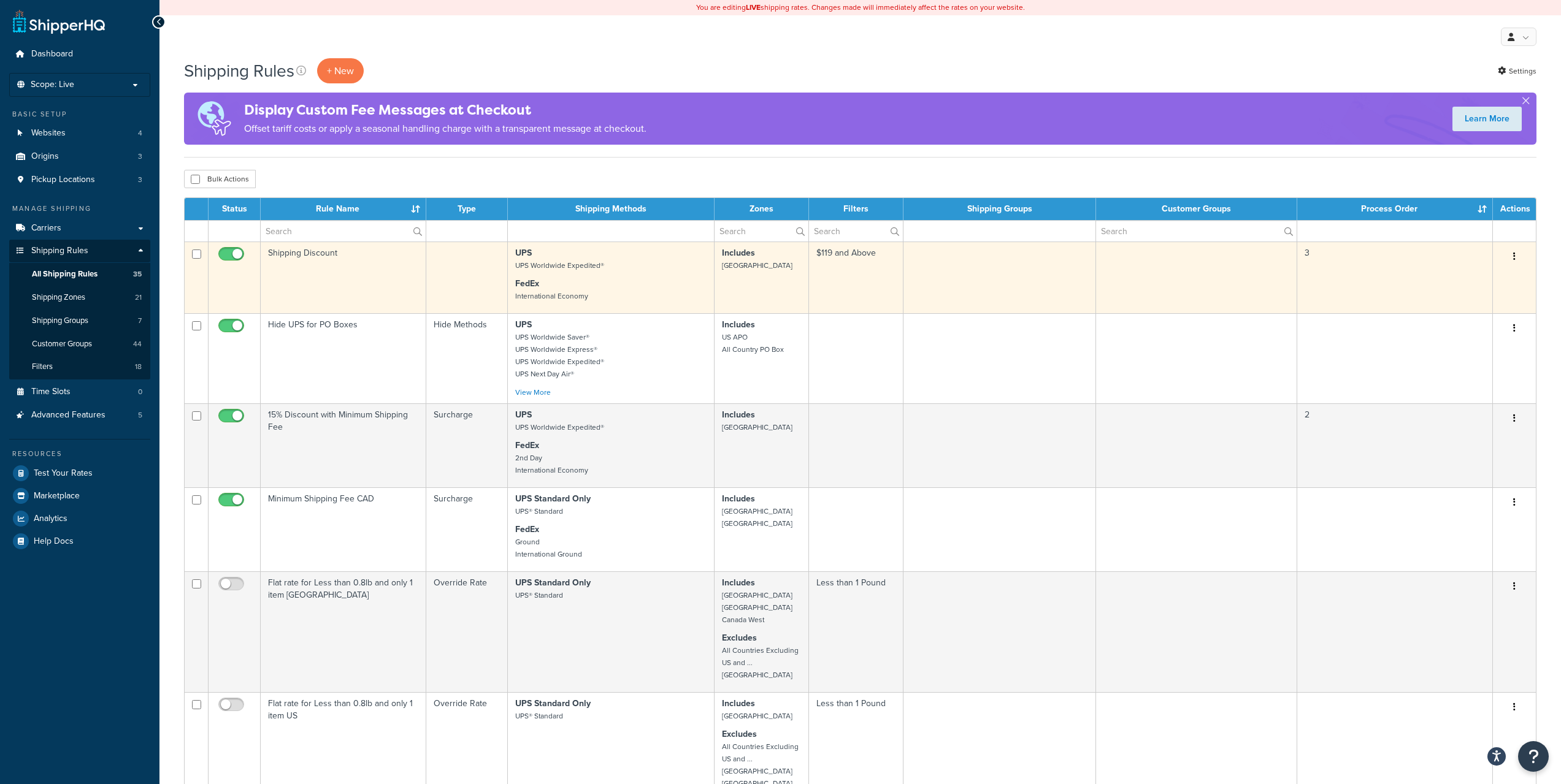
click at [1516, 254] on button "button" at bounding box center [1514, 256] width 17 height 19
click at [1483, 274] on link "Edit" at bounding box center [1473, 280] width 97 height 25
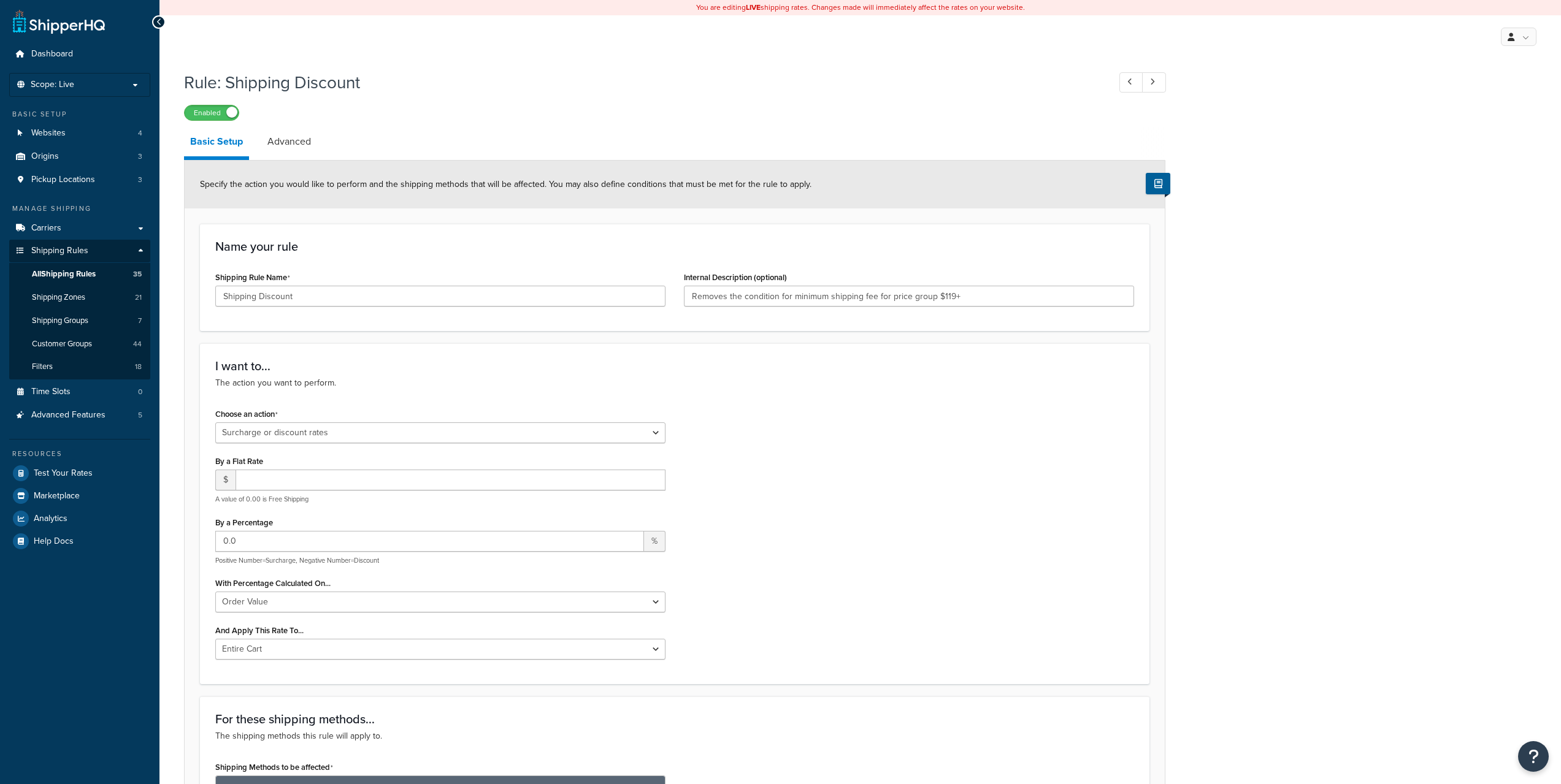
select select "SURCHARGE"
select select "ORDER"
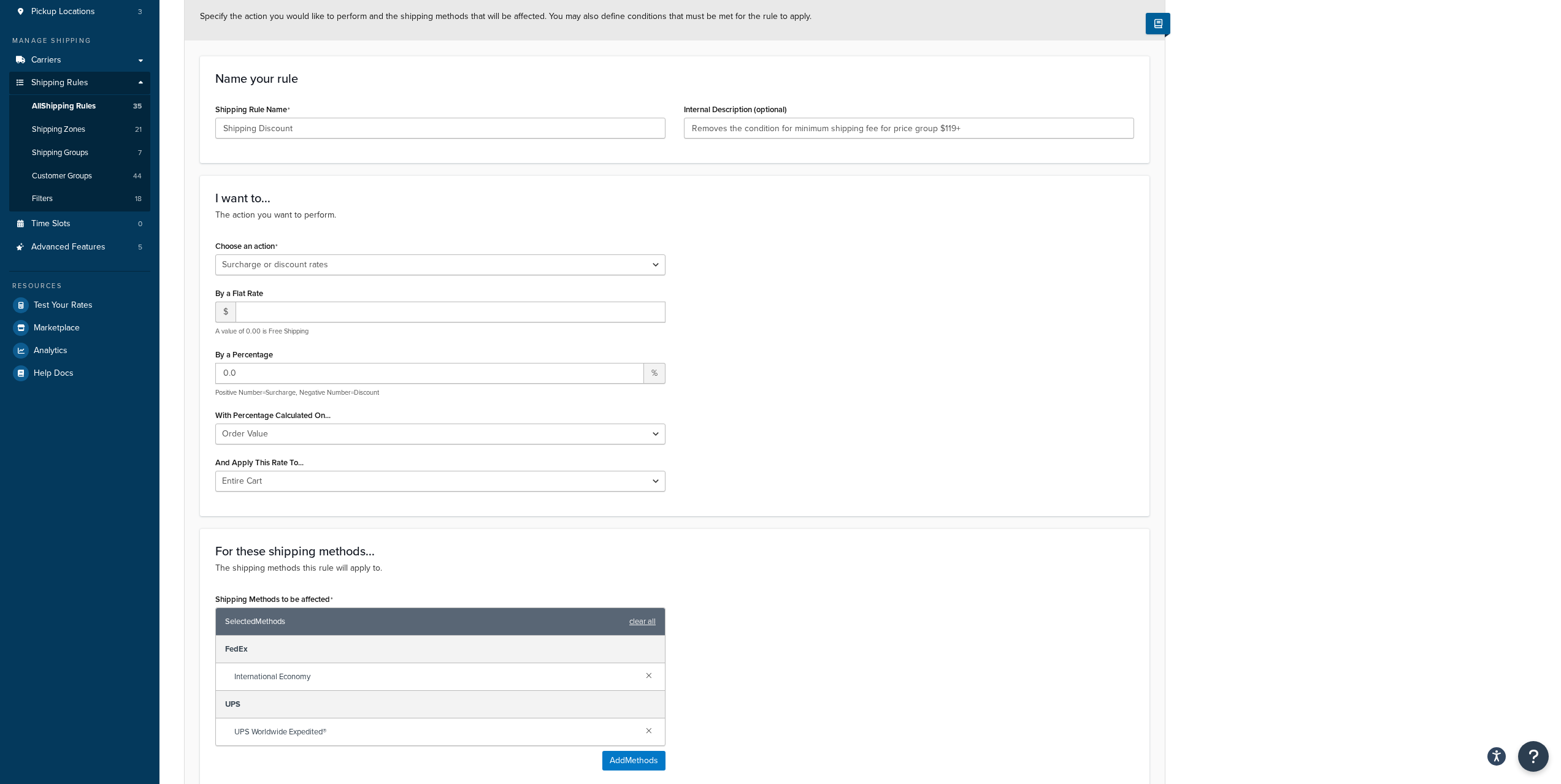
scroll to position [63, 0]
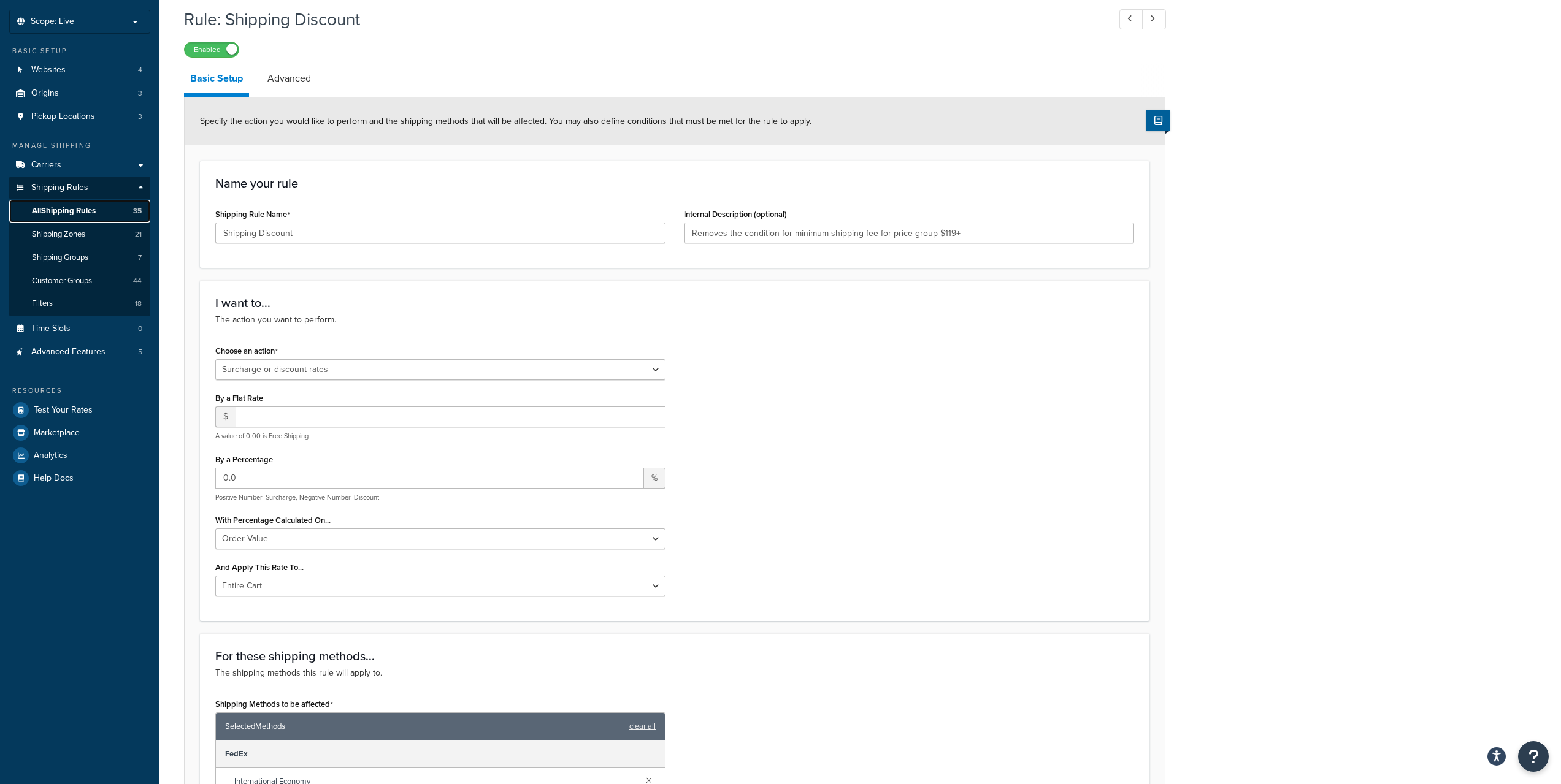
click at [53, 206] on span "All Shipping Rules" at bounding box center [64, 211] width 64 height 10
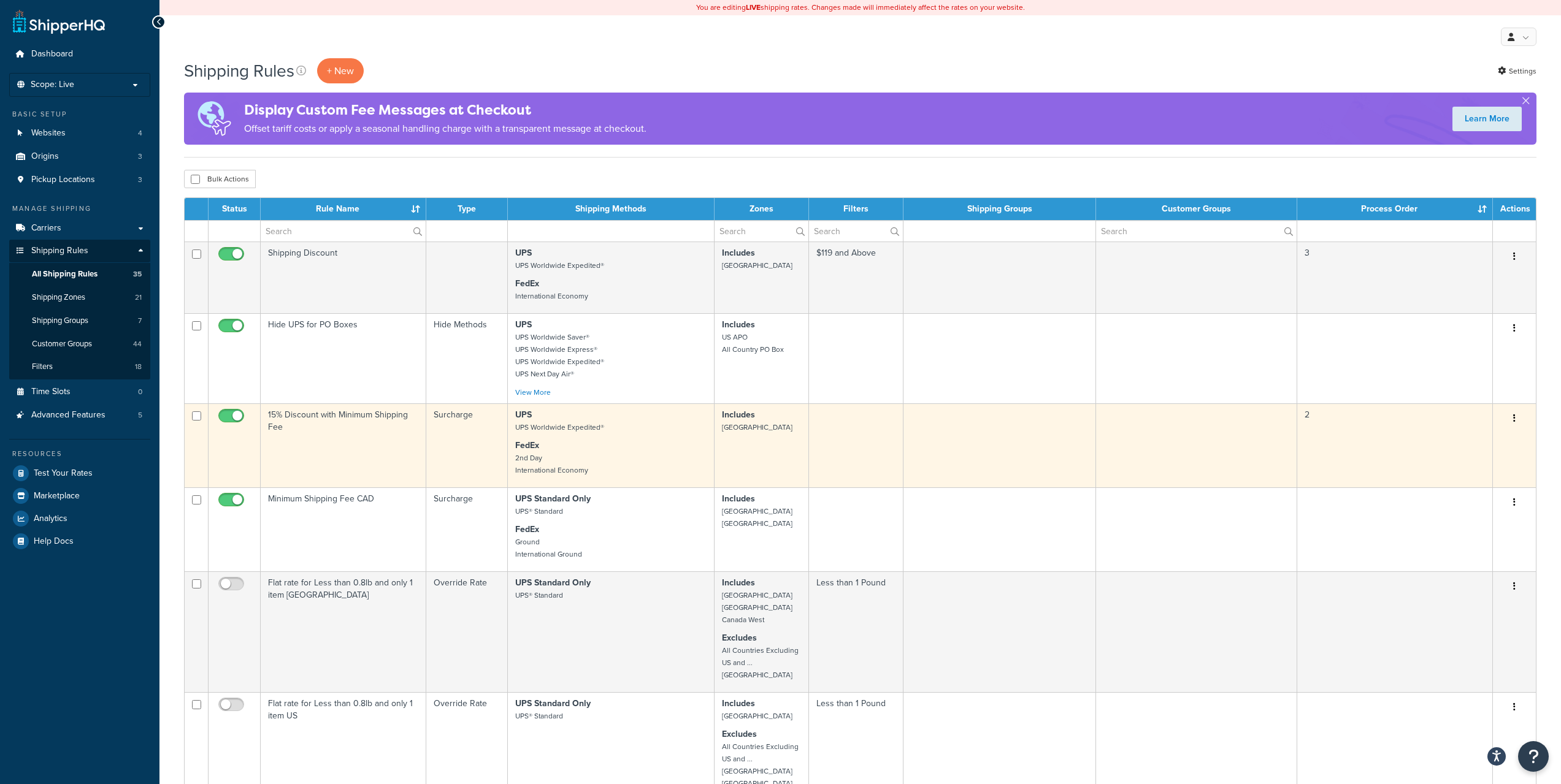
click at [1312, 429] on td "2" at bounding box center [1394, 445] width 195 height 84
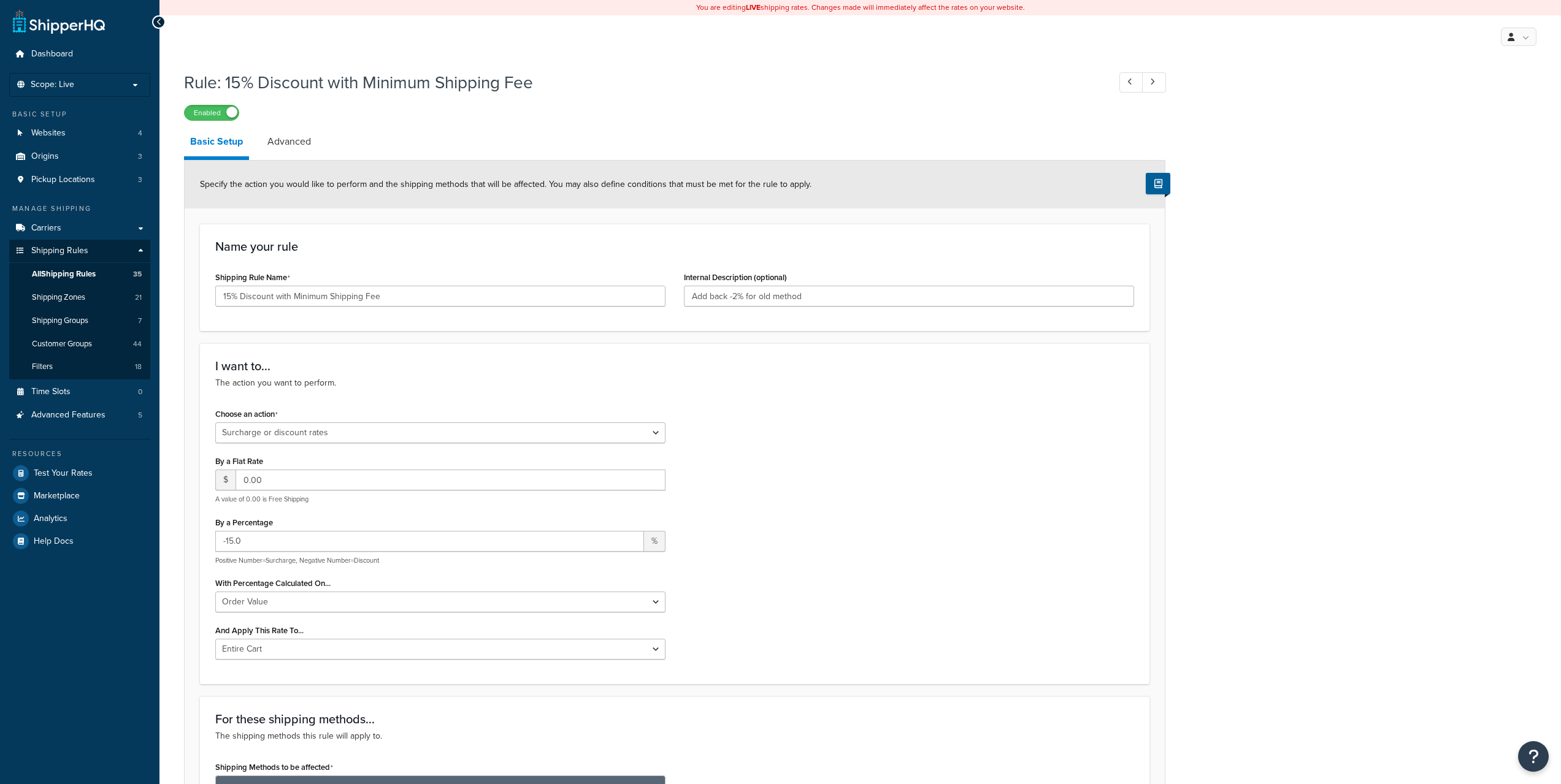
select select "SURCHARGE"
select select "ORDER"
click at [277, 133] on link "Advanced" at bounding box center [289, 142] width 56 height 29
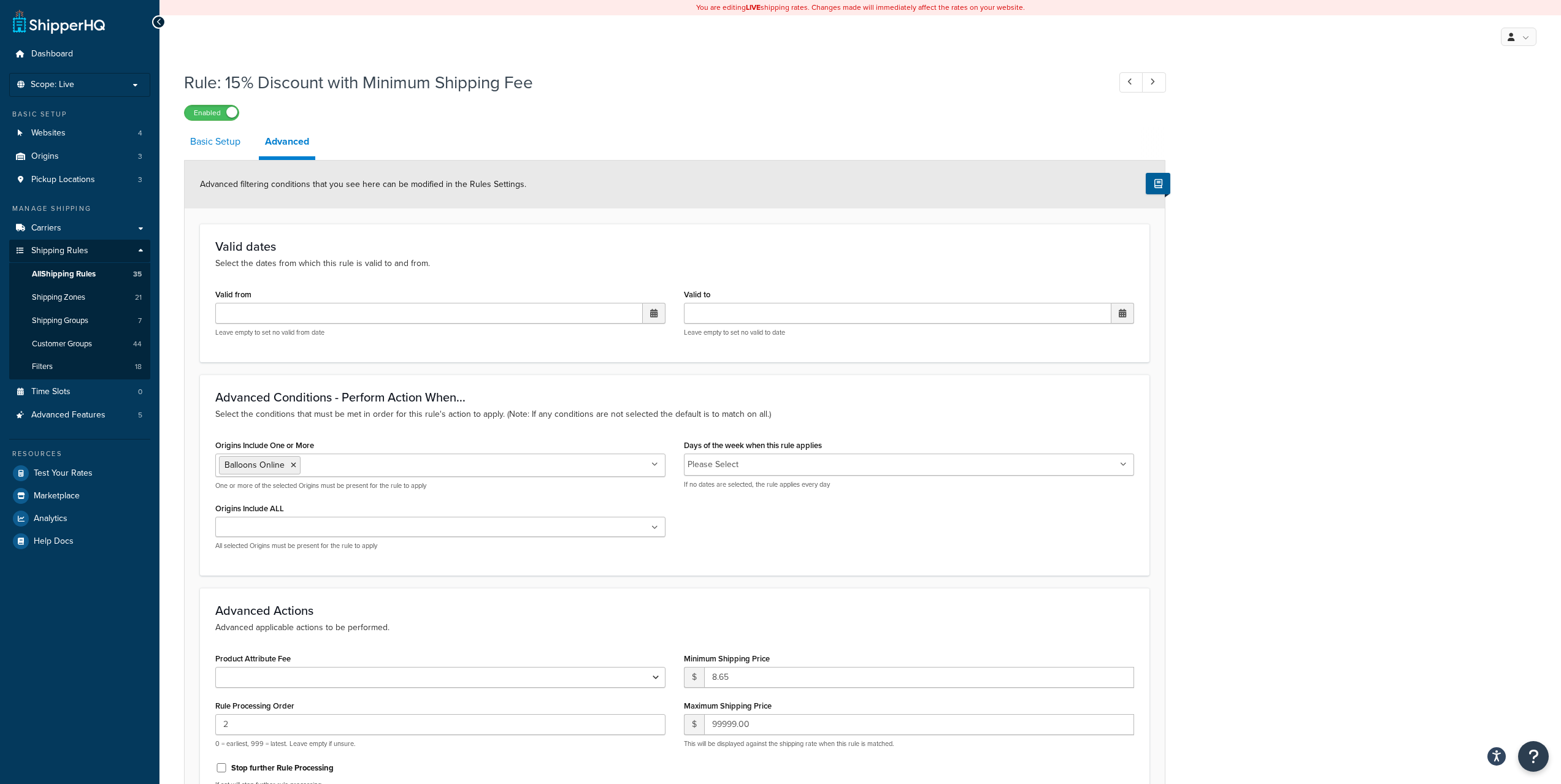
click at [224, 142] on link "Basic Setup" at bounding box center [216, 142] width 63 height 29
select select "SURCHARGE"
select select "ORDER"
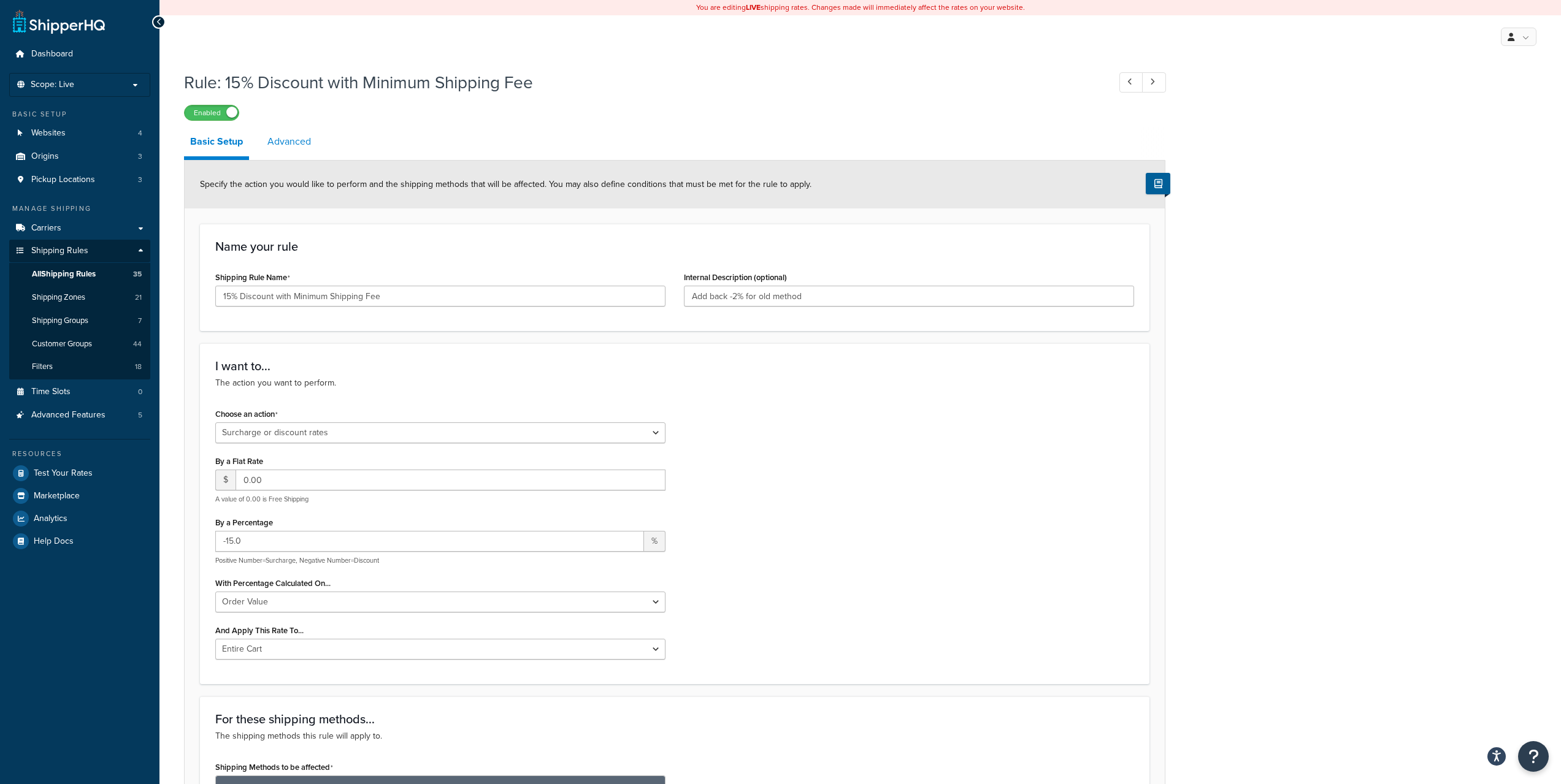
click at [280, 139] on link "Advanced" at bounding box center [289, 142] width 56 height 29
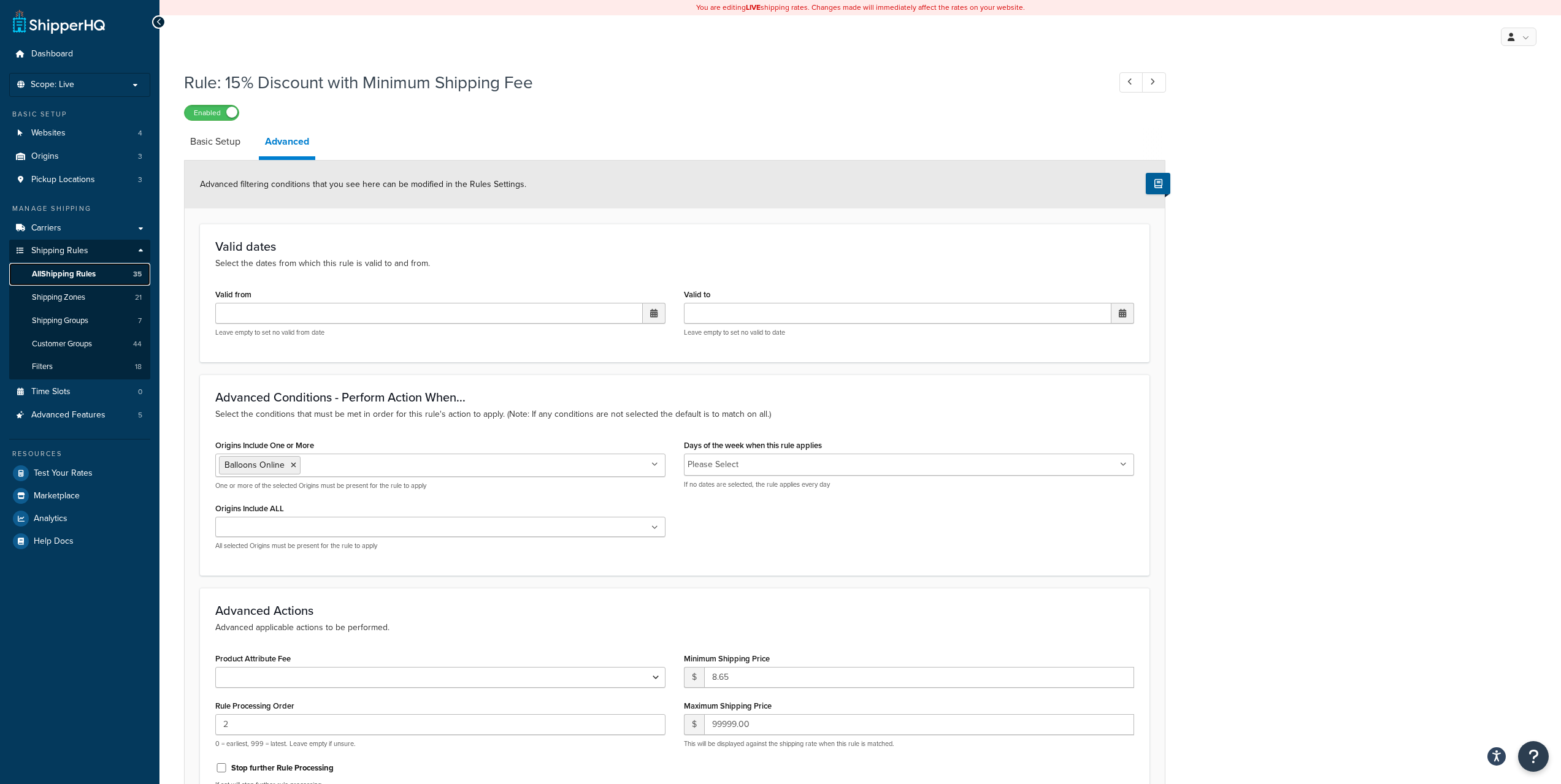
click at [69, 270] on span "All Shipping Rules" at bounding box center [64, 274] width 64 height 10
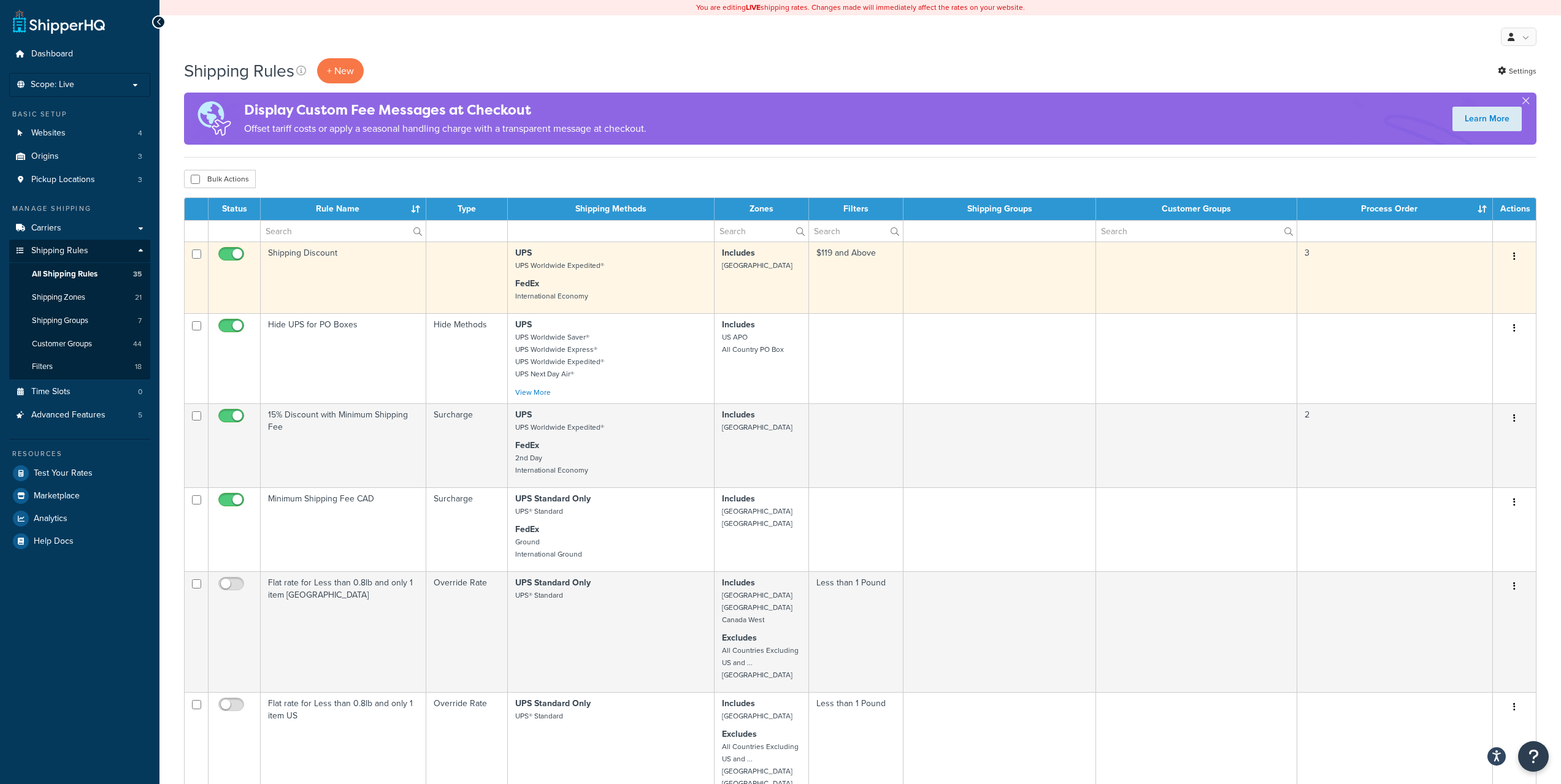
click at [345, 277] on td "Shipping Discount" at bounding box center [343, 277] width 165 height 72
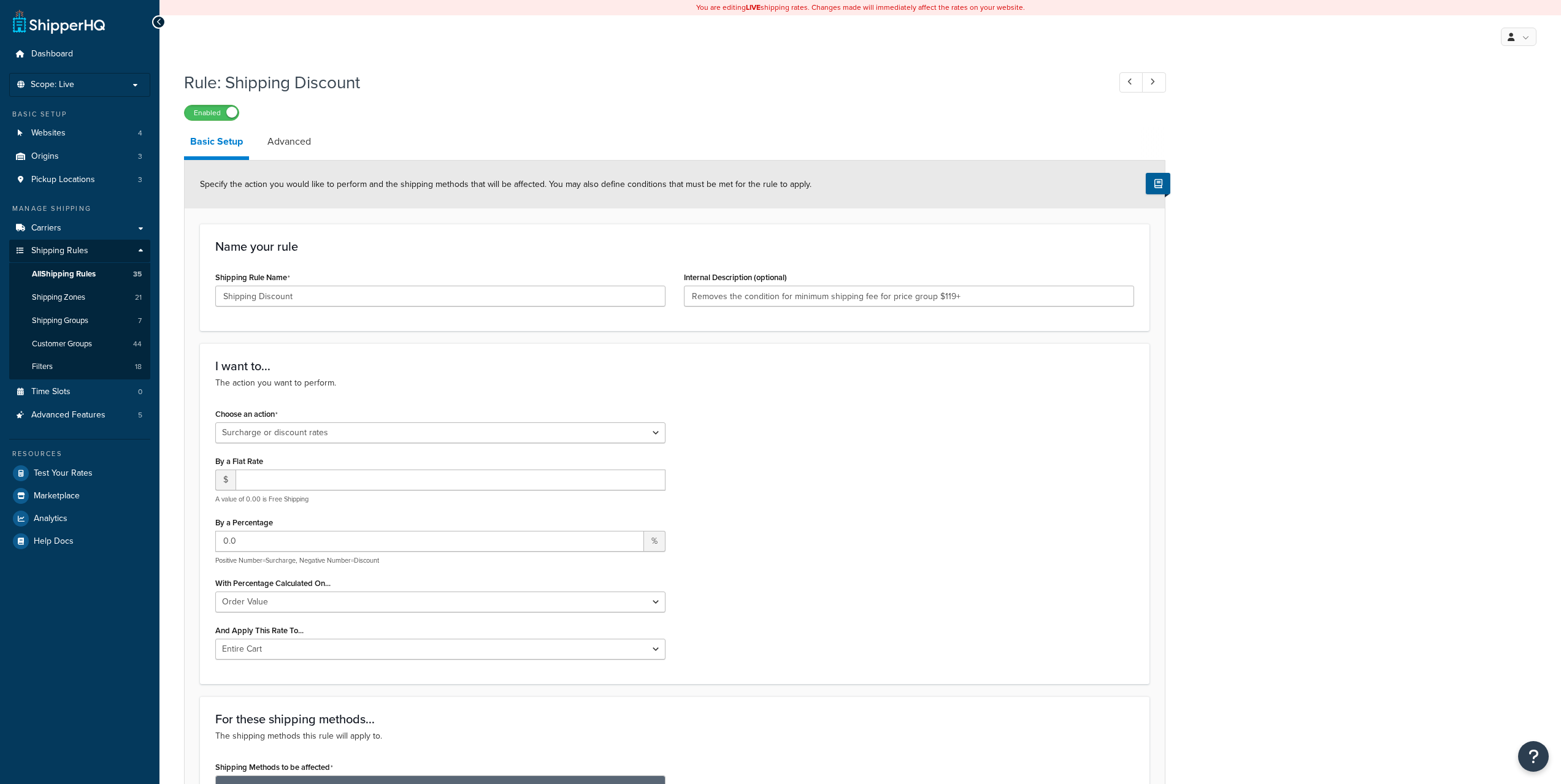
select select "SURCHARGE"
select select "ORDER"
click at [298, 147] on link "Advanced" at bounding box center [289, 142] width 56 height 29
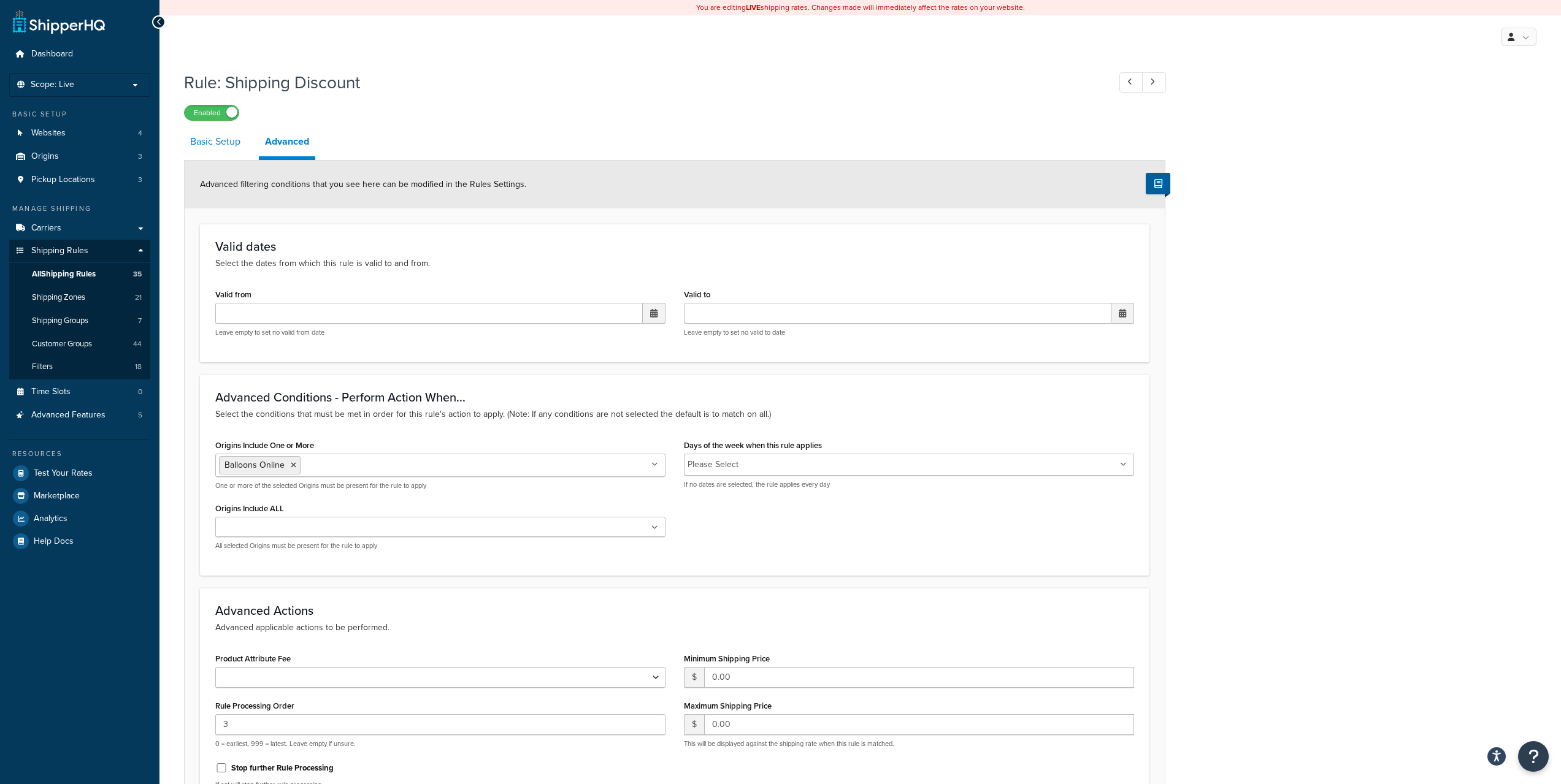
click at [220, 133] on link "Basic Setup" at bounding box center [216, 142] width 63 height 29
select select "SURCHARGE"
select select "ORDER"
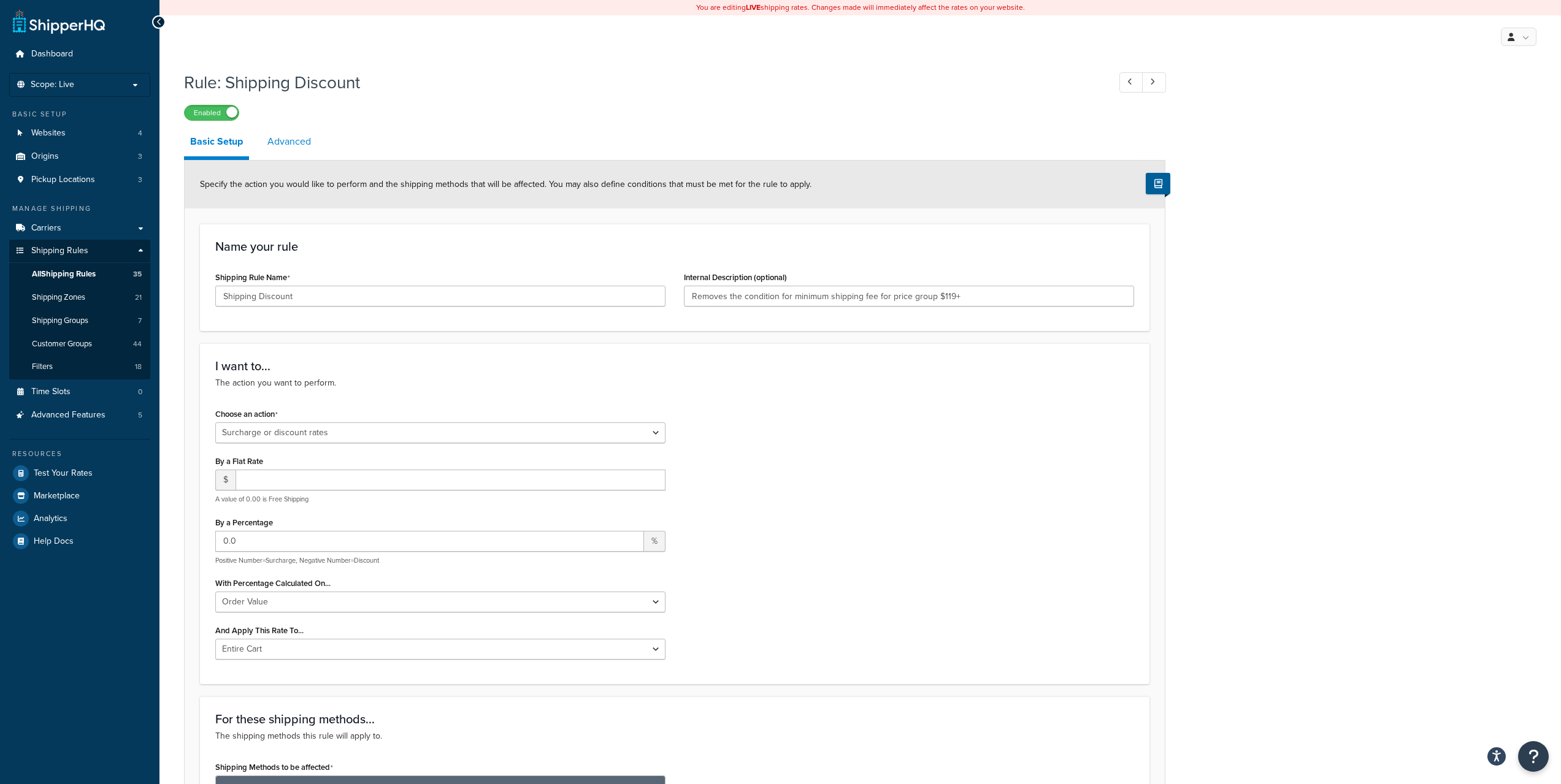
click at [271, 138] on link "Advanced" at bounding box center [289, 142] width 56 height 29
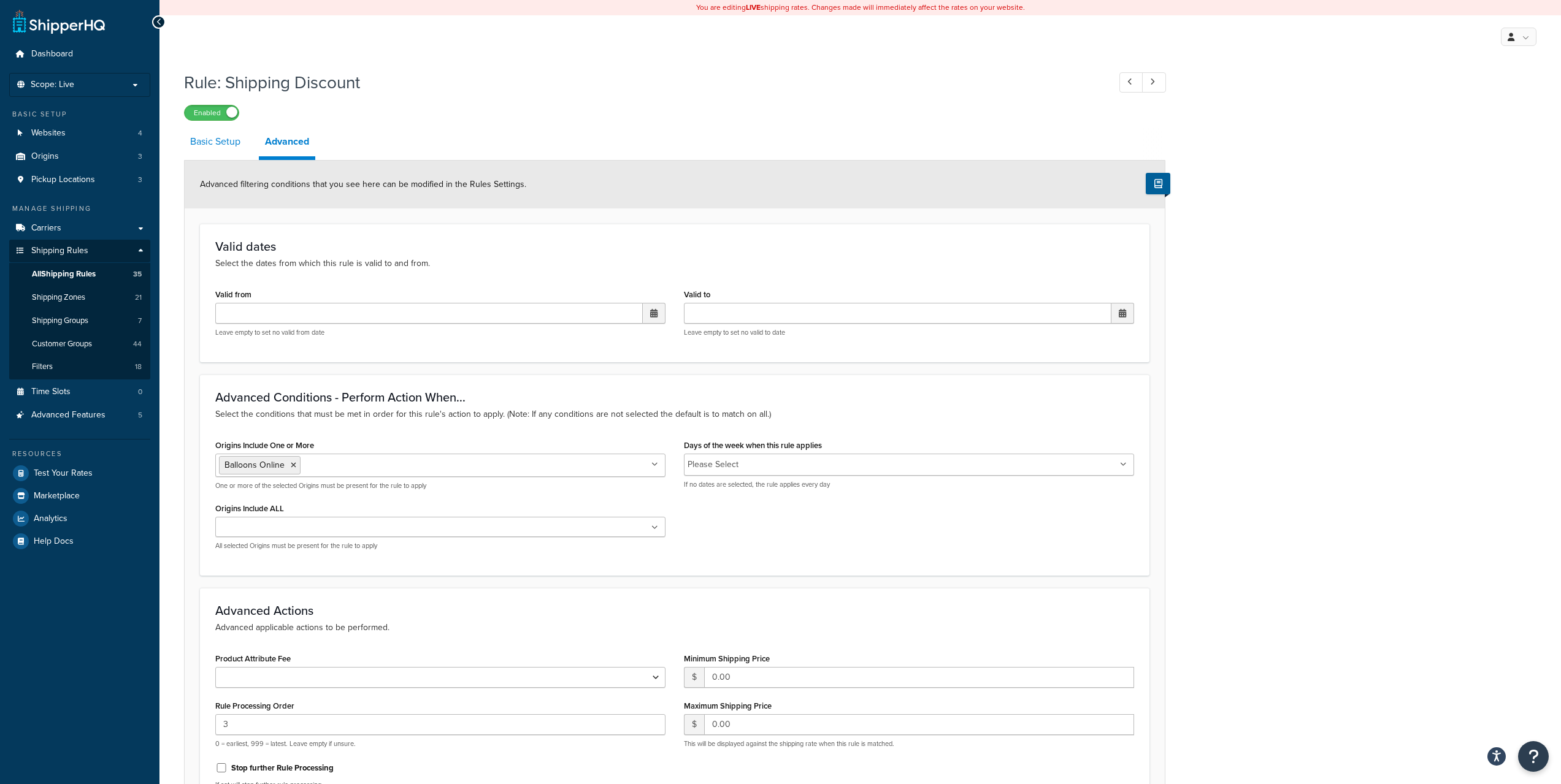
click at [244, 139] on link "Basic Setup" at bounding box center [216, 142] width 63 height 29
select select "SURCHARGE"
select select "ORDER"
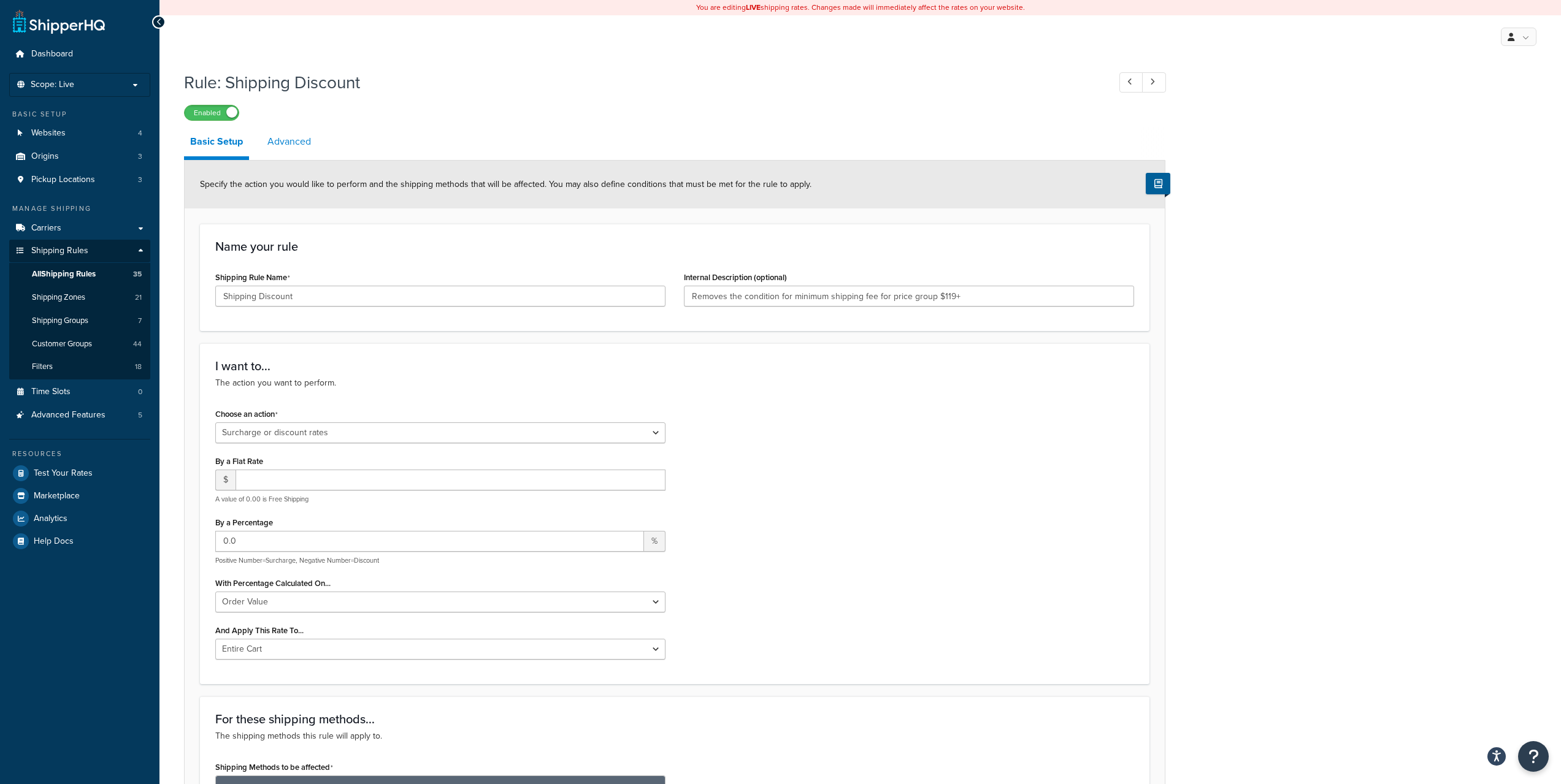
click at [304, 136] on link "Advanced" at bounding box center [289, 142] width 56 height 29
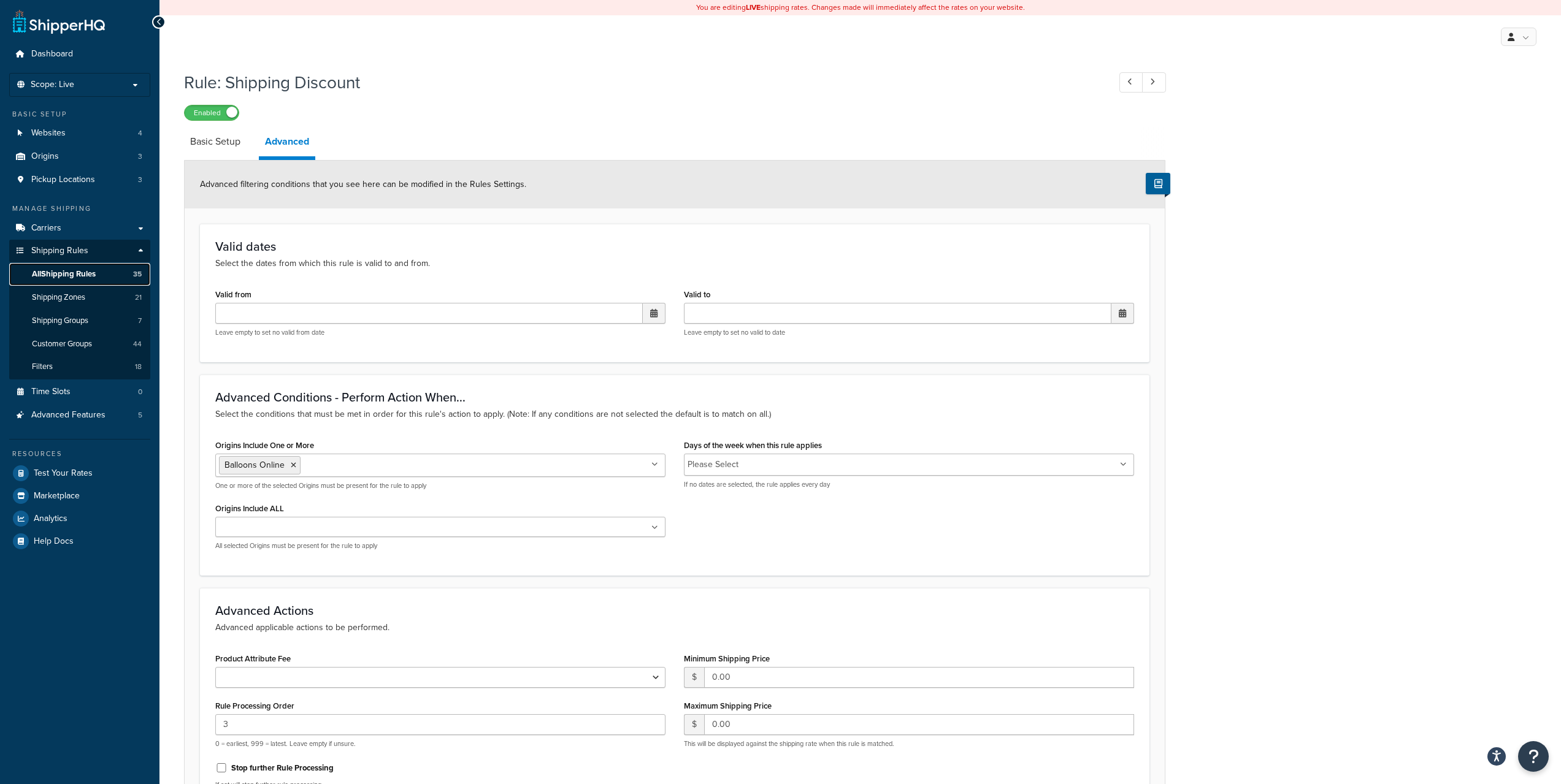
click at [76, 272] on span "All Shipping Rules" at bounding box center [64, 274] width 64 height 10
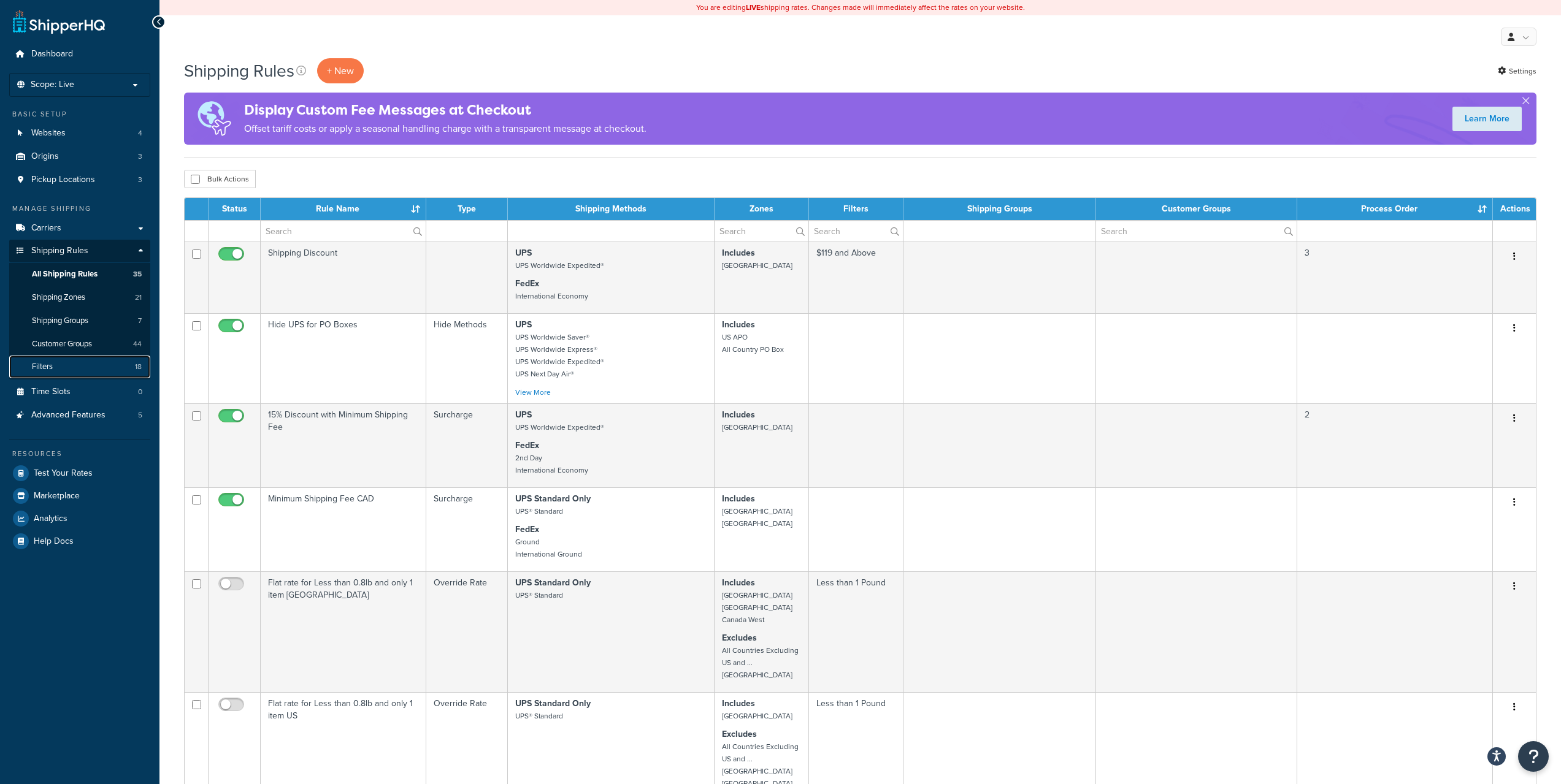
click at [90, 362] on link "Filters 18" at bounding box center [79, 367] width 141 height 23
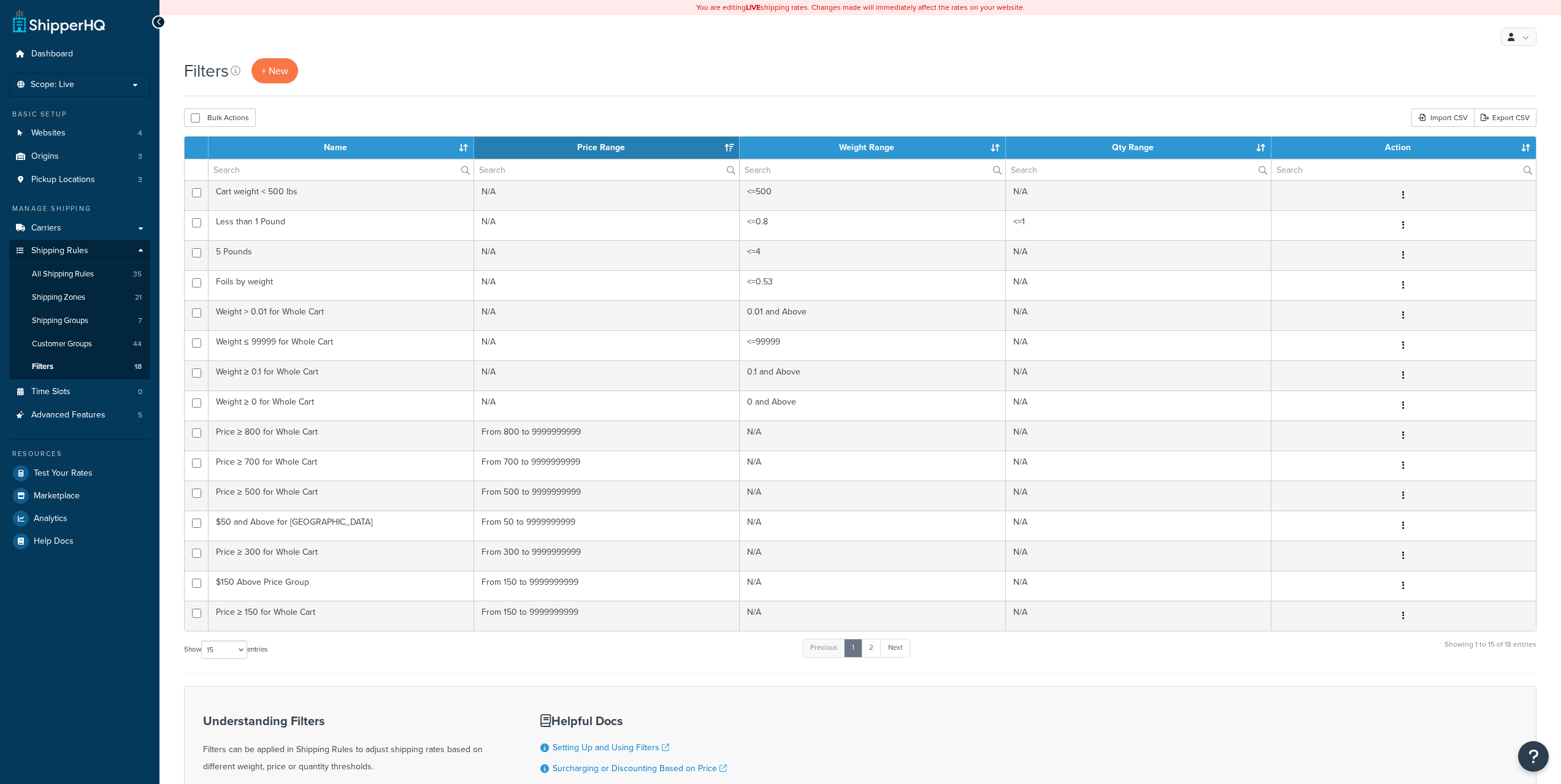
select select "15"
click at [877, 651] on link "2" at bounding box center [871, 648] width 20 height 18
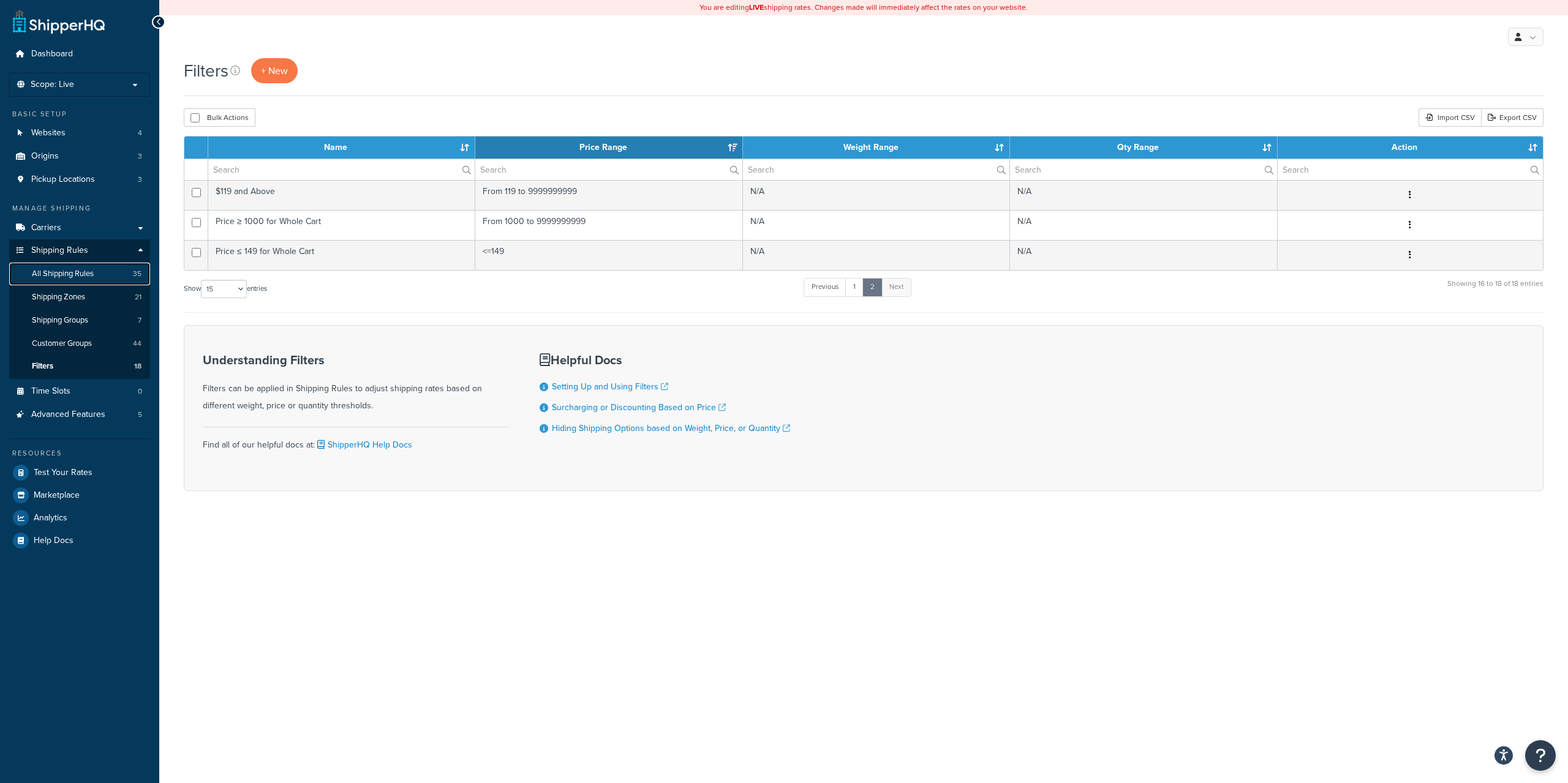
click at [85, 274] on span "All Shipping Rules" at bounding box center [62, 273] width 62 height 10
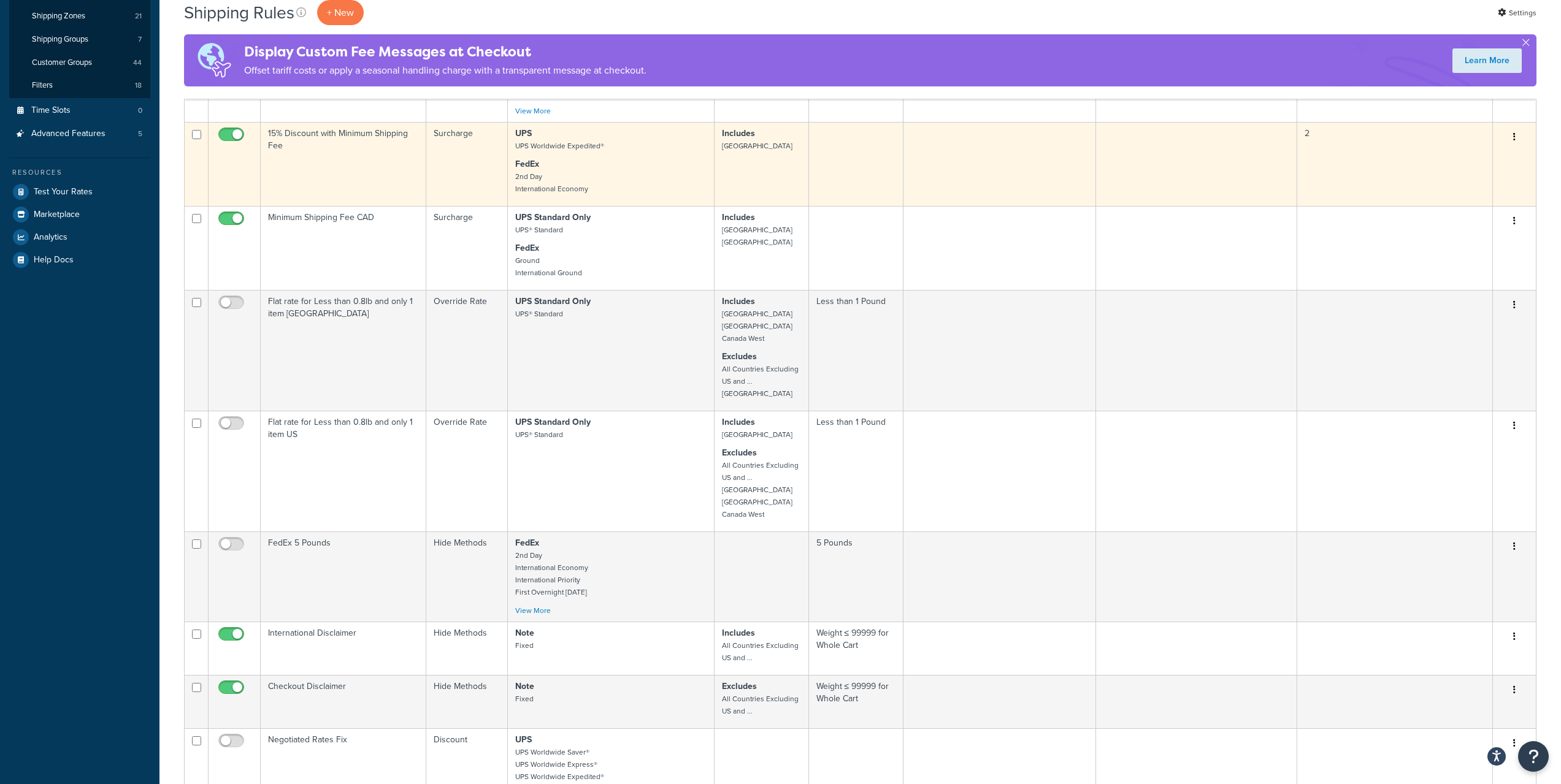
scroll to position [307, 0]
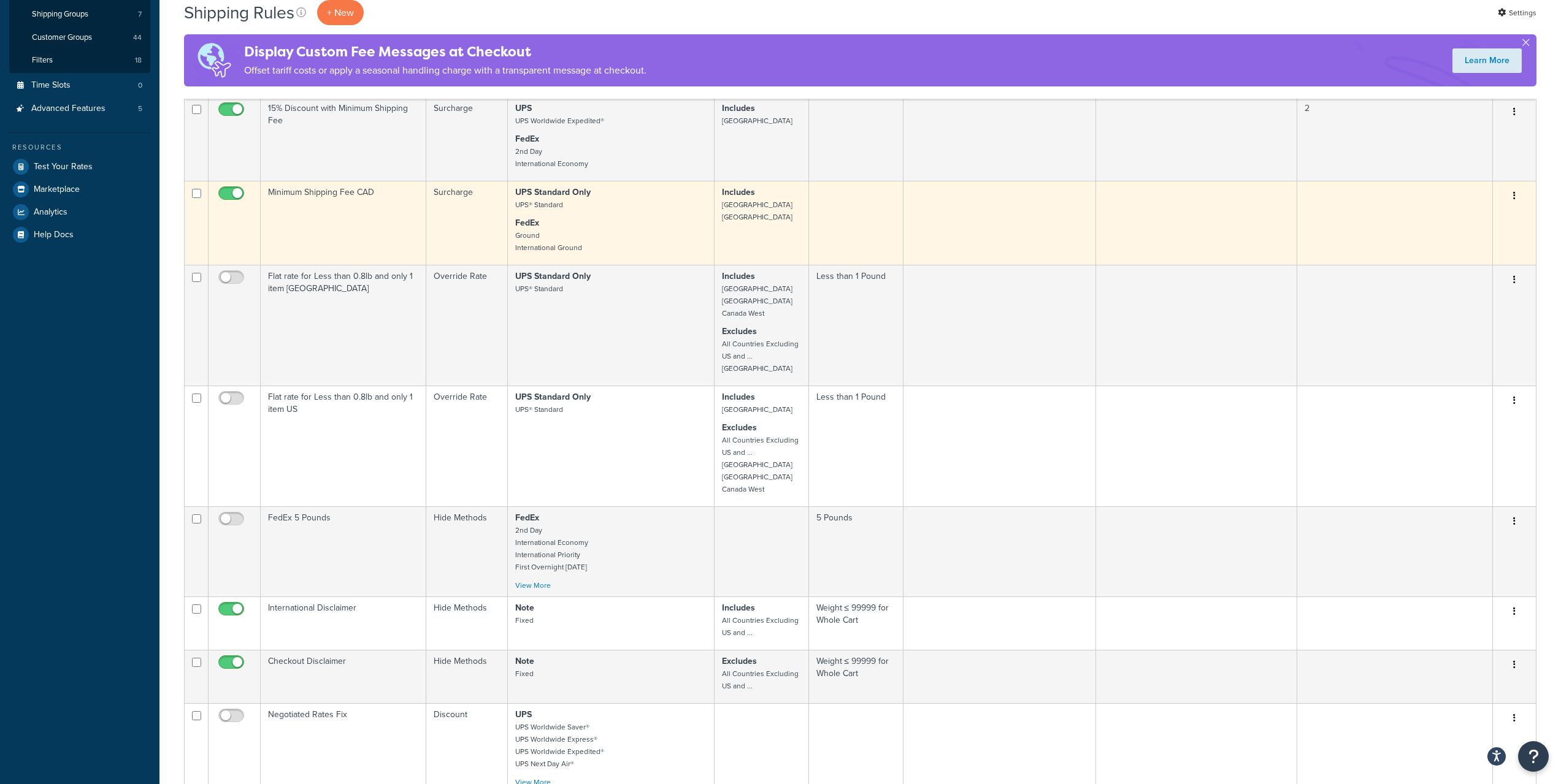
click at [730, 206] on small "[GEOGRAPHIC_DATA] [GEOGRAPHIC_DATA]" at bounding box center [757, 211] width 70 height 24
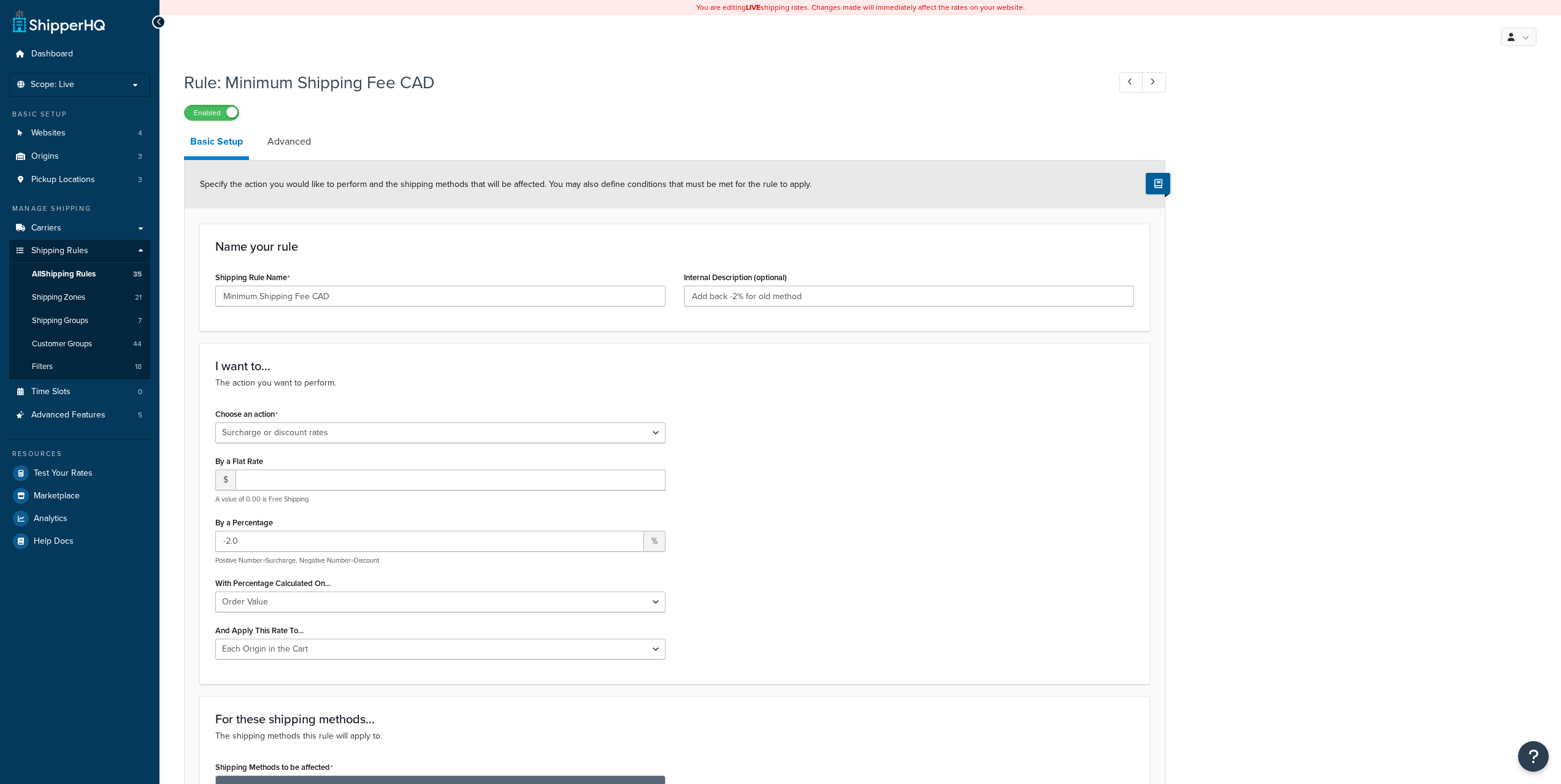
select select "SURCHARGE"
select select "ORDER"
select select "LOCATION"
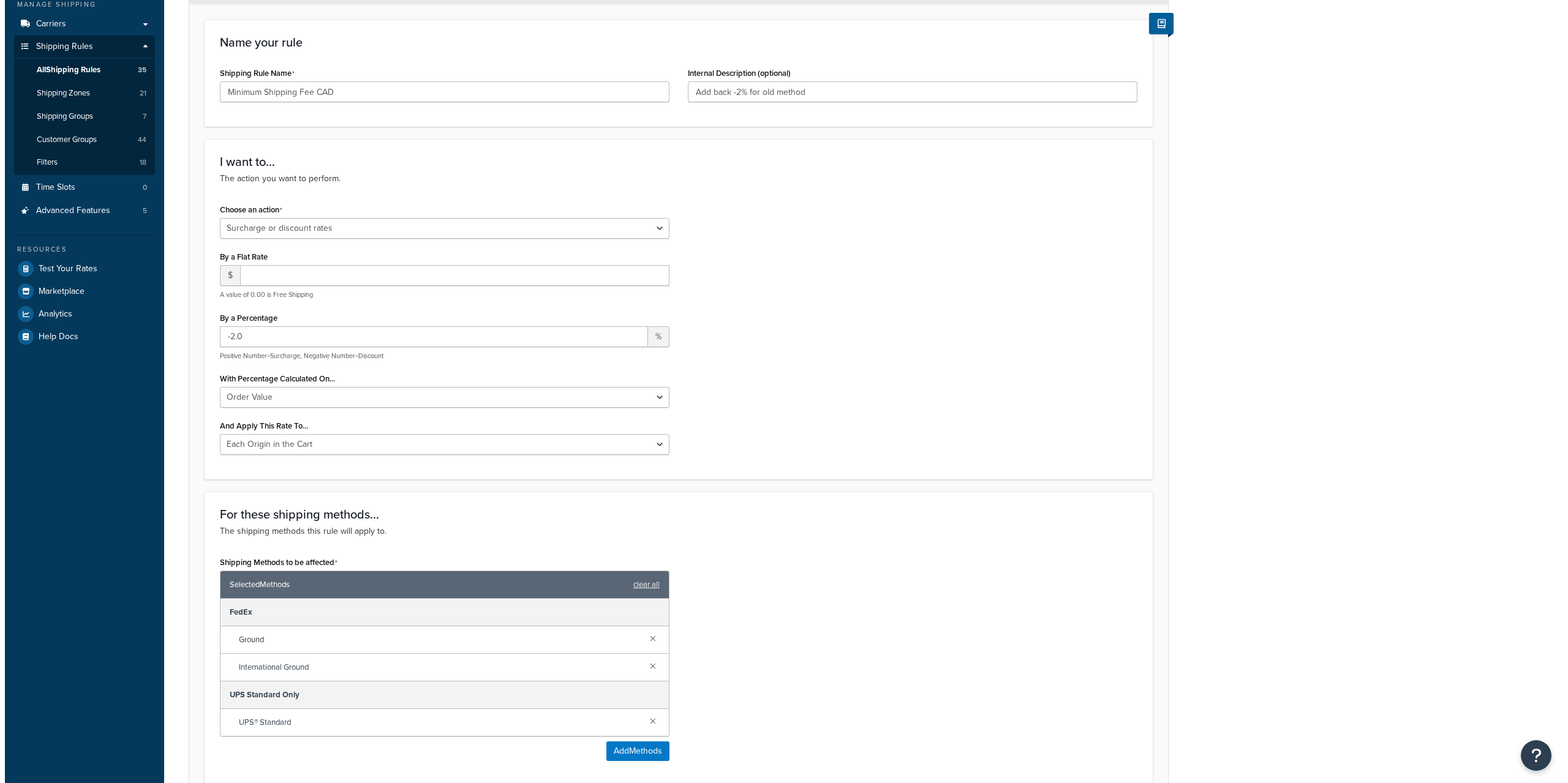
scroll to position [510, 0]
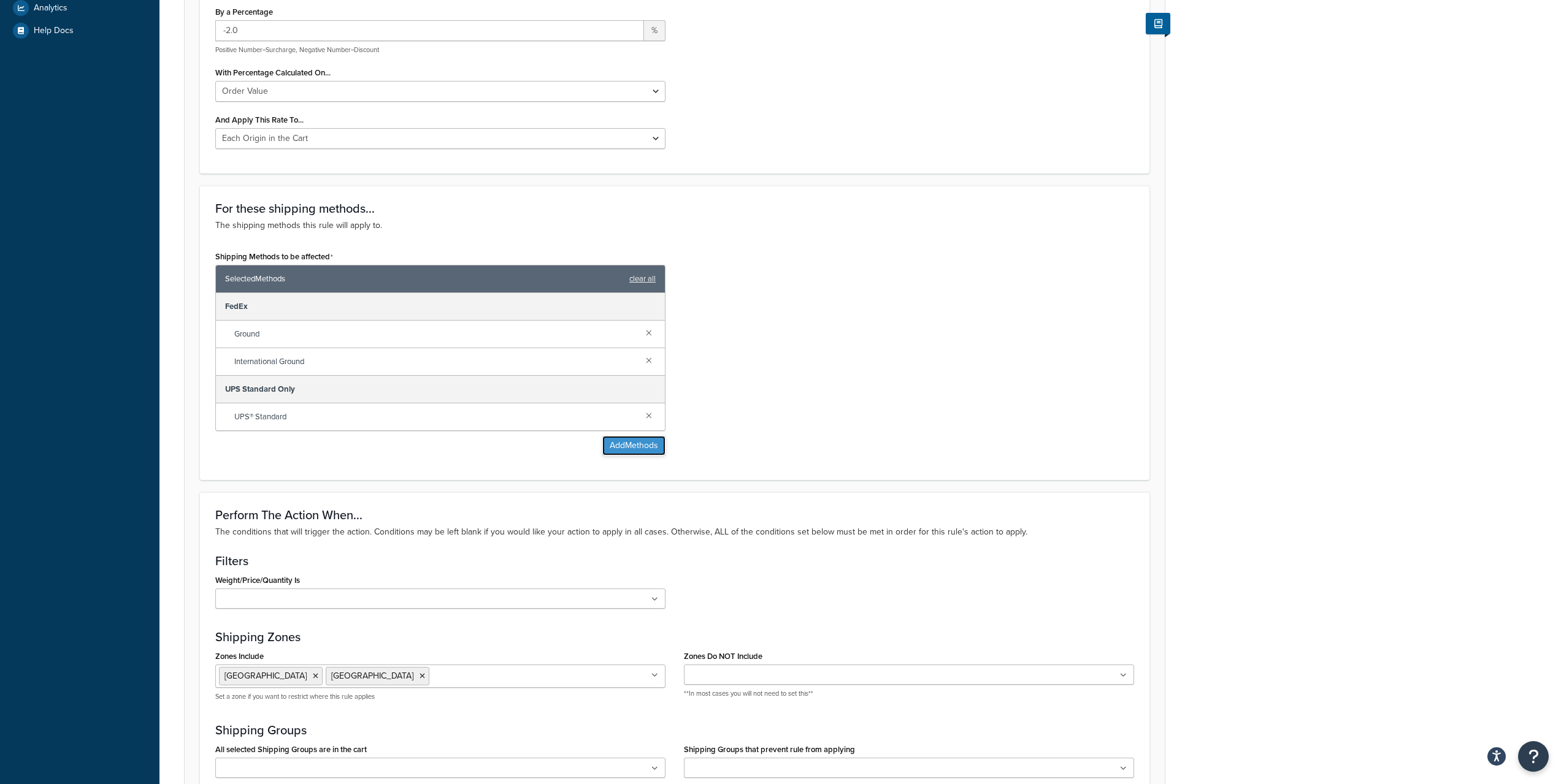
click at [620, 451] on button "Add Methods" at bounding box center [633, 446] width 63 height 19
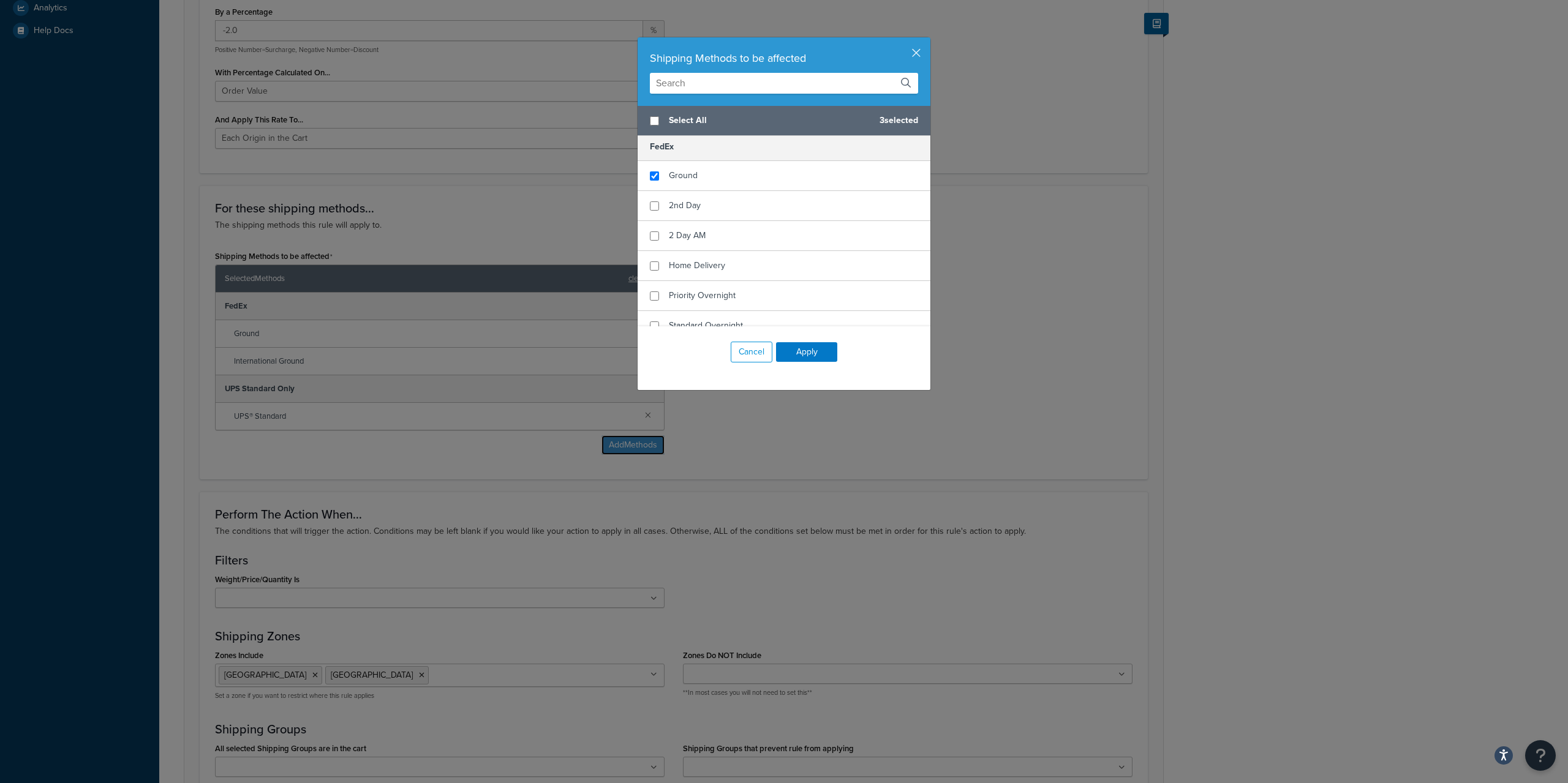
scroll to position [408, 0]
checkbox input "true"
click at [718, 202] on div "2nd Day" at bounding box center [784, 209] width 293 height 30
checkbox input "true"
drag, startPoint x: 700, startPoint y: 231, endPoint x: 703, endPoint y: 257, distance: 26.2
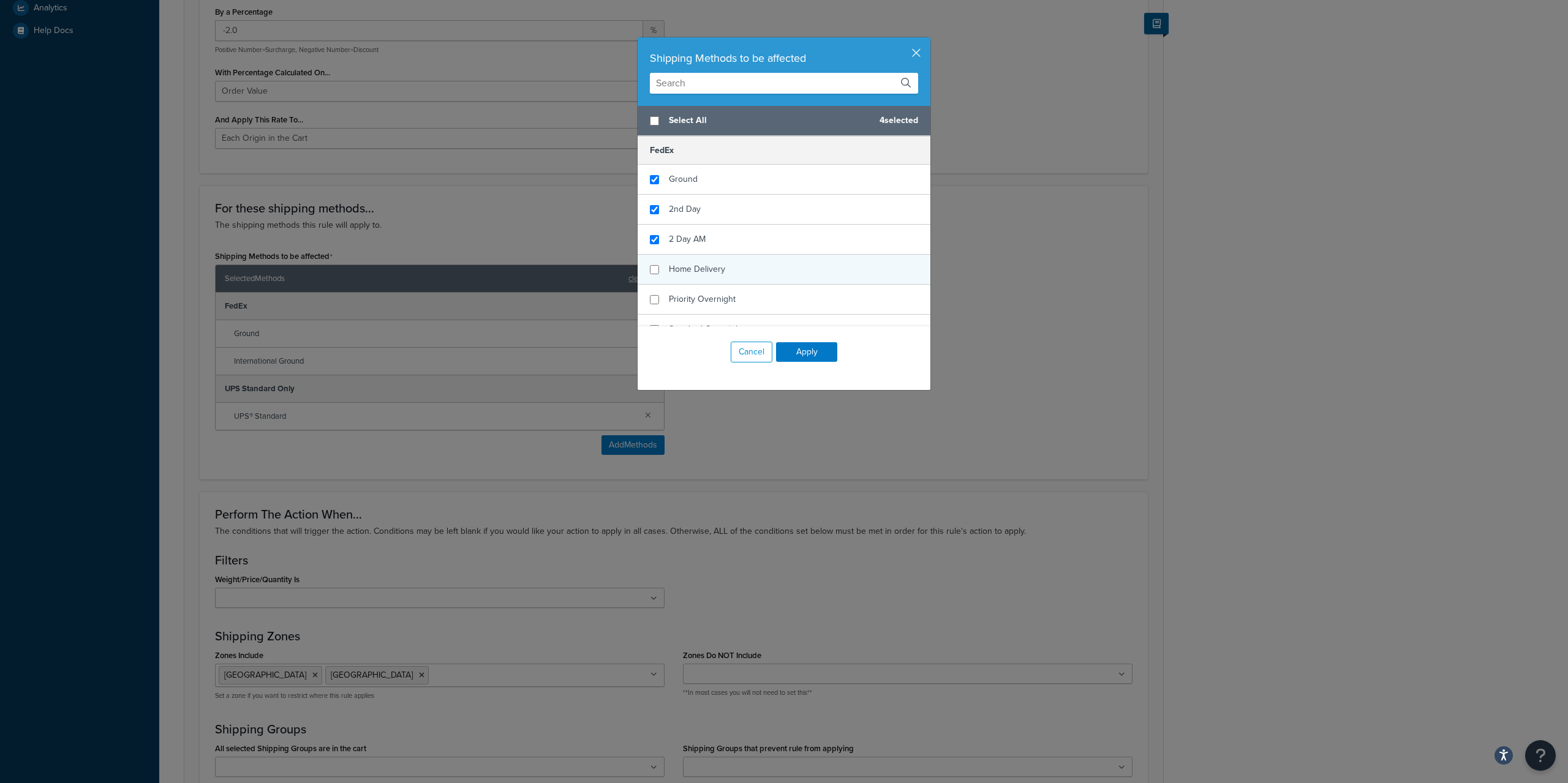
click at [700, 232] on div "2 Day AM" at bounding box center [687, 239] width 37 height 17
checkbox input "true"
click at [704, 262] on div "Home Delivery" at bounding box center [697, 269] width 56 height 17
checkbox input "true"
click at [724, 292] on div "Priority Overnight" at bounding box center [702, 299] width 67 height 17
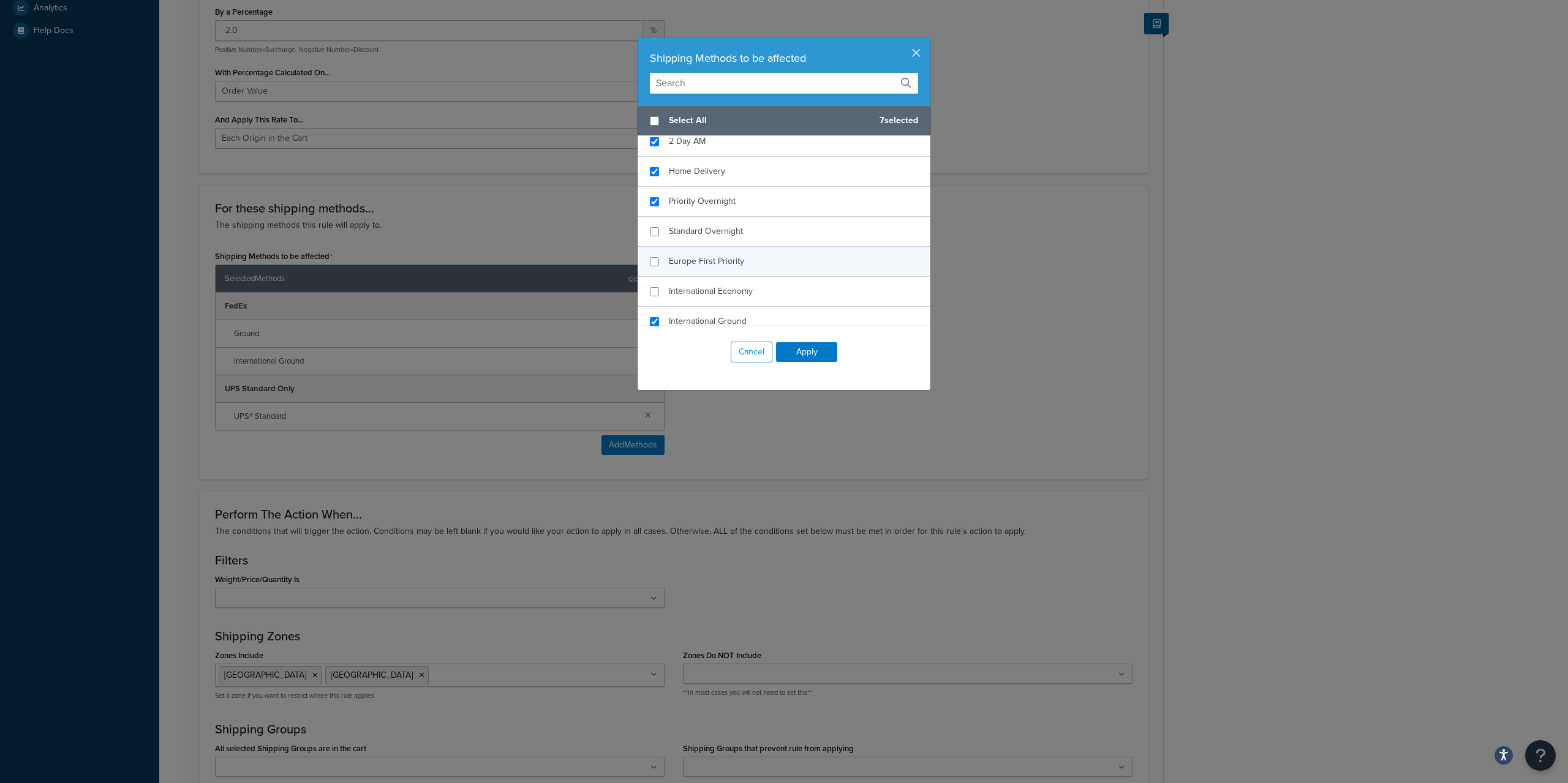
scroll to position [510, 0]
checkbox input "true"
click at [742, 219] on div "Standard Overnight" at bounding box center [784, 228] width 293 height 30
checkbox input "true"
click at [731, 247] on div "Europe First Priority" at bounding box center [784, 258] width 293 height 30
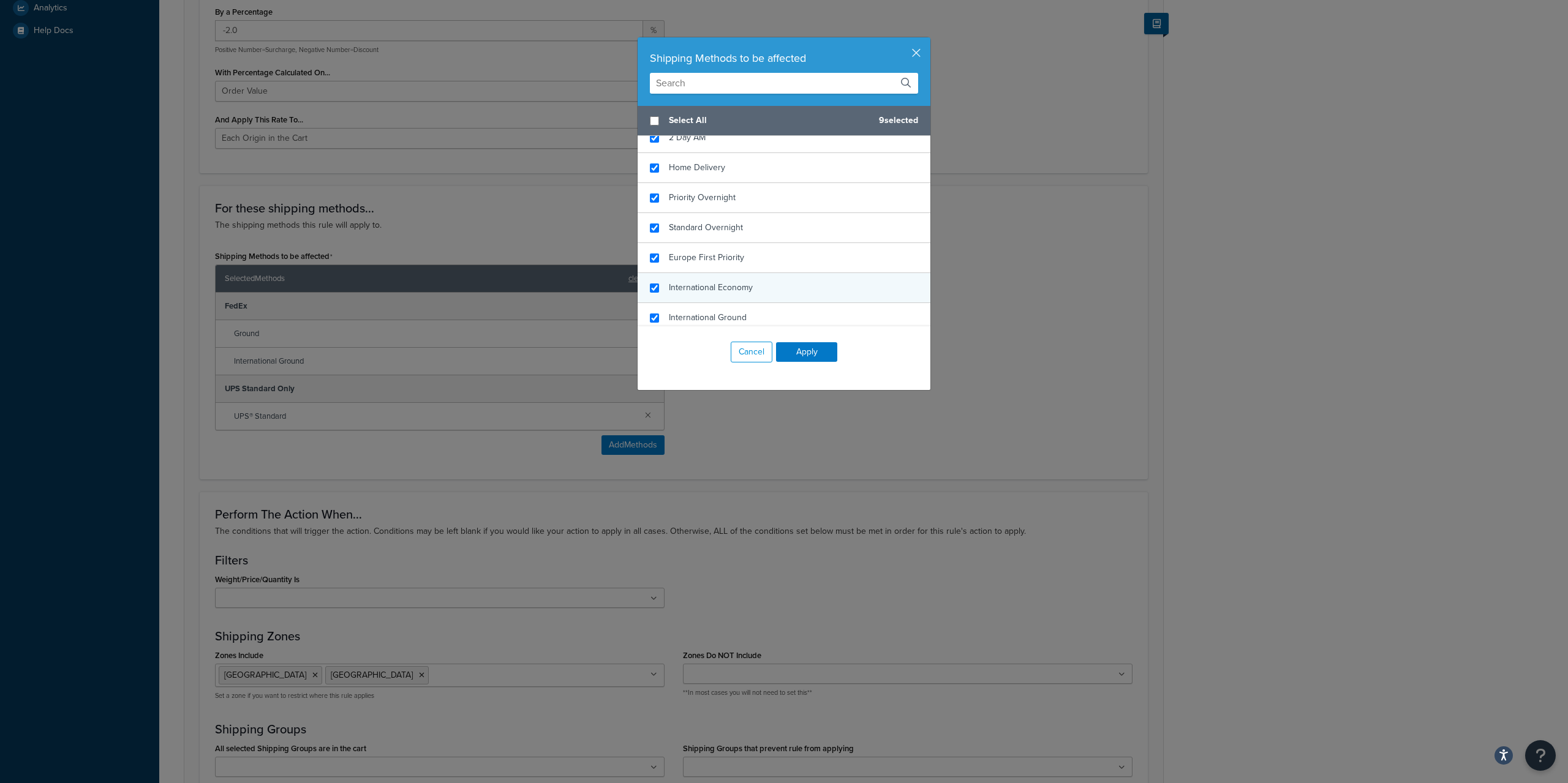
checkbox input "true"
click at [735, 288] on span "International Economy" at bounding box center [710, 287] width 84 height 13
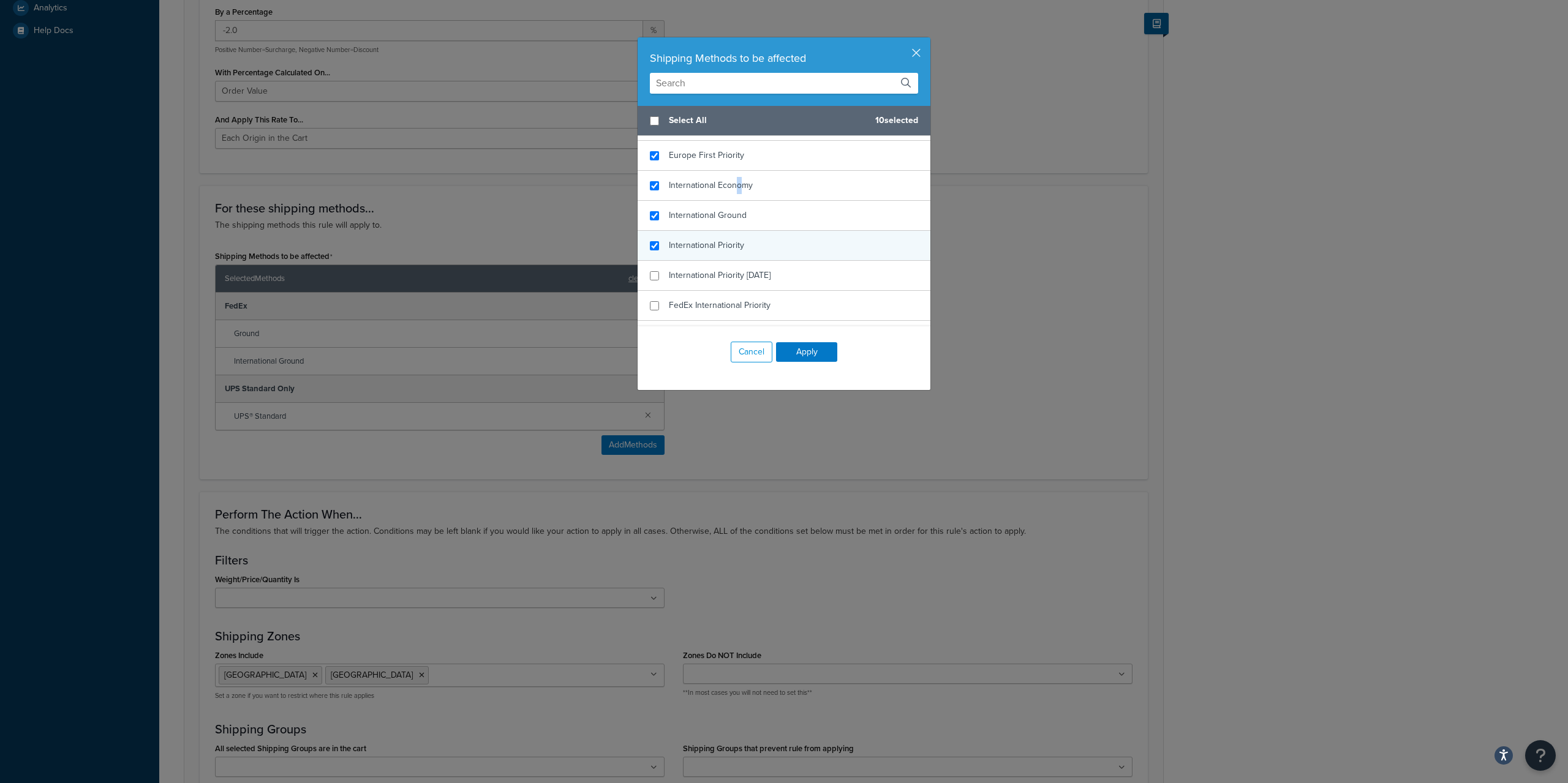
checkbox input "true"
click at [744, 242] on div "International Priority" at bounding box center [784, 246] width 293 height 30
checkbox input "true"
click at [733, 273] on span "International Priority Saturday" at bounding box center [719, 275] width 101 height 13
checkbox input "true"
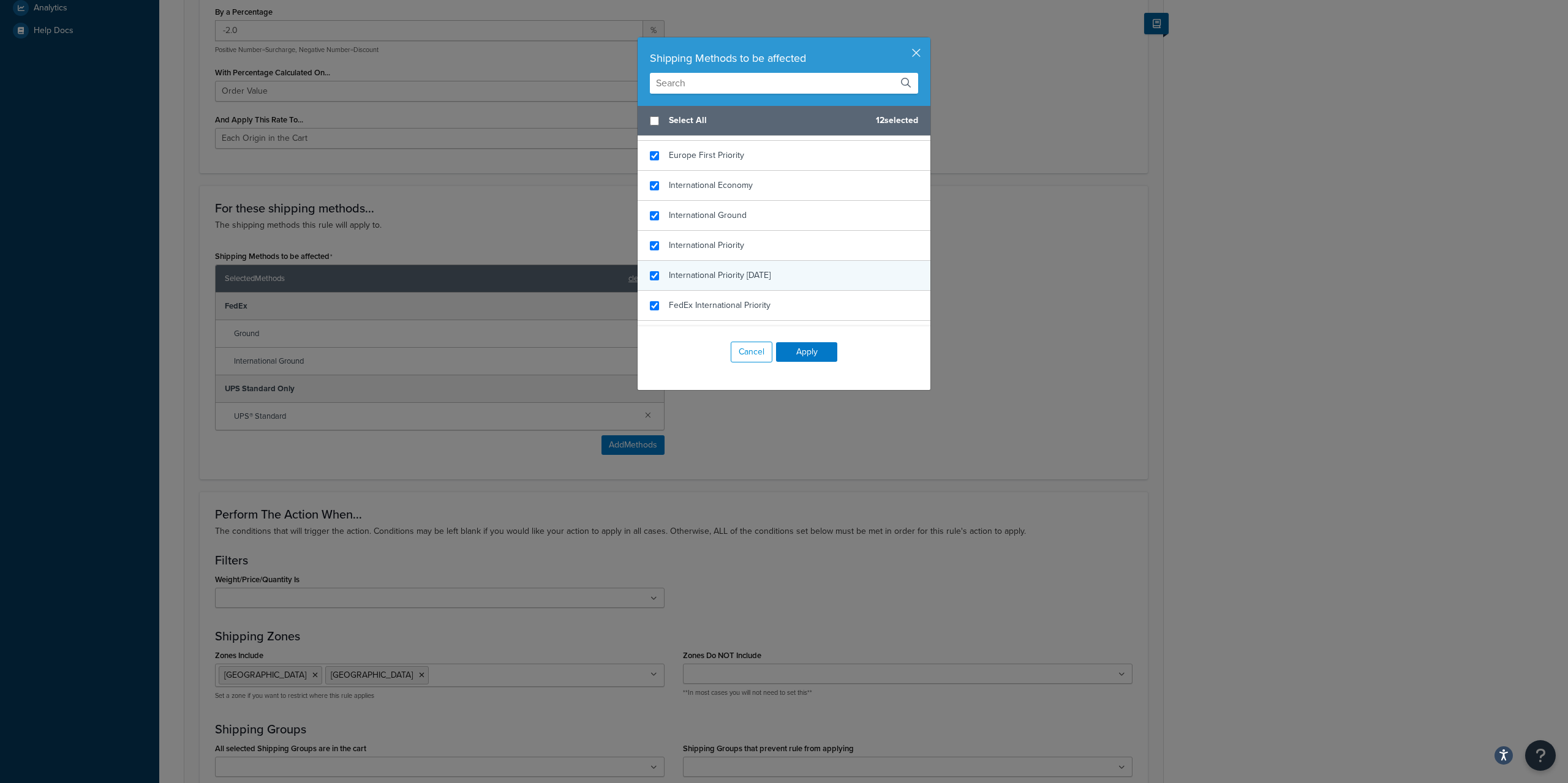
click at [729, 293] on div "FedEx International Priority" at bounding box center [784, 305] width 293 height 30
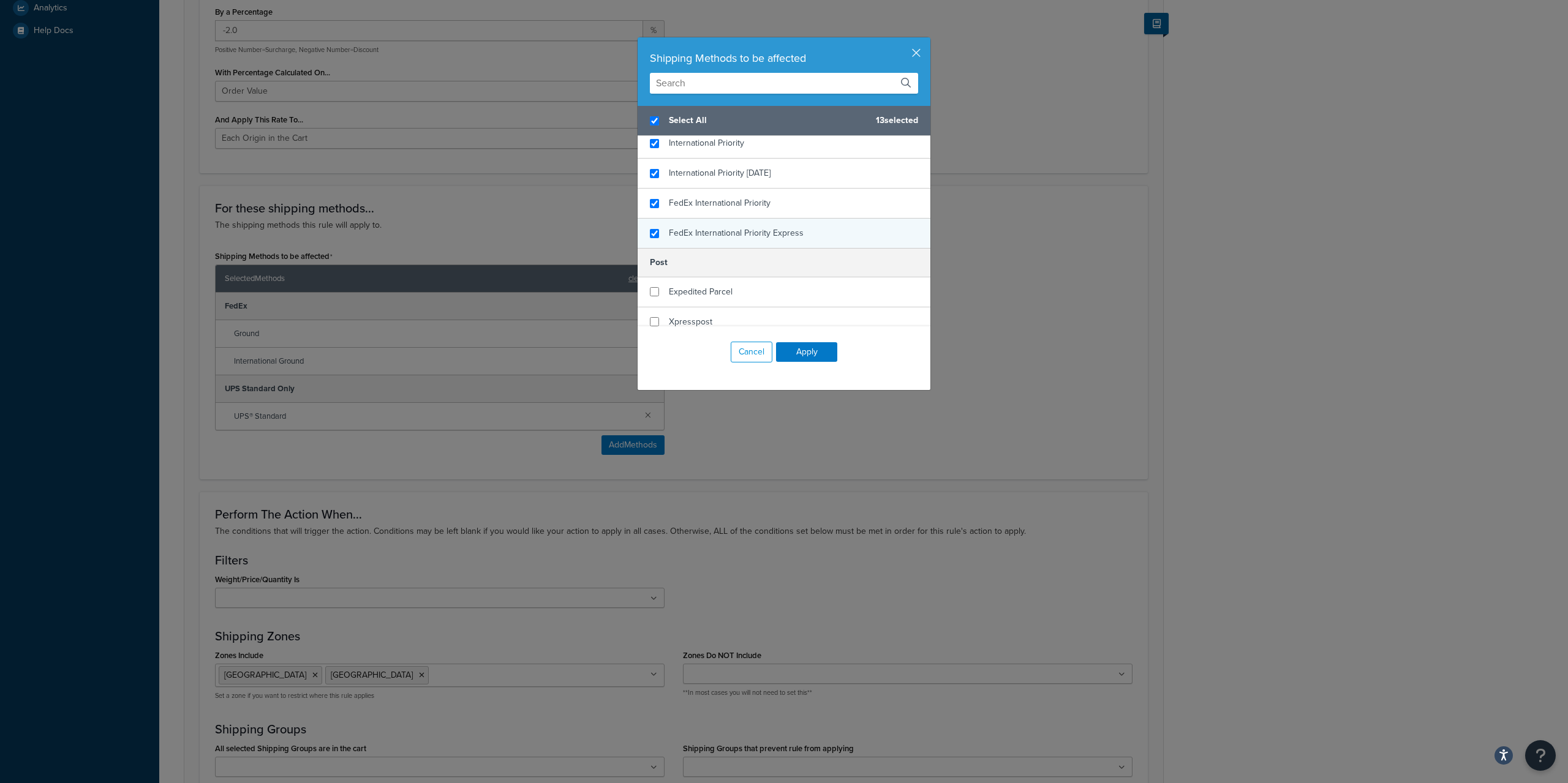
checkbox input "true"
click at [753, 226] on div "FedEx International Priority Express" at bounding box center [736, 233] width 135 height 17
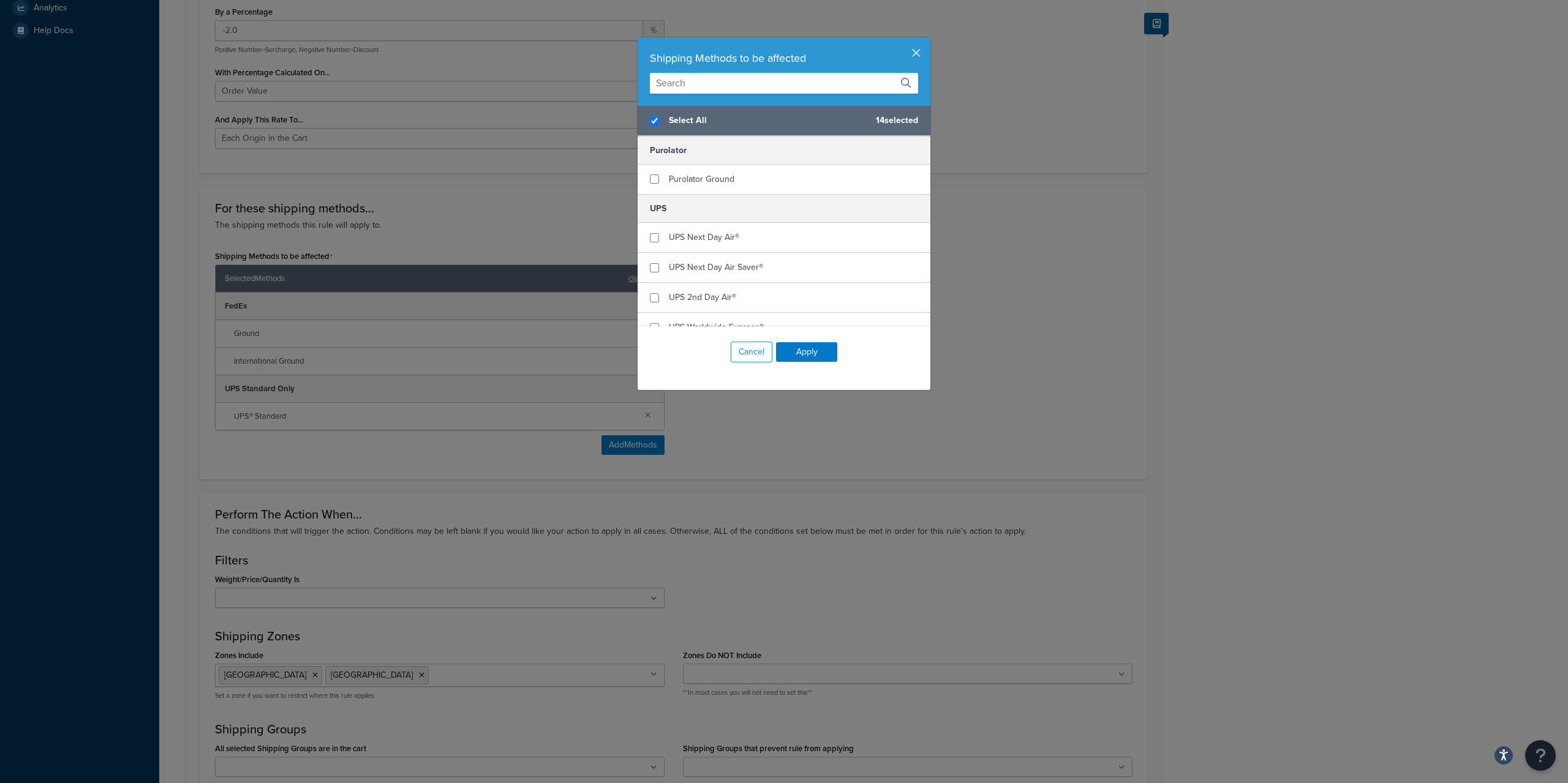
scroll to position [1208, 0]
checkbox input "false"
checkbox input "true"
click at [765, 242] on div "UPS Next Day Air®" at bounding box center [784, 245] width 293 height 30
checkbox input "true"
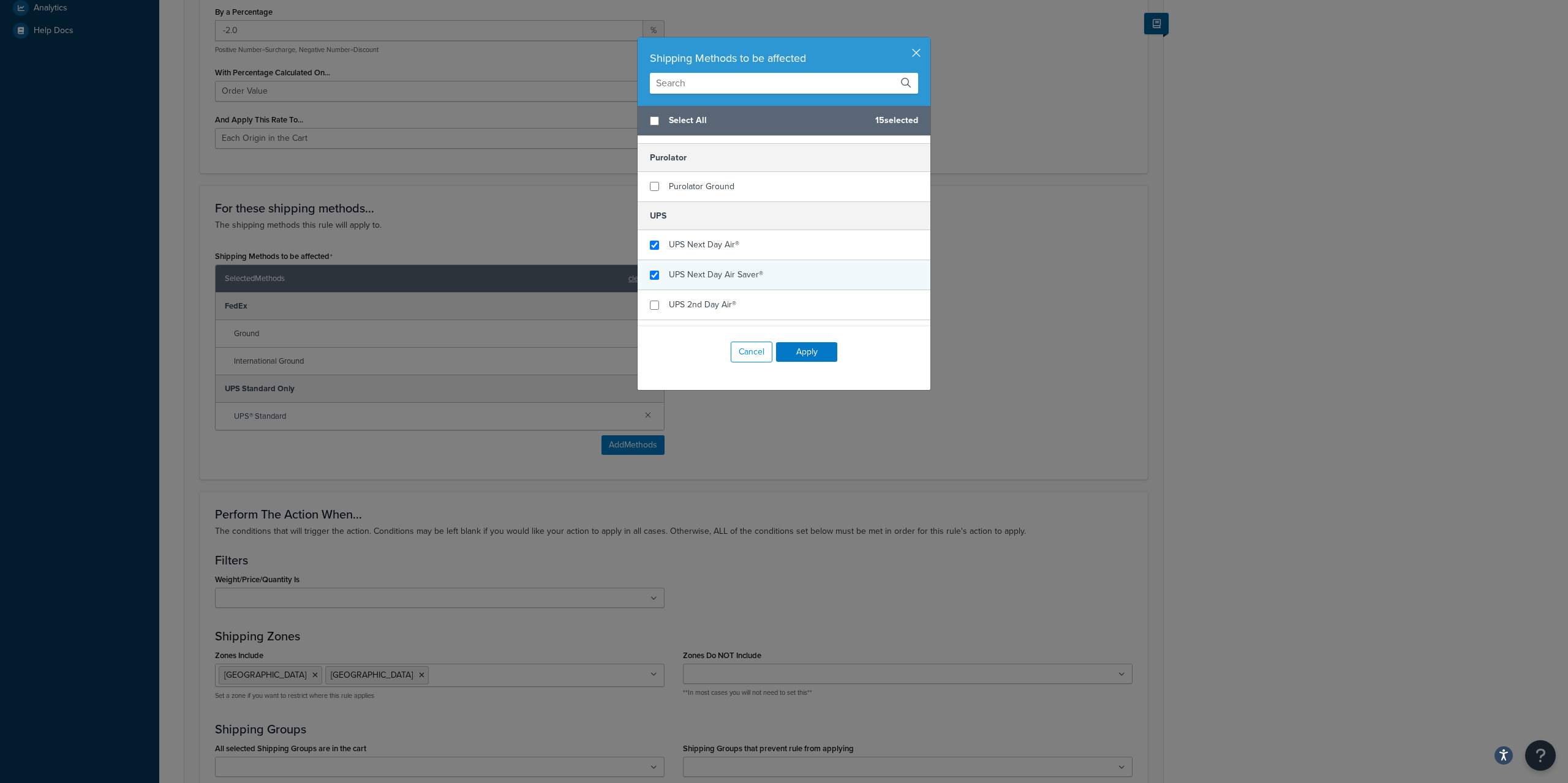
click at [753, 265] on div "UPS Next Day Air Saver®" at bounding box center [784, 275] width 293 height 30
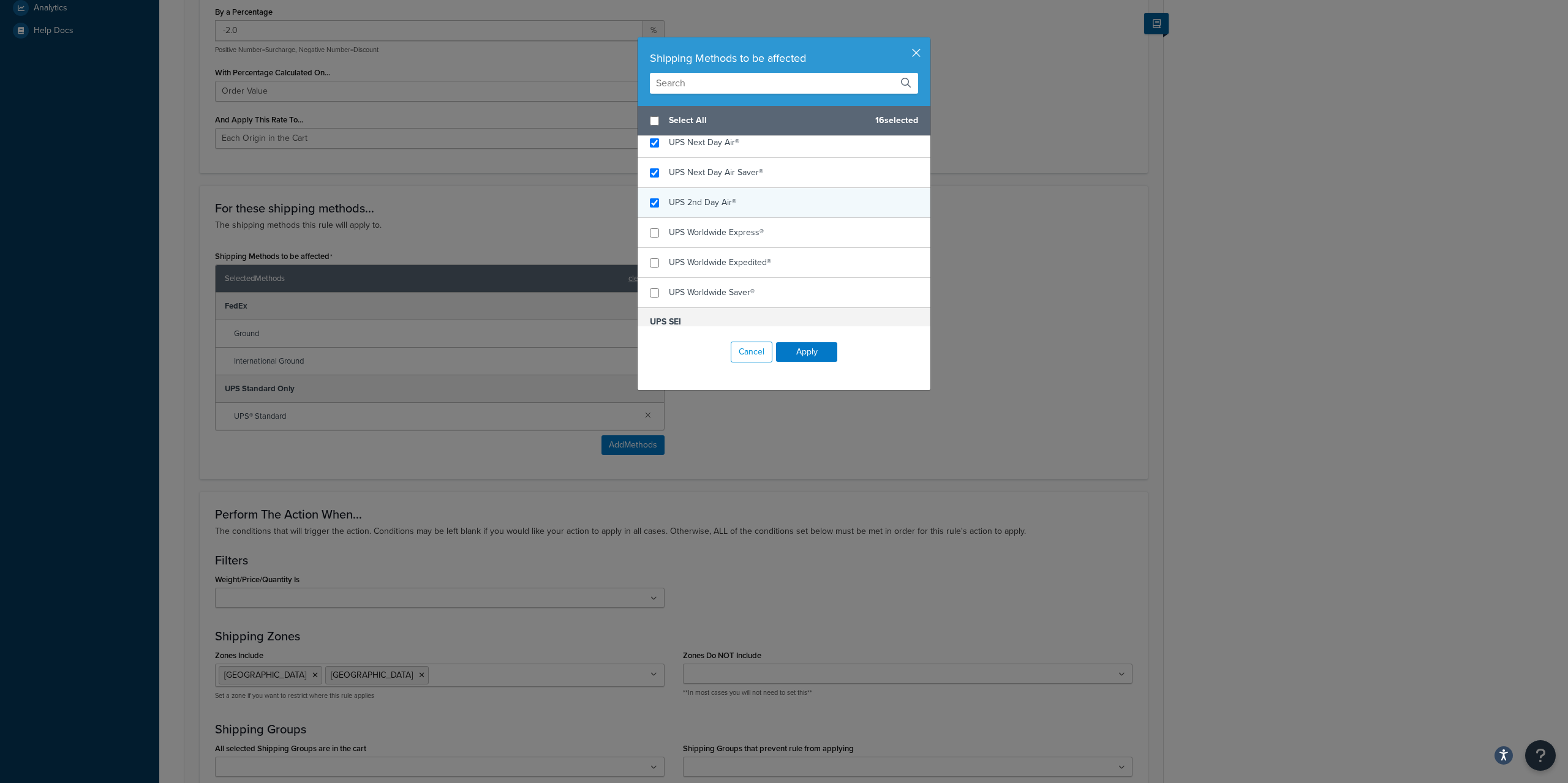
checkbox input "true"
click at [769, 196] on div "UPS 2nd Day Air®" at bounding box center [784, 203] width 293 height 30
checkbox input "true"
click at [766, 226] on div "UPS Worldwide Express®" at bounding box center [784, 233] width 293 height 30
checkbox input "true"
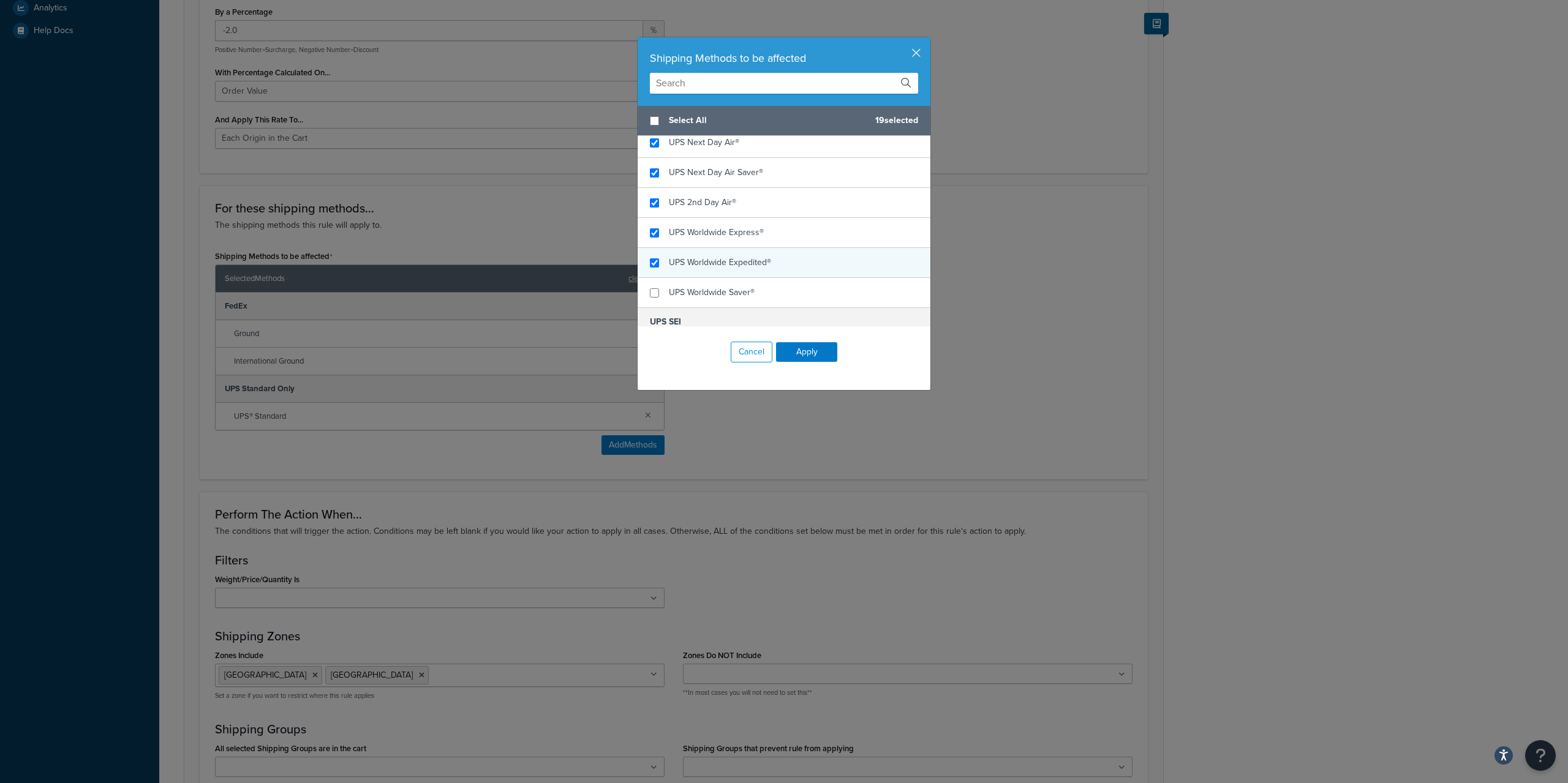
click at [764, 260] on span "UPS Worldwide Expedited®" at bounding box center [719, 262] width 102 height 13
checkbox input "true"
click at [753, 287] on div "UPS Worldwide Saver®" at bounding box center [784, 292] width 293 height 29
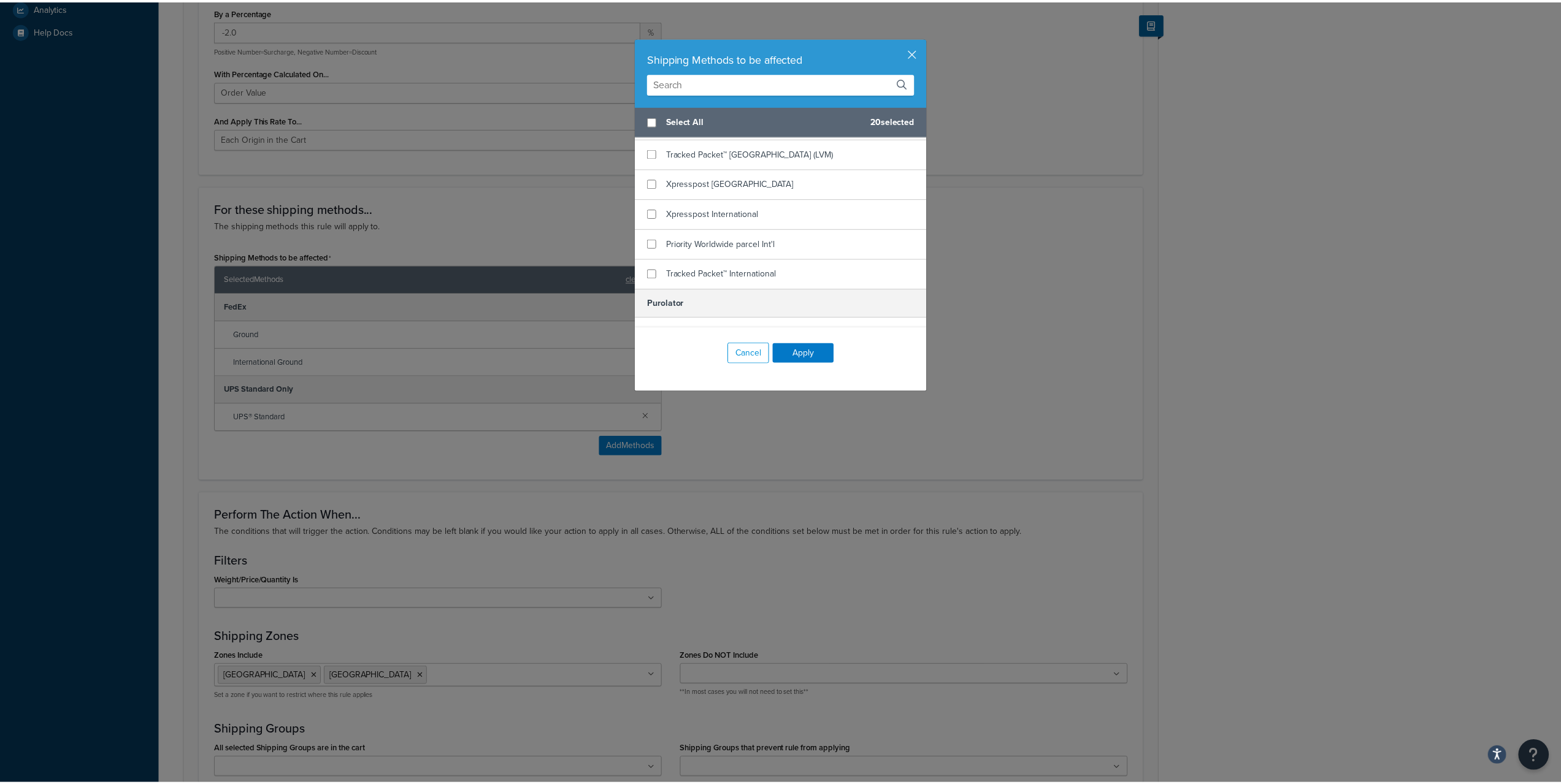
scroll to position [1005, 0]
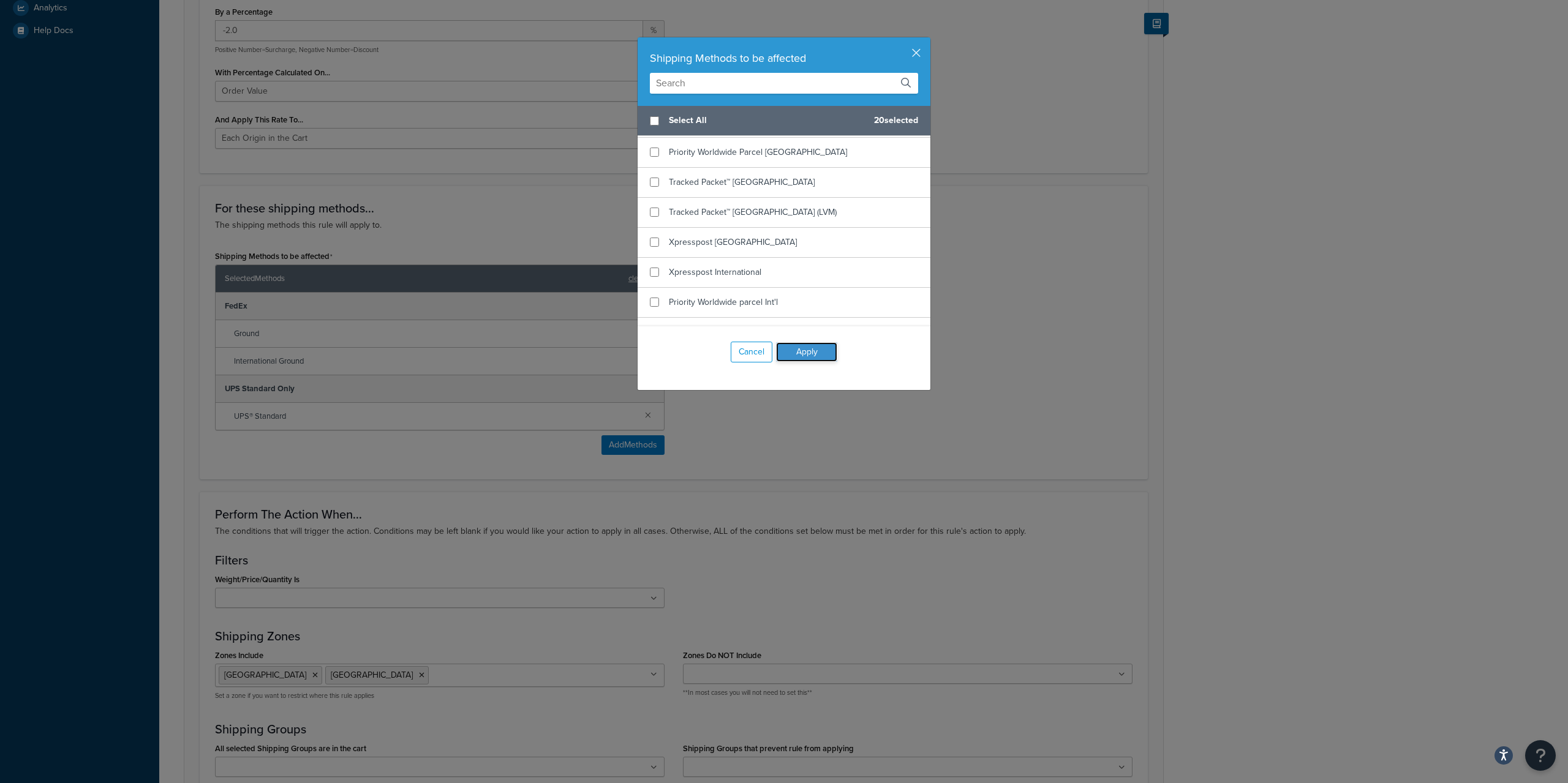
click at [797, 357] on button "Apply" at bounding box center [806, 352] width 61 height 19
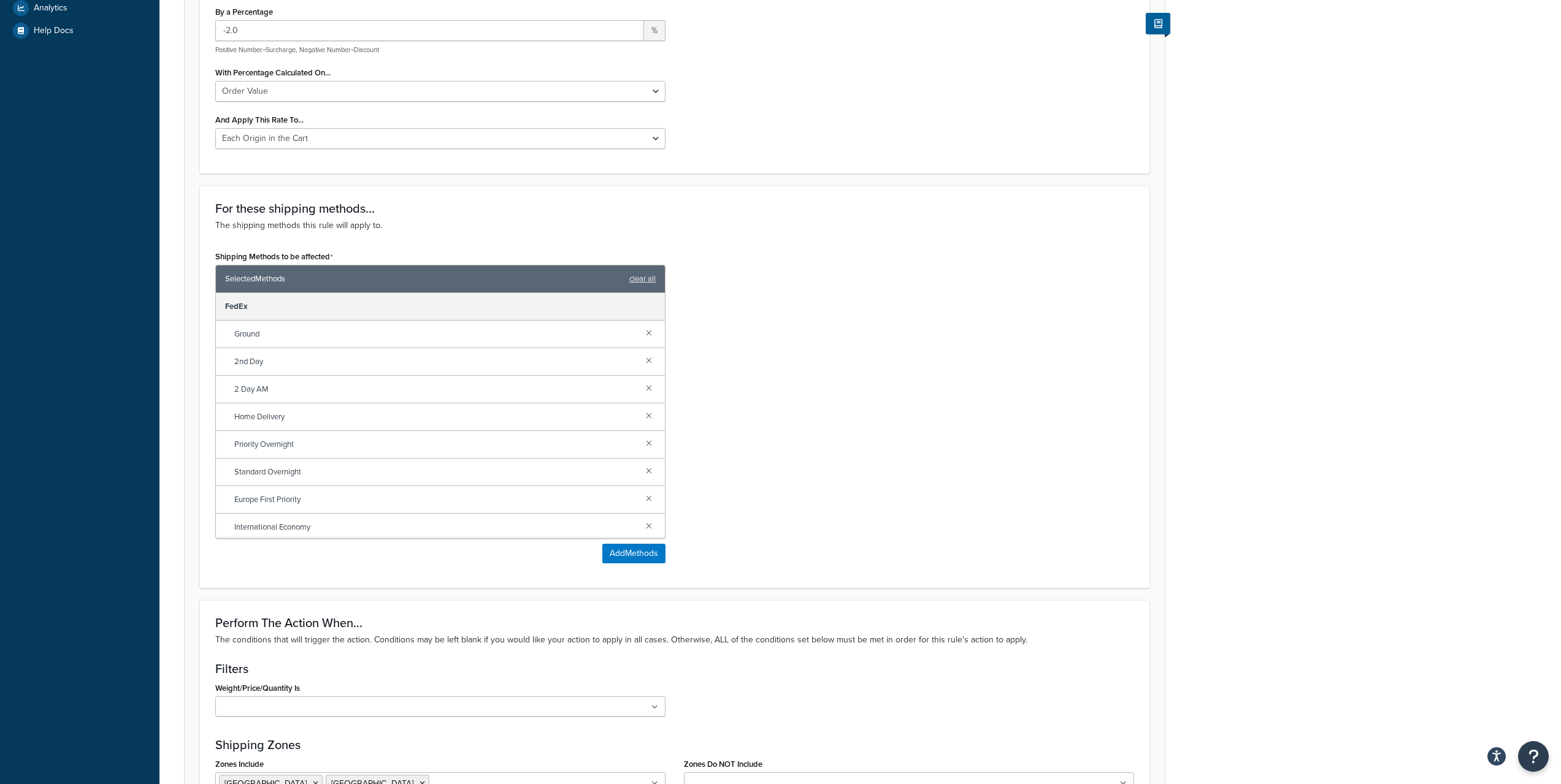
scroll to position [911, 0]
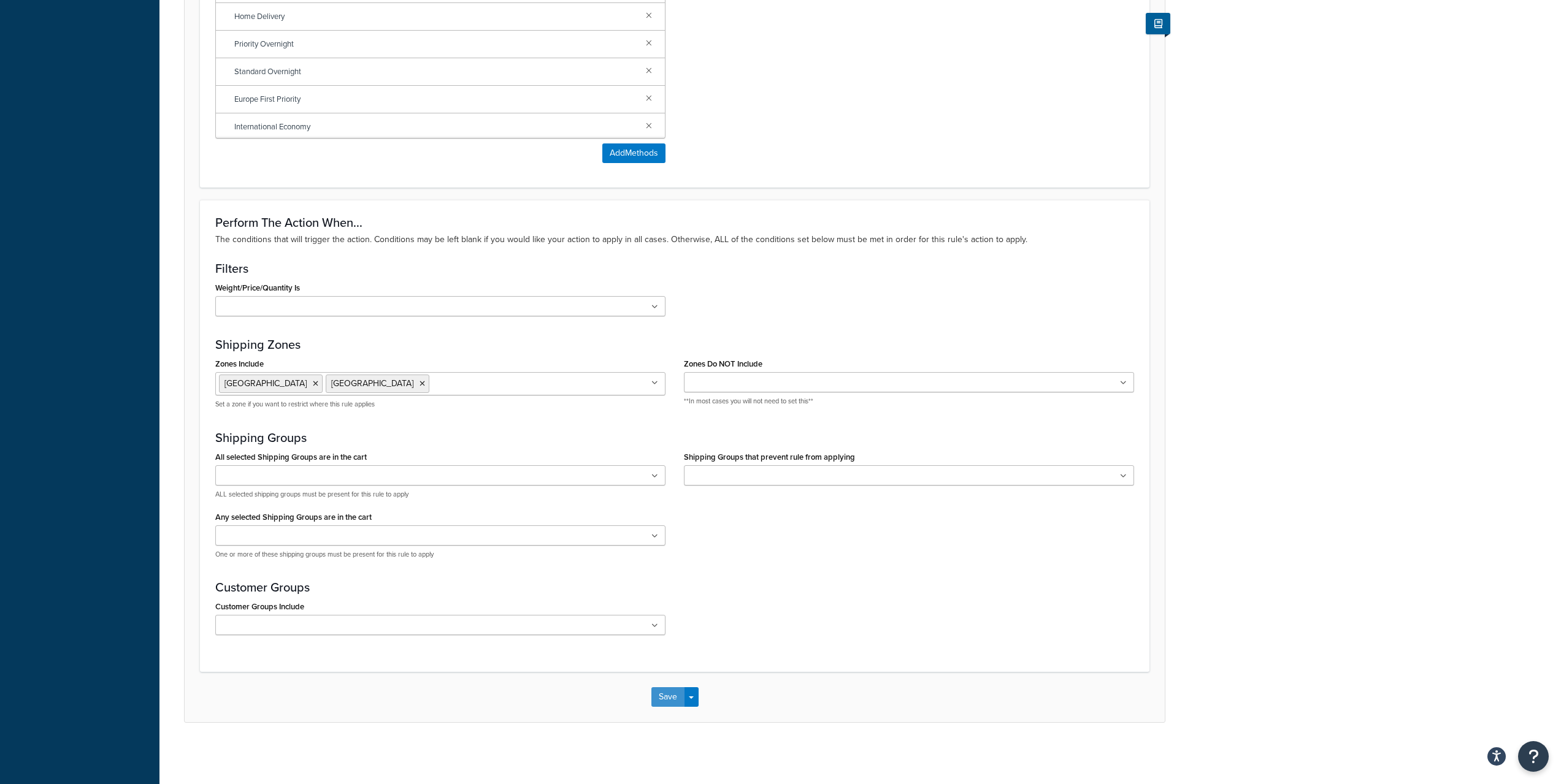
click at [656, 689] on button "Save" at bounding box center [668, 697] width 33 height 19
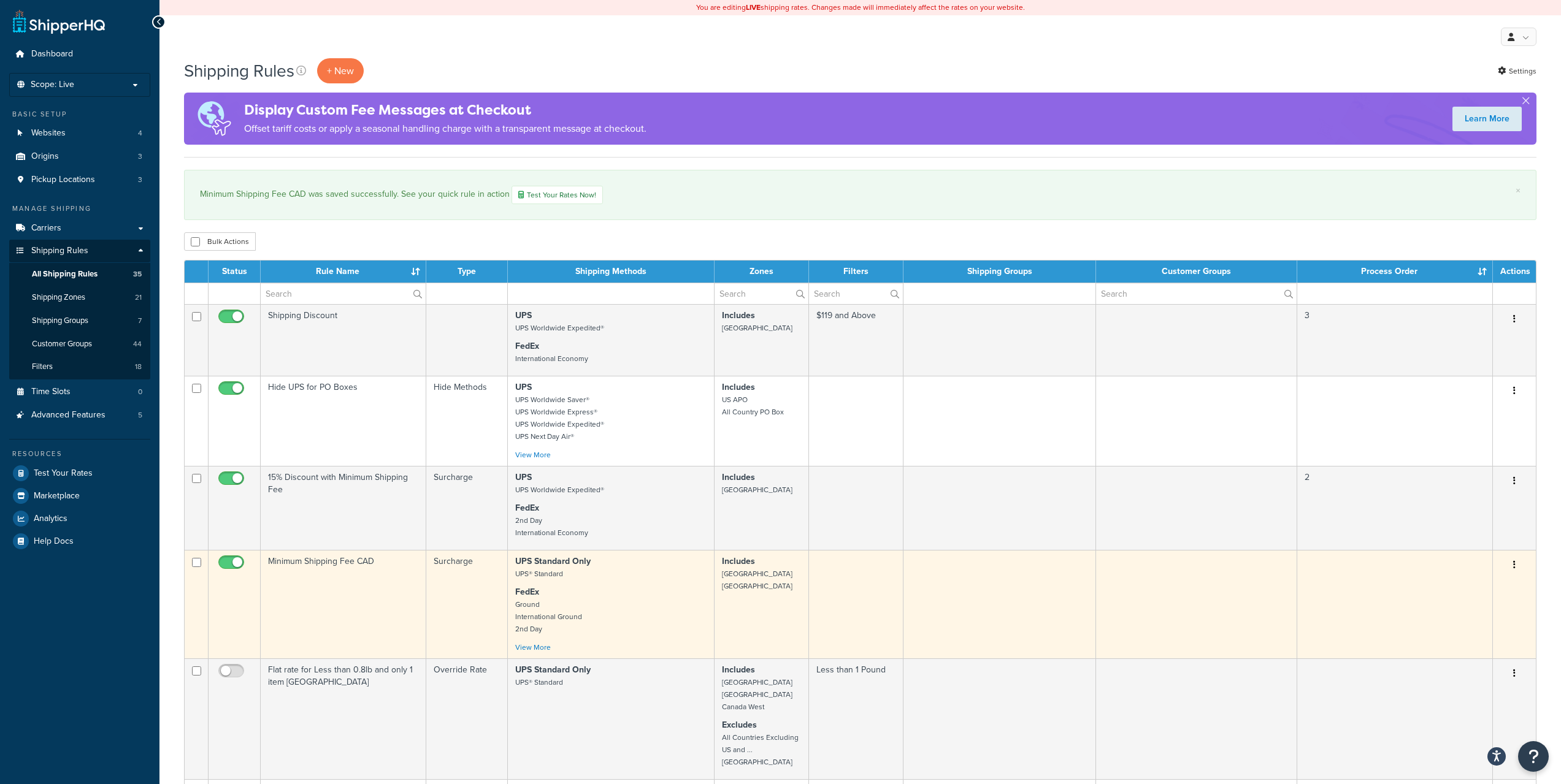
click at [355, 583] on td "Minimum Shipping Fee CAD" at bounding box center [343, 604] width 165 height 108
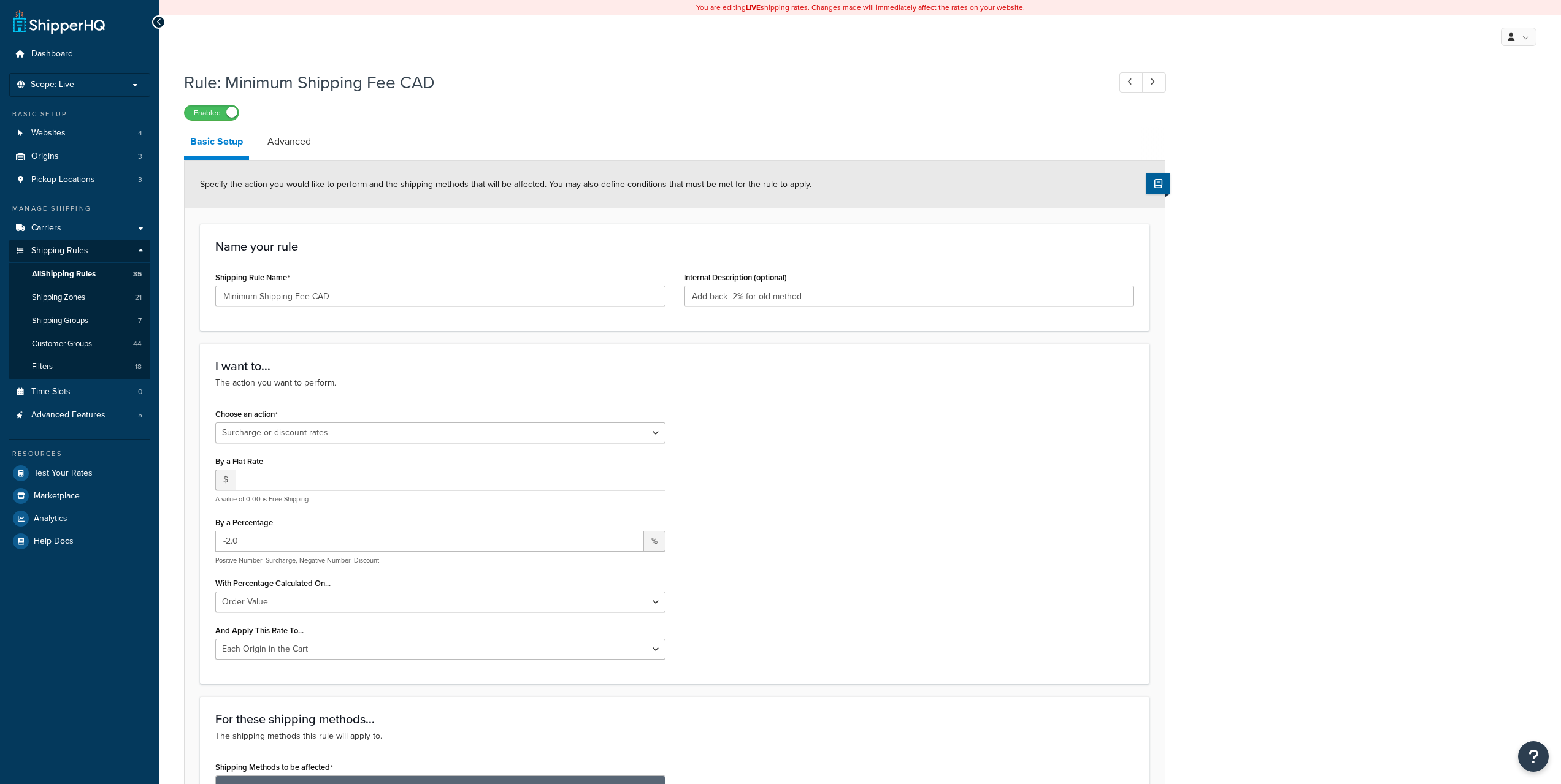
select select "SURCHARGE"
select select "ORDER"
select select "LOCATION"
drag, startPoint x: 305, startPoint y: 540, endPoint x: 225, endPoint y: 537, distance: 80.1
click at [226, 537] on input "-2.0" at bounding box center [430, 541] width 428 height 21
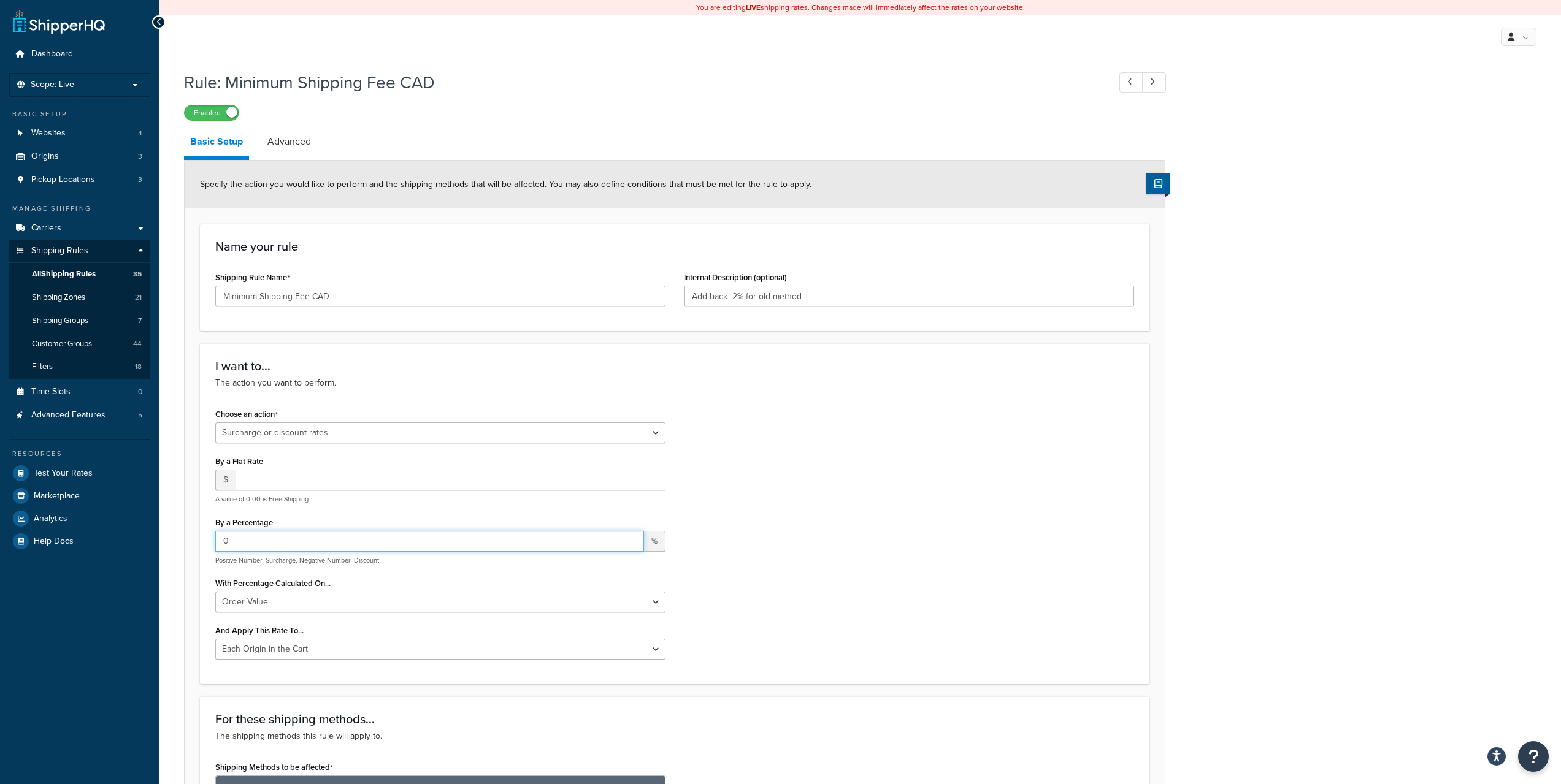
type input "0"
click at [810, 473] on div "Choose an action Choose an action Override Rates Surcharge or discount rates Hi…" at bounding box center [674, 537] width 937 height 263
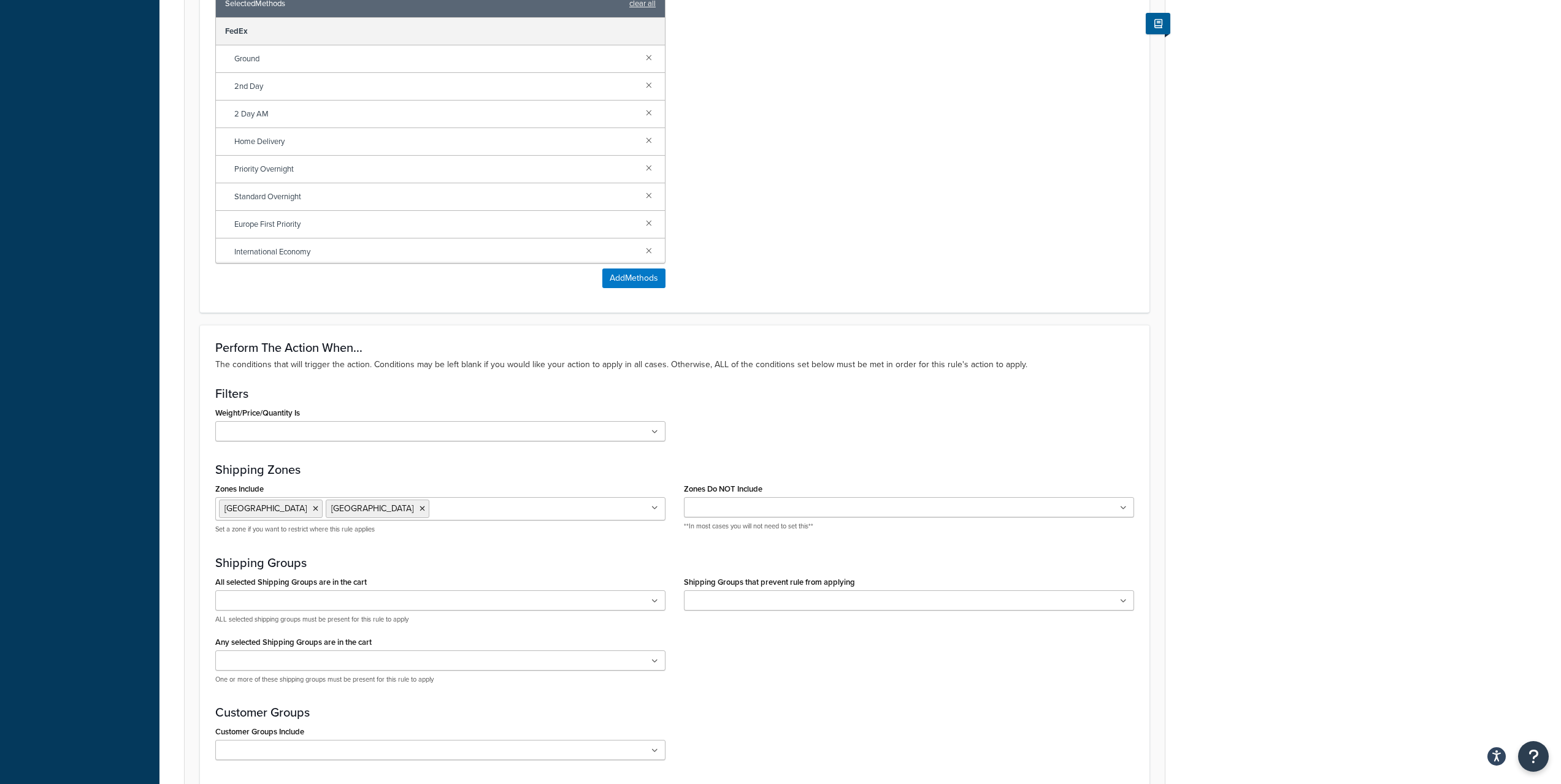
scroll to position [911, 0]
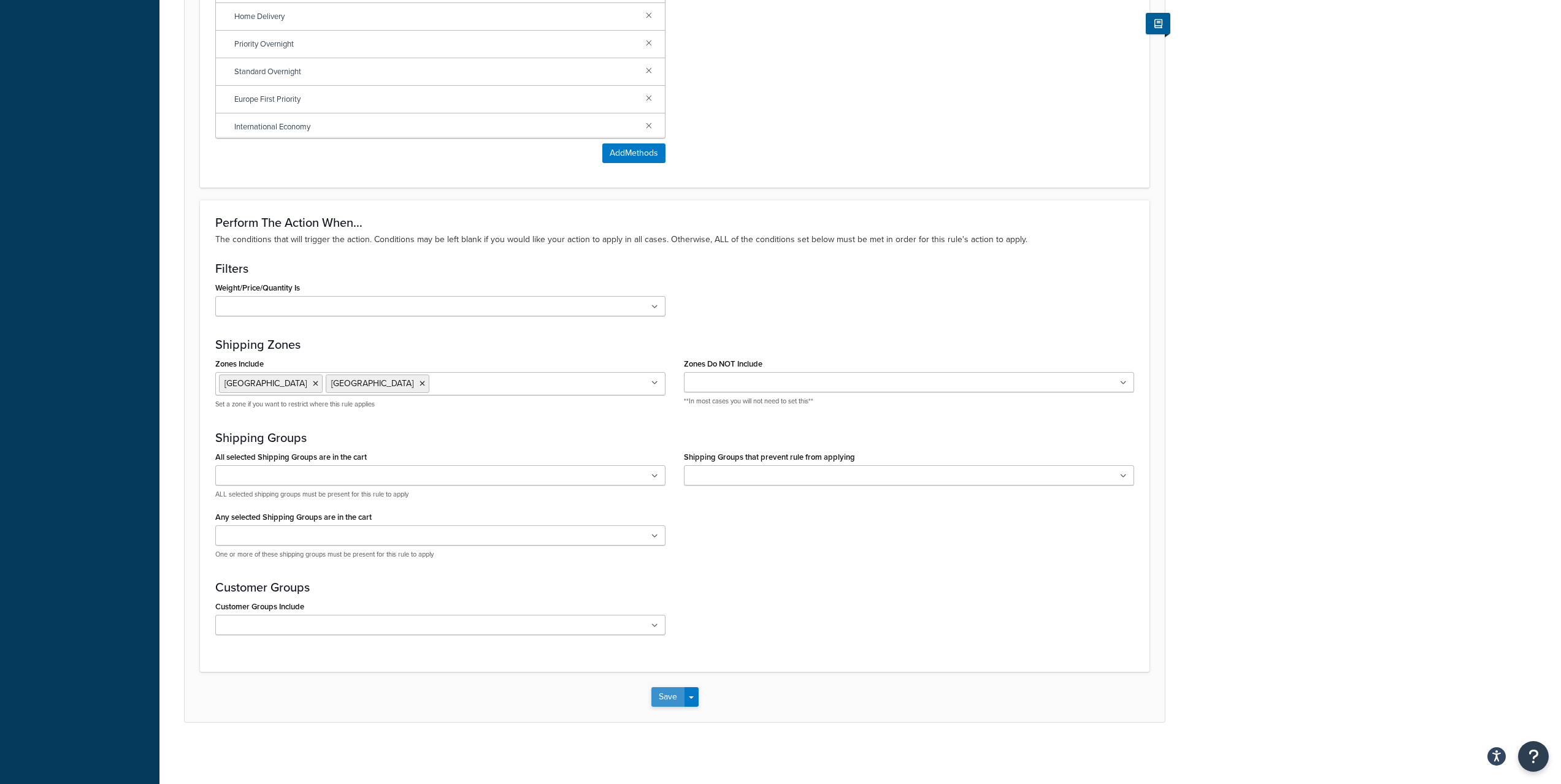
click at [659, 694] on button "Save" at bounding box center [668, 697] width 33 height 19
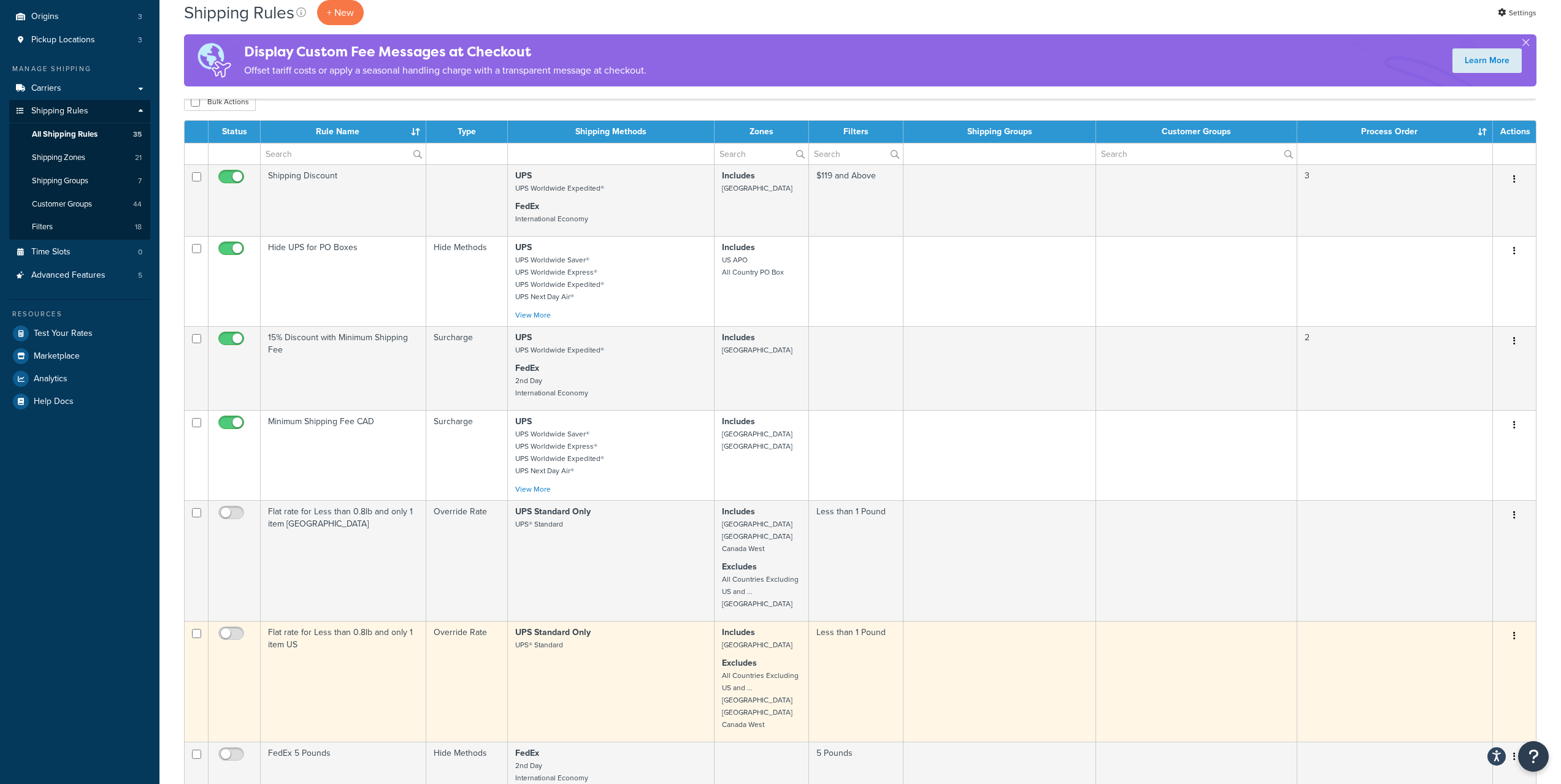
scroll to position [102, 0]
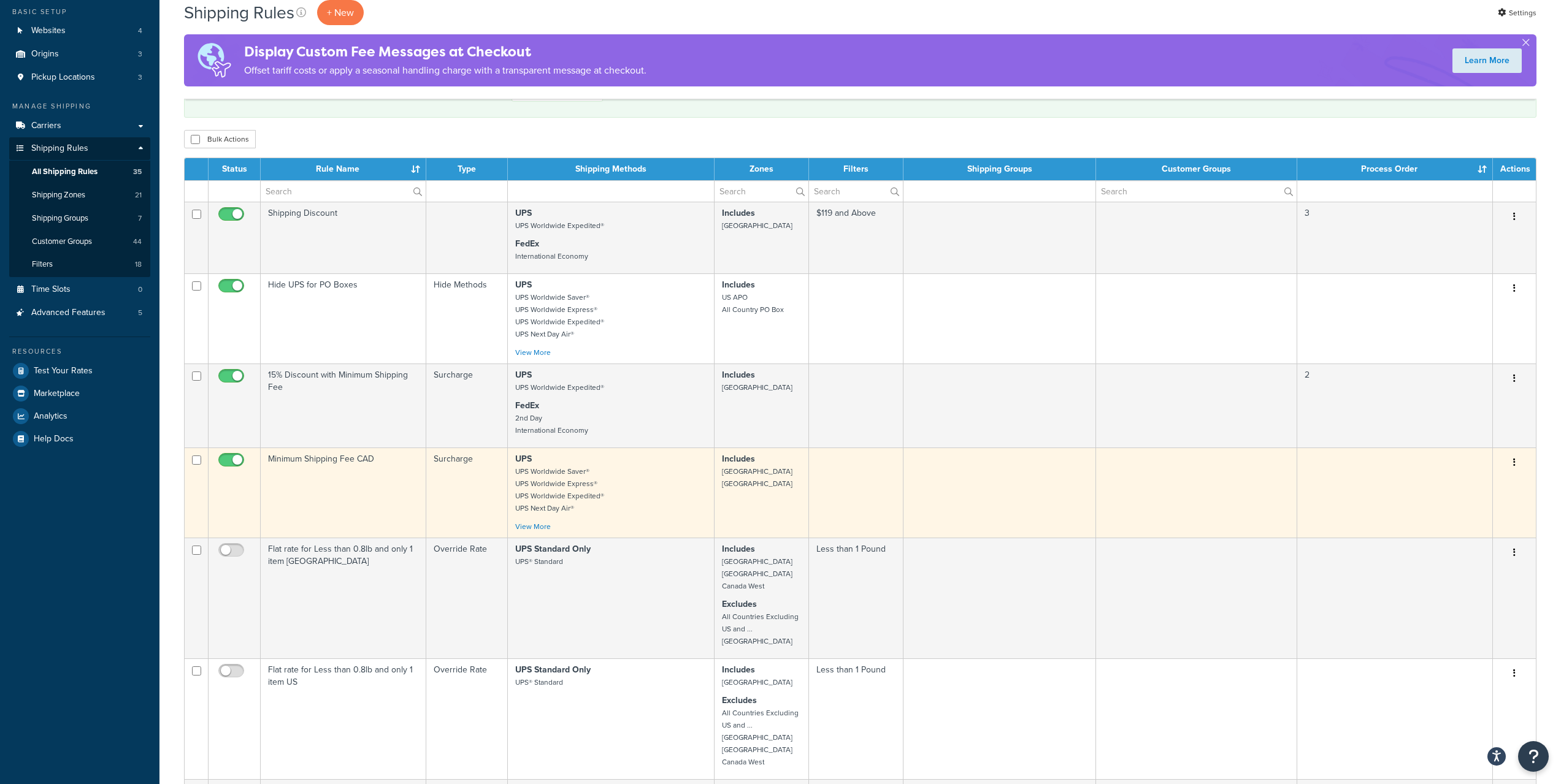
click at [335, 470] on td "Minimum Shipping Fee CAD" at bounding box center [343, 493] width 165 height 90
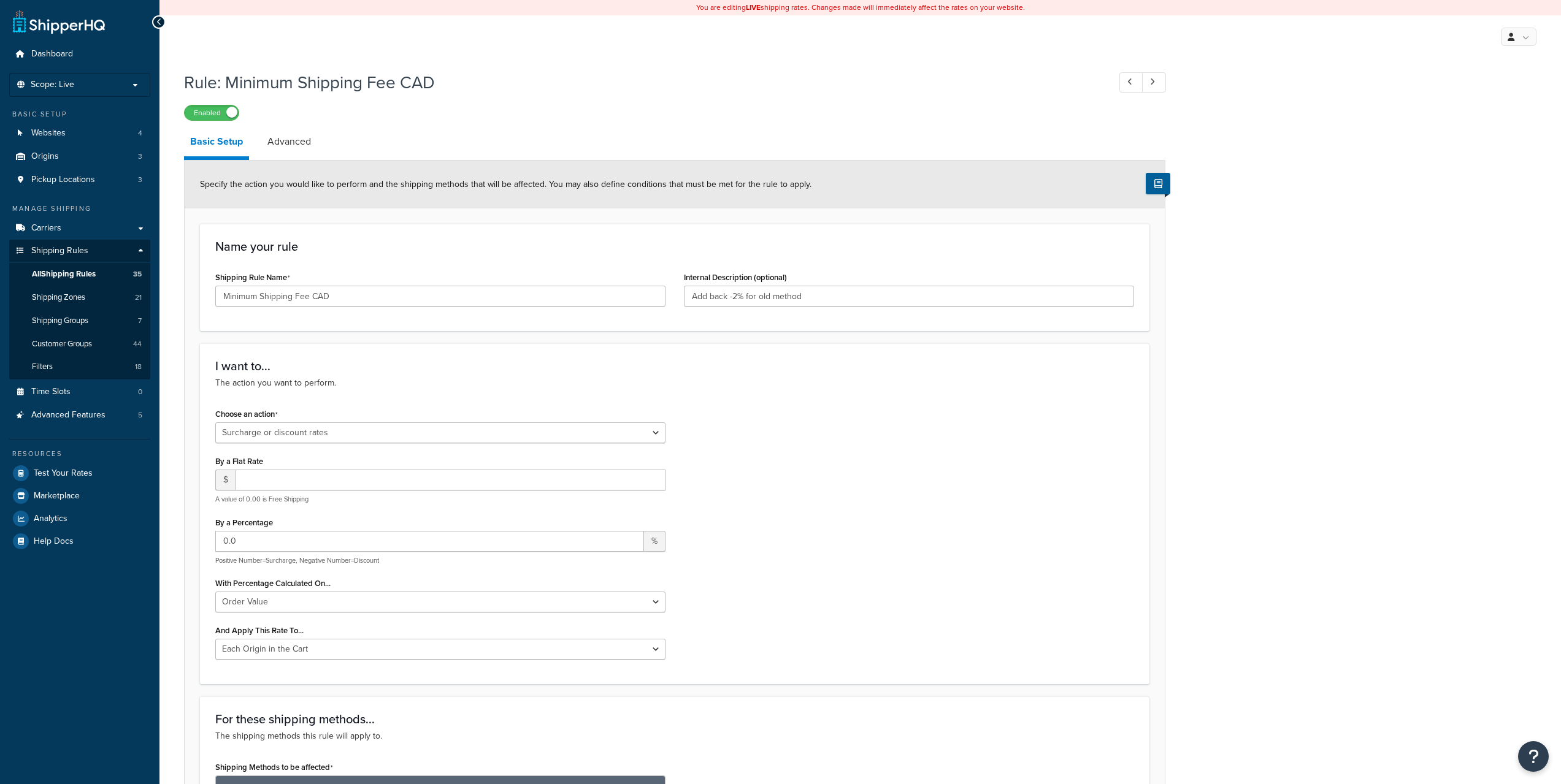
select select "SURCHARGE"
select select "ORDER"
select select "LOCATION"
click at [89, 275] on span "All Shipping Rules" at bounding box center [64, 274] width 64 height 10
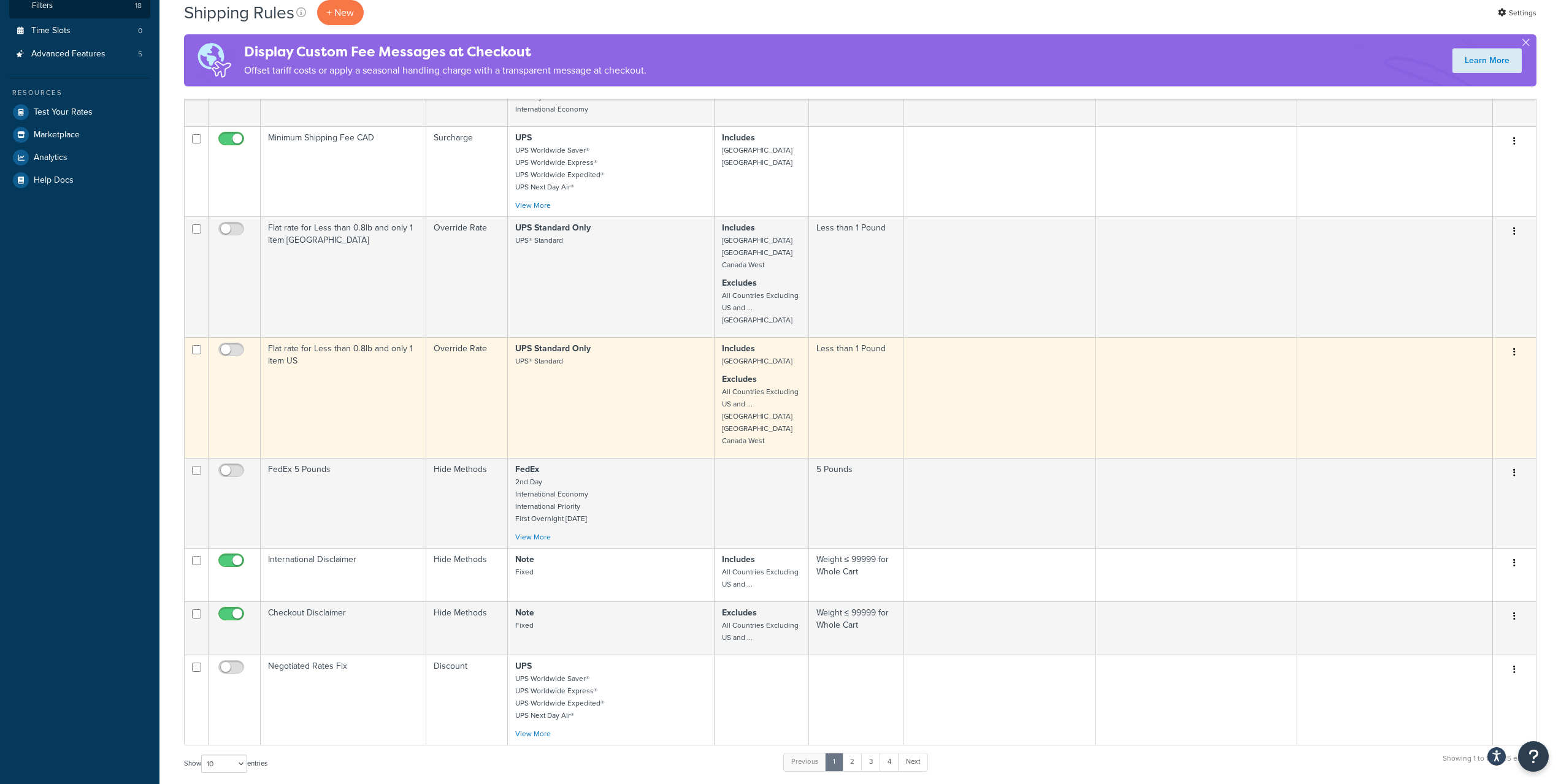
scroll to position [409, 0]
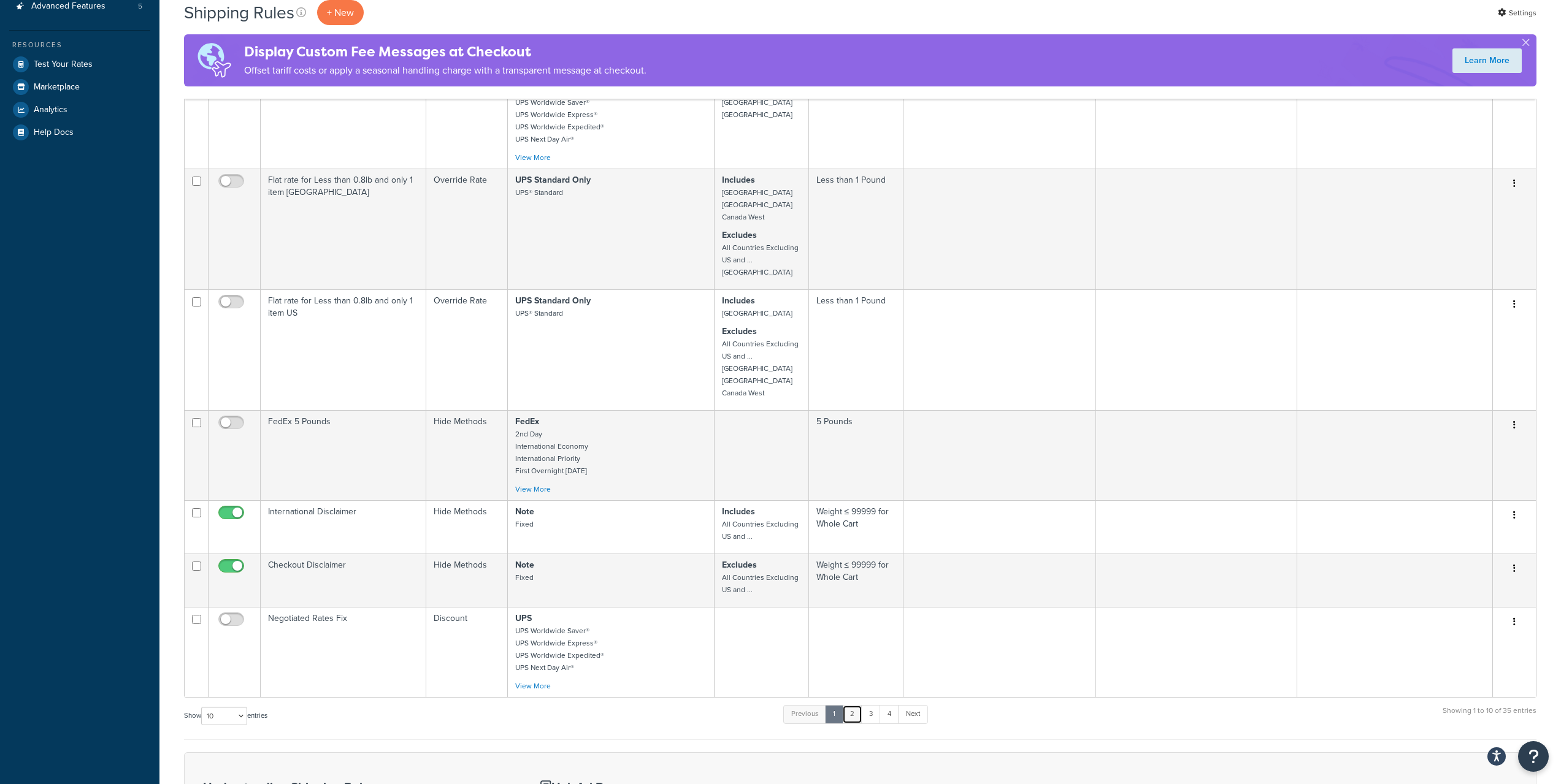
click at [851, 714] on link "2" at bounding box center [852, 714] width 20 height 18
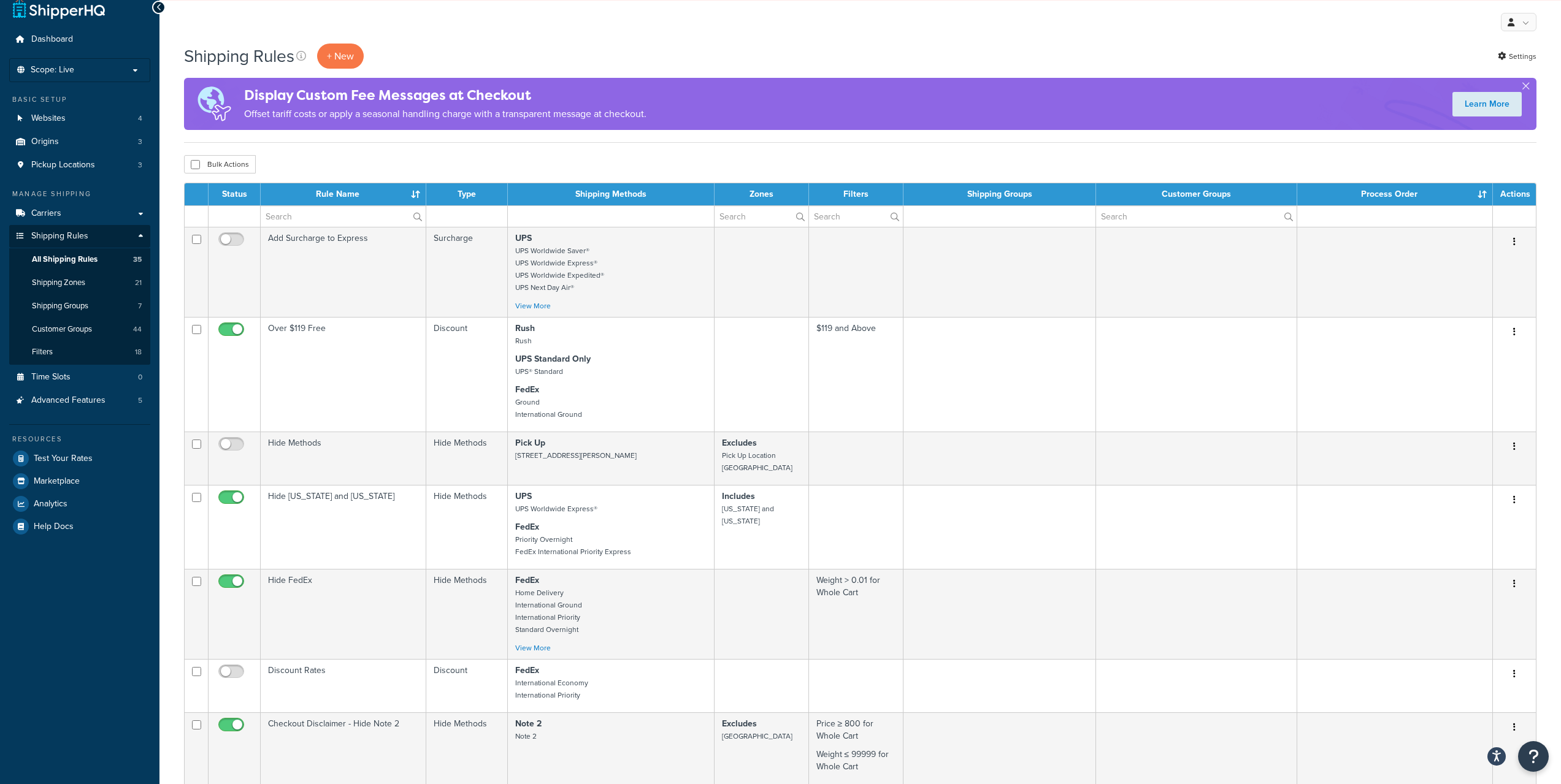
scroll to position [0, 0]
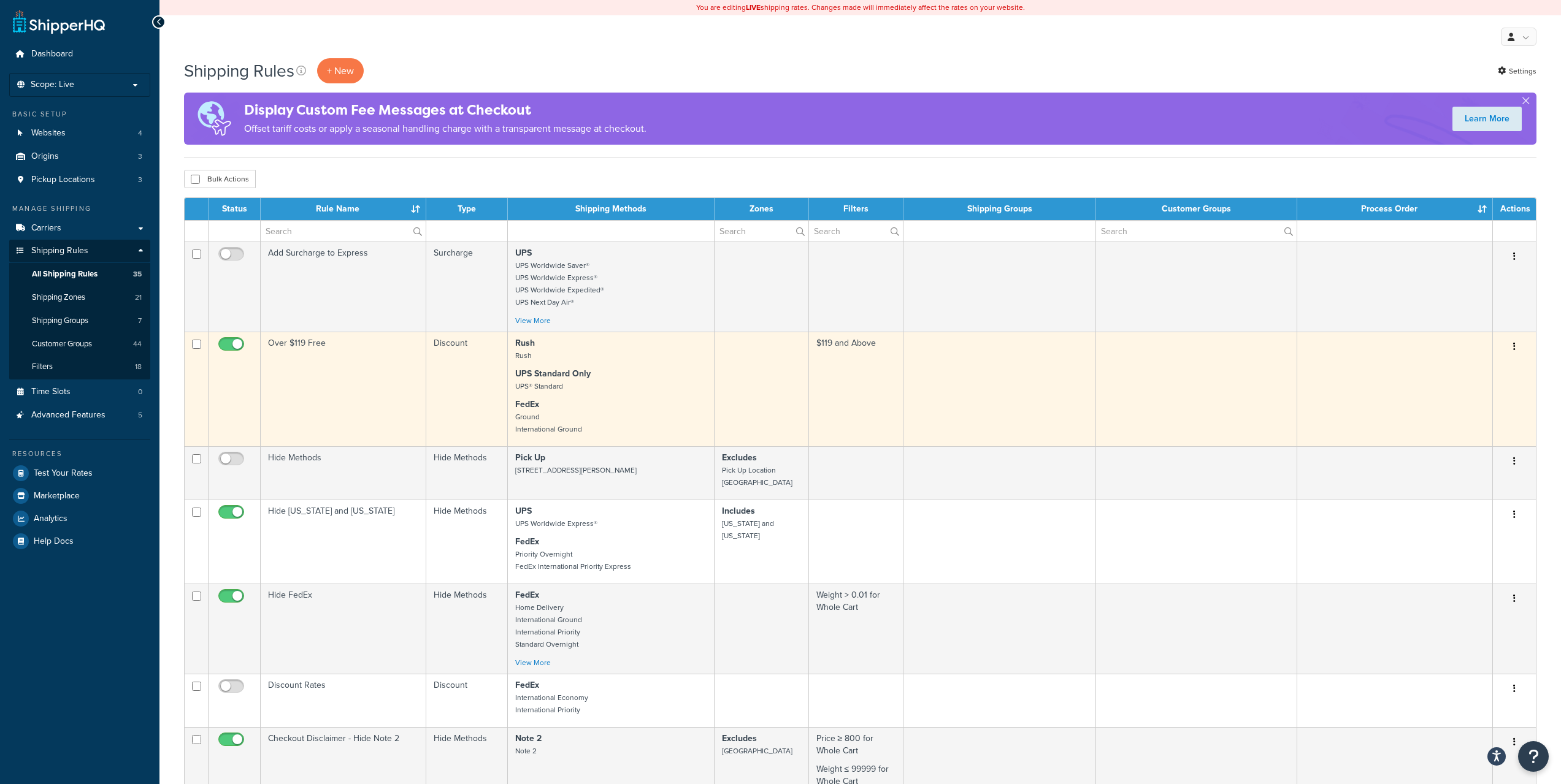
click at [364, 375] on td "Over $119 Free" at bounding box center [343, 389] width 165 height 115
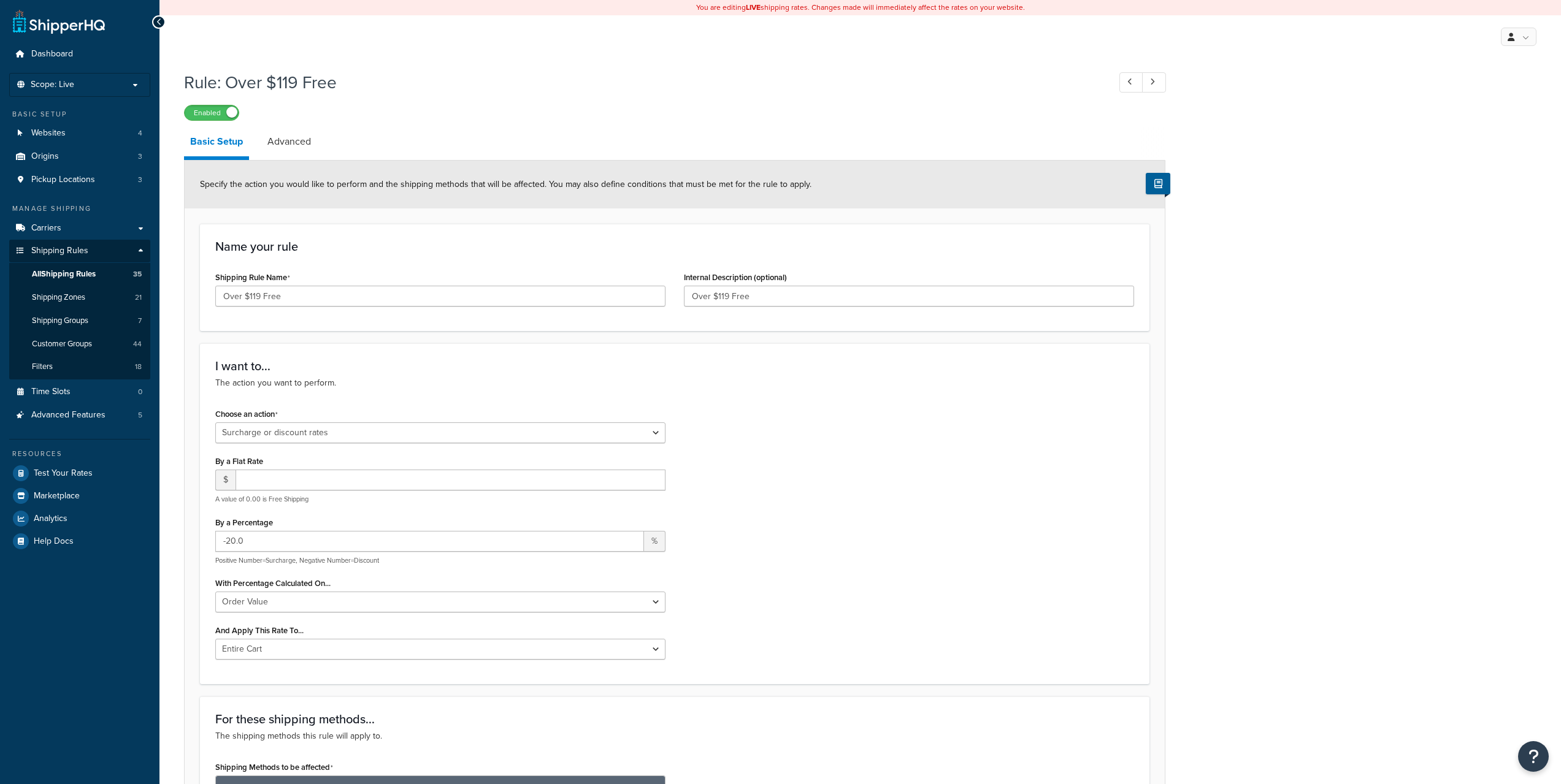
select select "SURCHARGE"
select select "ORDER"
click at [300, 135] on link "Advanced" at bounding box center [289, 142] width 56 height 29
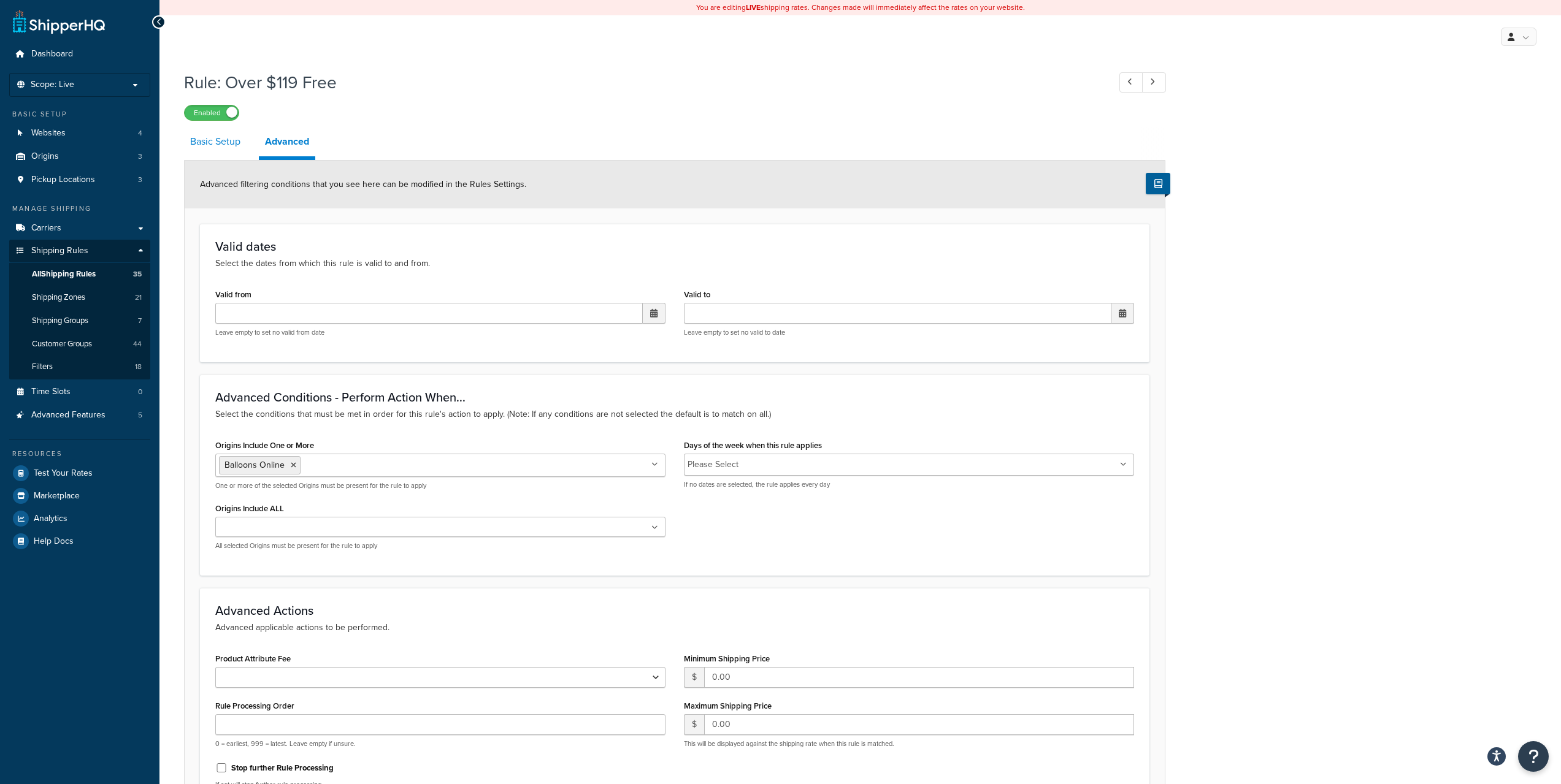
click at [220, 145] on link "Basic Setup" at bounding box center [216, 142] width 63 height 29
select select "SURCHARGE"
select select "ORDER"
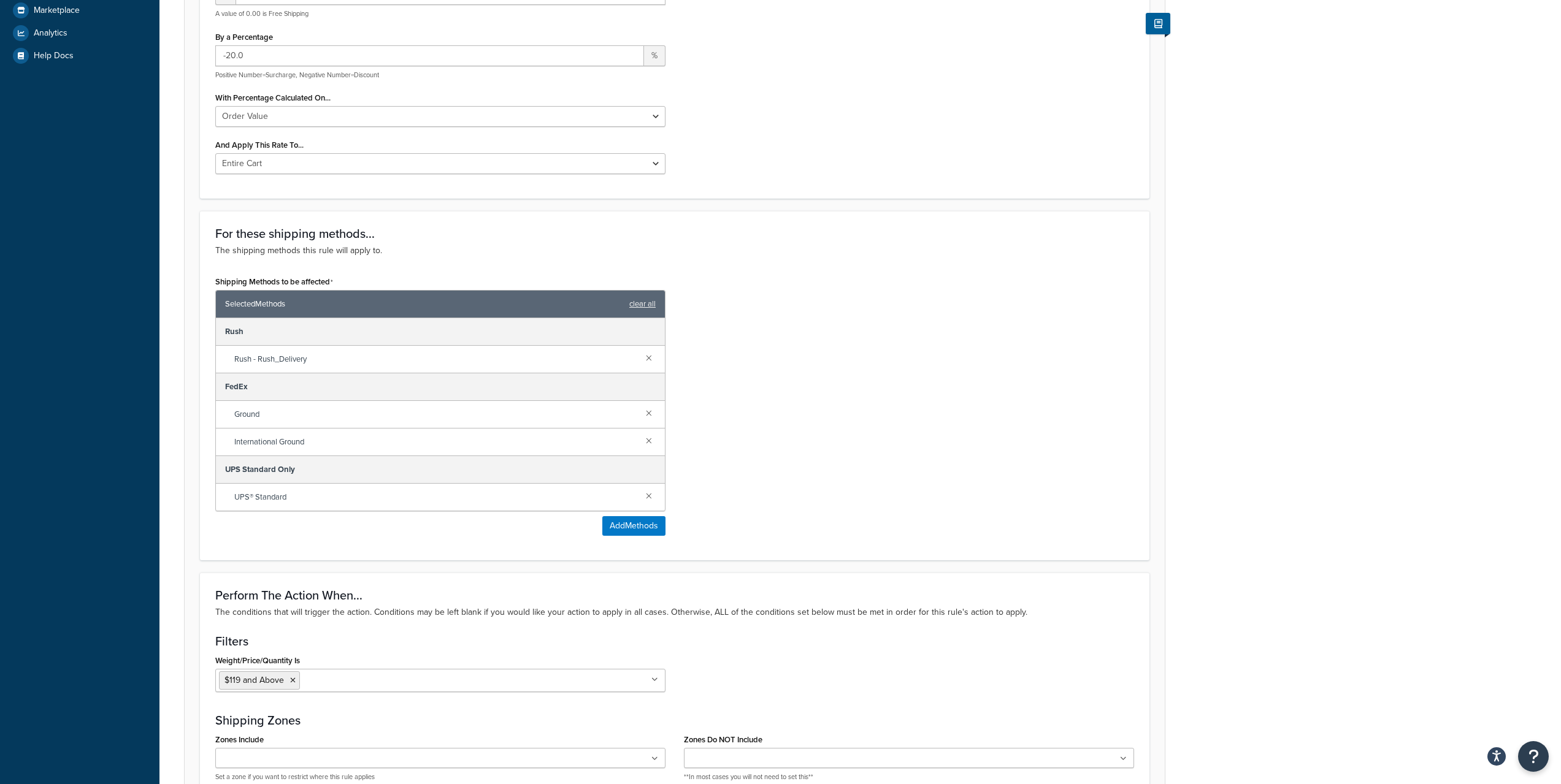
scroll to position [102, 0]
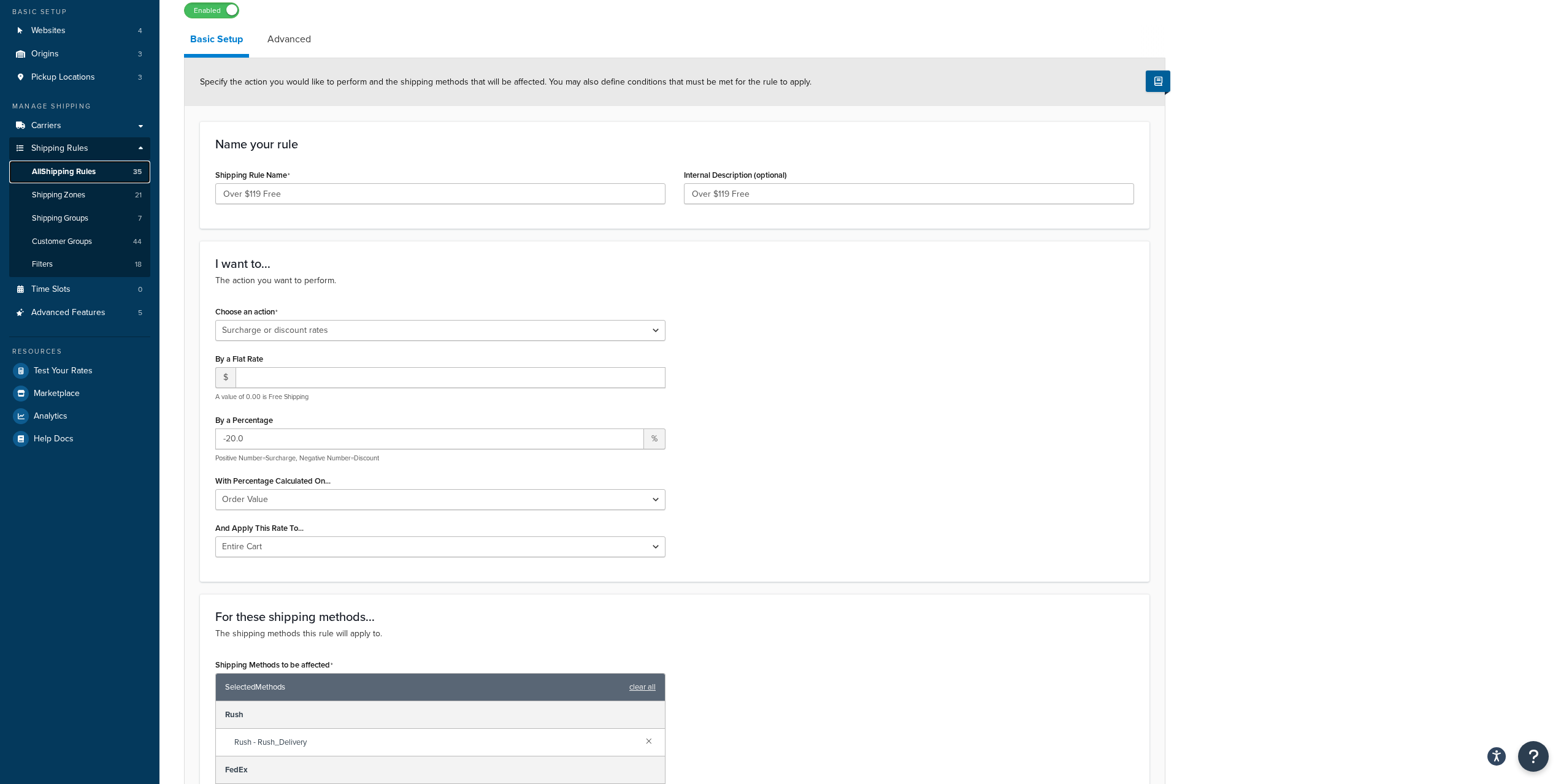
click at [69, 172] on span "All Shipping Rules" at bounding box center [64, 172] width 64 height 10
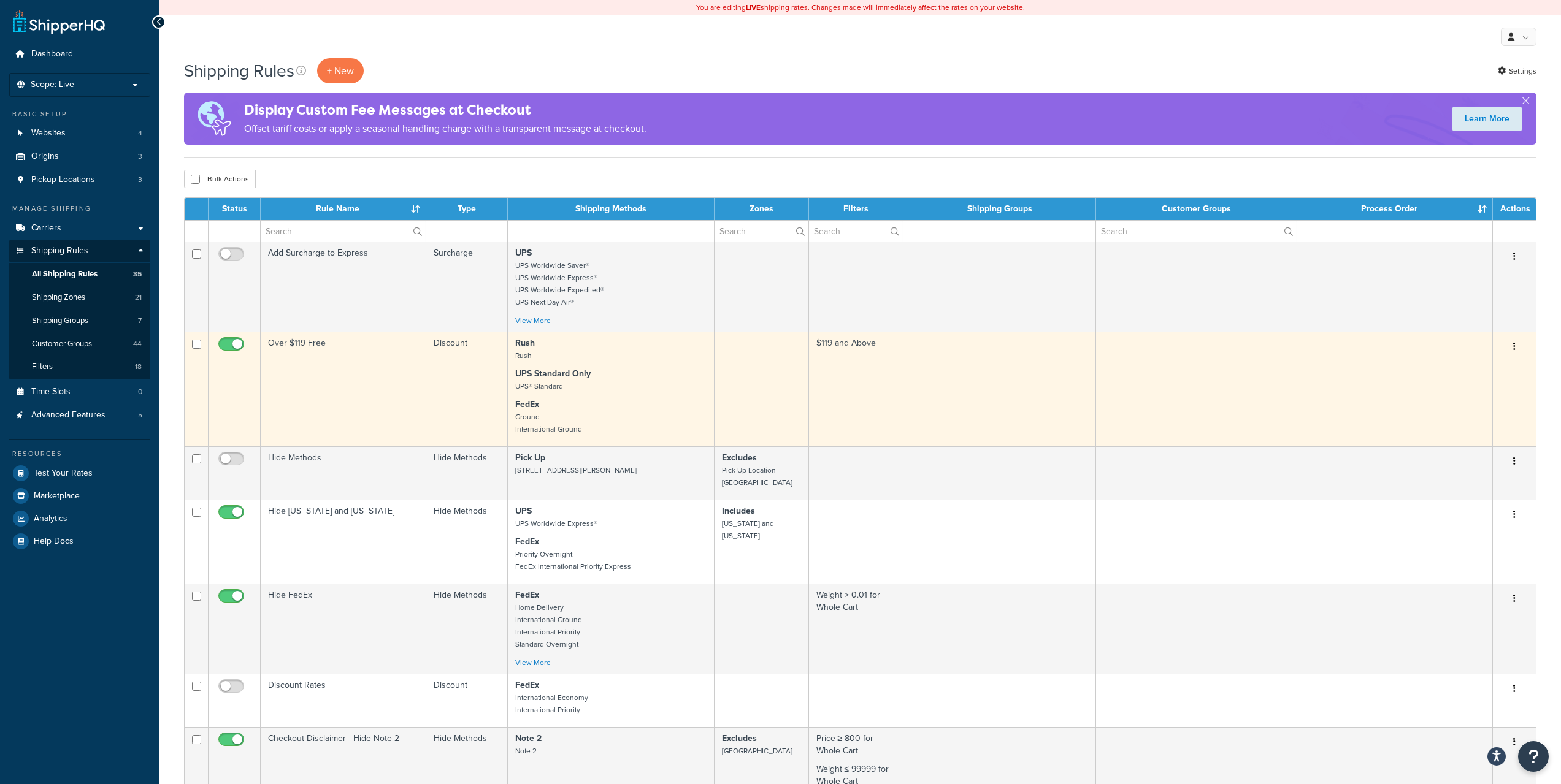
click at [341, 384] on td "Over $119 Free" at bounding box center [343, 389] width 165 height 115
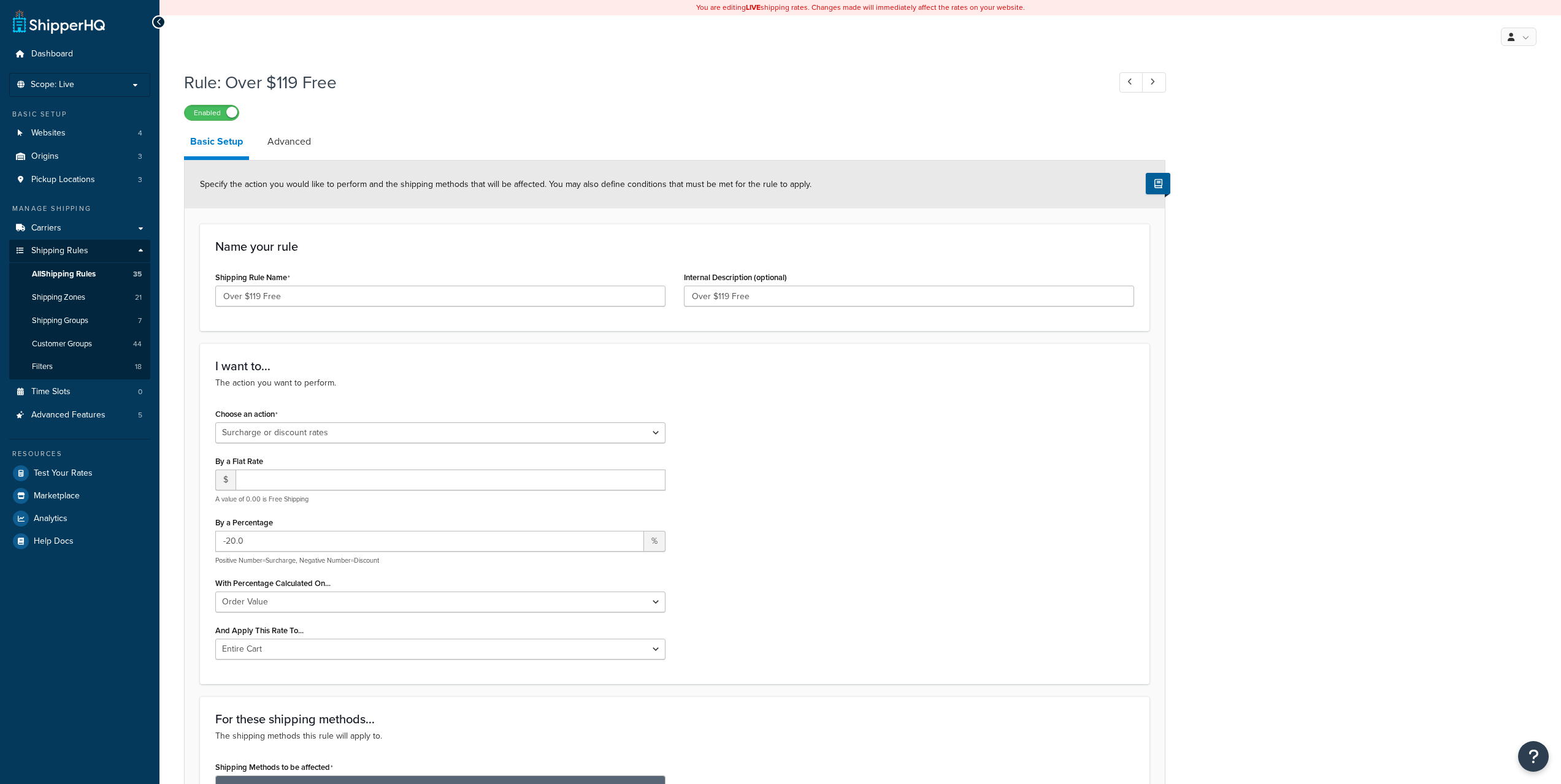
select select "SURCHARGE"
select select "ORDER"
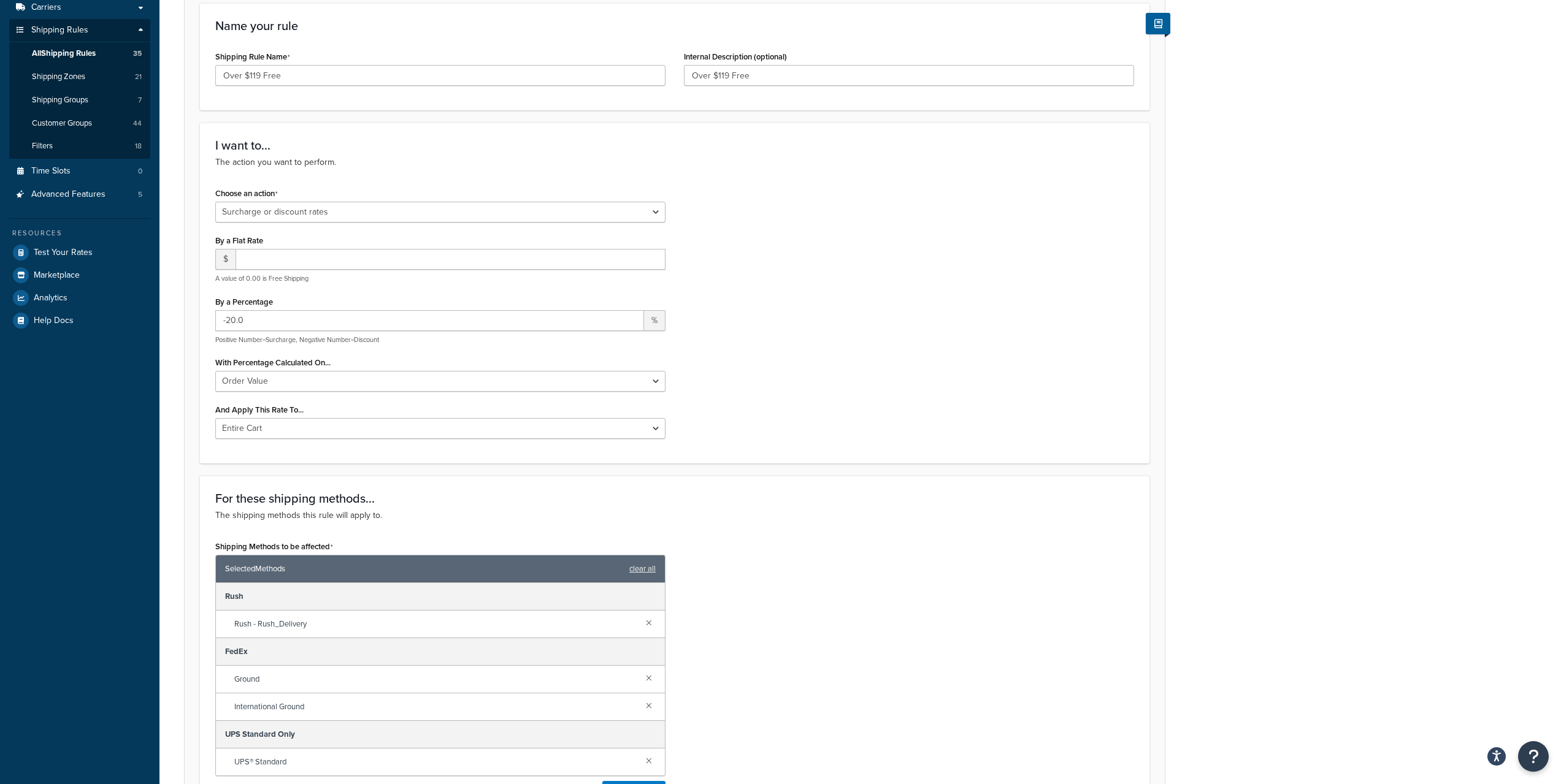
scroll to position [204, 0]
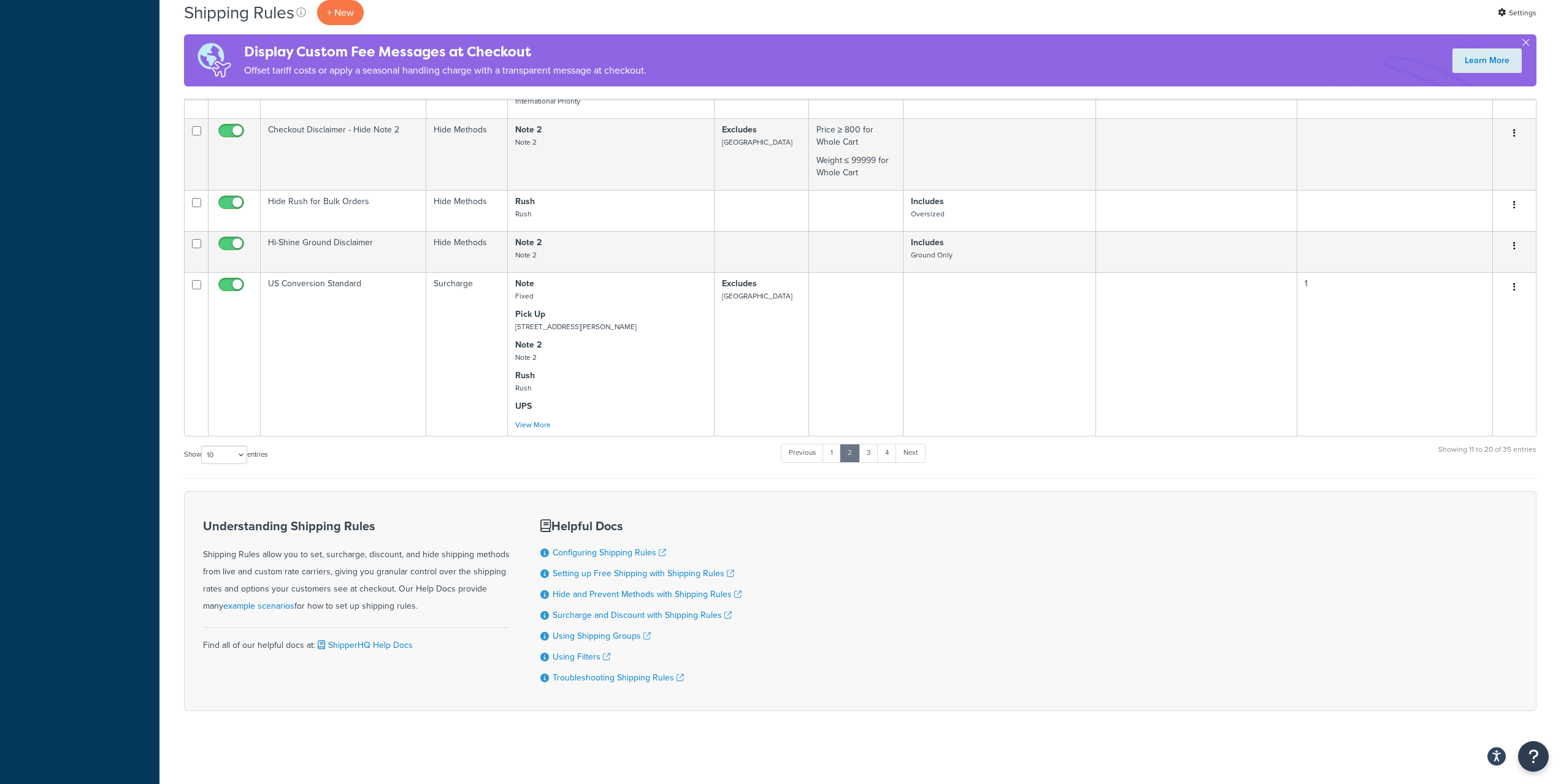
scroll to position [610, 0]
click at [830, 456] on link "1" at bounding box center [832, 452] width 18 height 18
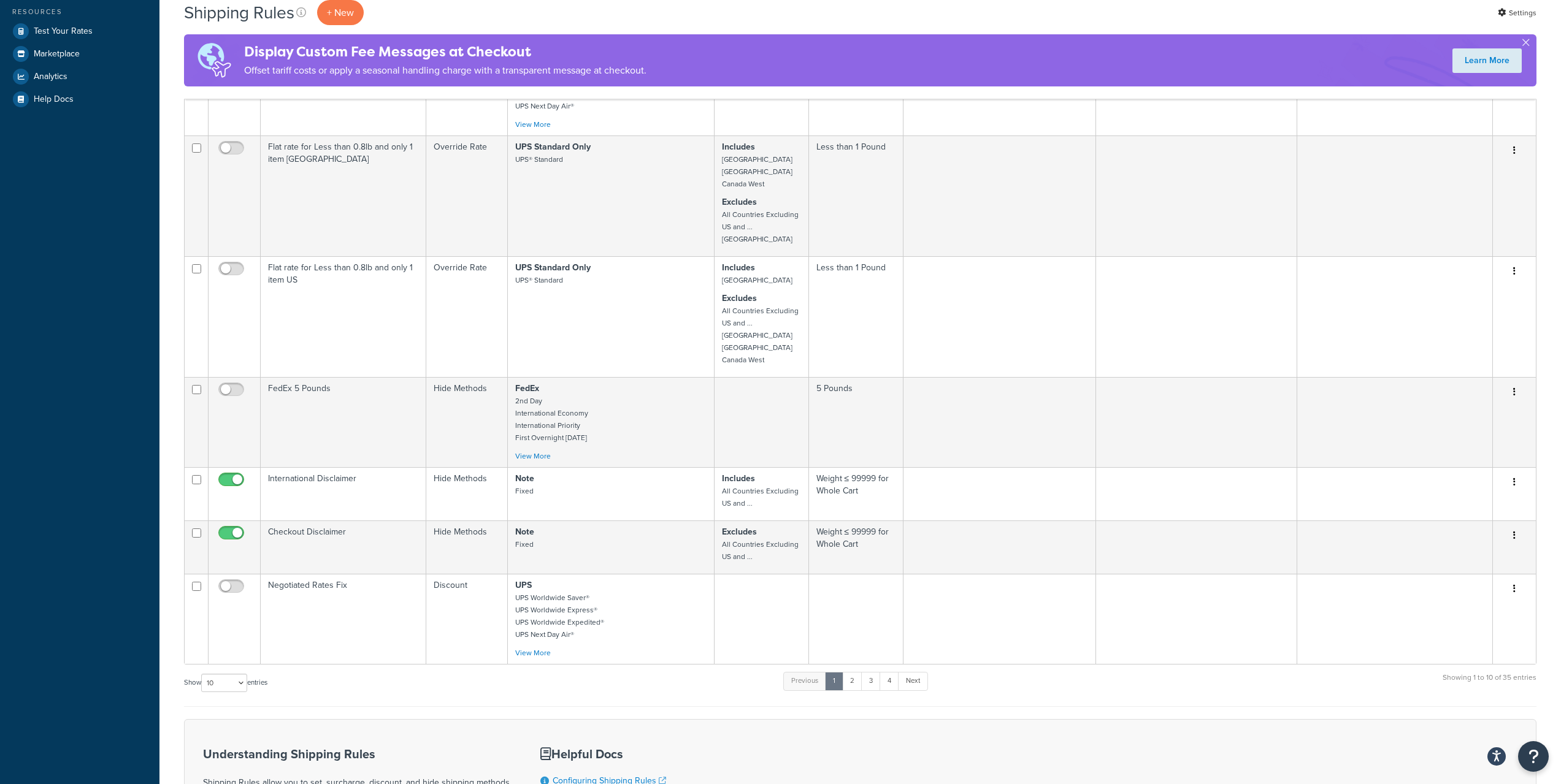
scroll to position [0, 0]
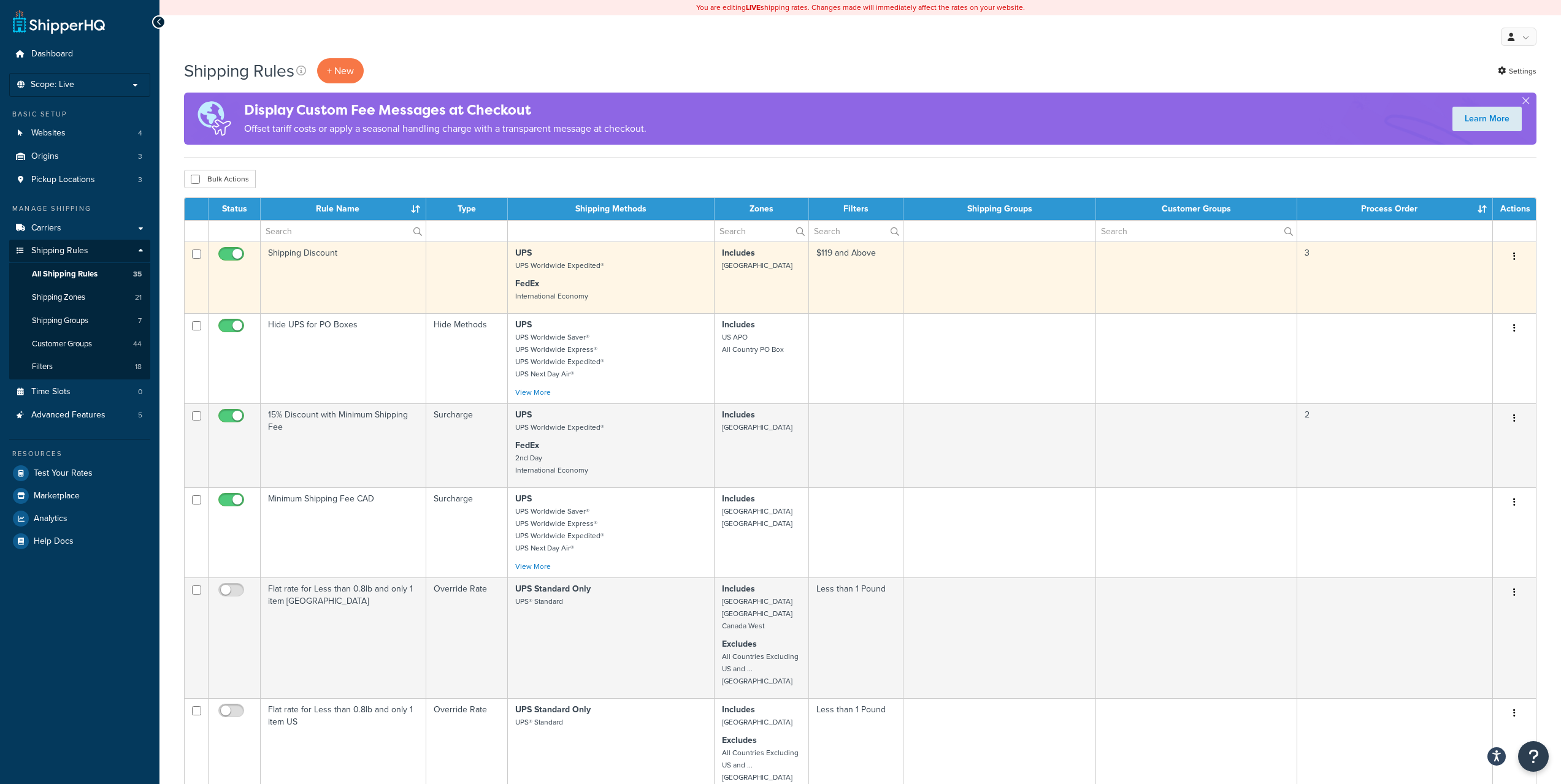
click at [353, 272] on td "Shipping Discount" at bounding box center [343, 277] width 165 height 72
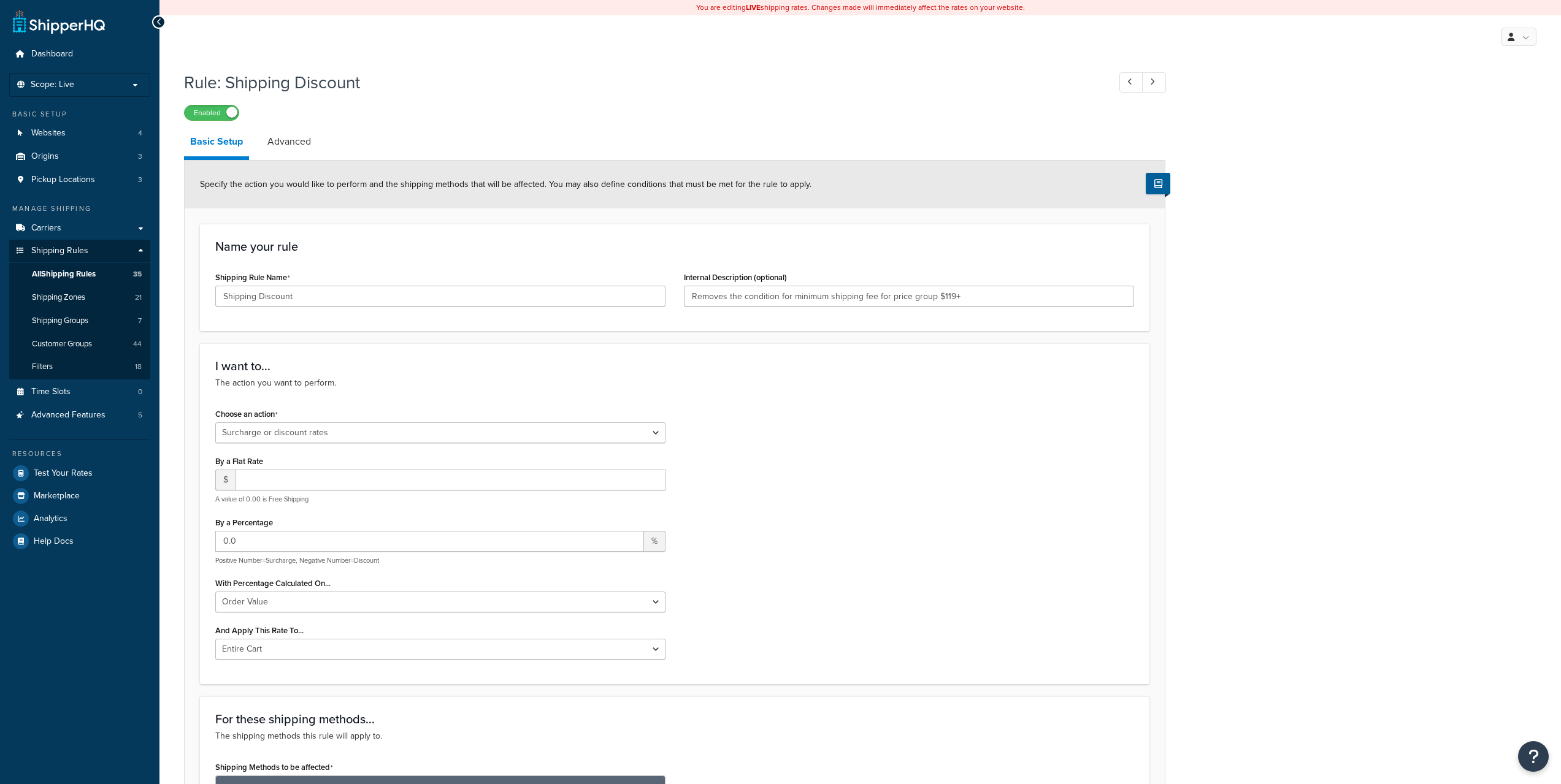
select select "SURCHARGE"
select select "ORDER"
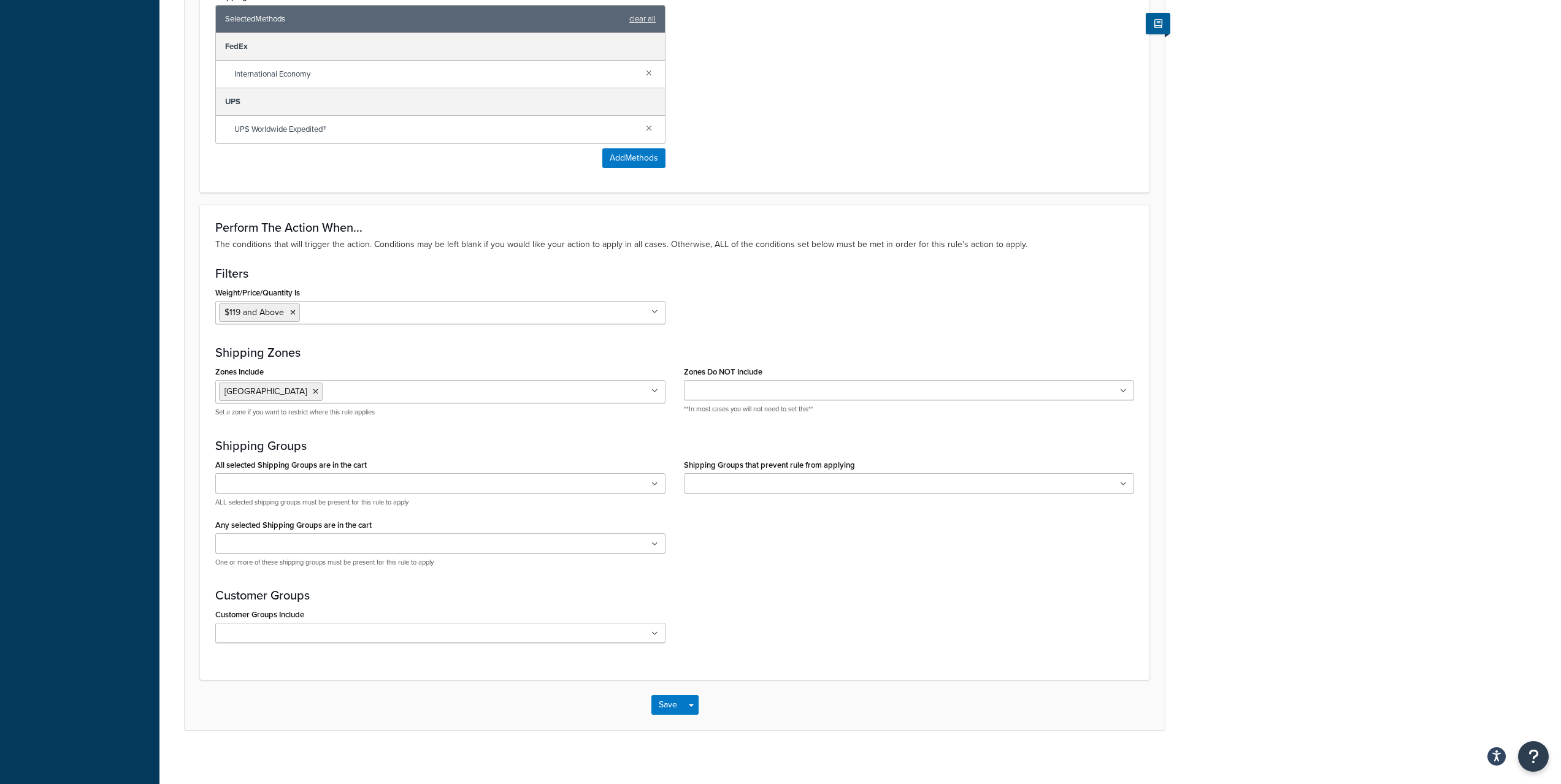
scroll to position [778, 0]
